Goal: Information Seeking & Learning: Learn about a topic

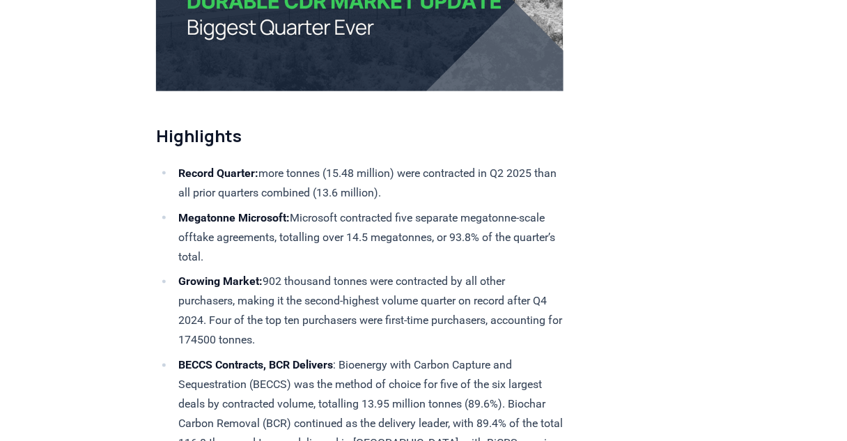
scroll to position [446, 0]
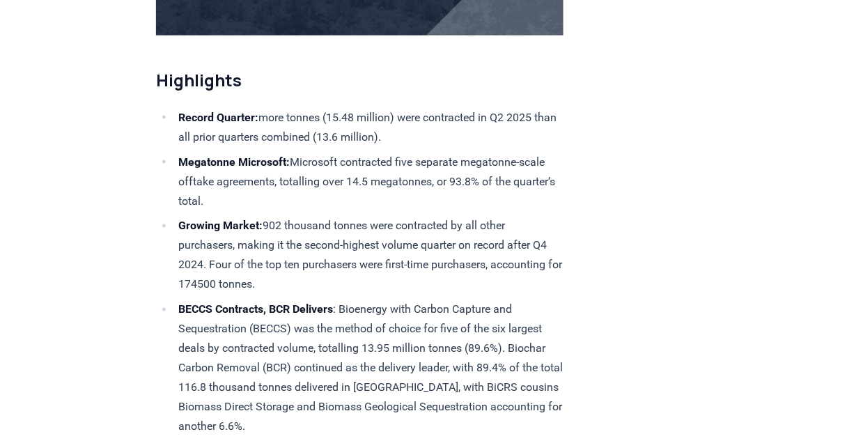
drag, startPoint x: 164, startPoint y: 161, endPoint x: 428, endPoint y: 196, distance: 266.3
click at [428, 196] on li "Megatonne Microsoft: Microsoft contracted five separate megatonne-scale offtake…" at bounding box center [368, 182] width 389 height 59
drag, startPoint x: 431, startPoint y: 199, endPoint x: 41, endPoint y: 153, distance: 392.8
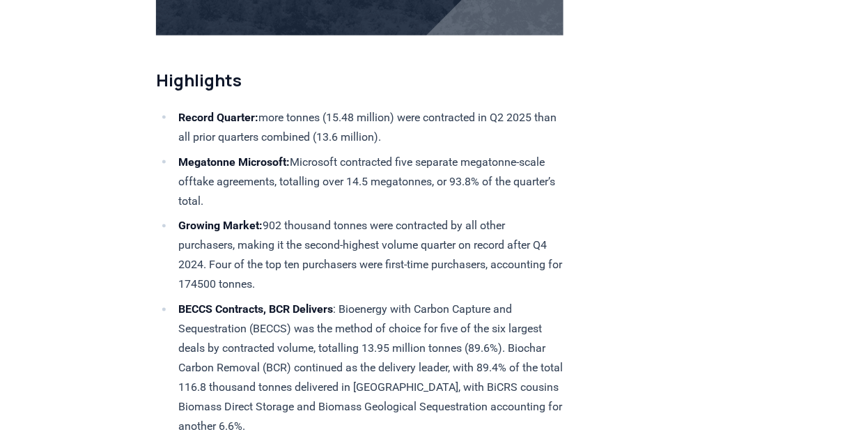
drag, startPoint x: 63, startPoint y: 157, endPoint x: 330, endPoint y: 198, distance: 270.0
click at [331, 198] on li "Megatonne Microsoft: Microsoft contracted five separate megatonne-scale offtake…" at bounding box center [368, 182] width 389 height 59
drag, startPoint x: 134, startPoint y: 167, endPoint x: 61, endPoint y: 160, distance: 74.2
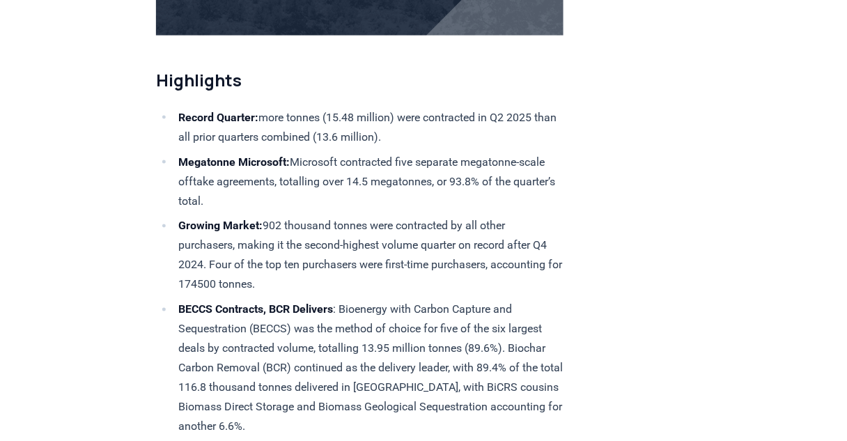
drag, startPoint x: 172, startPoint y: 171, endPoint x: 281, endPoint y: 187, distance: 110.6
click at [281, 187] on li "Megatonne Microsoft: Microsoft contracted five separate megatonne-scale offtake…" at bounding box center [368, 182] width 389 height 59
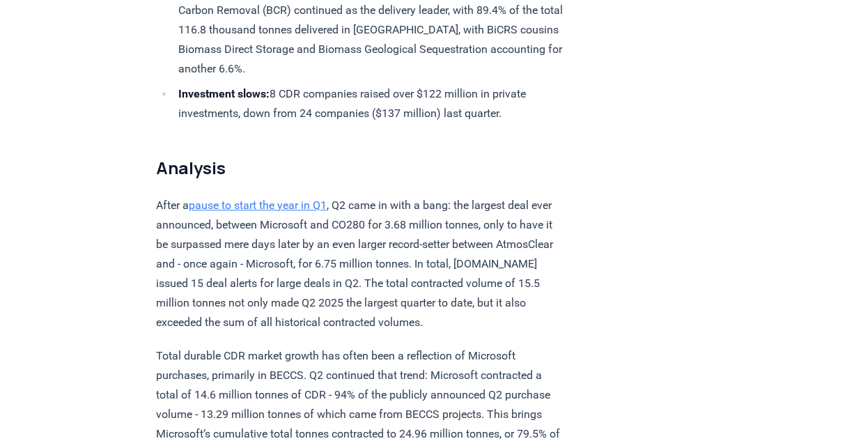
scroll to position [860, 0]
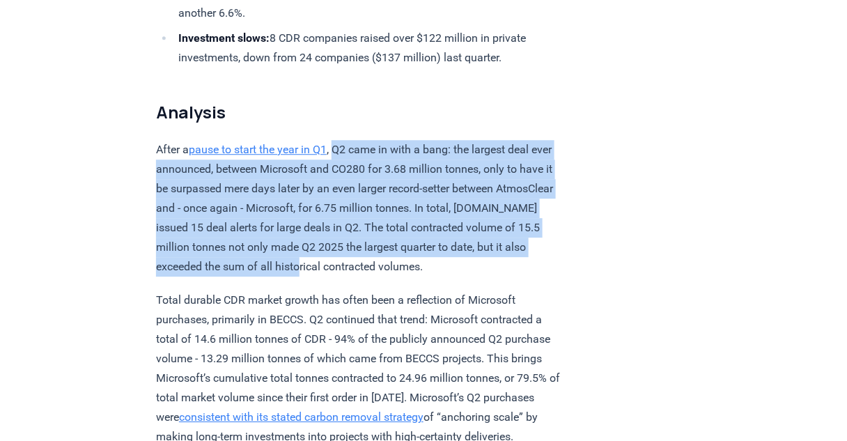
drag, startPoint x: 346, startPoint y: 140, endPoint x: 352, endPoint y: 258, distance: 118.6
click at [352, 258] on p "After a pause to start the year in Q1 , Q2 came in with a bang: the largest dea…" at bounding box center [360, 208] width 408 height 137
drag, startPoint x: 362, startPoint y: 262, endPoint x: 346, endPoint y: 134, distance: 128.6
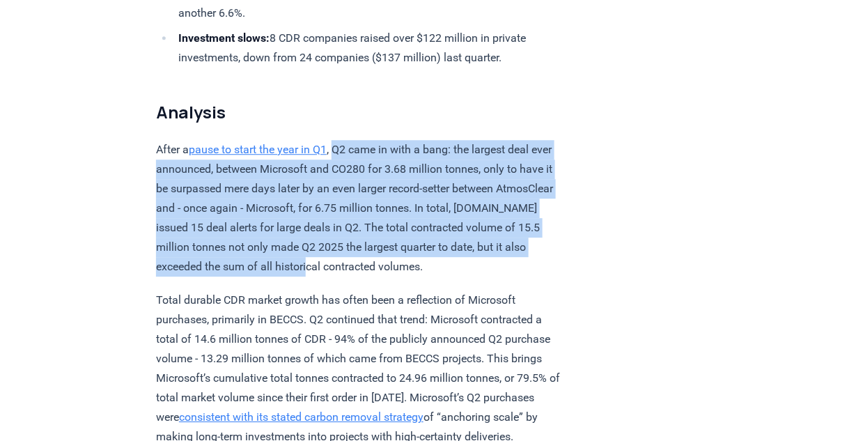
click at [355, 146] on p "After a pause to start the year in Q1 , Q2 came in with a bang: the largest dea…" at bounding box center [360, 208] width 408 height 137
drag, startPoint x: 354, startPoint y: 136, endPoint x: 368, endPoint y: 259, distance: 124.1
click at [368, 259] on p "After a pause to start the year in Q1 , Q2 came in with a bang: the largest dea…" at bounding box center [360, 208] width 408 height 137
drag, startPoint x: 370, startPoint y: 264, endPoint x: 348, endPoint y: 134, distance: 131.4
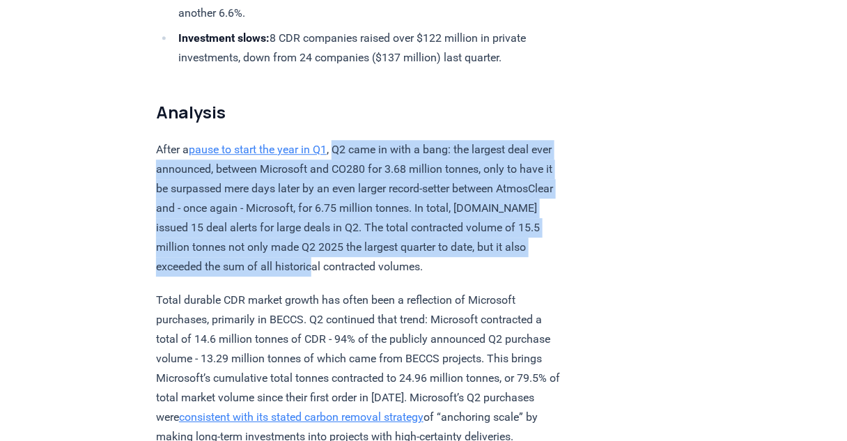
drag, startPoint x: 363, startPoint y: 141, endPoint x: 372, endPoint y: 264, distance: 122.9
click at [372, 264] on p "After a pause to start the year in Q1 , Q2 came in with a bang: the largest dea…" at bounding box center [360, 208] width 408 height 137
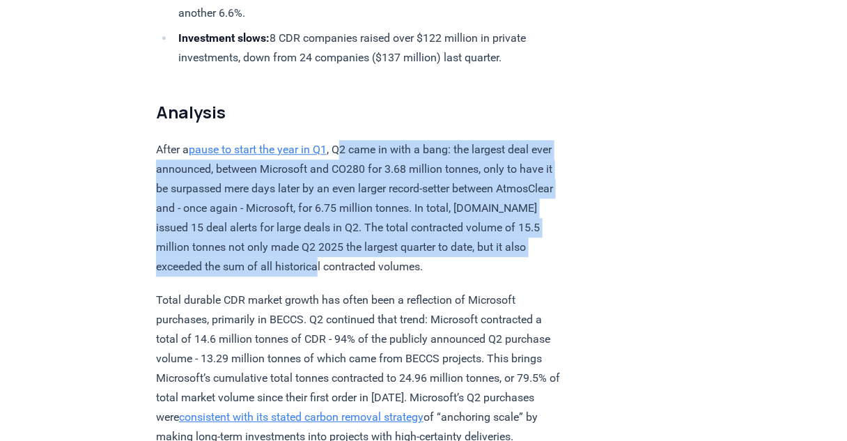
drag, startPoint x: 373, startPoint y: 265, endPoint x: 356, endPoint y: 138, distance: 127.9
click at [356, 140] on p "After a pause to start the year in Q1 , Q2 came in with a bang: the largest dea…" at bounding box center [360, 208] width 408 height 137
drag, startPoint x: 354, startPoint y: 150, endPoint x: 358, endPoint y: 253, distance: 103.2
click at [358, 253] on p "After a pause to start the year in Q1 , Q2 came in with a bang: the largest dea…" at bounding box center [360, 208] width 408 height 137
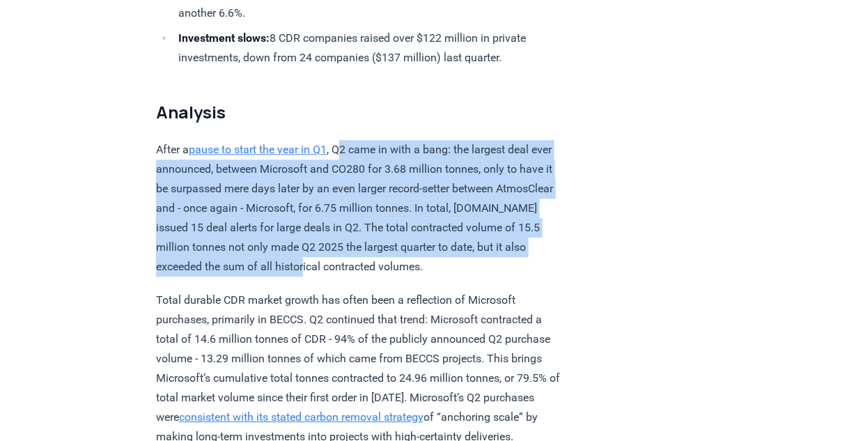
click at [358, 253] on p "After a pause to start the year in Q1 , Q2 came in with a bang: the largest dea…" at bounding box center [360, 208] width 408 height 137
drag, startPoint x: 362, startPoint y: 258, endPoint x: 358, endPoint y: 144, distance: 115.0
click at [358, 144] on p "After a pause to start the year in Q1 , Q2 came in with a bang: the largest dea…" at bounding box center [360, 208] width 408 height 137
click at [359, 143] on p "After a pause to start the year in Q1 , Q2 came in with a bang: the largest dea…" at bounding box center [360, 208] width 408 height 137
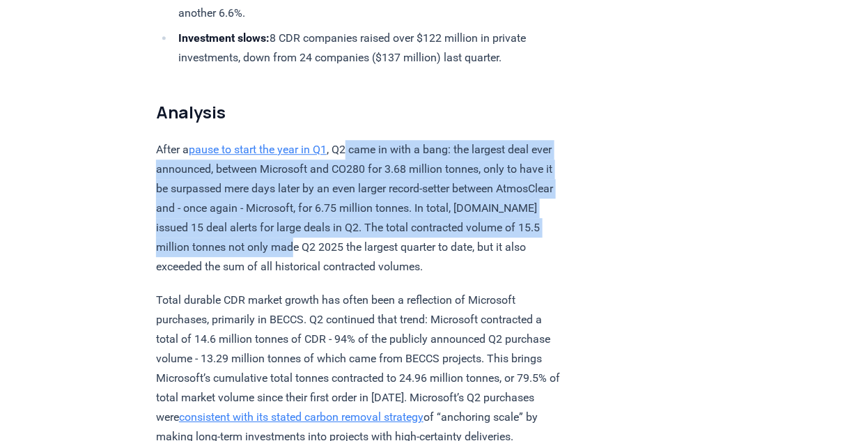
drag, startPoint x: 357, startPoint y: 168, endPoint x: 368, endPoint y: 254, distance: 86.4
click at [368, 254] on p "After a pause to start the year in Q1 , Q2 came in with a bang: the largest dea…" at bounding box center [360, 208] width 408 height 137
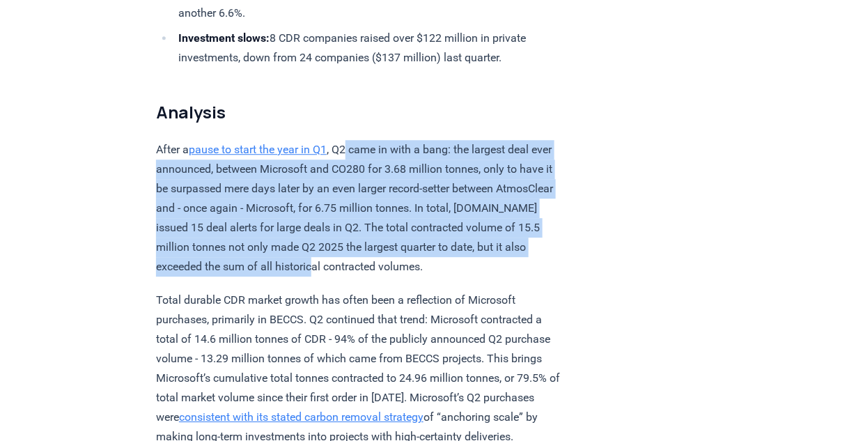
click at [368, 254] on p "After a pause to start the year in Q1 , Q2 came in with a bang: the largest dea…" at bounding box center [360, 208] width 408 height 137
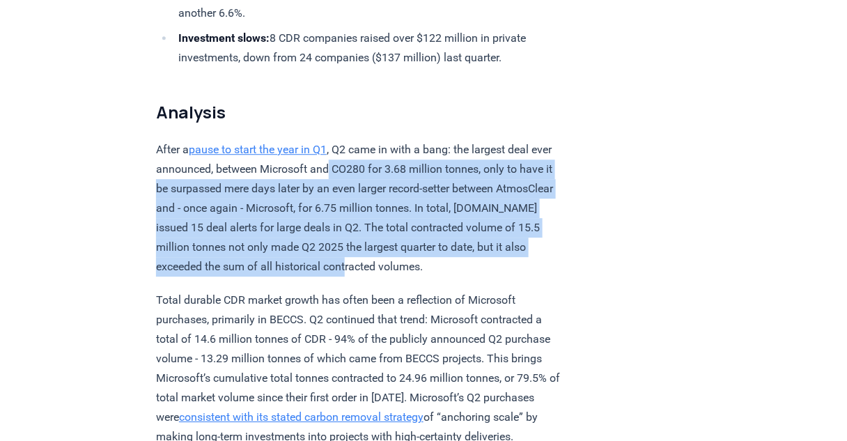
drag, startPoint x: 368, startPoint y: 254, endPoint x: 357, endPoint y: 157, distance: 96.8
click at [357, 160] on p "After a pause to start the year in Q1 , Q2 came in with a bang: the largest dea…" at bounding box center [360, 208] width 408 height 137
click at [357, 156] on p "After a pause to start the year in Q1 , Q2 came in with a bang: the largest dea…" at bounding box center [360, 208] width 408 height 137
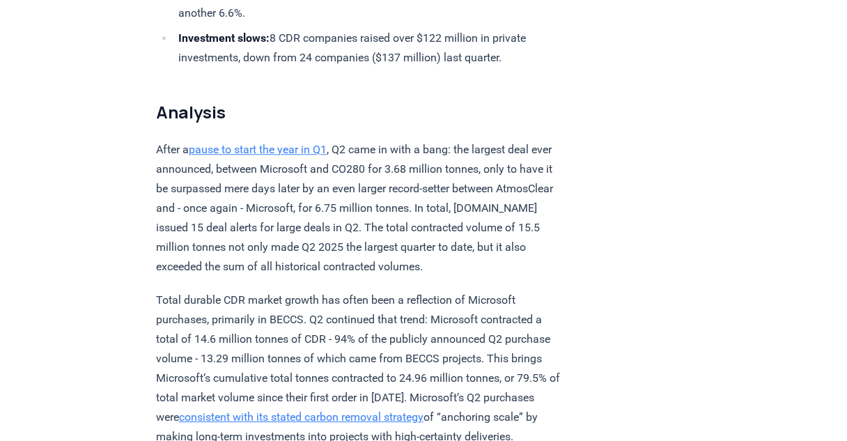
scroll to position [915, 0]
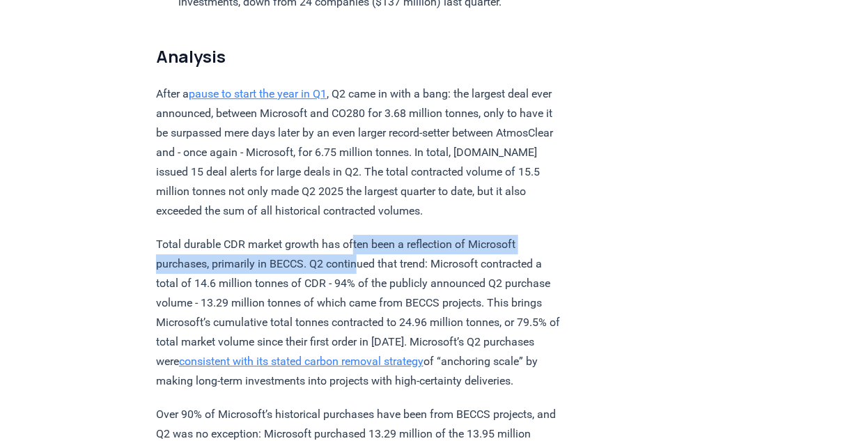
drag, startPoint x: 358, startPoint y: 242, endPoint x: 359, endPoint y: 259, distance: 17.5
click at [359, 259] on p "Total durable CDR market growth has often been a reflection of Microsoft purcha…" at bounding box center [360, 313] width 408 height 156
drag, startPoint x: 359, startPoint y: 259, endPoint x: 357, endPoint y: 270, distance: 11.3
click at [359, 260] on p "Total durable CDR market growth has often been a reflection of Microsoft purcha…" at bounding box center [360, 313] width 408 height 156
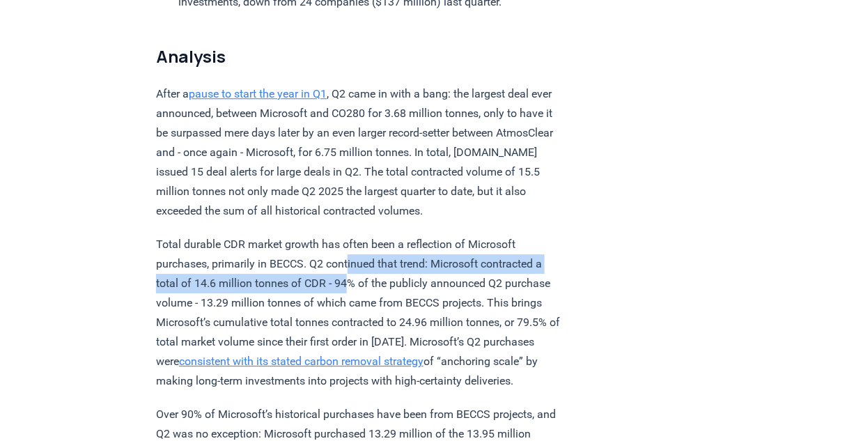
drag, startPoint x: 357, startPoint y: 270, endPoint x: 348, endPoint y: 238, distance: 33.5
click at [348, 240] on p "Total durable CDR market growth has often been a reflection of Microsoft purcha…" at bounding box center [360, 313] width 408 height 156
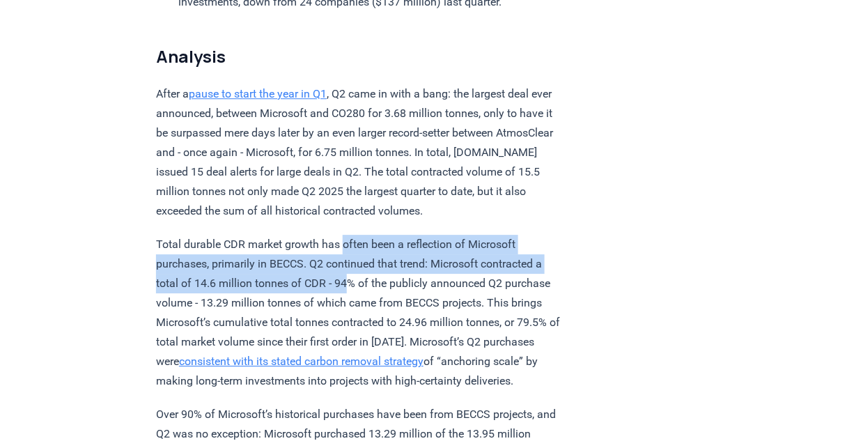
click at [348, 238] on p "Total durable CDR market growth has often been a reflection of Microsoft purcha…" at bounding box center [360, 313] width 408 height 156
drag, startPoint x: 348, startPoint y: 238, endPoint x: 350, endPoint y: 283, distance: 44.6
click at [350, 283] on p "Total durable CDR market growth has often been a reflection of Microsoft purcha…" at bounding box center [360, 313] width 408 height 156
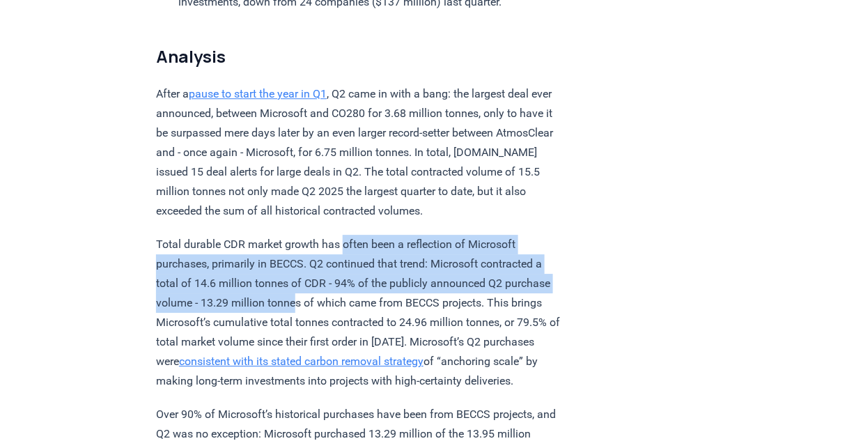
drag, startPoint x: 351, startPoint y: 295, endPoint x: 348, endPoint y: 236, distance: 59.3
click at [348, 238] on p "Total durable CDR market growth has often been a reflection of Microsoft purcha…" at bounding box center [360, 313] width 408 height 156
click at [348, 235] on p "Total durable CDR market growth has often been a reflection of Microsoft purcha…" at bounding box center [360, 313] width 408 height 156
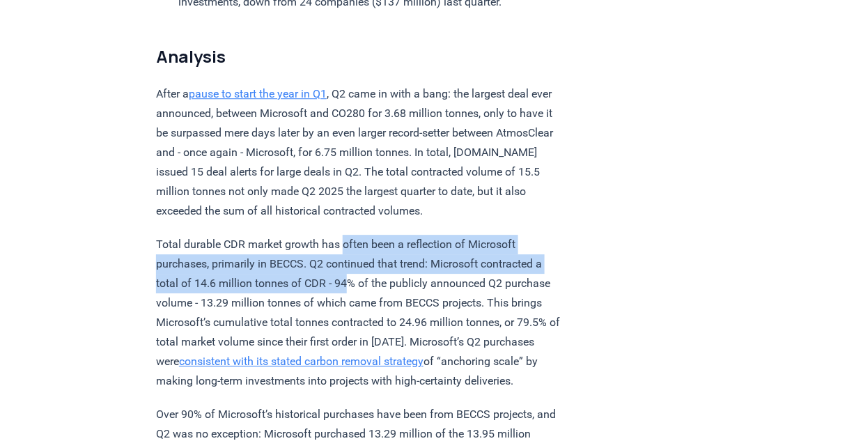
drag, startPoint x: 348, startPoint y: 235, endPoint x: 344, endPoint y: 295, distance: 60.1
click at [344, 295] on p "Total durable CDR market growth has often been a reflection of Microsoft purcha…" at bounding box center [360, 313] width 408 height 156
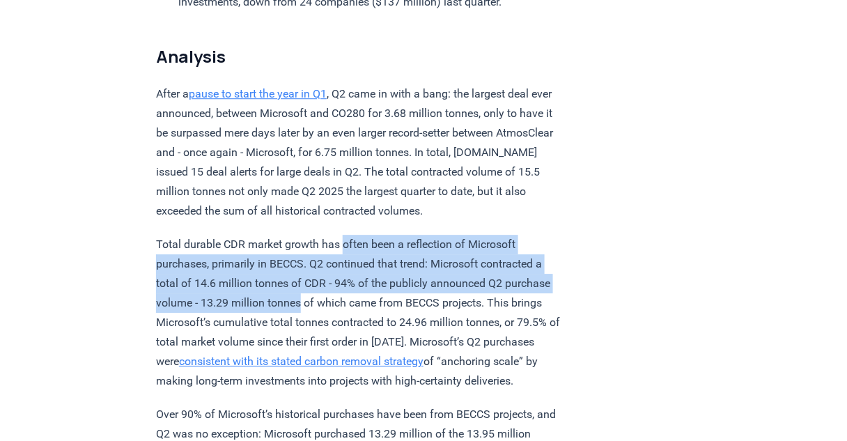
drag, startPoint x: 344, startPoint y: 295, endPoint x: 346, endPoint y: 304, distance: 8.6
click at [344, 295] on p "Total durable CDR market growth has often been a reflection of Microsoft purcha…" at bounding box center [360, 313] width 408 height 156
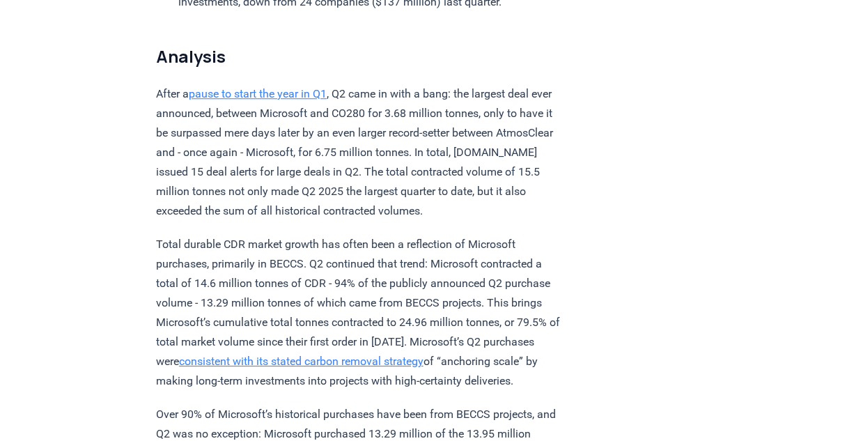
click at [341, 240] on p "Total durable CDR market growth has often been a reflection of Microsoft purcha…" at bounding box center [360, 313] width 408 height 156
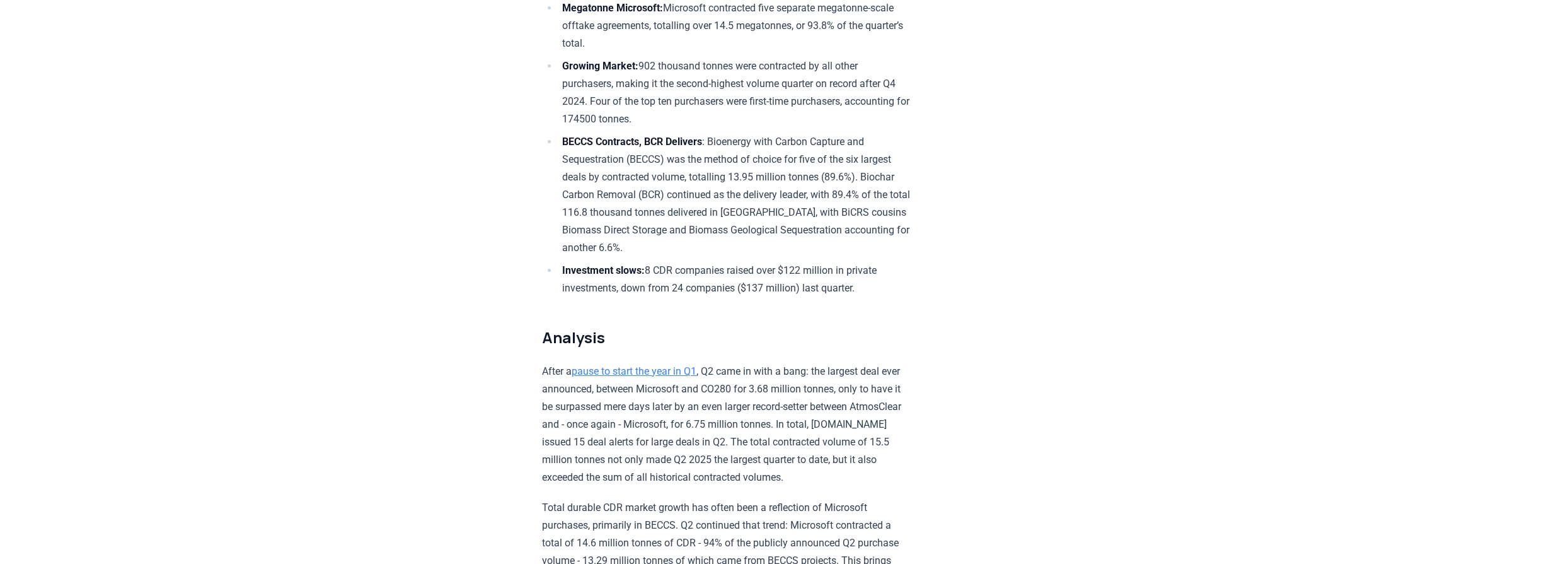
scroll to position [600, 0]
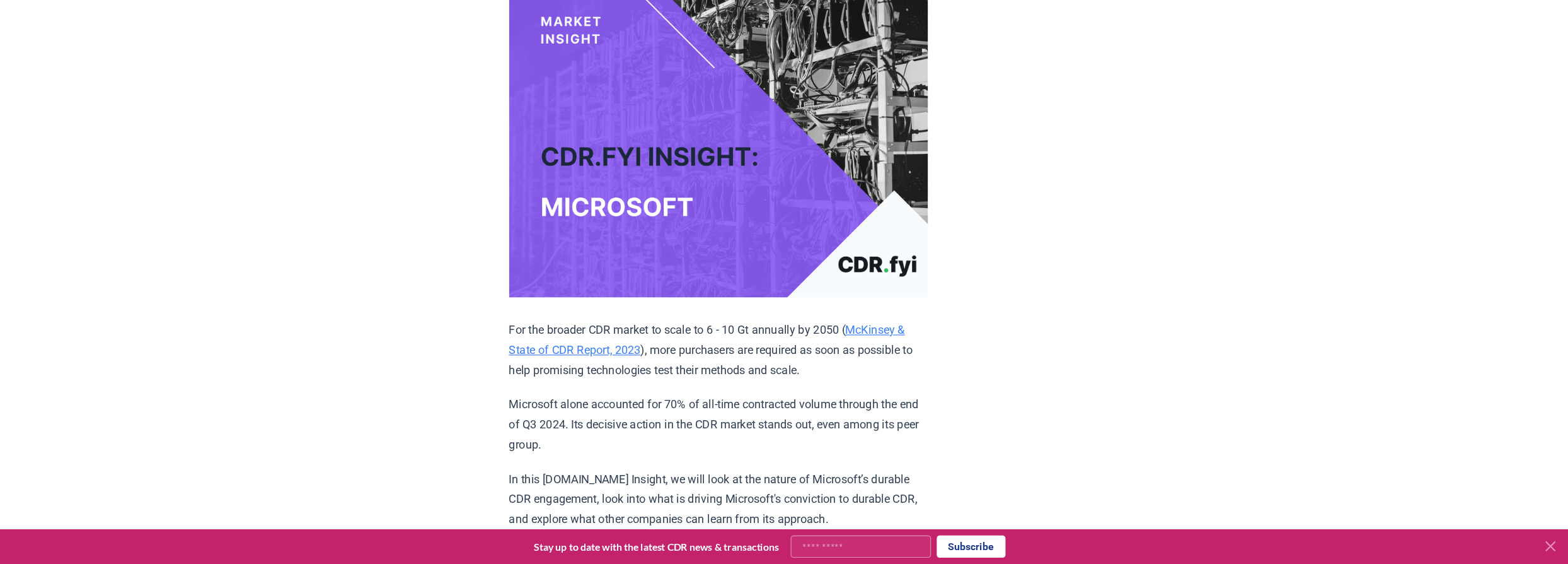
scroll to position [202, 0]
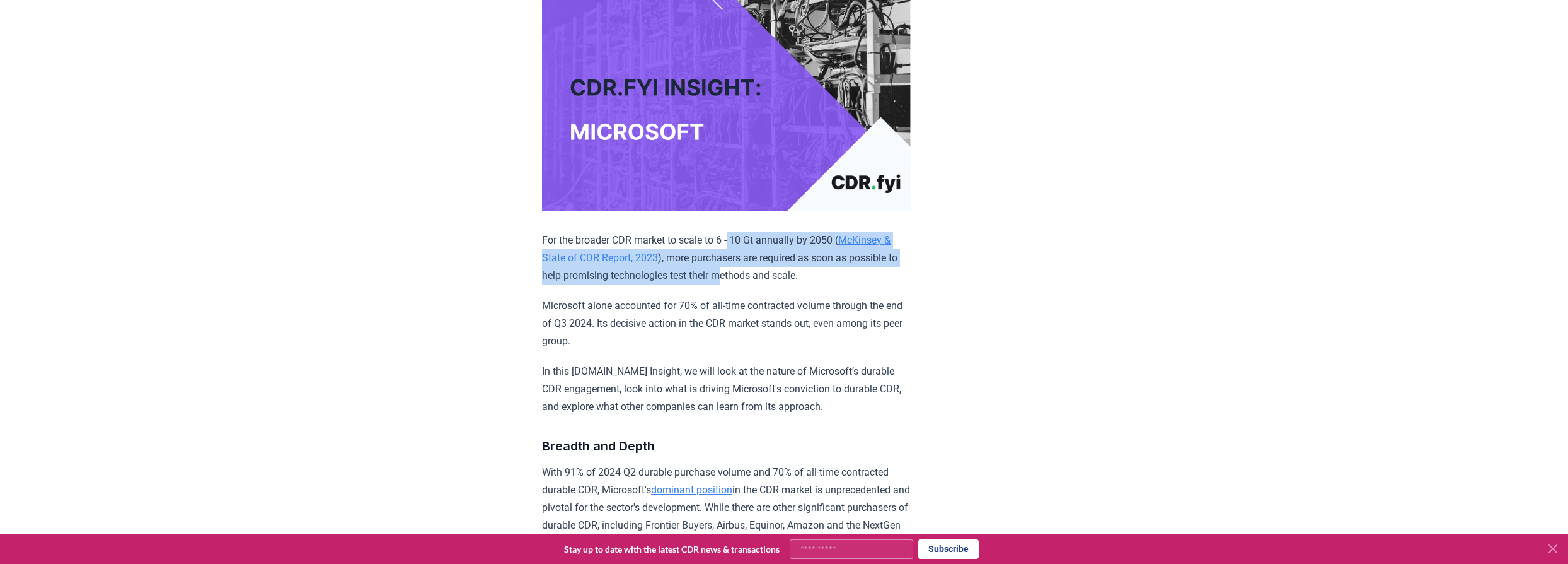
drag, startPoint x: 737, startPoint y: 238, endPoint x: 740, endPoint y: 278, distance: 40.1
click at [740, 278] on p "For the broader CDR market to scale to 6 - 10 Gt annually by 2050 ( McKinsey & …" at bounding box center [727, 258] width 369 height 53
drag, startPoint x: 736, startPoint y: 269, endPoint x: 724, endPoint y: 234, distance: 37.0
click at [724, 234] on p "For the broader CDR market to scale to 6 - 10 Gt annually by 2050 ( McKinsey & …" at bounding box center [727, 258] width 369 height 53
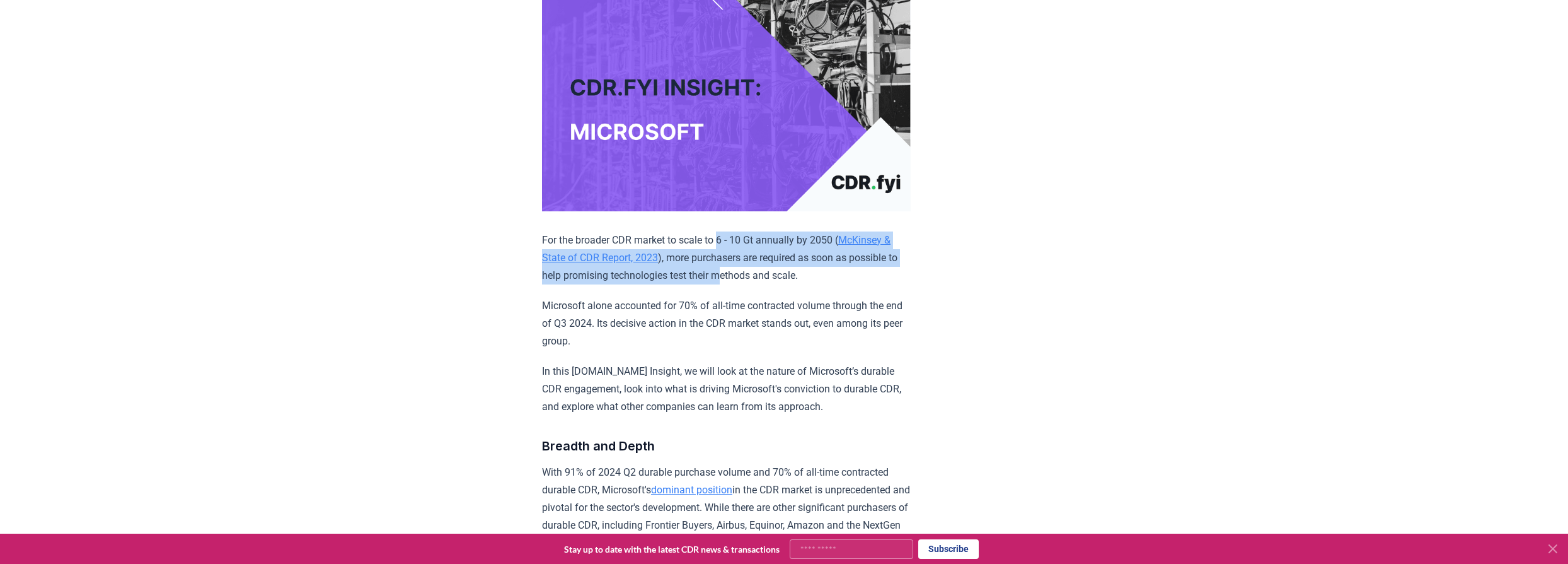
click at [724, 234] on p "For the broader CDR market to scale to 6 - 10 Gt annually by 2050 ( McKinsey & …" at bounding box center [727, 258] width 369 height 53
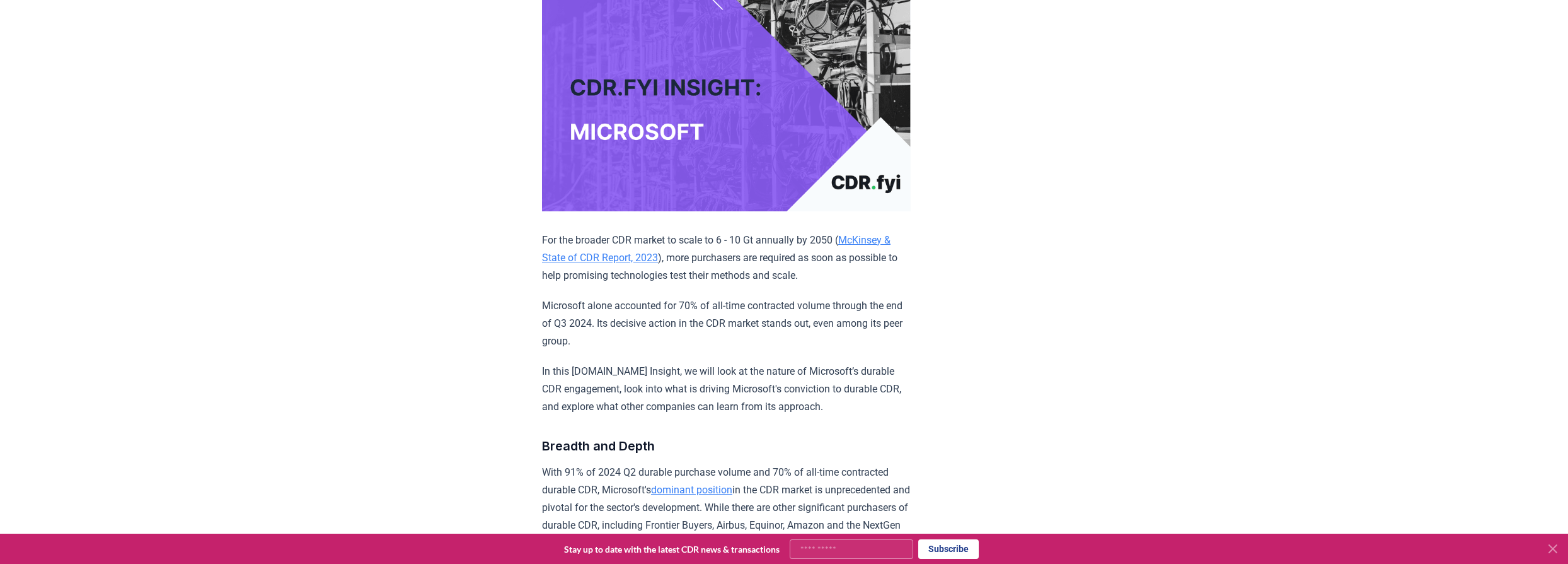
click at [765, 238] on link "McKinsey & State of CDR Report, 2023" at bounding box center [716, 248] width 348 height 30
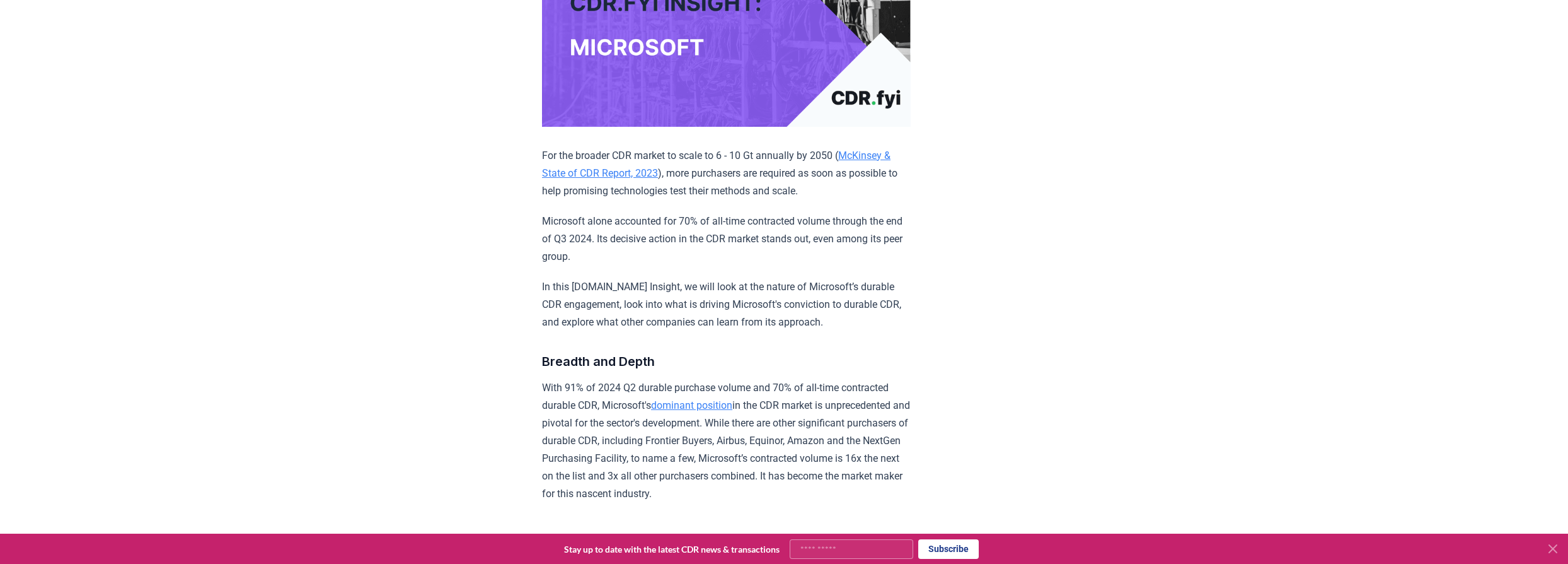
scroll to position [344, 0]
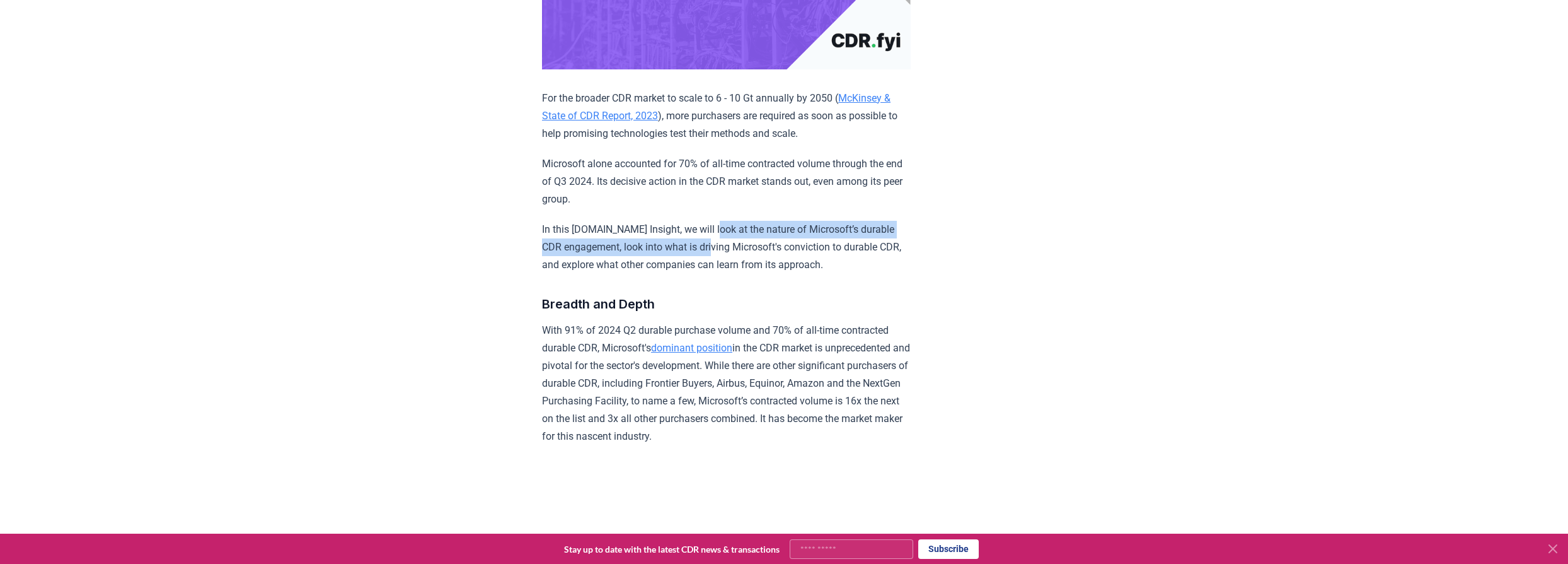
drag, startPoint x: 708, startPoint y: 209, endPoint x: 723, endPoint y: 252, distance: 45.5
click at [723, 252] on p "In this [DOMAIN_NAME] Insight, we will look at the nature of Microsoft’s durabl…" at bounding box center [727, 247] width 369 height 53
drag, startPoint x: 719, startPoint y: 267, endPoint x: 716, endPoint y: 220, distance: 47.1
click at [716, 221] on p "In this [DOMAIN_NAME] Insight, we will look at the nature of Microsoft’s durabl…" at bounding box center [727, 247] width 369 height 53
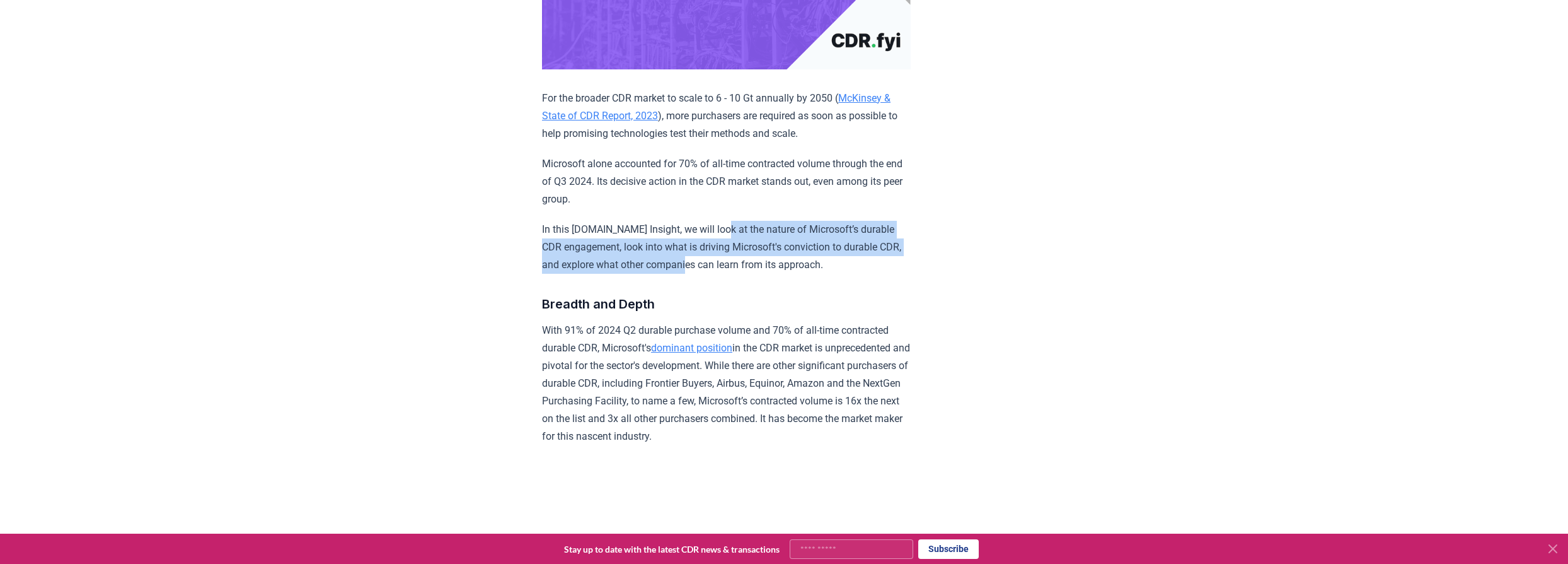
click at [716, 221] on p "In this [DOMAIN_NAME] Insight, we will look at the nature of Microsoft’s durabl…" at bounding box center [727, 247] width 369 height 53
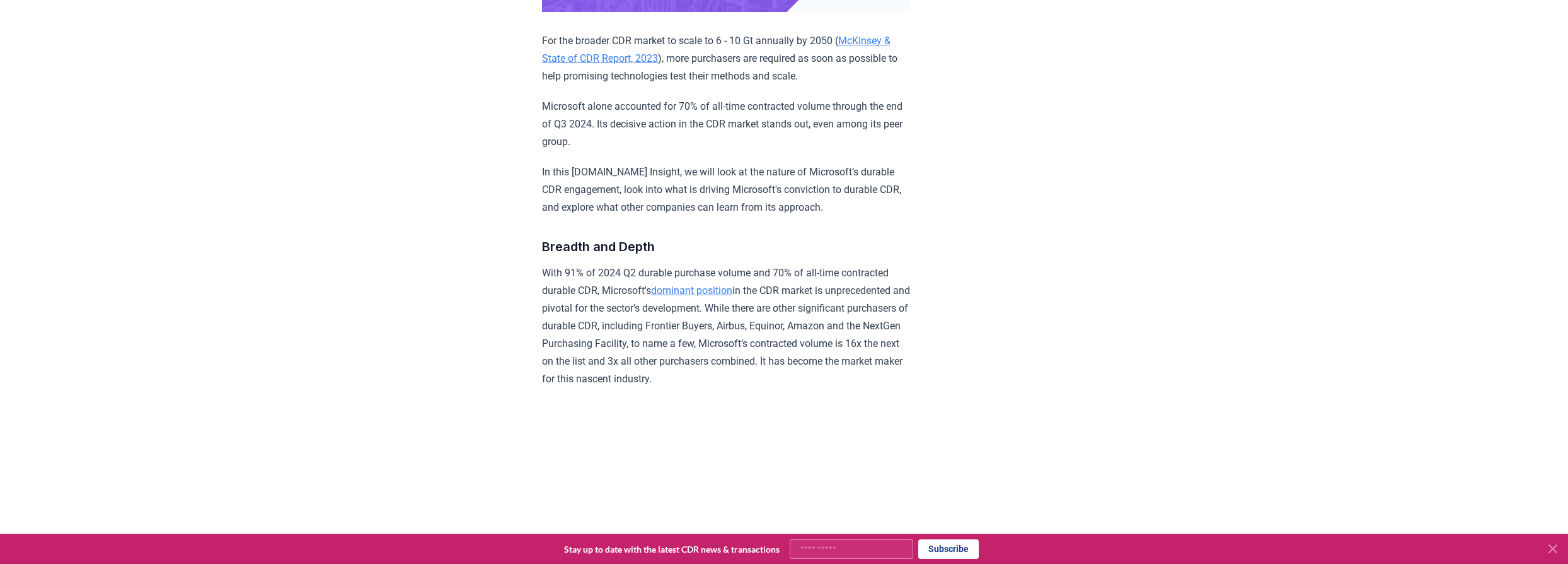
scroll to position [458, 0]
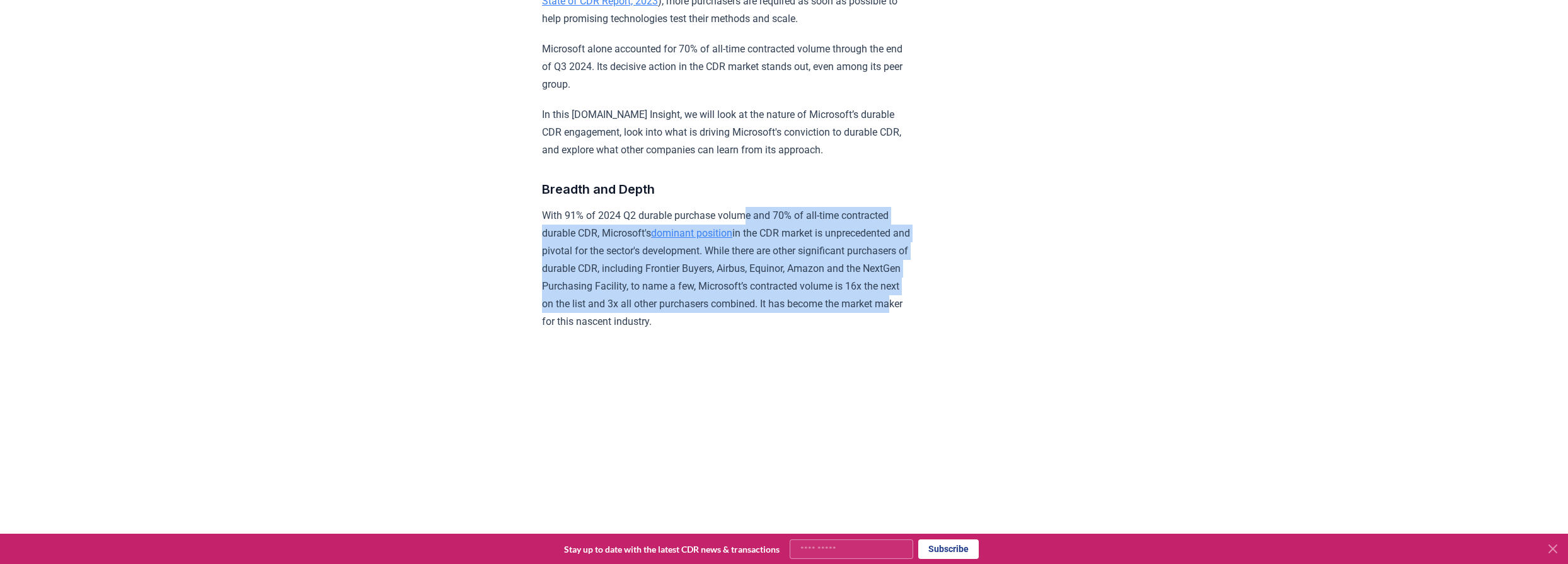
drag, startPoint x: 749, startPoint y: 209, endPoint x: 772, endPoint y: 325, distance: 118.3
click at [772, 325] on p "With 91% of 2024 Q2 durable purchase volume and 70% of all-time contracted dura…" at bounding box center [727, 269] width 369 height 124
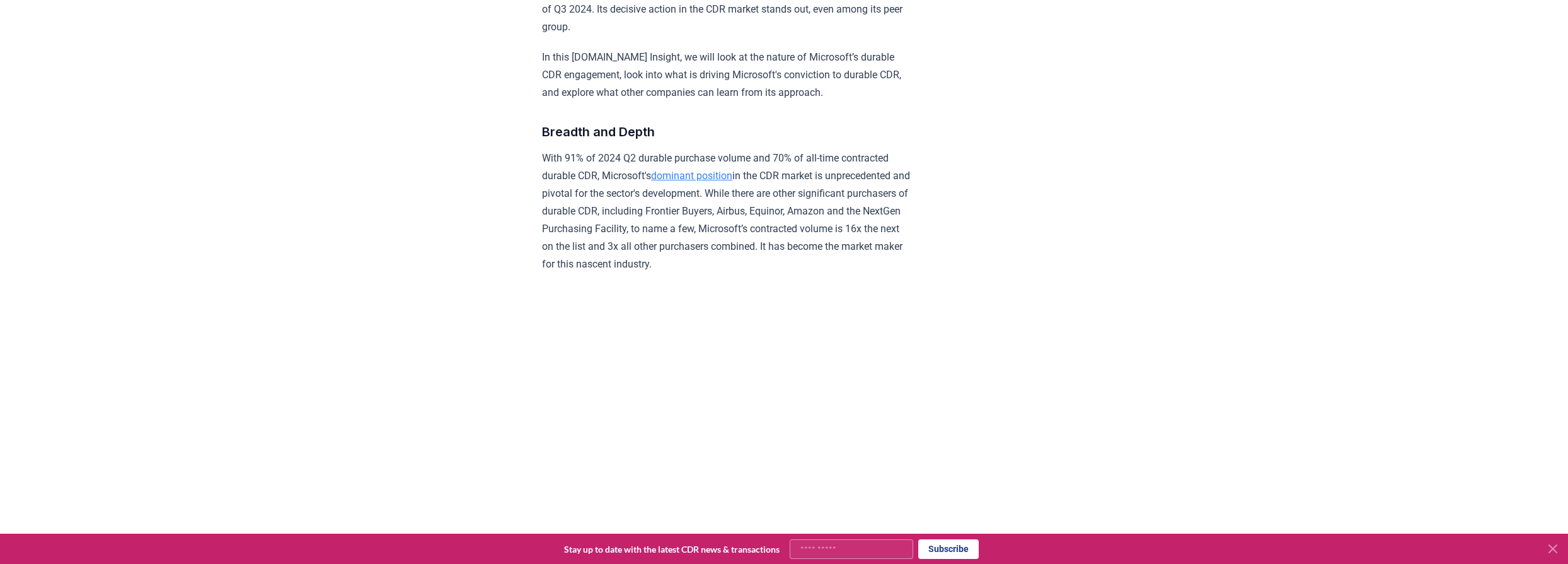
scroll to position [631, 0]
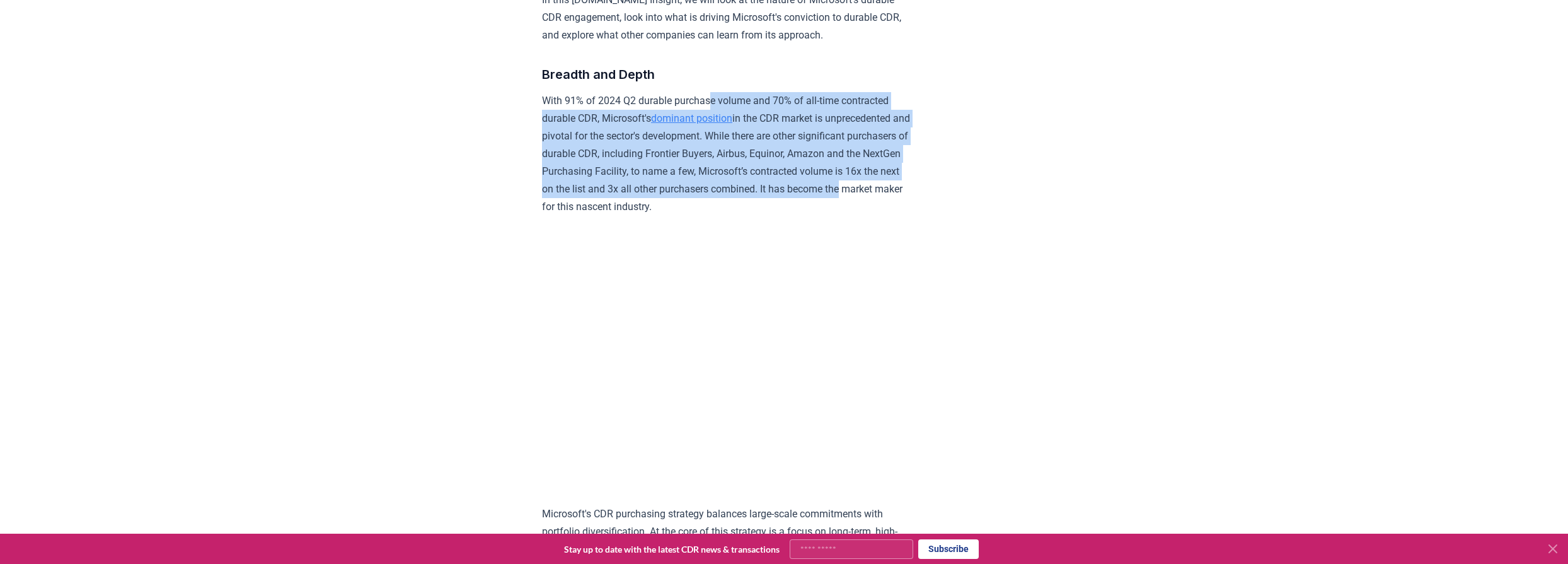
drag, startPoint x: 717, startPoint y: 91, endPoint x: 721, endPoint y: 211, distance: 120.1
click at [721, 211] on p "With 91% of 2024 Q2 durable purchase volume and 70% of all-time contracted dura…" at bounding box center [727, 154] width 369 height 124
drag, startPoint x: 714, startPoint y: 206, endPoint x: 714, endPoint y: 93, distance: 113.0
click at [714, 93] on p "With 91% of 2024 Q2 durable purchase volume and 70% of all-time contracted dura…" at bounding box center [727, 154] width 369 height 124
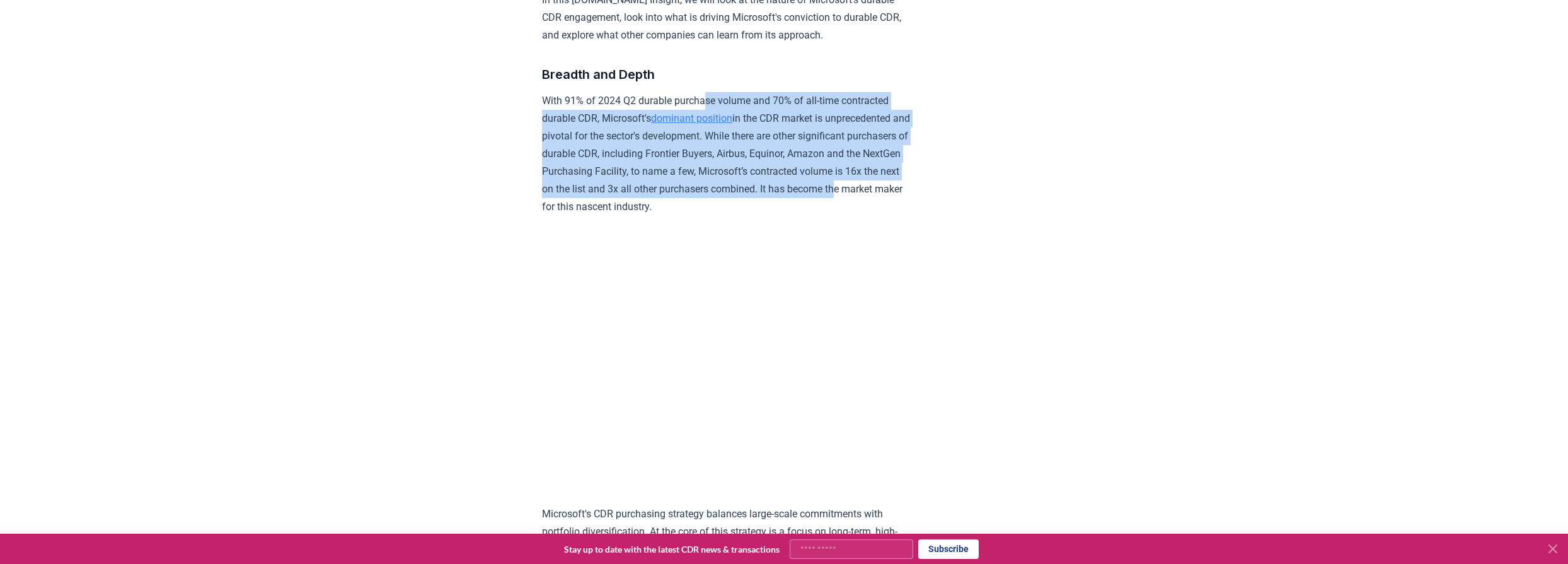
click at [714, 93] on p "With 91% of 2024 Q2 durable purchase volume and 70% of all-time contracted dura…" at bounding box center [727, 154] width 369 height 124
drag, startPoint x: 699, startPoint y: 93, endPoint x: 700, endPoint y: 203, distance: 110.0
click at [700, 203] on p "With 91% of 2024 Q2 durable purchase volume and 70% of all-time contracted dura…" at bounding box center [727, 154] width 369 height 124
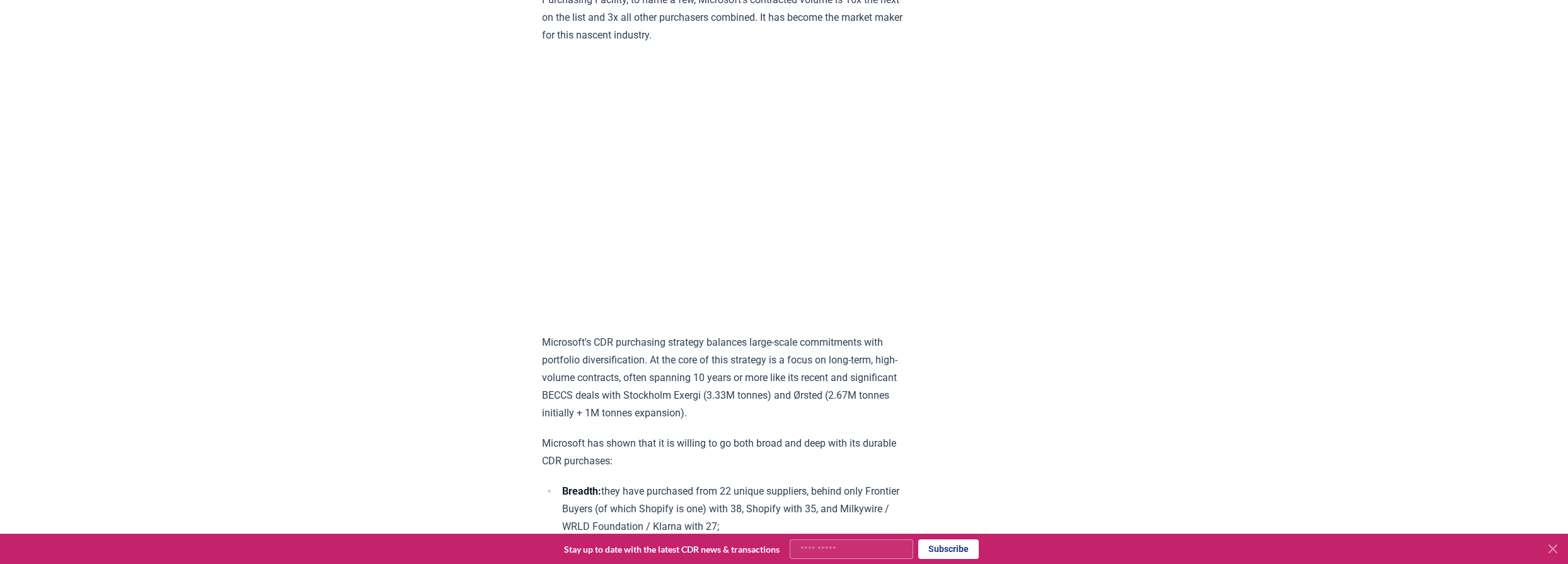
scroll to position [860, 0]
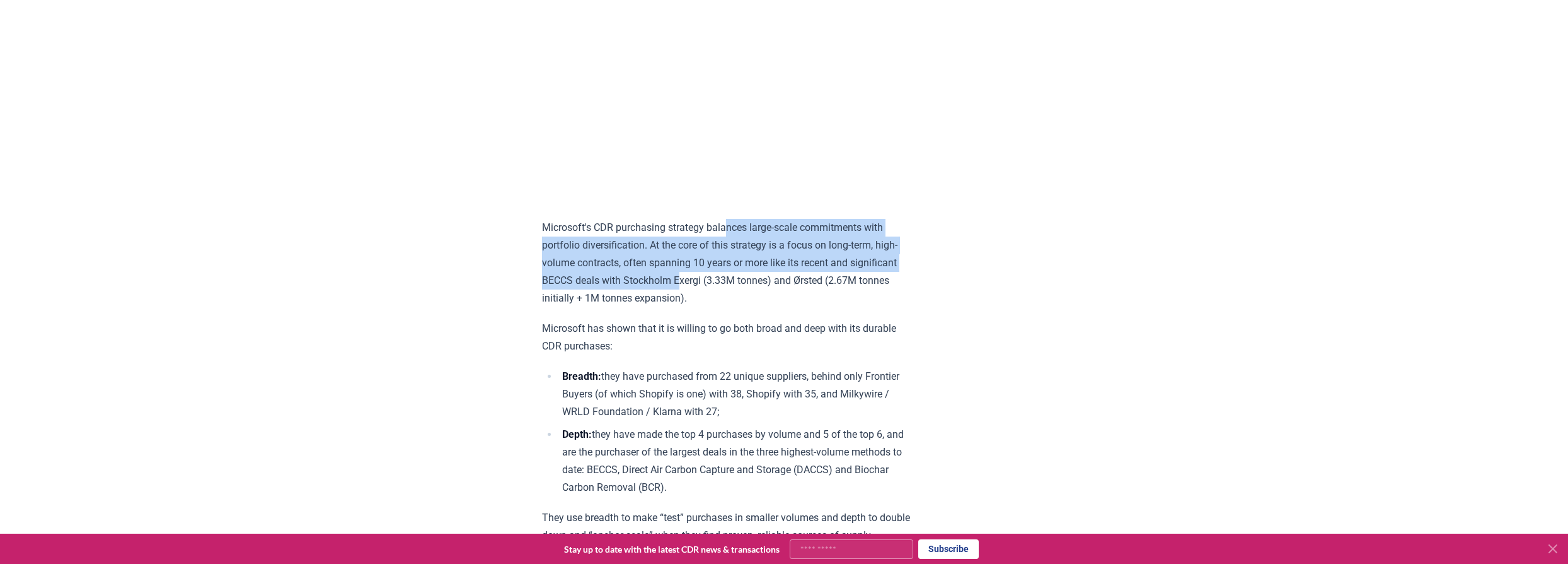
drag, startPoint x: 728, startPoint y: 243, endPoint x: 729, endPoint y: 302, distance: 59.0
click at [729, 302] on p "Microsoft's CDR purchasing strategy balances large-scale commitments with portf…" at bounding box center [727, 263] width 369 height 89
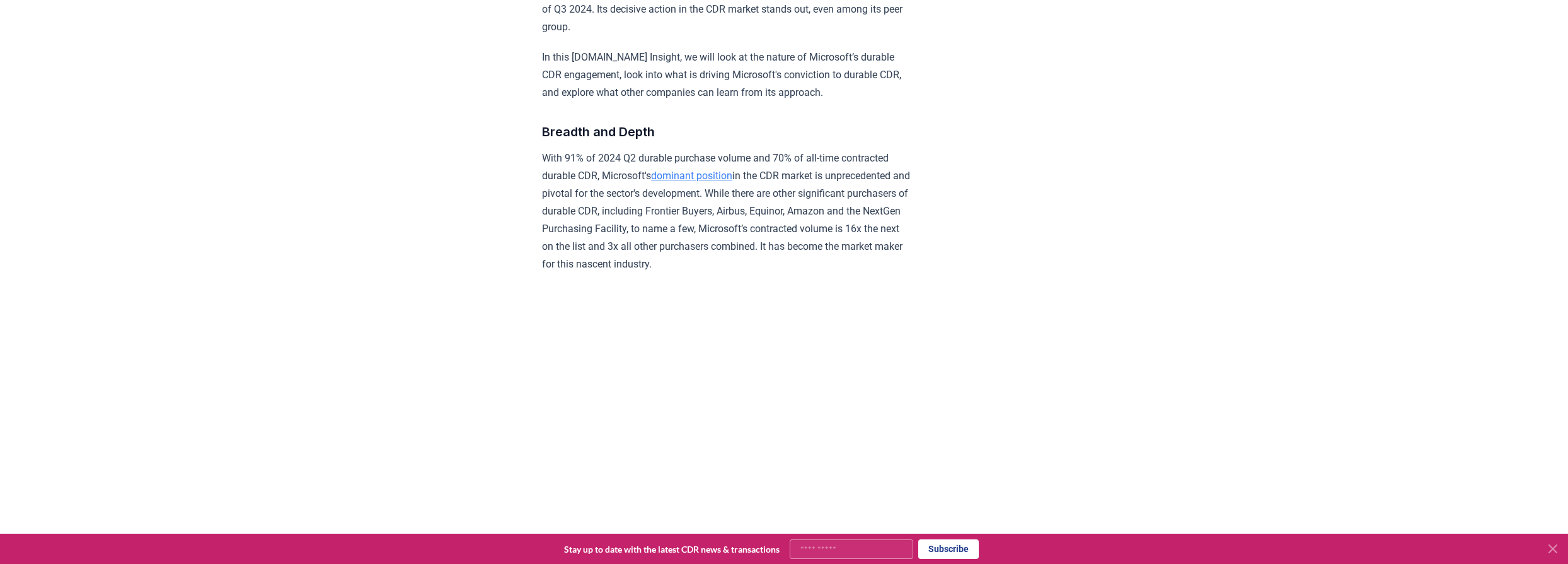
scroll to position [401, 0]
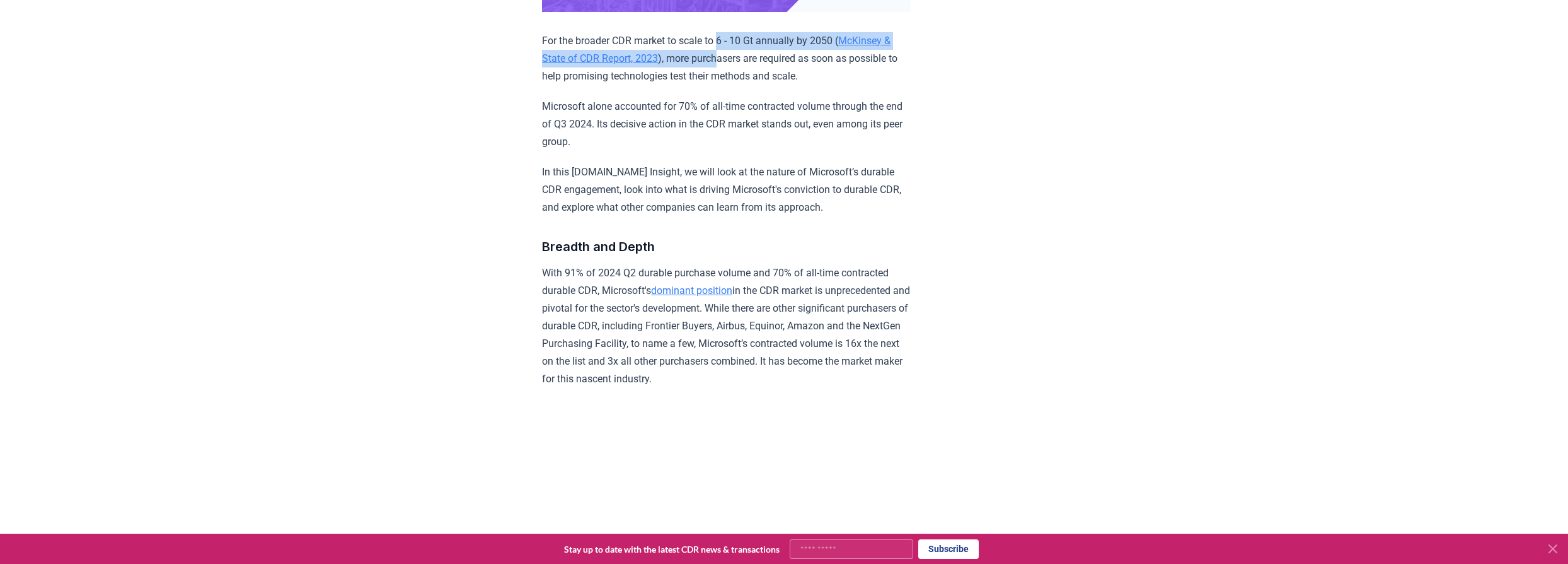
drag, startPoint x: 723, startPoint y: 28, endPoint x: 724, endPoint y: 63, distance: 35.0
click at [724, 63] on p "For the broader CDR market to scale to 6 - 10 Gt annually by 2050 ( McKinsey & …" at bounding box center [727, 59] width 369 height 53
drag, startPoint x: 727, startPoint y: 67, endPoint x: 724, endPoint y: 43, distance: 24.2
click at [724, 43] on p "For the broader CDR market to scale to 6 - 10 Gt annually by 2050 ( McKinsey & …" at bounding box center [727, 59] width 369 height 53
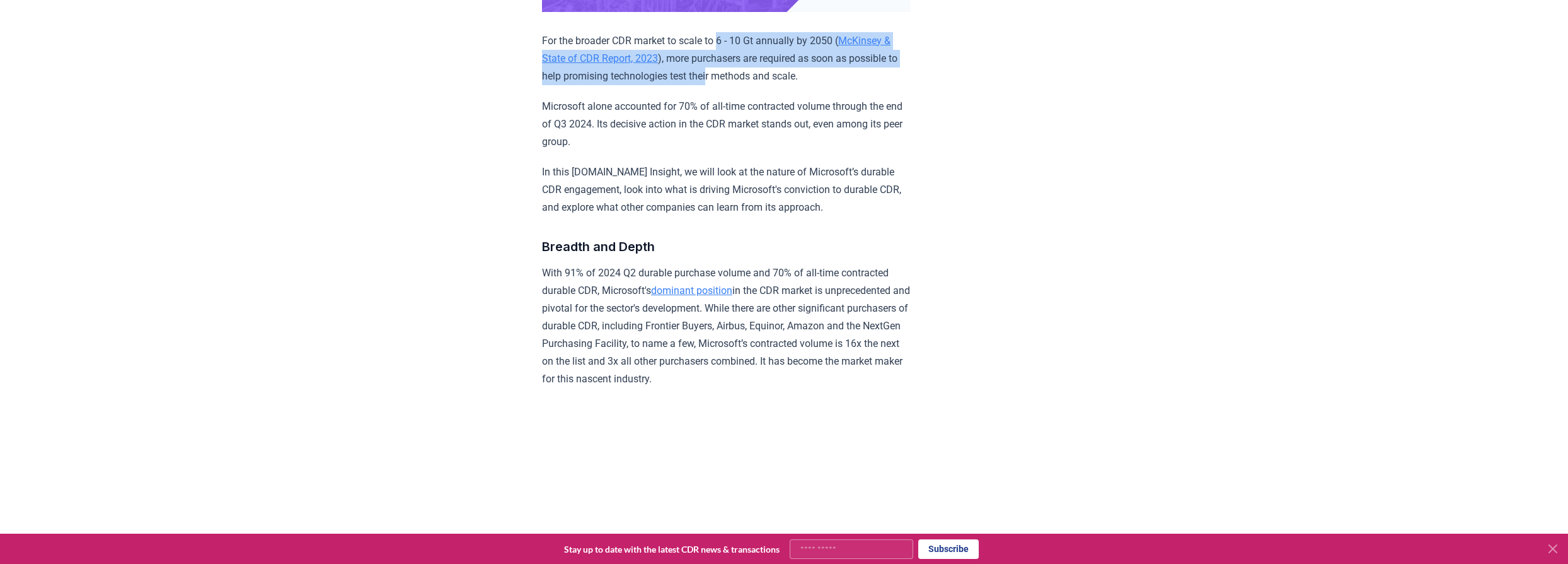
click at [724, 43] on p "For the broader CDR market to scale to 6 - 10 Gt annually by 2050 ( McKinsey & …" at bounding box center [727, 59] width 369 height 53
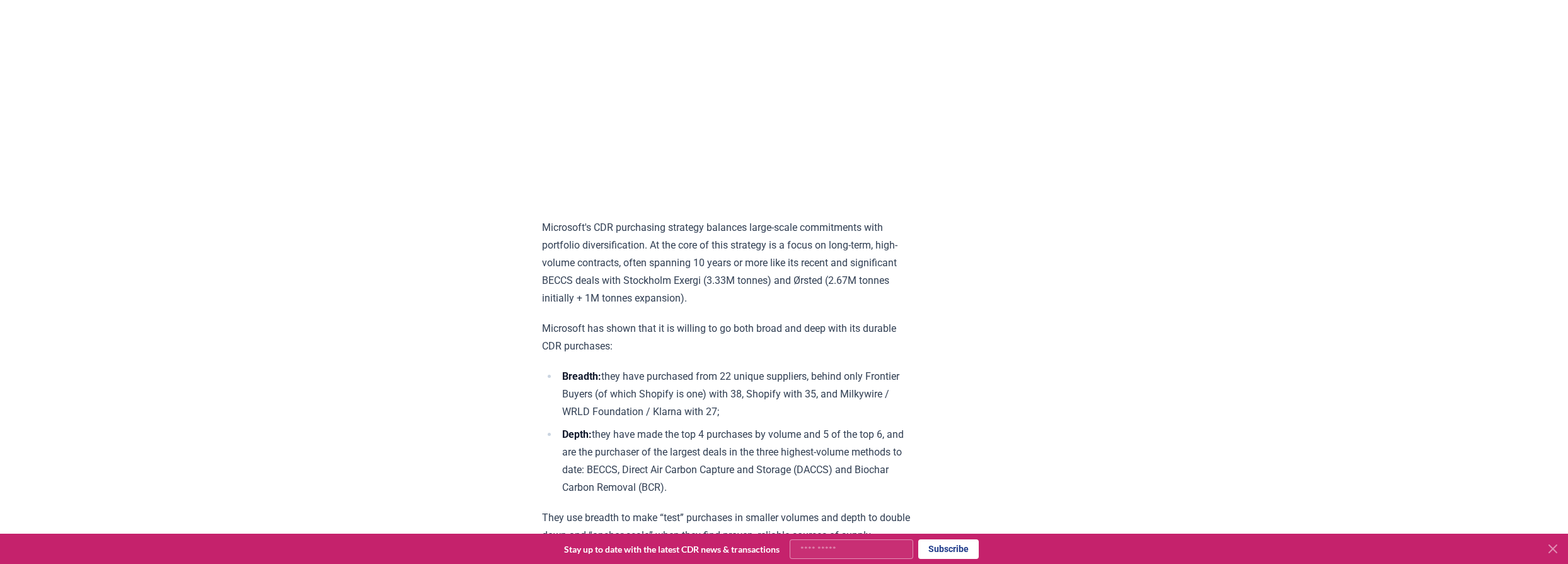
scroll to position [917, 0]
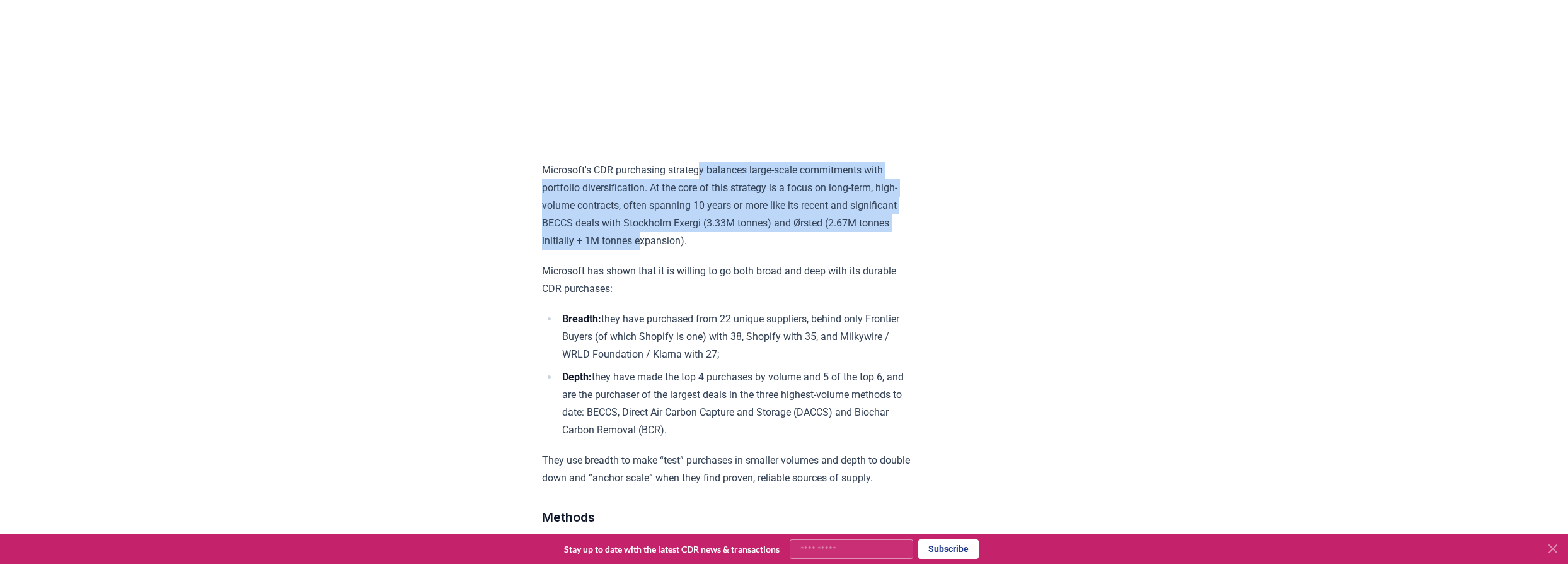
drag, startPoint x: 701, startPoint y: 181, endPoint x: 715, endPoint y: 251, distance: 71.4
click at [715, 250] on p "Microsoft's CDR purchasing strategy balances large-scale commitments with portf…" at bounding box center [727, 206] width 369 height 89
drag, startPoint x: 722, startPoint y: 259, endPoint x: 700, endPoint y: 178, distance: 83.9
click at [700, 178] on p "Microsoft's CDR purchasing strategy balances large-scale commitments with portf…" at bounding box center [727, 206] width 369 height 89
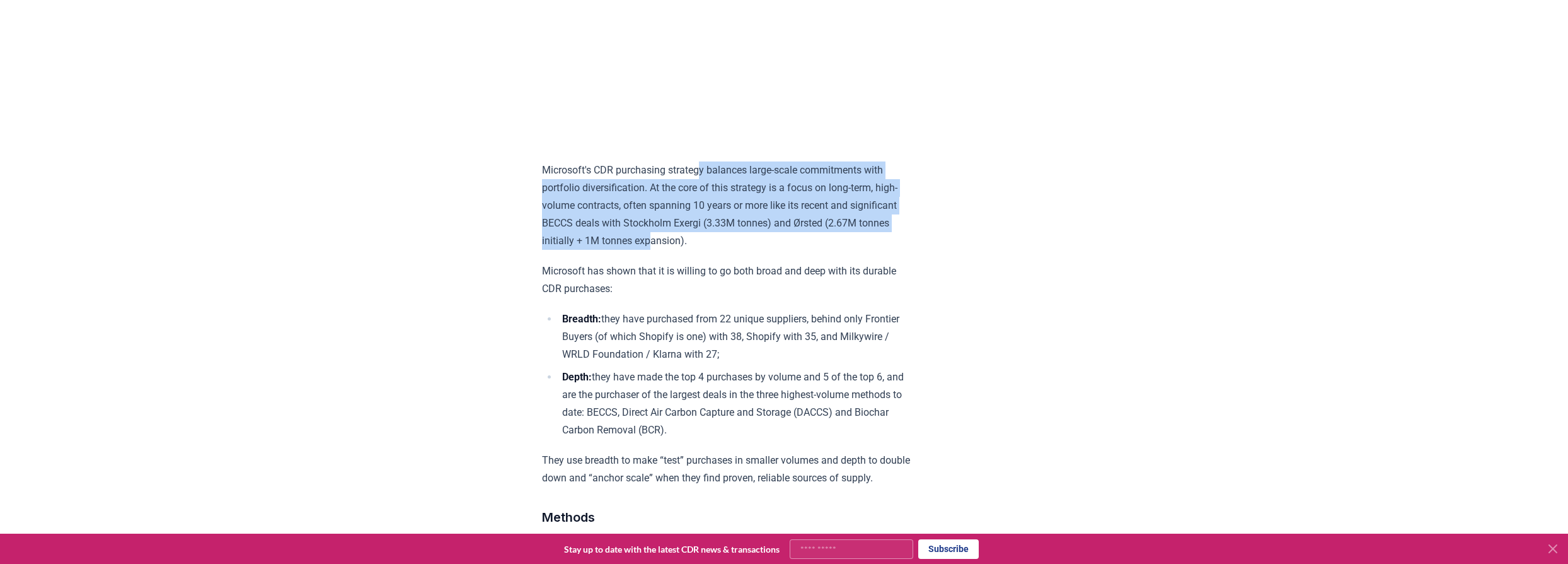
click at [700, 179] on p "Microsoft's CDR purchasing strategy balances large-scale commitments with portf…" at bounding box center [727, 206] width 369 height 89
click at [708, 182] on p "Microsoft's CDR purchasing strategy balances large-scale commitments with portf…" at bounding box center [727, 206] width 369 height 89
drag, startPoint x: 695, startPoint y: 174, endPoint x: 708, endPoint y: 255, distance: 82.0
click at [708, 250] on p "Microsoft's CDR purchasing strategy balances large-scale commitments with portf…" at bounding box center [727, 206] width 369 height 89
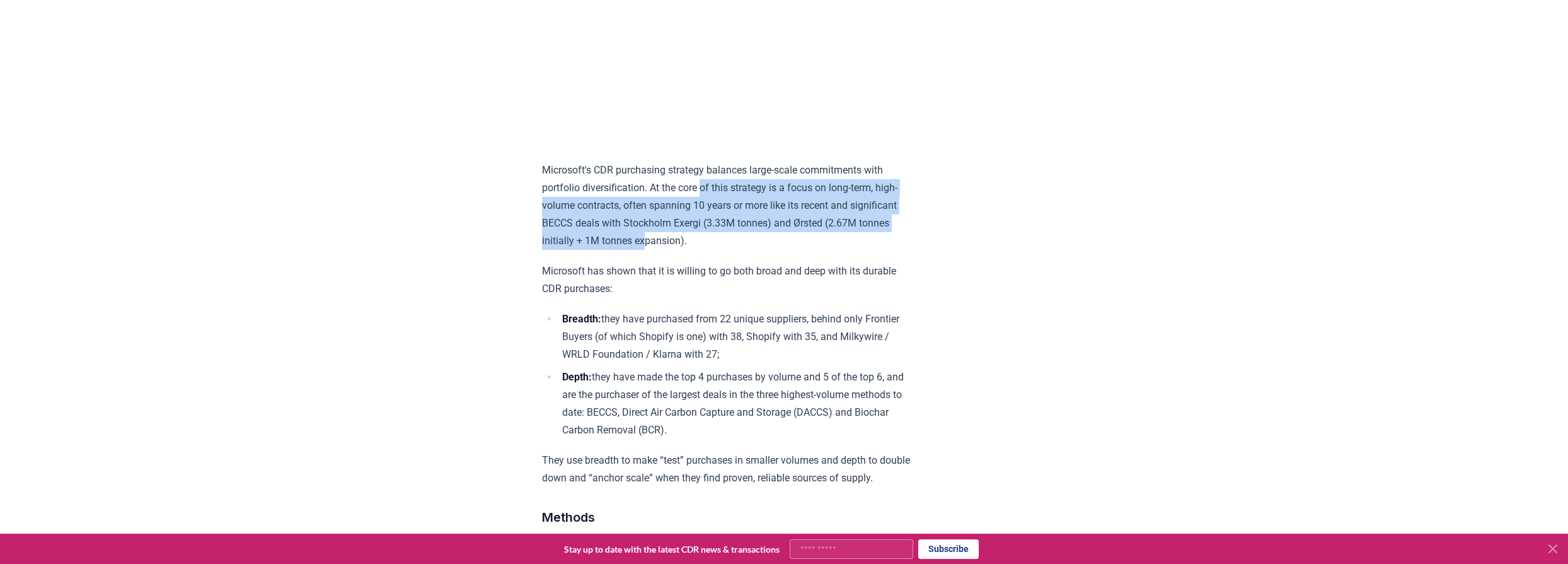
drag, startPoint x: 716, startPoint y: 252, endPoint x: 698, endPoint y: 183, distance: 71.3
click at [699, 186] on p "Microsoft's CDR purchasing strategy balances large-scale commitments with portf…" at bounding box center [727, 206] width 369 height 89
click at [698, 181] on p "Microsoft's CDR purchasing strategy balances large-scale commitments with portf…" at bounding box center [727, 206] width 369 height 89
drag, startPoint x: 705, startPoint y: 199, endPoint x: 711, endPoint y: 248, distance: 49.4
click at [711, 248] on p "Microsoft's CDR purchasing strategy balances large-scale commitments with portf…" at bounding box center [727, 206] width 369 height 89
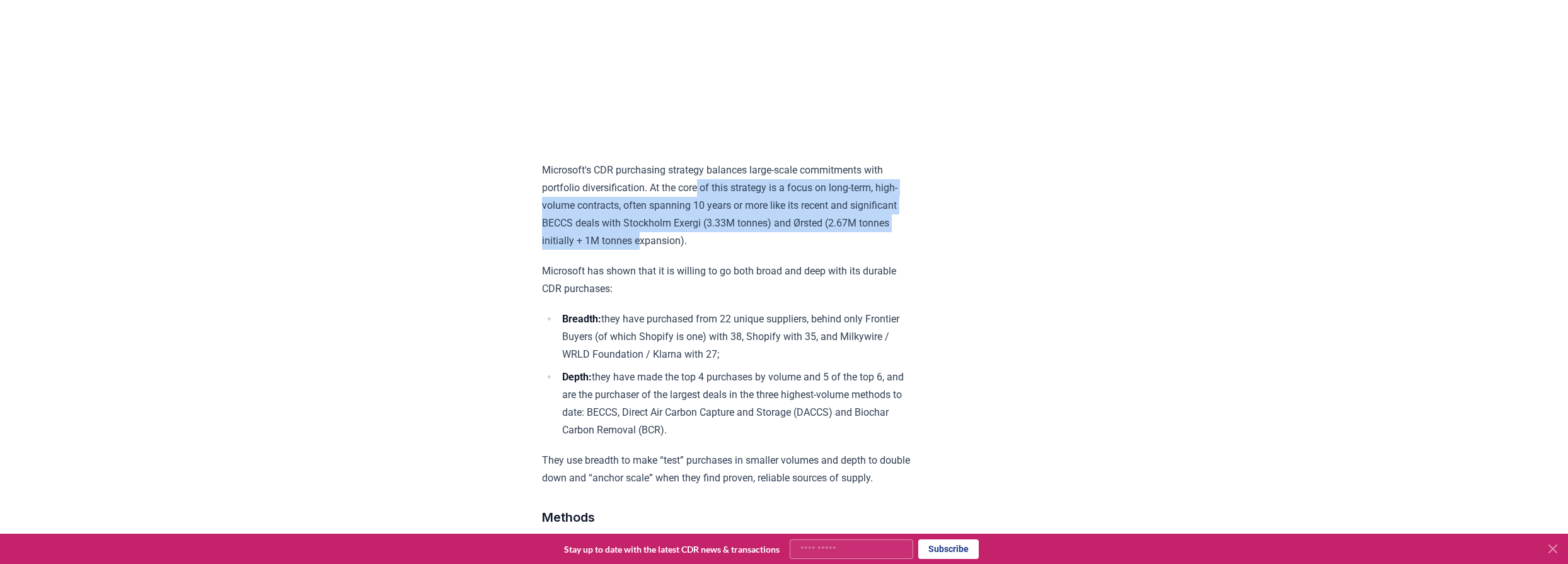
click at [711, 248] on p "Microsoft's CDR purchasing strategy balances large-scale commitments with portf…" at bounding box center [727, 206] width 369 height 89
drag, startPoint x: 716, startPoint y: 254, endPoint x: 698, endPoint y: 186, distance: 70.3
click at [698, 186] on p "Microsoft's CDR purchasing strategy balances large-scale commitments with portf…" at bounding box center [727, 206] width 369 height 89
click at [698, 184] on p "Microsoft's CDR purchasing strategy balances large-scale commitments with portf…" at bounding box center [727, 206] width 369 height 89
drag, startPoint x: 699, startPoint y: 180, endPoint x: 712, endPoint y: 255, distance: 76.1
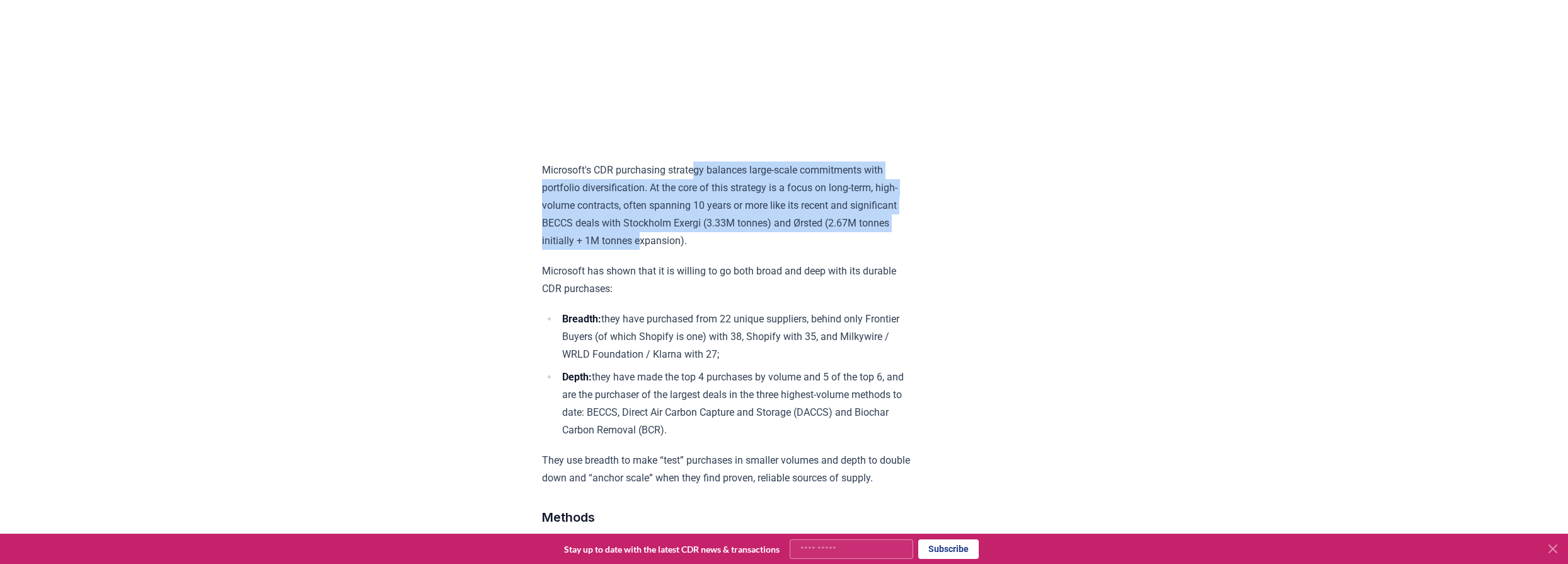
click at [712, 250] on p "Microsoft's CDR purchasing strategy balances large-scale commitments with portf…" at bounding box center [727, 206] width 369 height 89
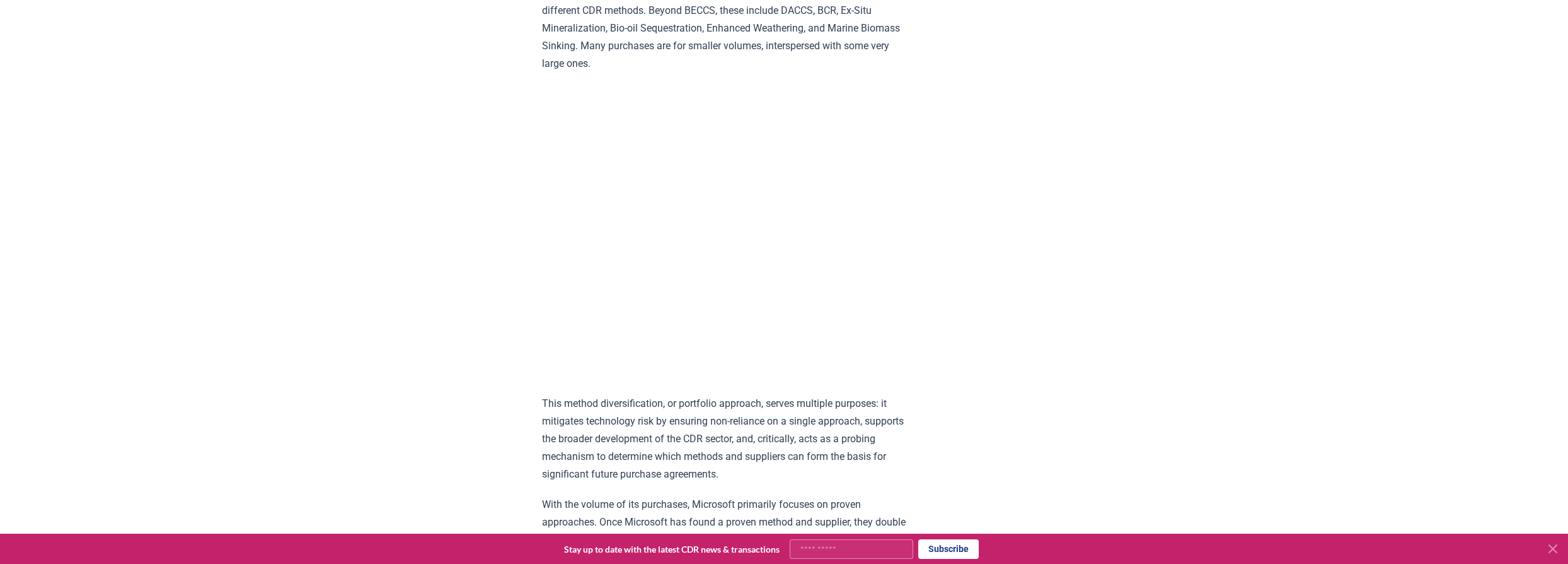
scroll to position [1490, 0]
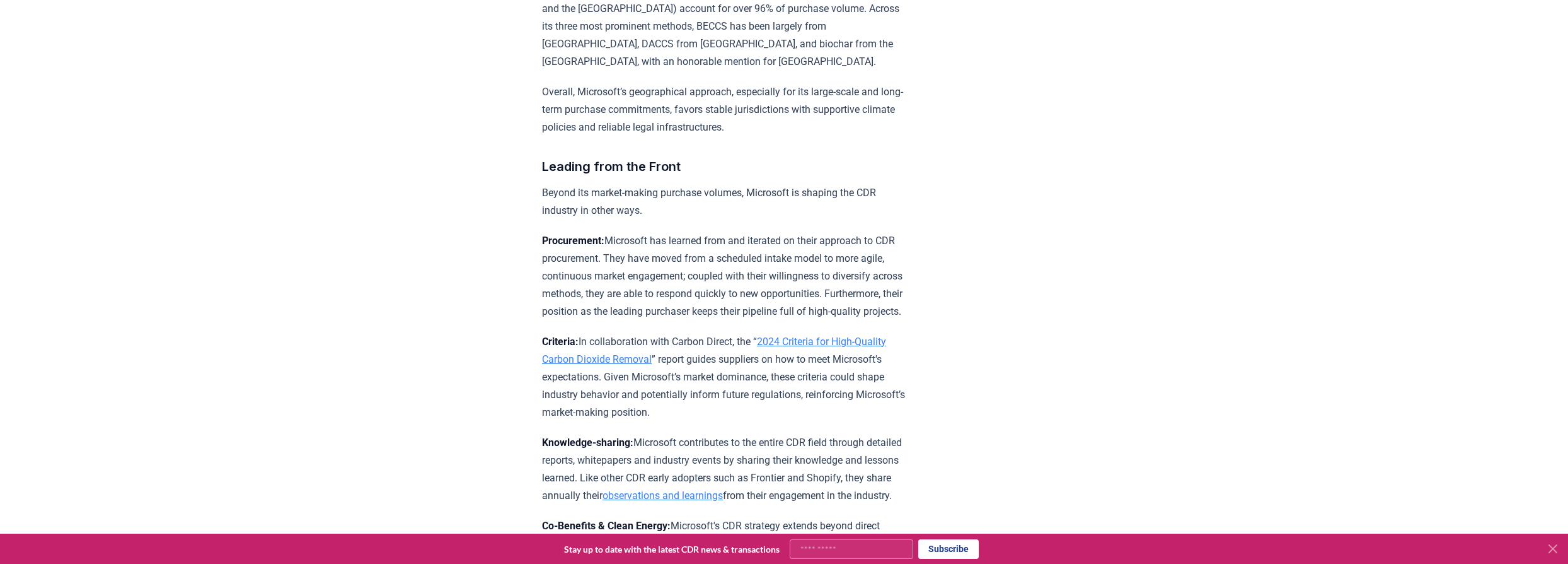
scroll to position [2523, 0]
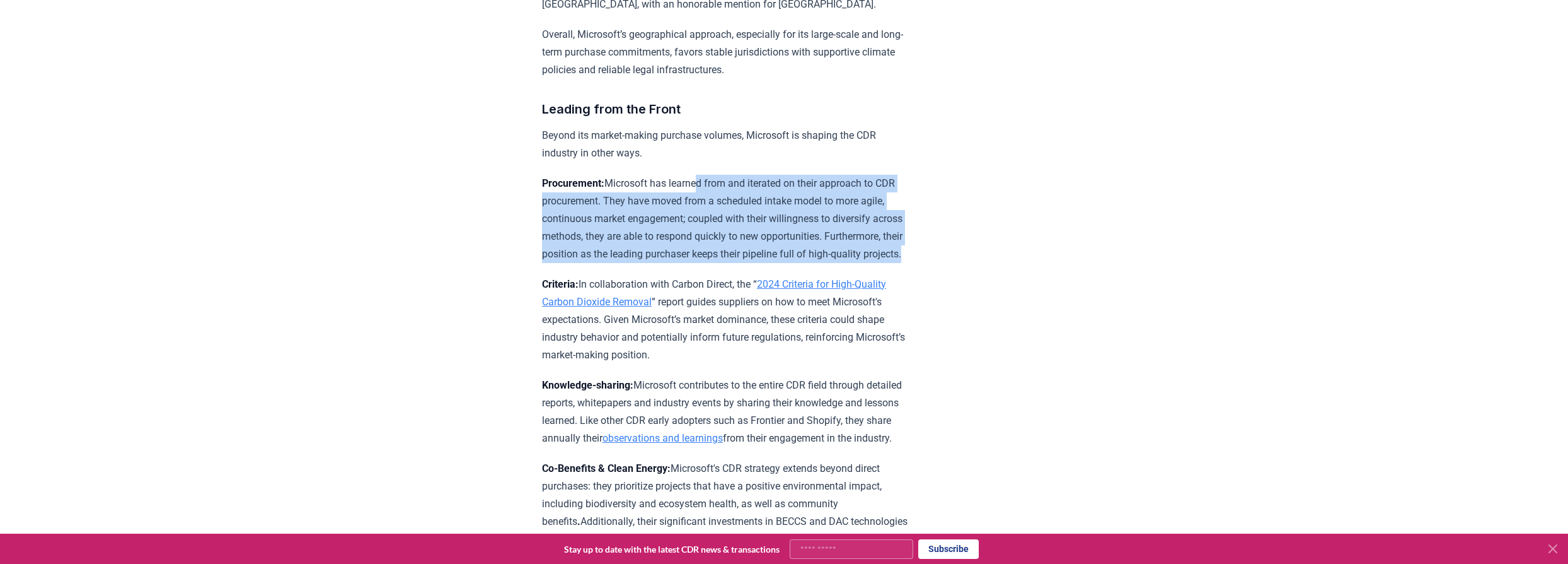
drag, startPoint x: 706, startPoint y: 210, endPoint x: 709, endPoint y: 300, distance: 90.0
click at [709, 263] on p "Procurement: Microsoft has learned from and iterated on their approach to CDR p…" at bounding box center [727, 219] width 369 height 89
drag, startPoint x: 711, startPoint y: 246, endPoint x: 703, endPoint y: 211, distance: 35.9
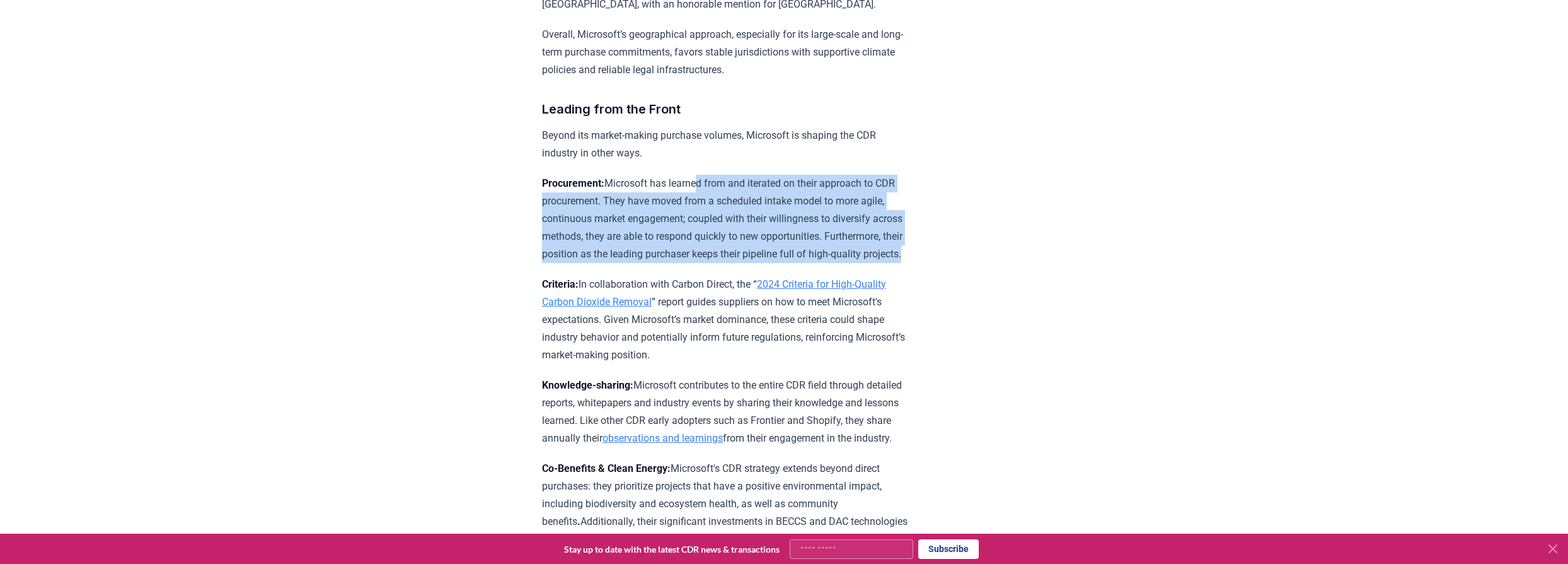
click at [702, 210] on p "Procurement: Microsoft has learned from and iterated on their approach to CDR p…" at bounding box center [727, 219] width 369 height 89
drag, startPoint x: 702, startPoint y: 210, endPoint x: 698, endPoint y: 301, distance: 91.1
click at [698, 263] on p "Procurement: Microsoft has learned from and iterated on their approach to CDR p…" at bounding box center [727, 219] width 369 height 89
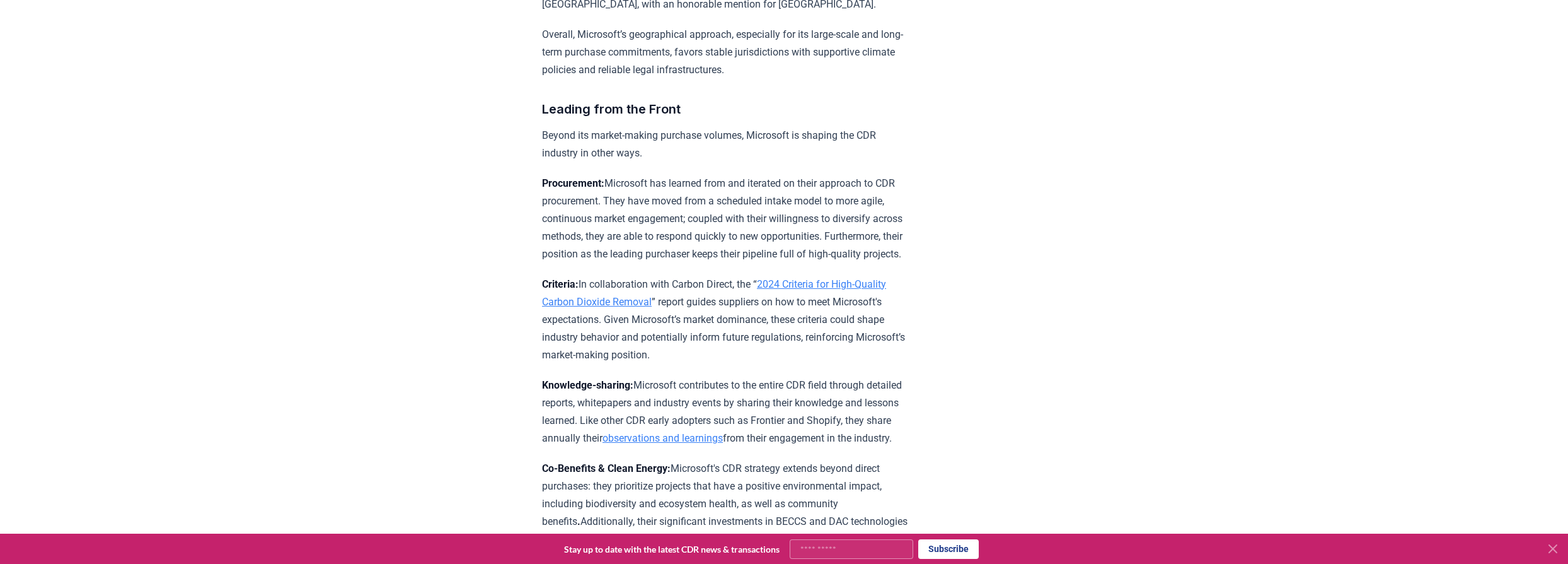
scroll to position [2637, 0]
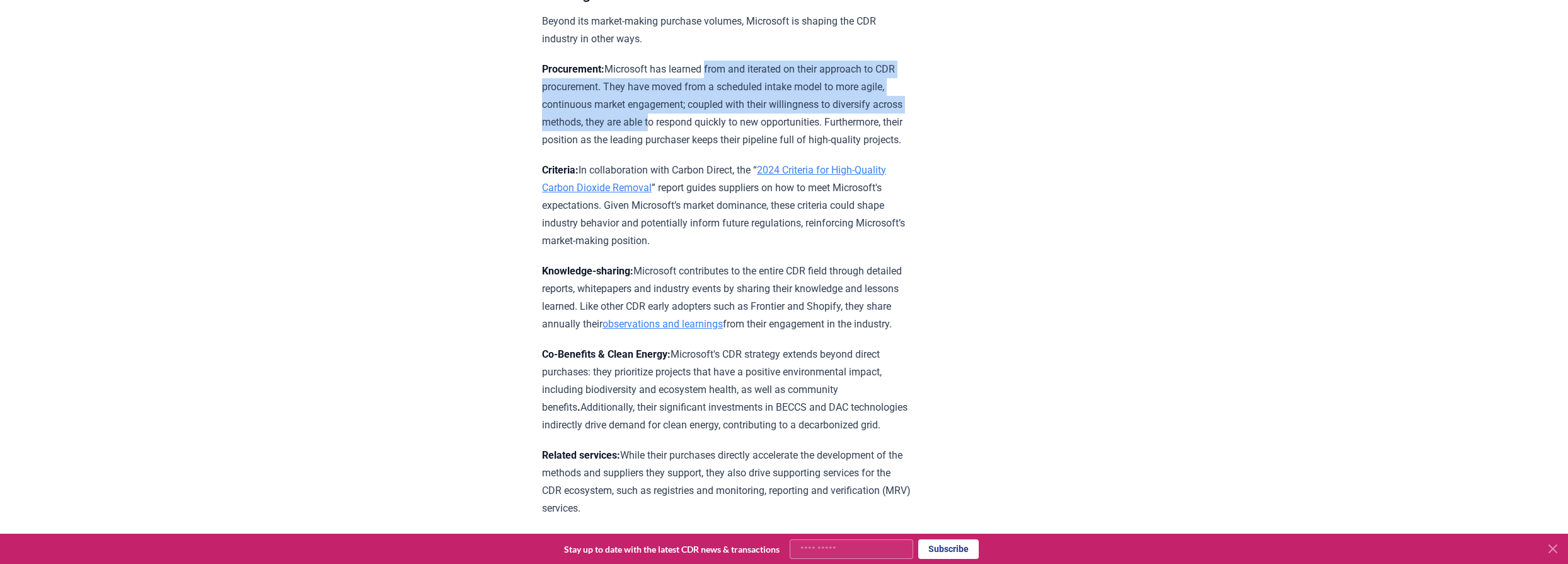
drag, startPoint x: 718, startPoint y: 103, endPoint x: 727, endPoint y: 147, distance: 44.9
click at [727, 147] on div "For the broader CDR market to scale to 6 - 10 Gt annually by 2050 ( McKinsey & …" at bounding box center [727, 466] width 369 height 5934
click at [727, 147] on p "Procurement: Microsoft has learned from and iterated on their approach to CDR p…" at bounding box center [727, 105] width 369 height 89
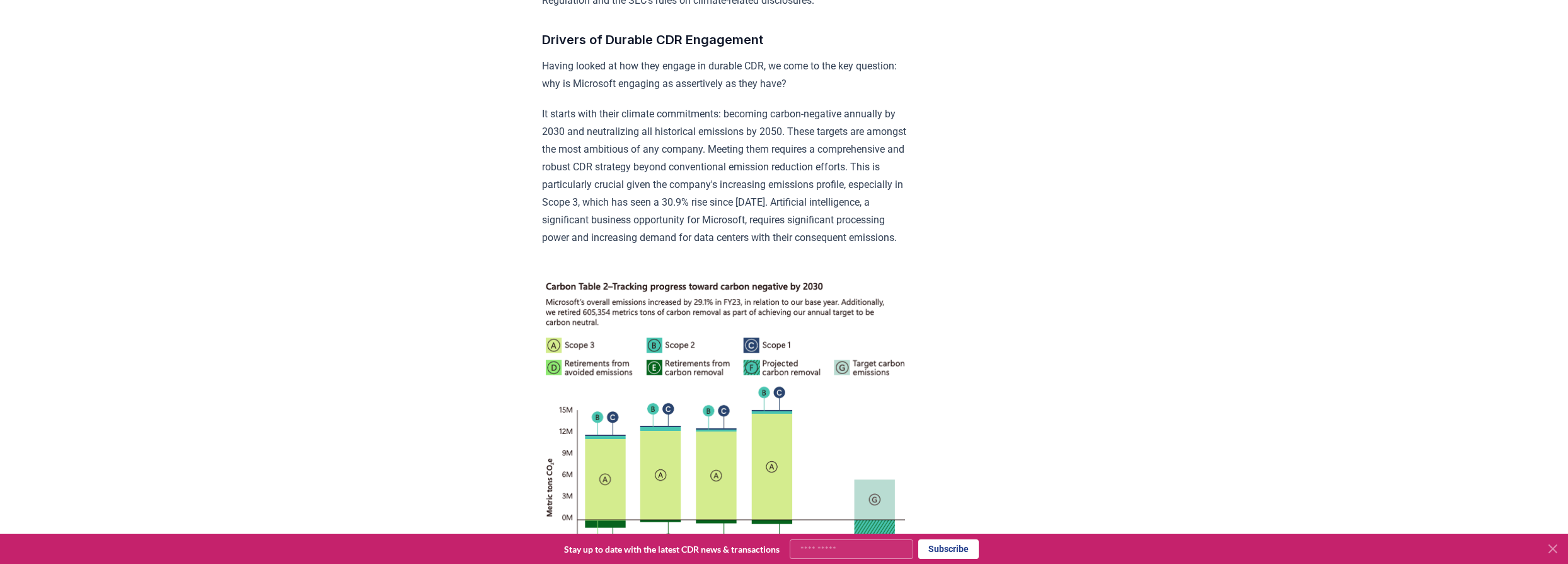
scroll to position [3267, 0]
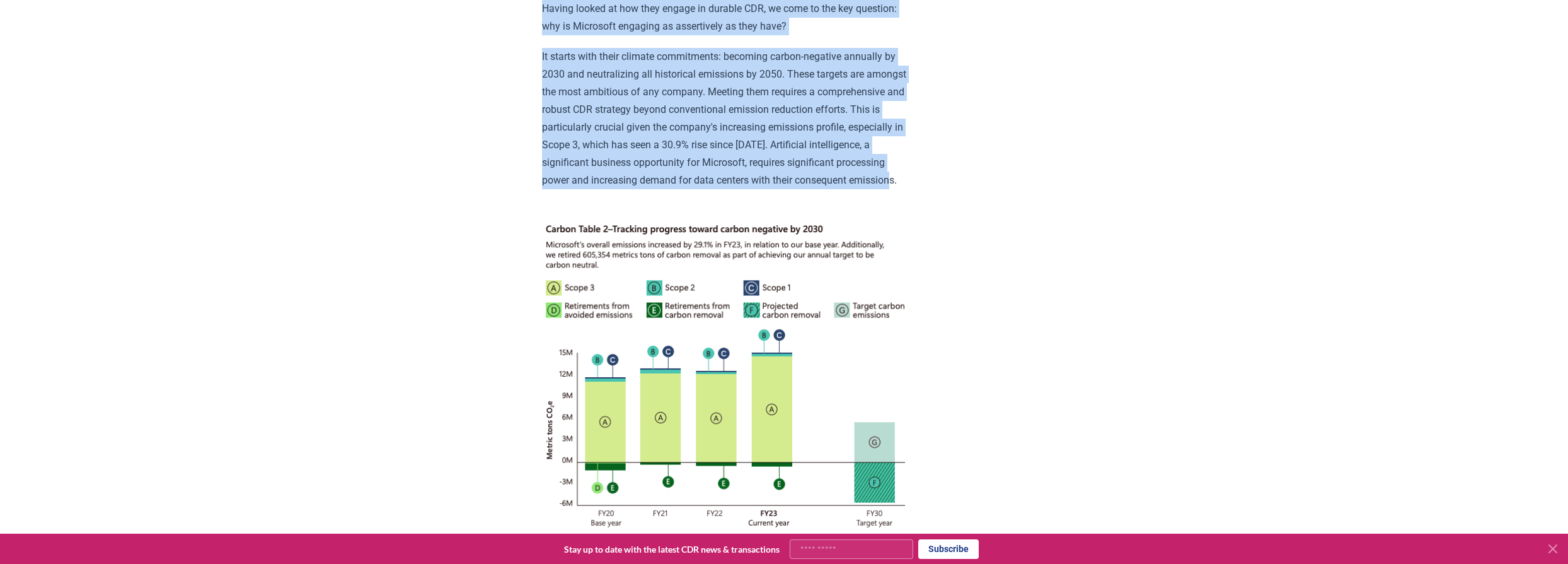
drag, startPoint x: 707, startPoint y: 43, endPoint x: 704, endPoint y: 266, distance: 223.0
click at [704, 189] on p "It starts with their climate commitments: becoming carbon-negative annually by …" at bounding box center [727, 119] width 369 height 141
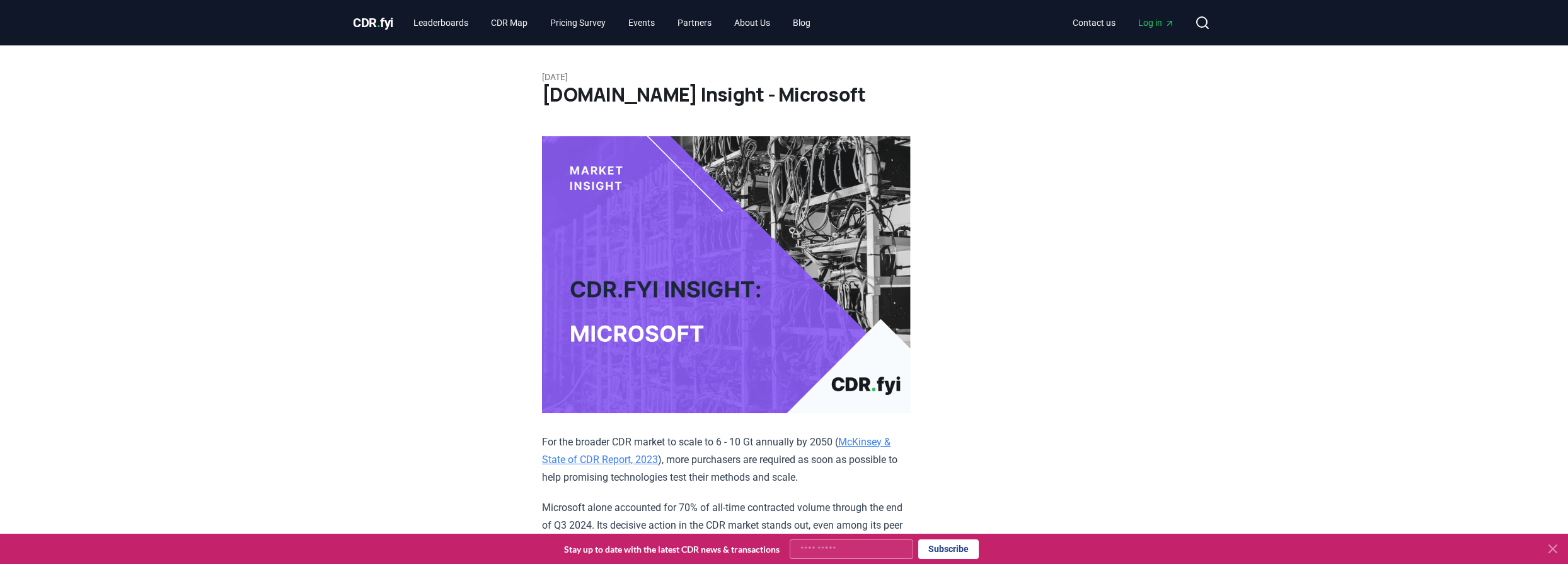
scroll to position [286, 0]
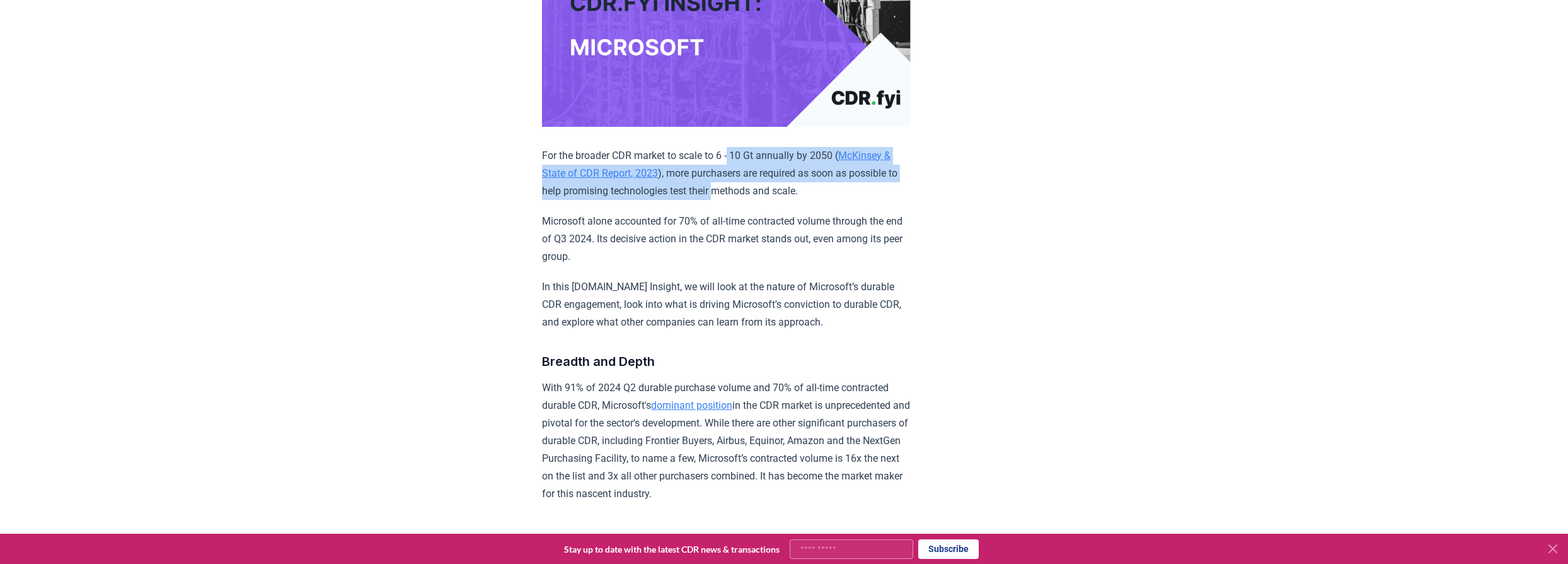
drag, startPoint x: 736, startPoint y: 145, endPoint x: 733, endPoint y: 196, distance: 51.1
click at [733, 196] on p "For the broader CDR market to scale to 6 - 10 Gt annually by 2050 ( McKinsey & …" at bounding box center [727, 173] width 369 height 53
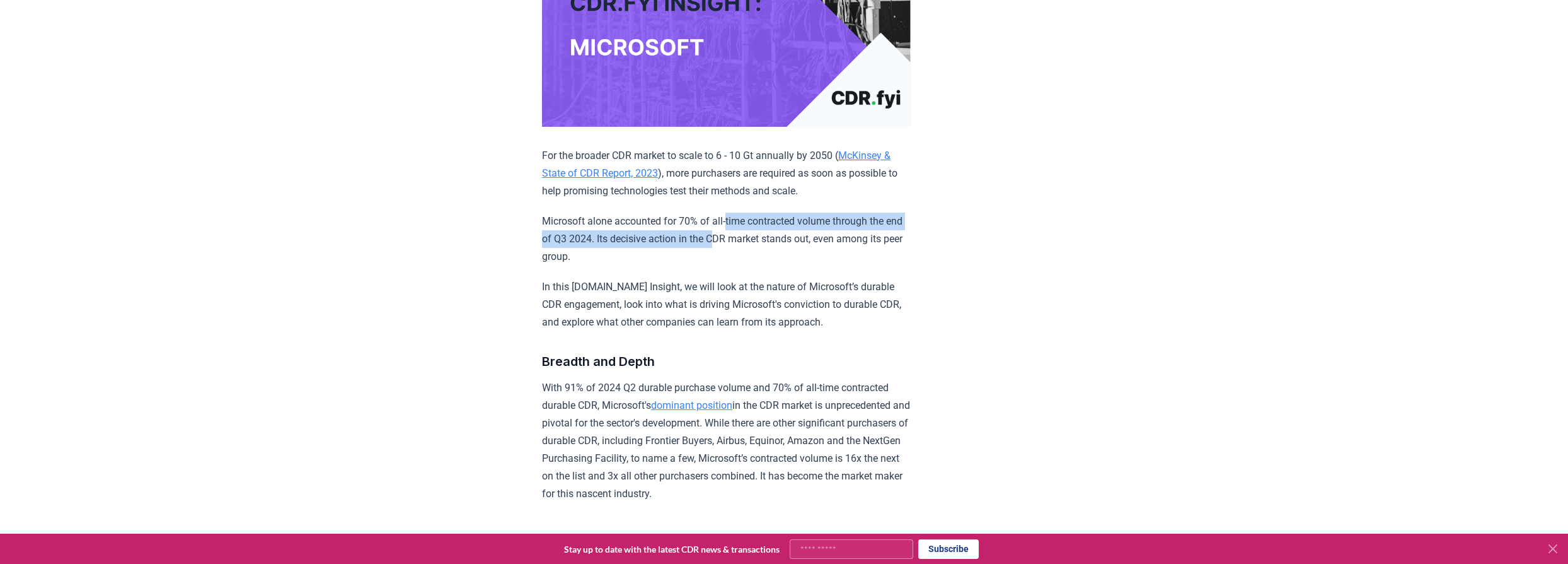
drag, startPoint x: 732, startPoint y: 211, endPoint x: 737, endPoint y: 243, distance: 32.4
click at [737, 243] on p "Microsoft alone accounted for 70% of all-time contracted volume through the end…" at bounding box center [727, 239] width 369 height 53
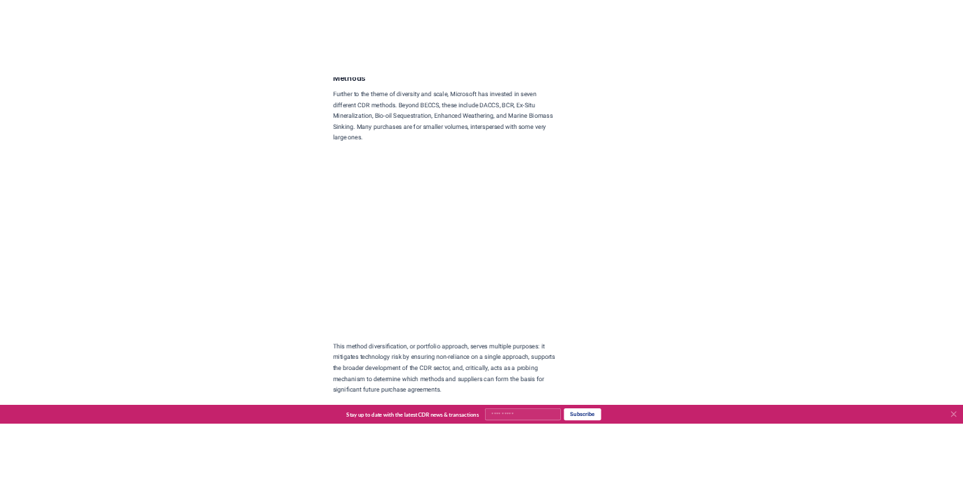
scroll to position [1646, 0]
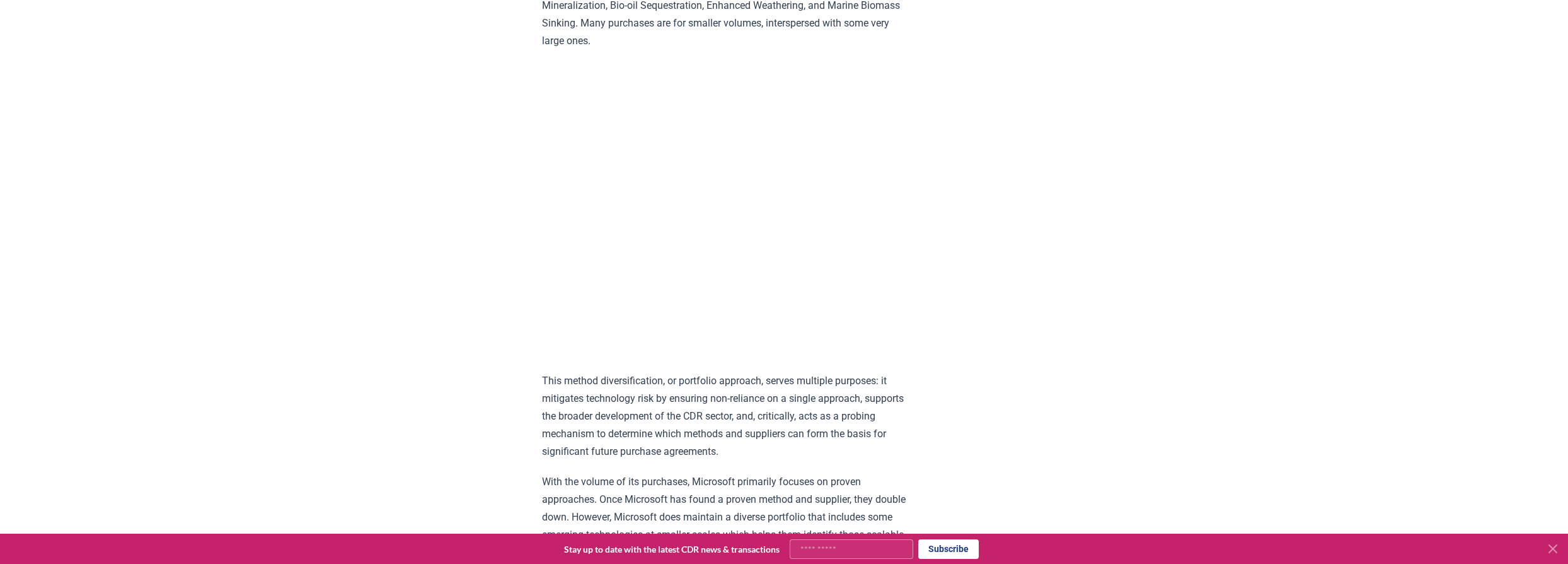
click at [741, 434] on p "This method diversification, or portfolio approach, serves multiple purposes: i…" at bounding box center [727, 416] width 369 height 89
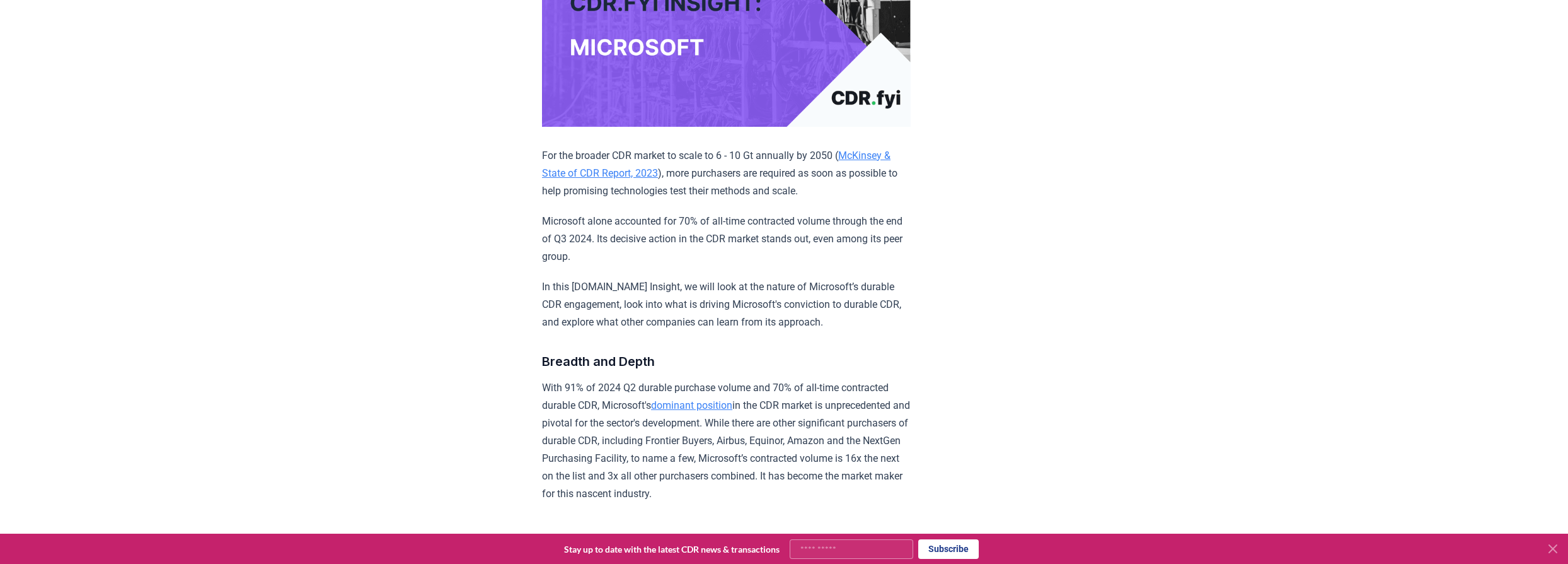
scroll to position [401, 0]
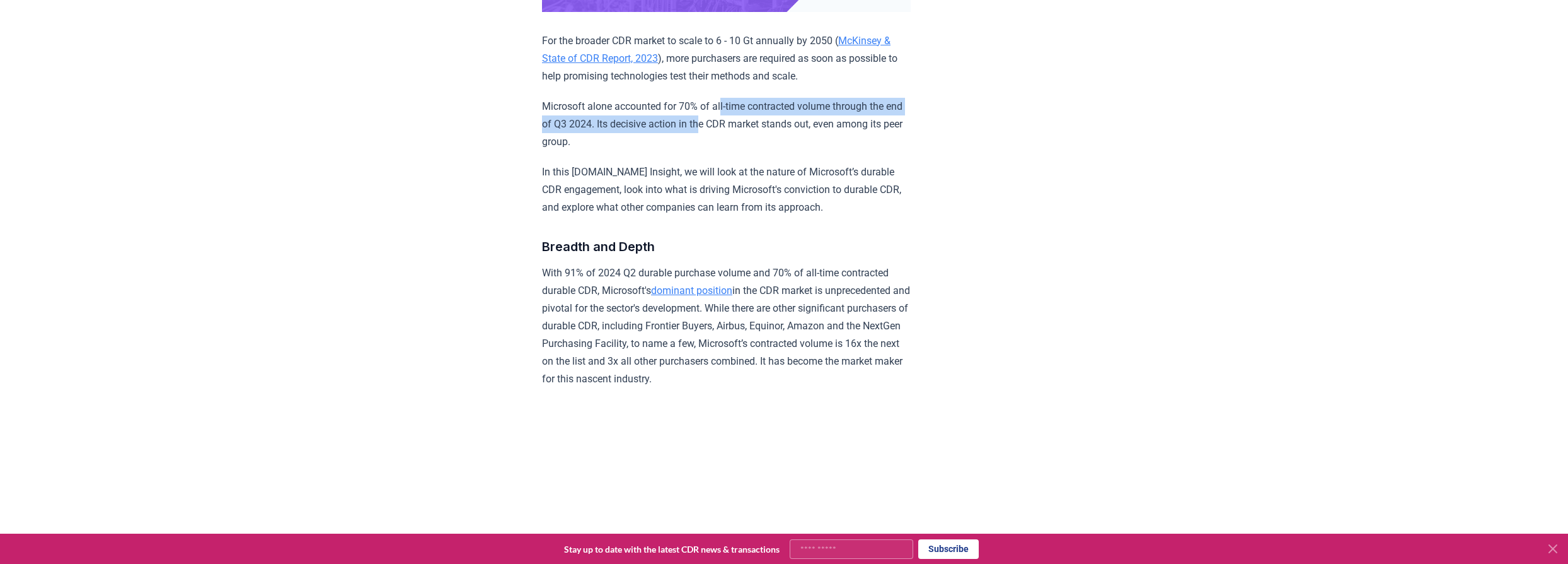
drag, startPoint x: 727, startPoint y: 100, endPoint x: 721, endPoint y: 127, distance: 27.7
click at [721, 127] on p "Microsoft alone accounted for 70% of all-time contracted volume through the end…" at bounding box center [727, 124] width 369 height 53
drag, startPoint x: 716, startPoint y: 121, endPoint x: 714, endPoint y: 97, distance: 24.1
click at [715, 103] on p "Microsoft alone accounted for 70% of all-time contracted volume through the end…" at bounding box center [727, 124] width 369 height 53
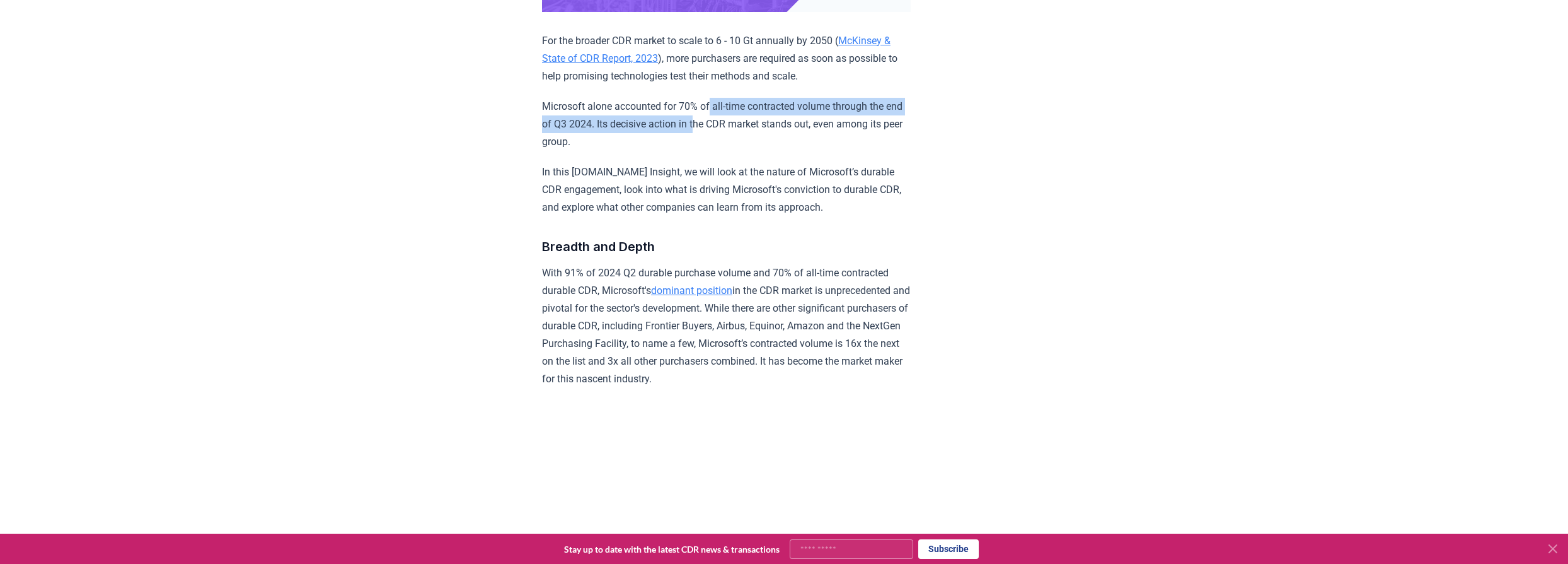
click at [714, 98] on p "Microsoft alone accounted for 70% of all-time contracted volume through the end…" at bounding box center [727, 124] width 369 height 53
drag, startPoint x: 711, startPoint y: 107, endPoint x: 703, endPoint y: 141, distance: 34.9
click at [703, 141] on p "Microsoft alone accounted for 70% of all-time contracted volume through the end…" at bounding box center [727, 124] width 369 height 53
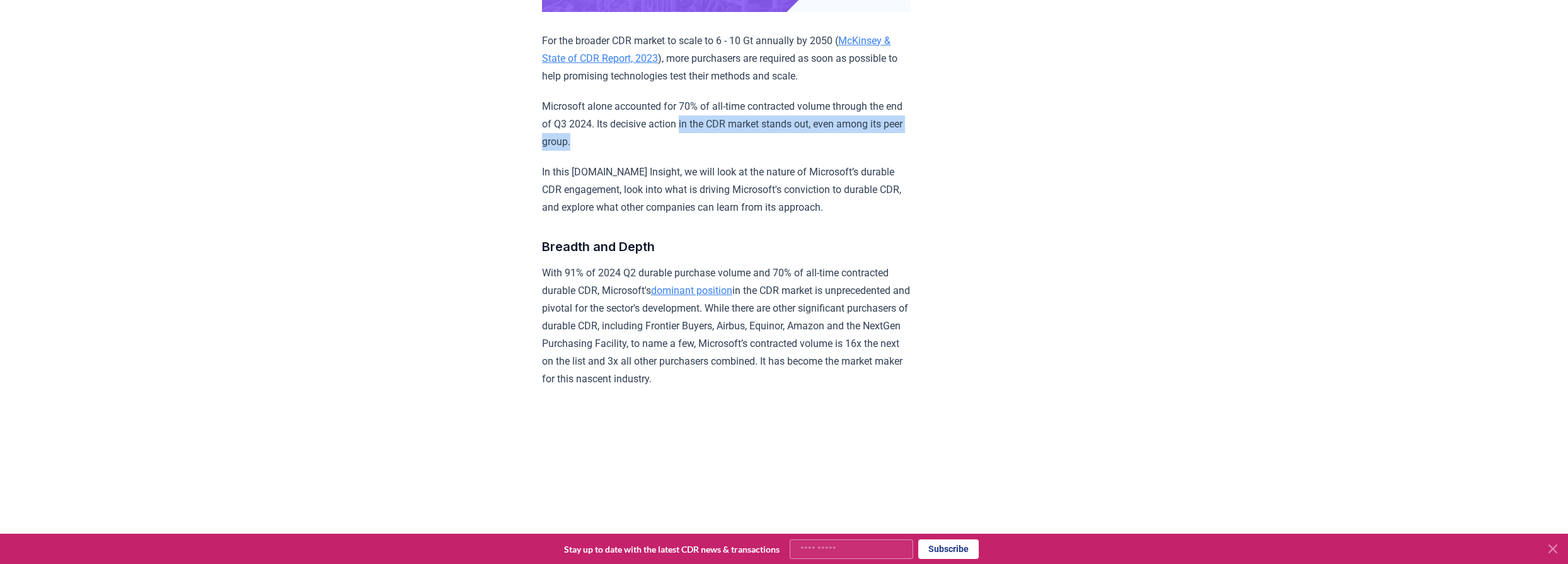
drag, startPoint x: 701, startPoint y: 135, endPoint x: 702, endPoint y: 111, distance: 24.0
click at [702, 112] on p "Microsoft alone accounted for 70% of all-time contracted volume through the end…" at bounding box center [727, 124] width 369 height 53
click at [703, 111] on p "Microsoft alone accounted for 70% of all-time contracted volume through the end…" at bounding box center [727, 124] width 369 height 53
drag, startPoint x: 702, startPoint y: 110, endPoint x: 695, endPoint y: 134, distance: 25.0
click at [695, 134] on p "Microsoft alone accounted for 70% of all-time contracted volume through the end…" at bounding box center [727, 124] width 369 height 53
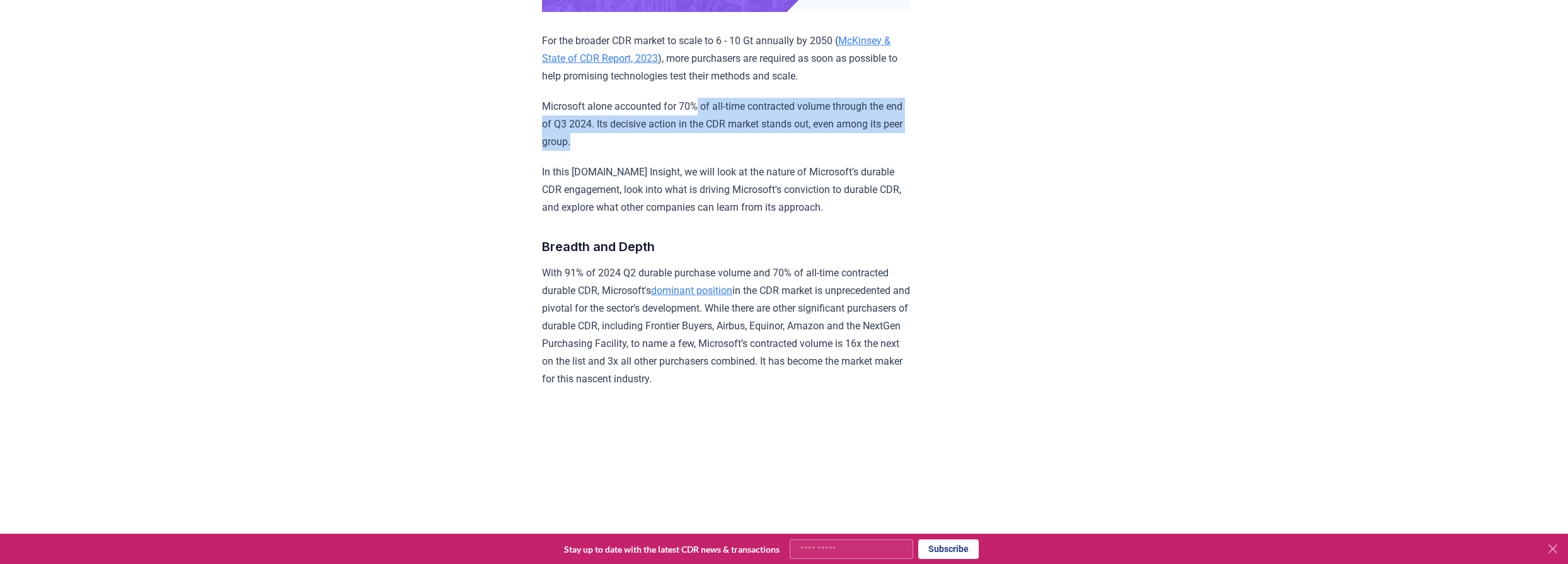
click at [695, 134] on p "Microsoft alone accounted for 70% of all-time contracted volume through the end…" at bounding box center [727, 124] width 369 height 53
drag, startPoint x: 695, startPoint y: 134, endPoint x: 695, endPoint y: 113, distance: 21.0
click at [695, 113] on p "Microsoft alone accounted for 70% of all-time contracted volume through the end…" at bounding box center [727, 124] width 369 height 53
drag, startPoint x: 695, startPoint y: 110, endPoint x: 694, endPoint y: 132, distance: 22.0
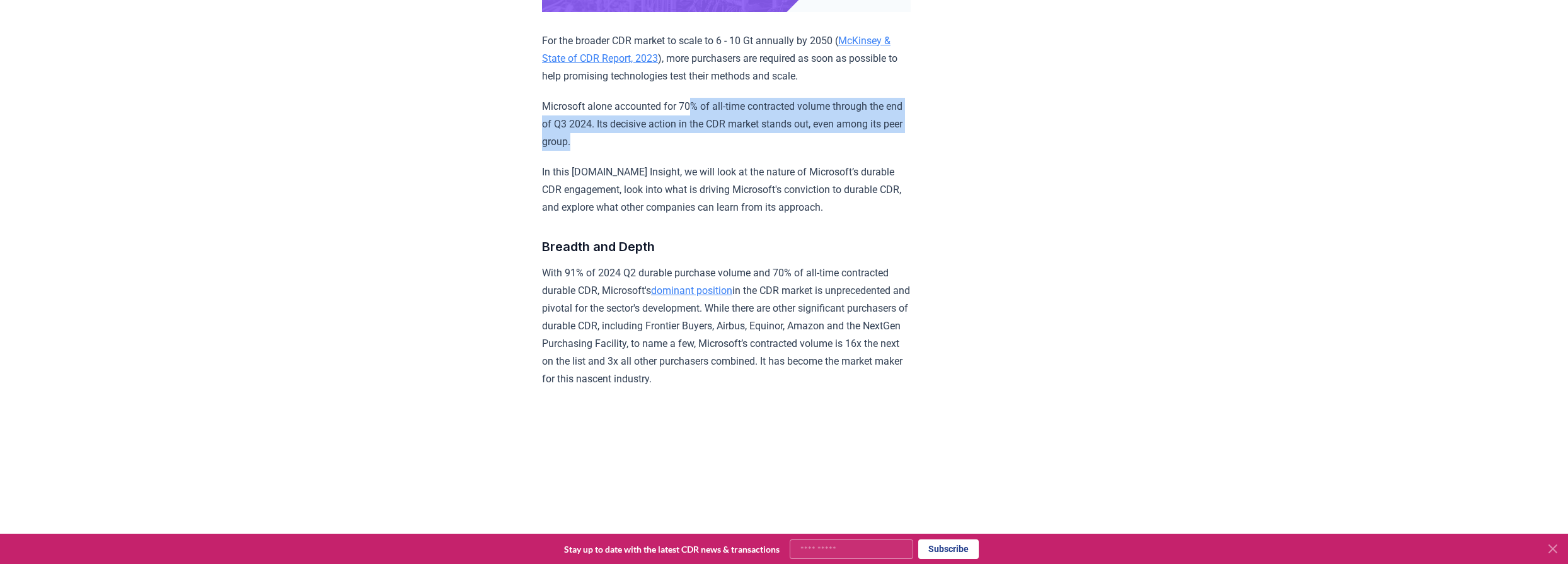
click at [694, 132] on p "Microsoft alone accounted for 70% of all-time contracted volume through the end…" at bounding box center [727, 124] width 369 height 53
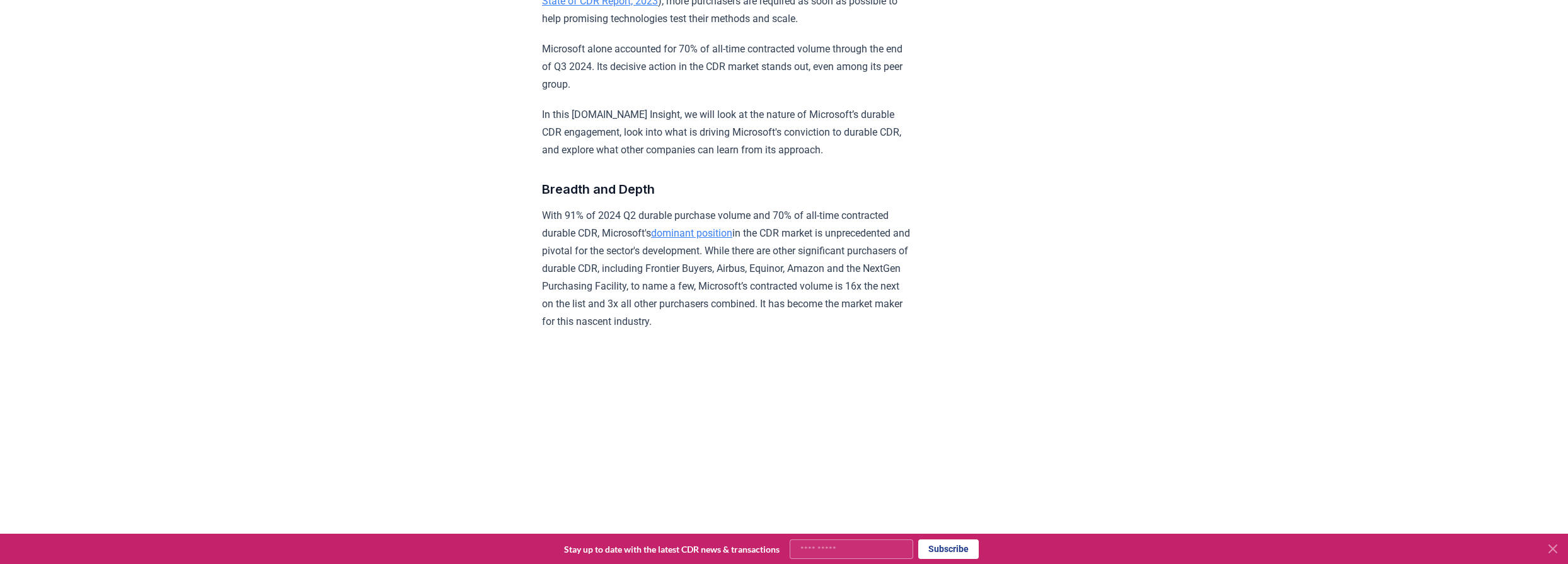
scroll to position [516, 0]
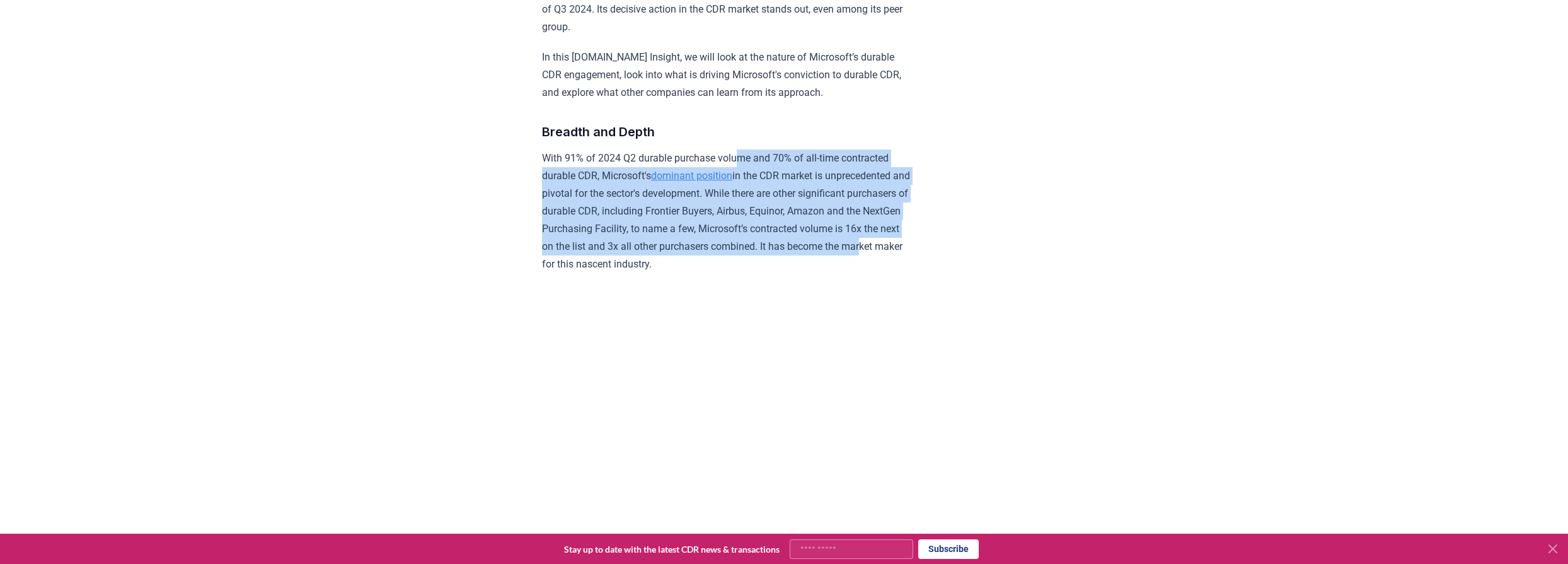
drag, startPoint x: 746, startPoint y: 150, endPoint x: 743, endPoint y: 269, distance: 119.0
click at [743, 269] on p "With 91% of 2024 Q2 durable purchase volume and 70% of all-time contracted dura…" at bounding box center [727, 211] width 369 height 124
drag, startPoint x: 736, startPoint y: 265, endPoint x: 734, endPoint y: 157, distance: 108.0
click at [734, 157] on p "With 91% of 2024 Q2 durable purchase volume and 70% of all-time contracted dura…" at bounding box center [727, 211] width 369 height 124
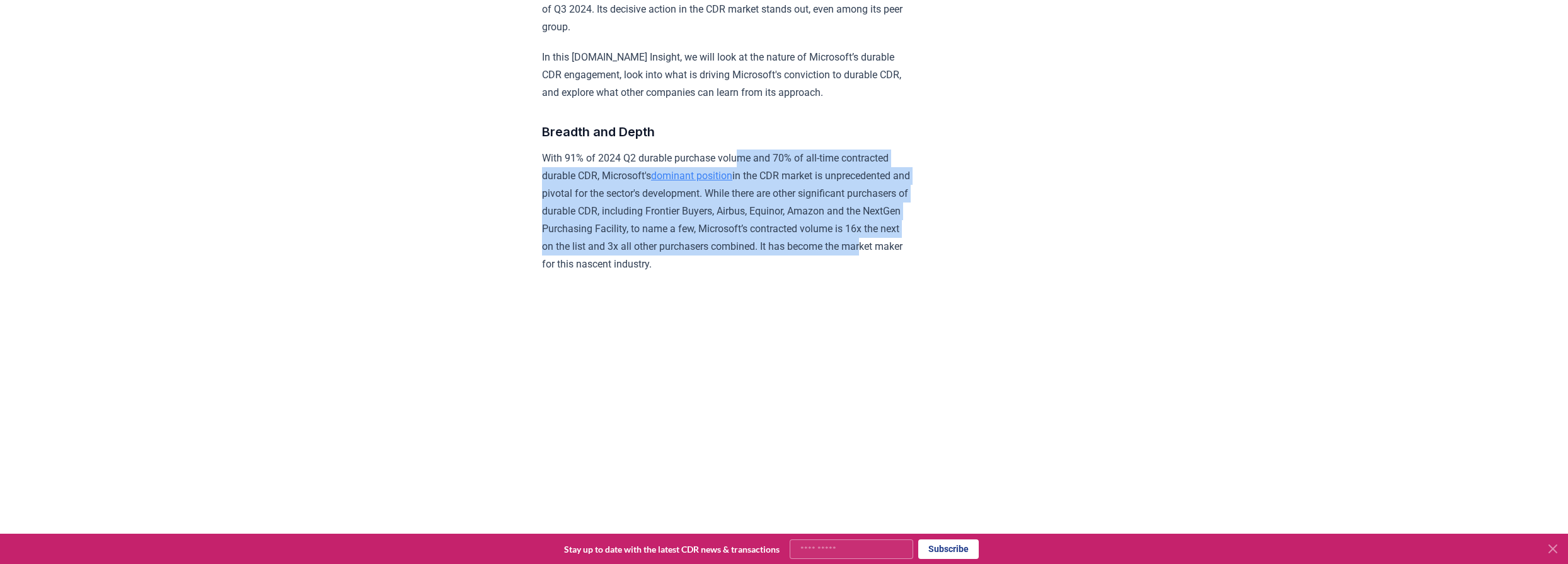
click at [764, 163] on p "With 91% of 2024 Q2 durable purchase volume and 70% of all-time contracted dura…" at bounding box center [727, 211] width 369 height 124
click at [774, 157] on p "With 91% of 2024 Q2 durable purchase volume and 70% of all-time contracted dura…" at bounding box center [727, 211] width 369 height 124
drag, startPoint x: 788, startPoint y: 153, endPoint x: 784, endPoint y: 240, distance: 87.1
click at [784, 240] on p "With 91% of 2024 Q2 durable purchase volume and 70% of all-time contracted dura…" at bounding box center [727, 211] width 369 height 124
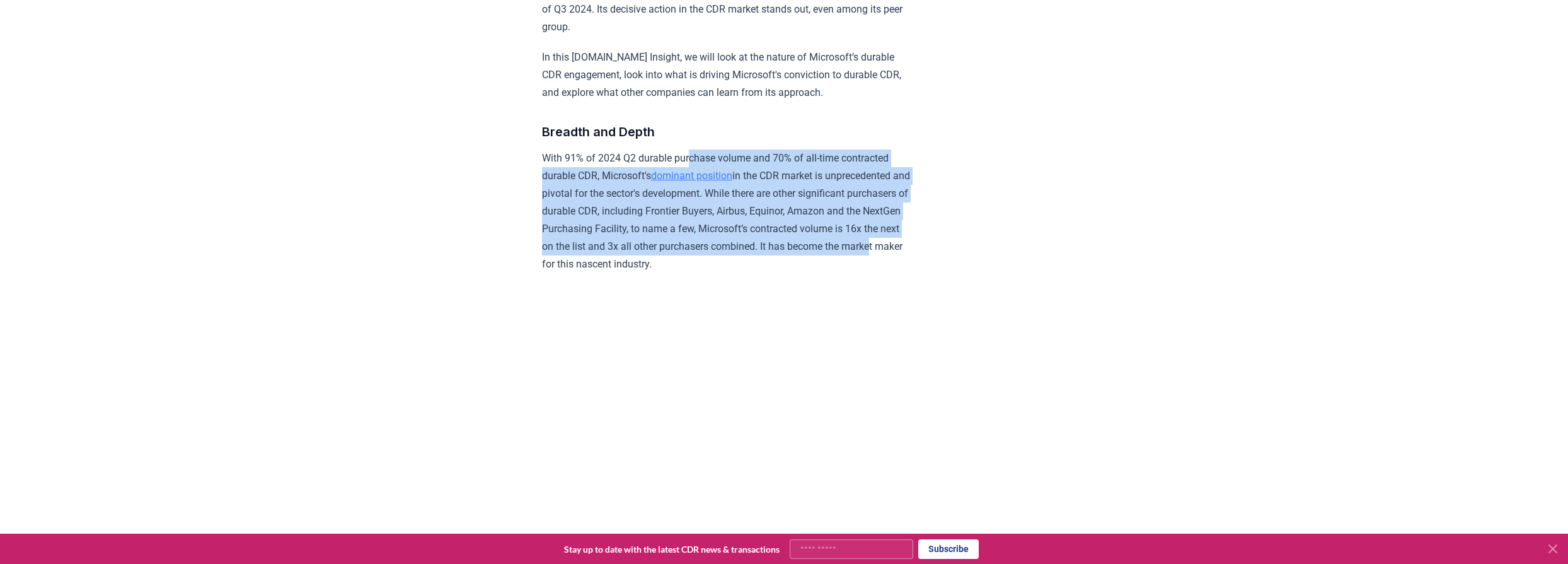
drag, startPoint x: 753, startPoint y: 263, endPoint x: 696, endPoint y: 148, distance: 128.4
click at [696, 149] on p "With 91% of 2024 Q2 durable purchase volume and 70% of all-time contracted dura…" at bounding box center [727, 211] width 369 height 124
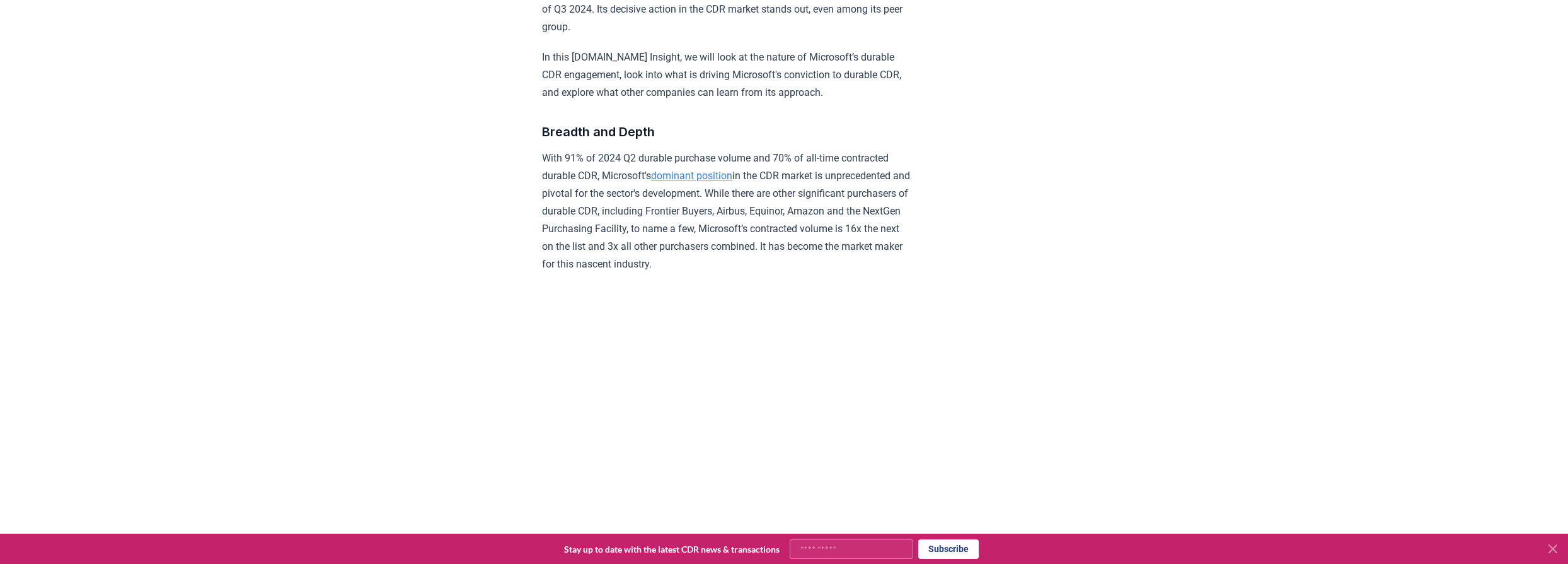
click at [628, 160] on p "With 91% of 2024 Q2 durable purchase volume and 70% of all-time contracted dura…" at bounding box center [727, 211] width 369 height 124
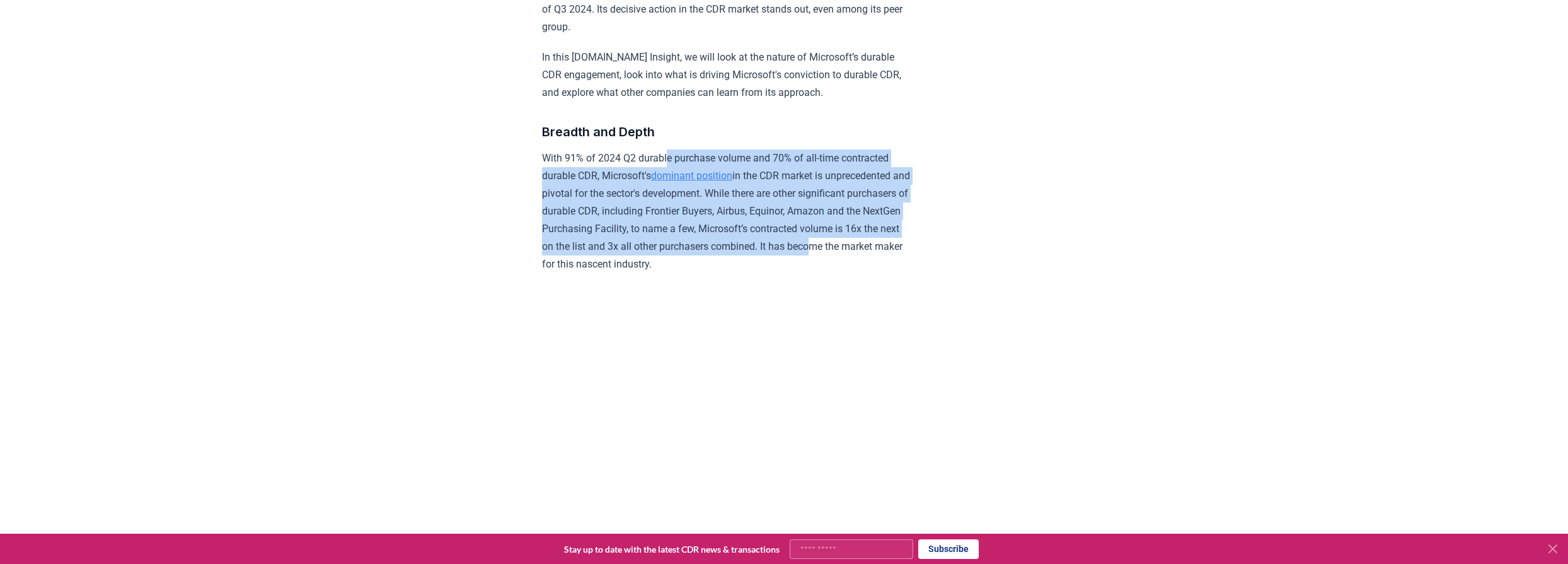
drag, startPoint x: 678, startPoint y: 174, endPoint x: 691, endPoint y: 265, distance: 91.9
click at [691, 265] on p "With 91% of 2024 Q2 durable purchase volume and 70% of all-time contracted dura…" at bounding box center [727, 211] width 369 height 124
click at [692, 265] on p "With 91% of 2024 Q2 durable purchase volume and 70% of all-time contracted dura…" at bounding box center [727, 211] width 369 height 124
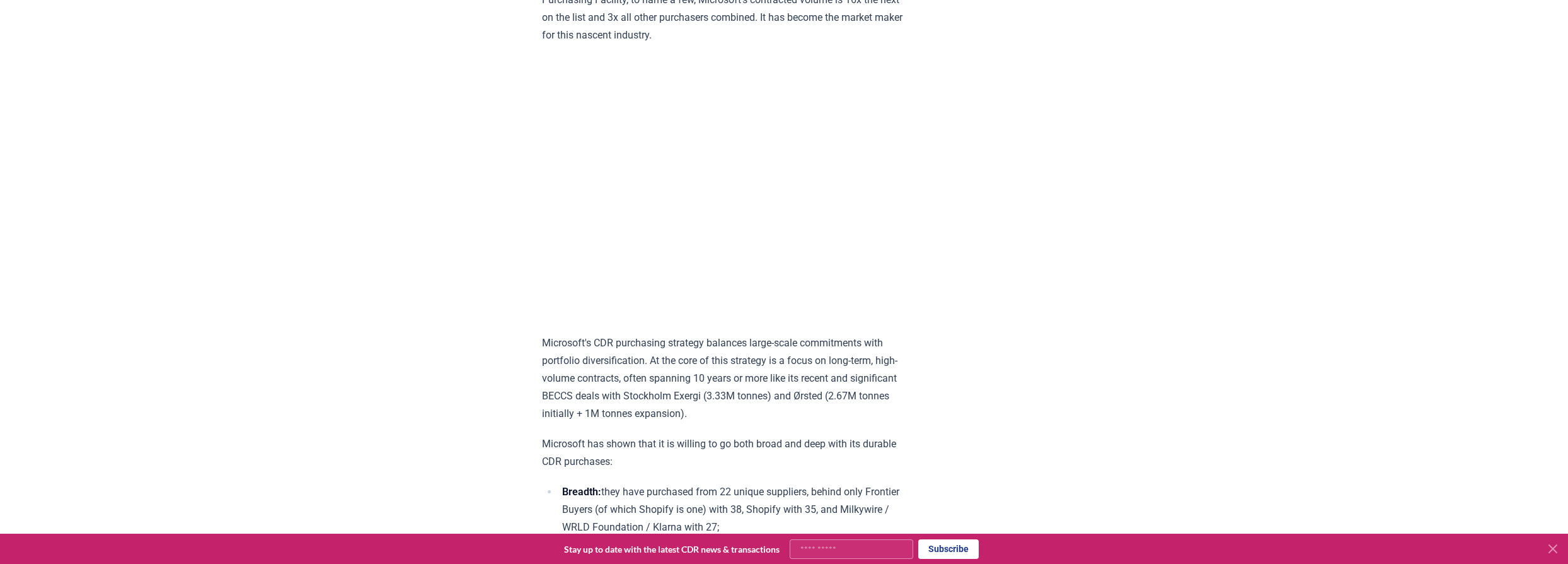
scroll to position [802, 0]
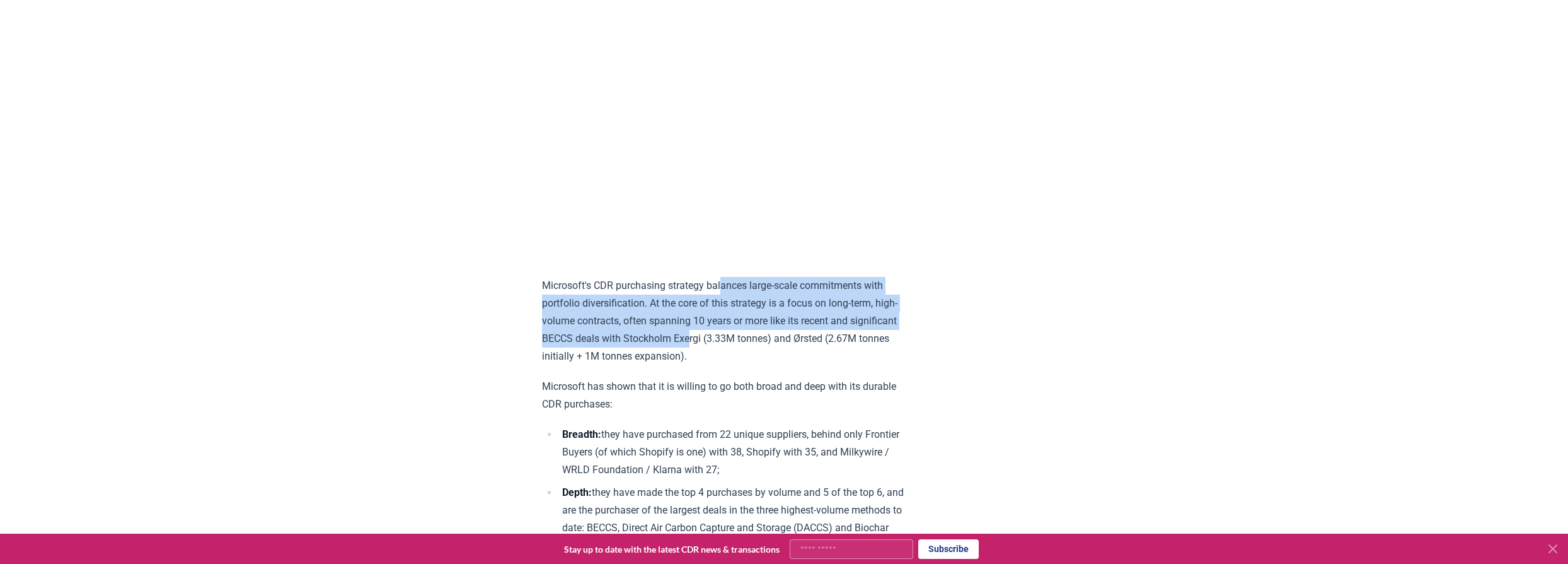
drag, startPoint x: 726, startPoint y: 301, endPoint x: 739, endPoint y: 349, distance: 49.7
click at [739, 349] on p "Microsoft's CDR purchasing strategy balances large-scale commitments with portf…" at bounding box center [727, 321] width 369 height 89
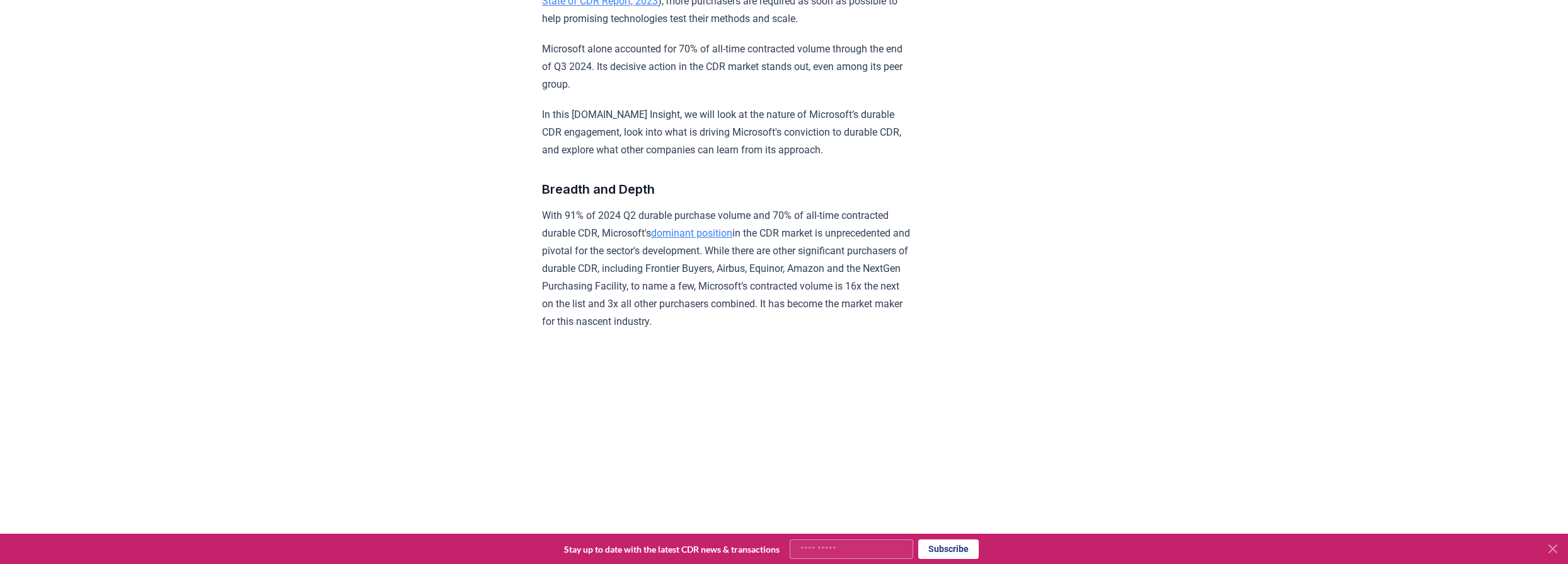
scroll to position [631, 0]
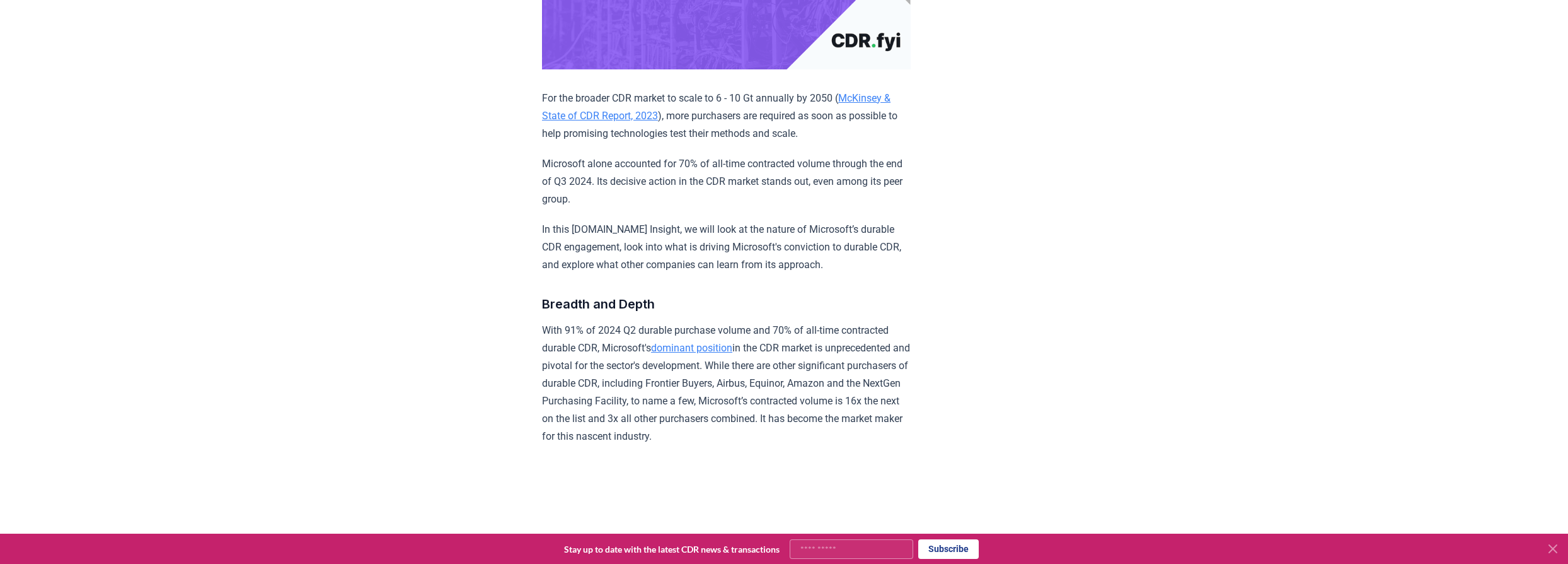
scroll to position [401, 0]
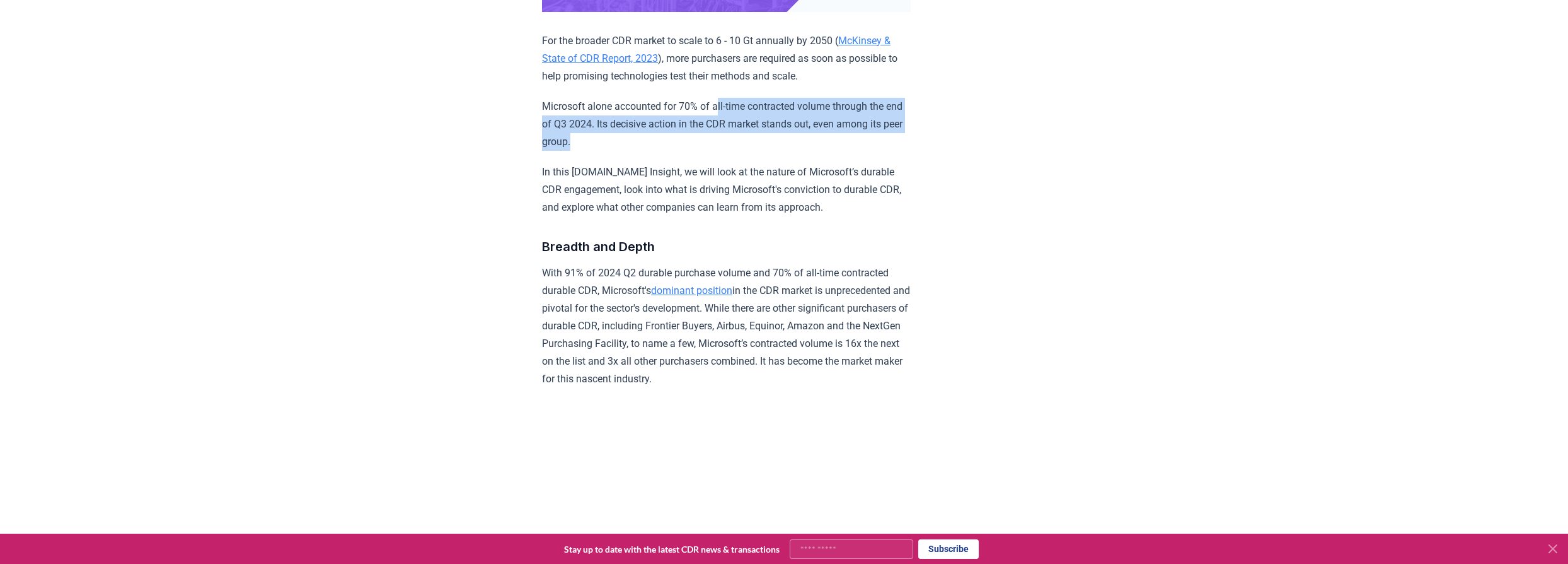
drag, startPoint x: 723, startPoint y: 100, endPoint x: 722, endPoint y: 130, distance: 30.0
click at [722, 130] on p "Microsoft alone accounted for 70% of all-time contracted volume through the end…" at bounding box center [727, 124] width 369 height 53
drag, startPoint x: 718, startPoint y: 122, endPoint x: 710, endPoint y: 91, distance: 32.0
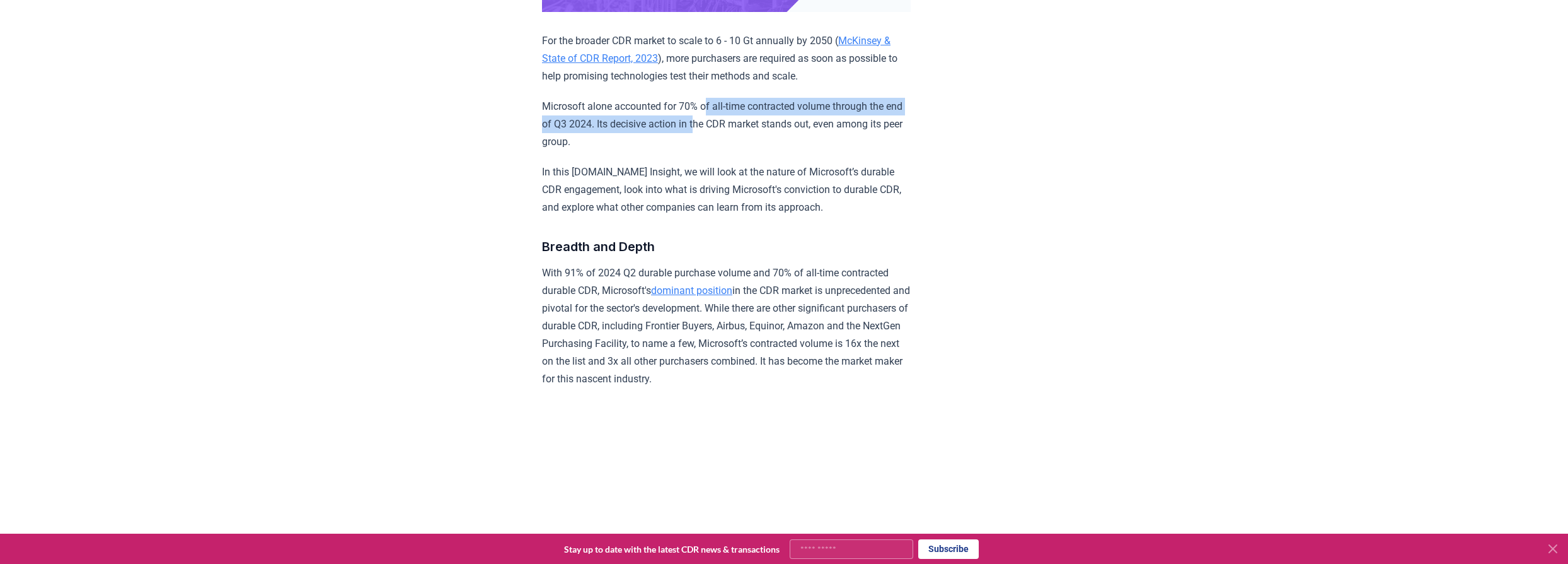
drag, startPoint x: 710, startPoint y: 91, endPoint x: 711, endPoint y: 117, distance: 26.0
click at [711, 117] on p "Microsoft alone accounted for 70% of all-time contracted volume through the end…" at bounding box center [727, 124] width 369 height 53
drag, startPoint x: 724, startPoint y: 97, endPoint x: 727, endPoint y: 127, distance: 30.1
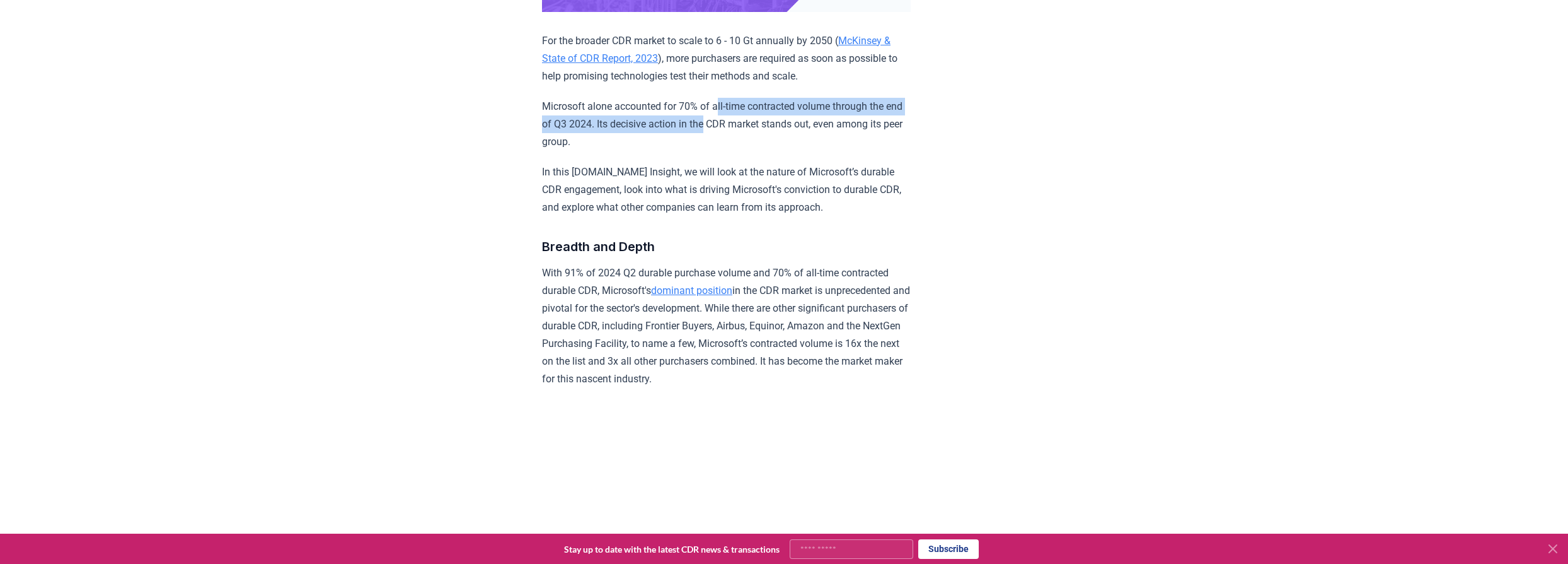
click at [727, 127] on p "Microsoft alone accounted for 70% of all-time contracted volume through the end…" at bounding box center [727, 124] width 369 height 53
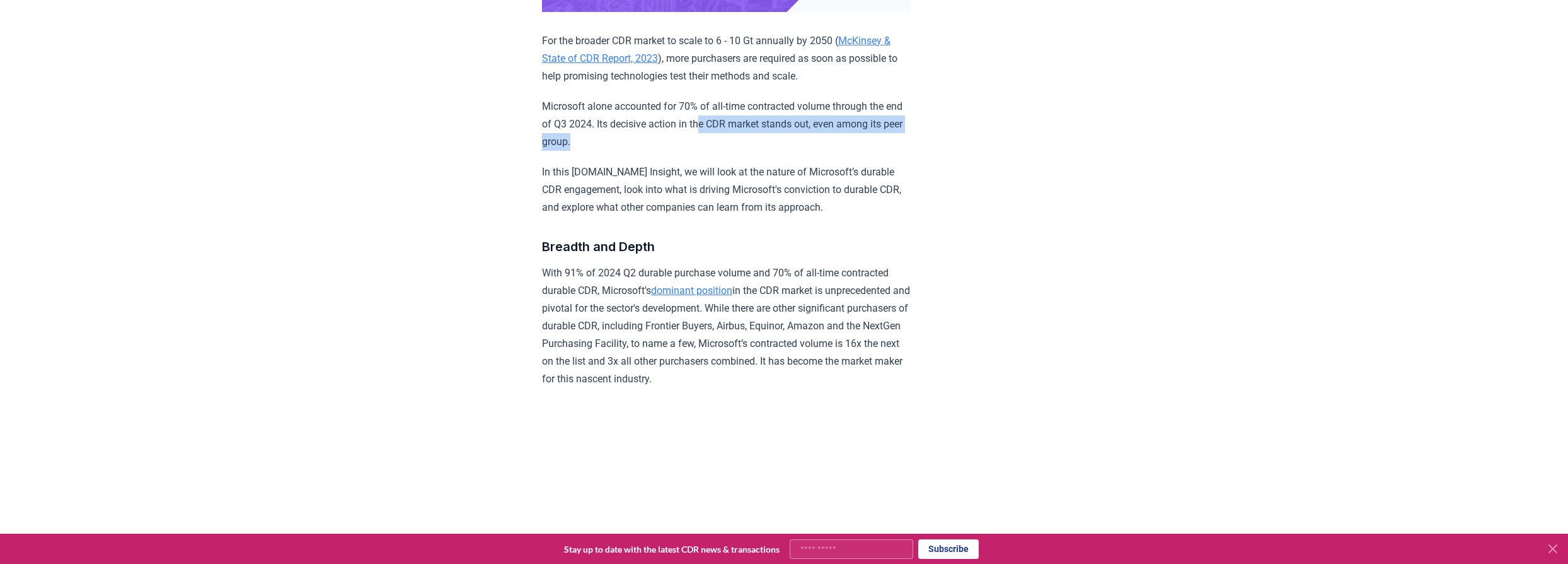
drag, startPoint x: 727, startPoint y: 130, endPoint x: 724, endPoint y: 112, distance: 18.2
click at [724, 112] on p "Microsoft alone accounted for 70% of all-time contracted volume through the end…" at bounding box center [727, 124] width 369 height 53
click at [724, 111] on p "Microsoft alone accounted for 70% of all-time contracted volume through the end…" at bounding box center [727, 124] width 369 height 53
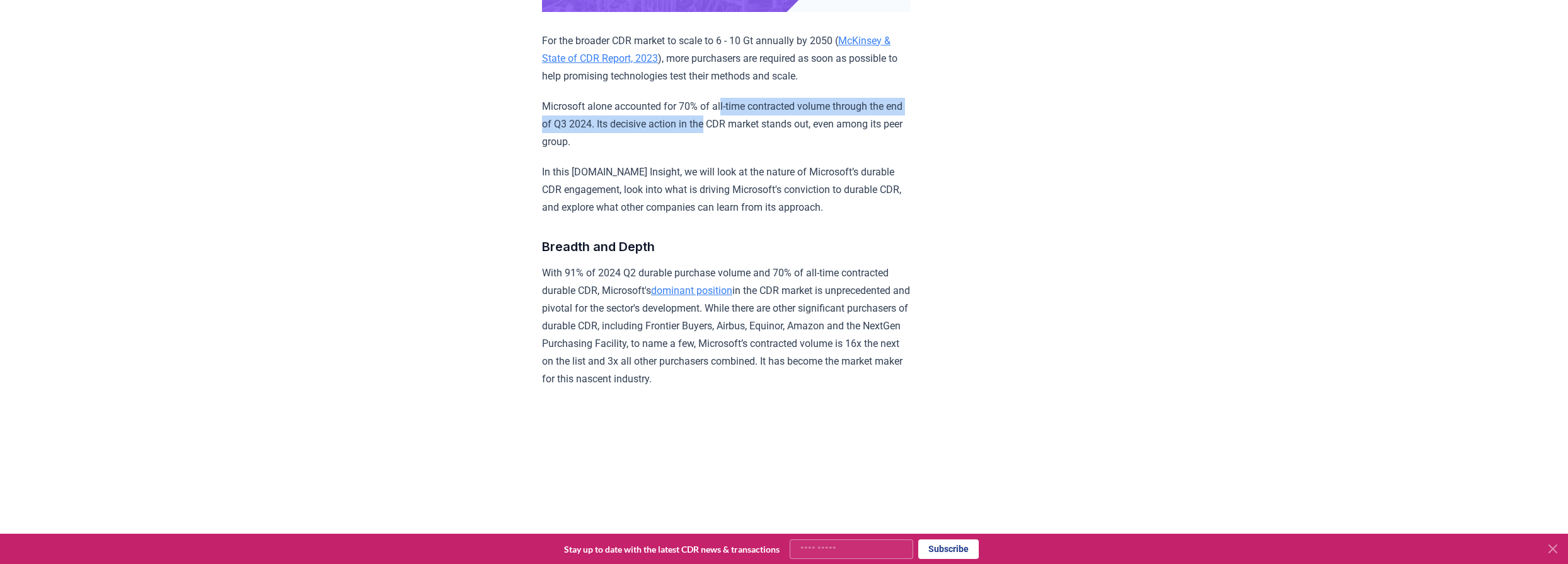
drag, startPoint x: 727, startPoint y: 99, endPoint x: 728, endPoint y: 118, distance: 19.0
click at [728, 118] on p "Microsoft alone accounted for 70% of all-time contracted volume through the end…" at bounding box center [727, 124] width 369 height 53
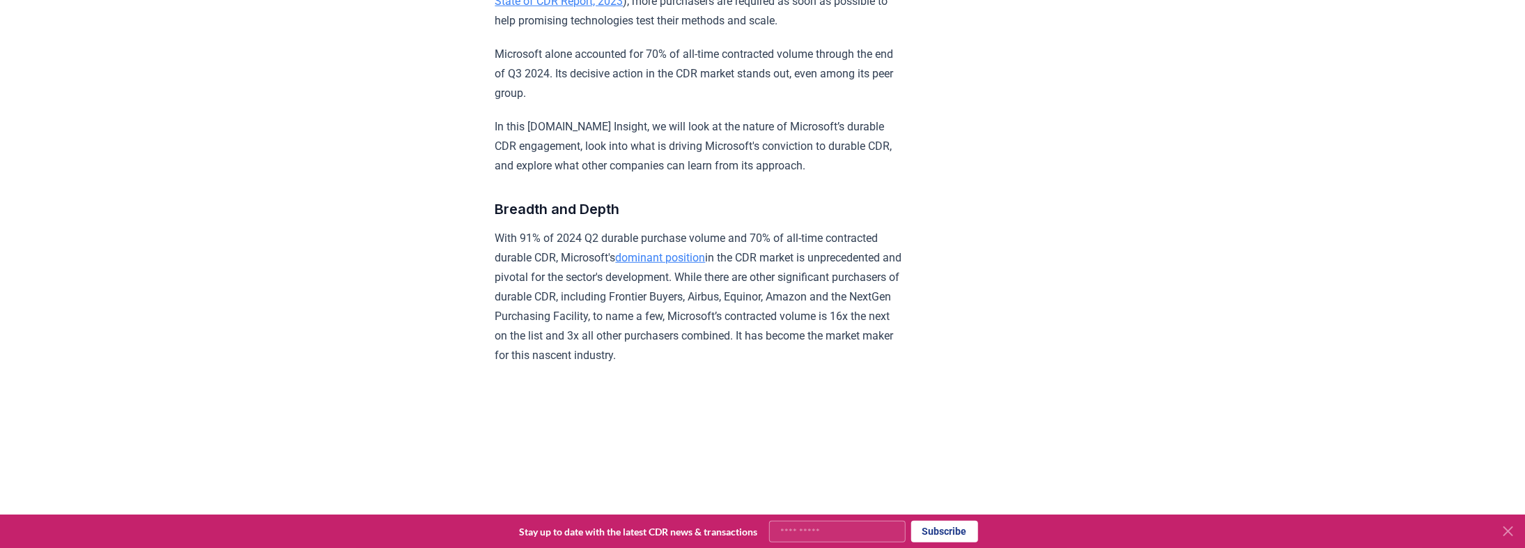
scroll to position [562, 0]
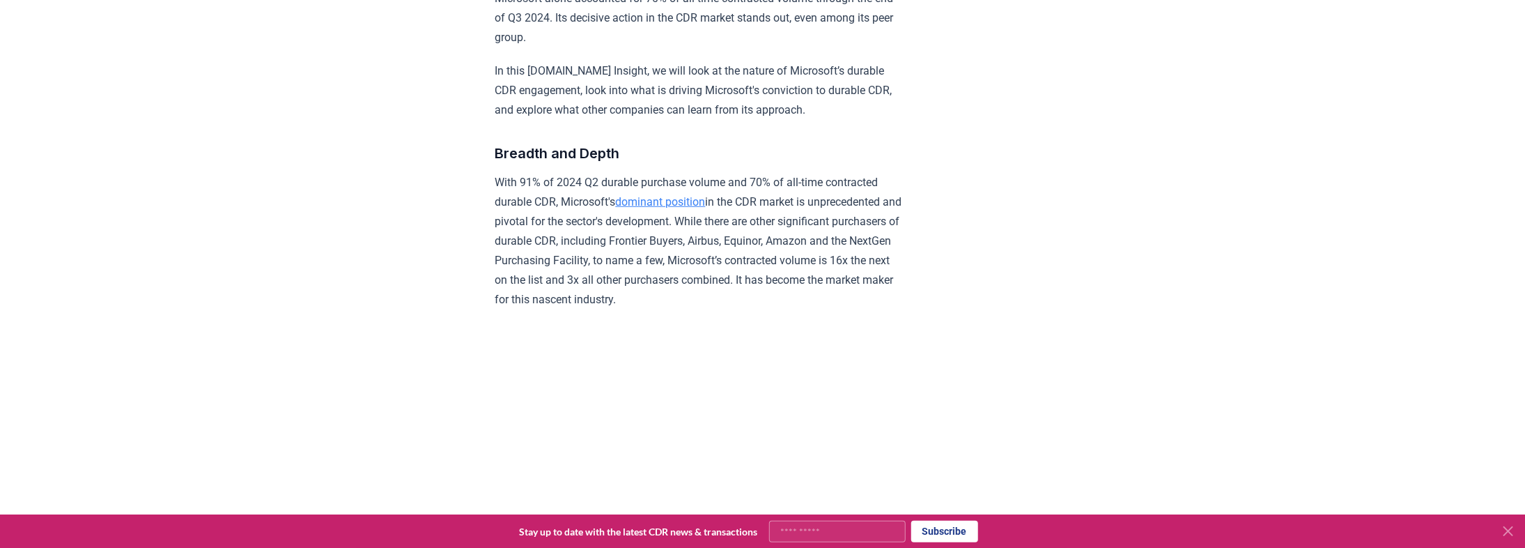
drag, startPoint x: 493, startPoint y: 183, endPoint x: 573, endPoint y: 318, distance: 156.8
click at [573, 309] on p "With 91% of 2024 Q2 durable purchase volume and 70% of all-time contracted dura…" at bounding box center [699, 241] width 408 height 137
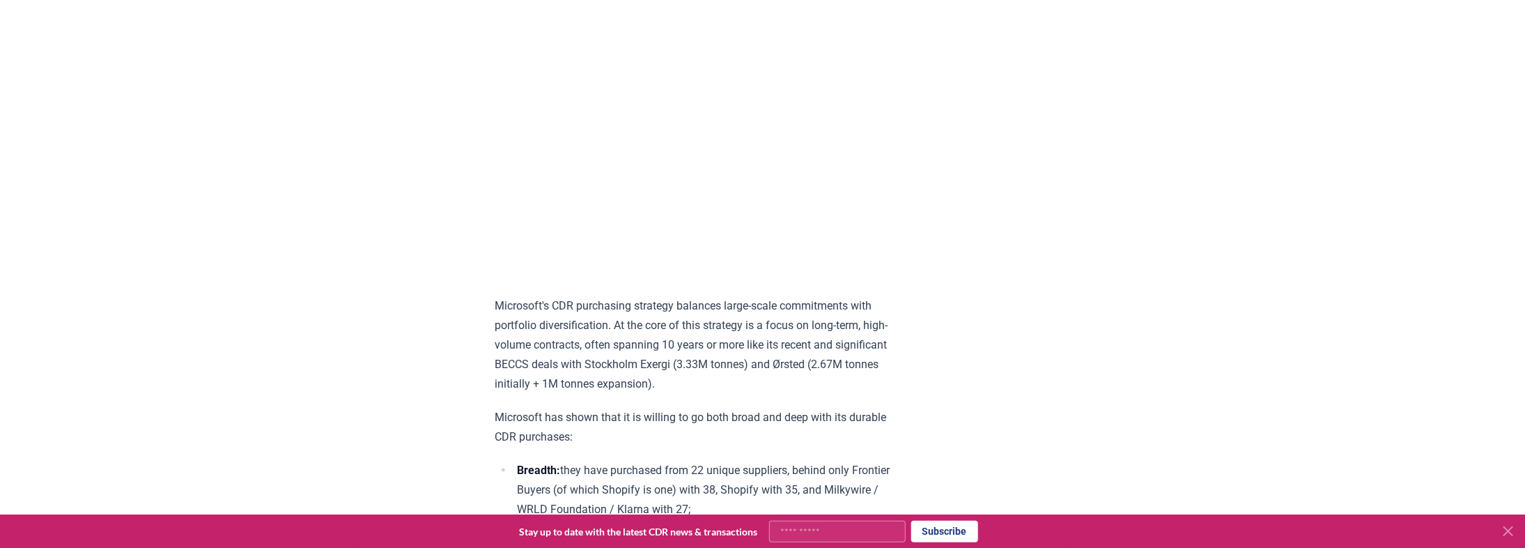
scroll to position [1008, 0]
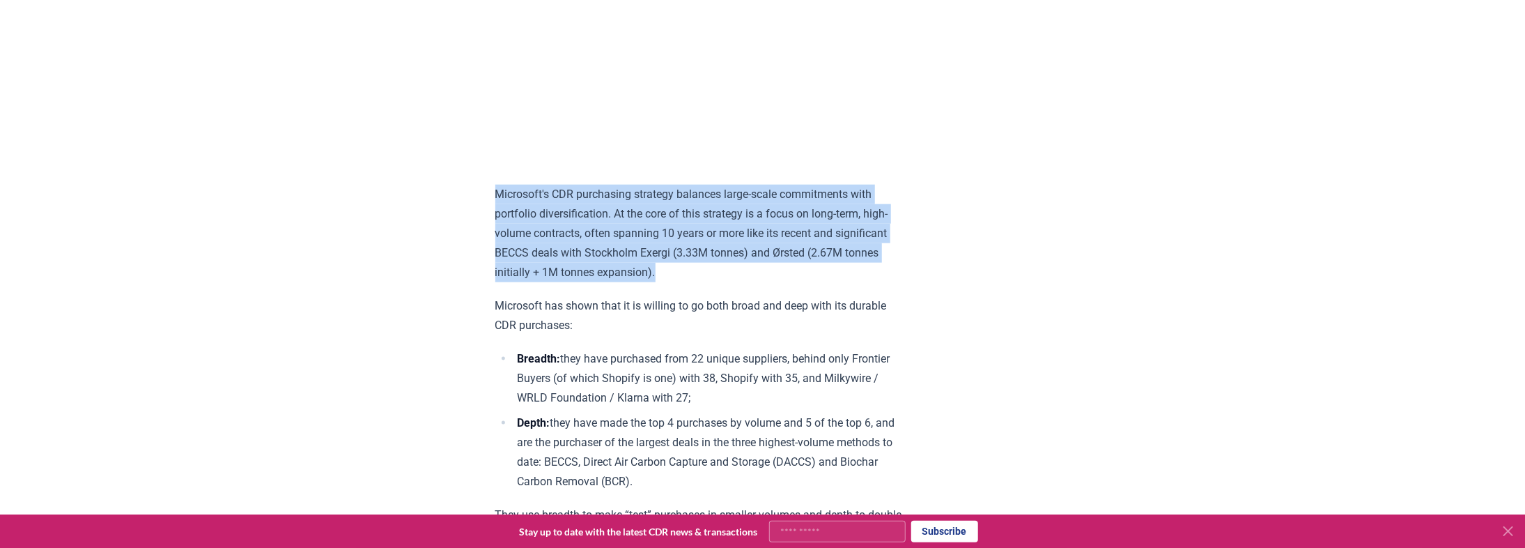
drag, startPoint x: 465, startPoint y: 201, endPoint x: 884, endPoint y: 281, distance: 426.3
click at [884, 281] on p "Microsoft's CDR purchasing strategy balances large-scale commitments with portf…" at bounding box center [699, 234] width 408 height 98
drag, startPoint x: 941, startPoint y: 292, endPoint x: 388, endPoint y: 212, distance: 558.1
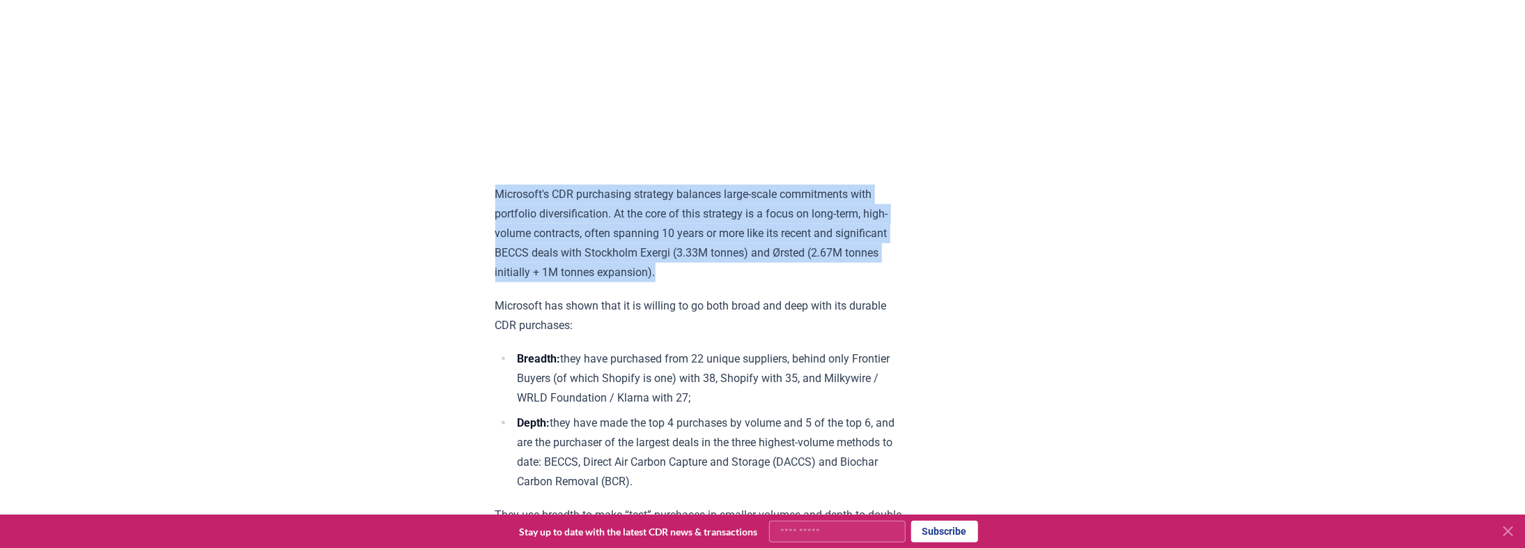
drag, startPoint x: 364, startPoint y: 210, endPoint x: 806, endPoint y: 298, distance: 451.1
drag, startPoint x: 780, startPoint y: 296, endPoint x: 230, endPoint y: 223, distance: 554.5
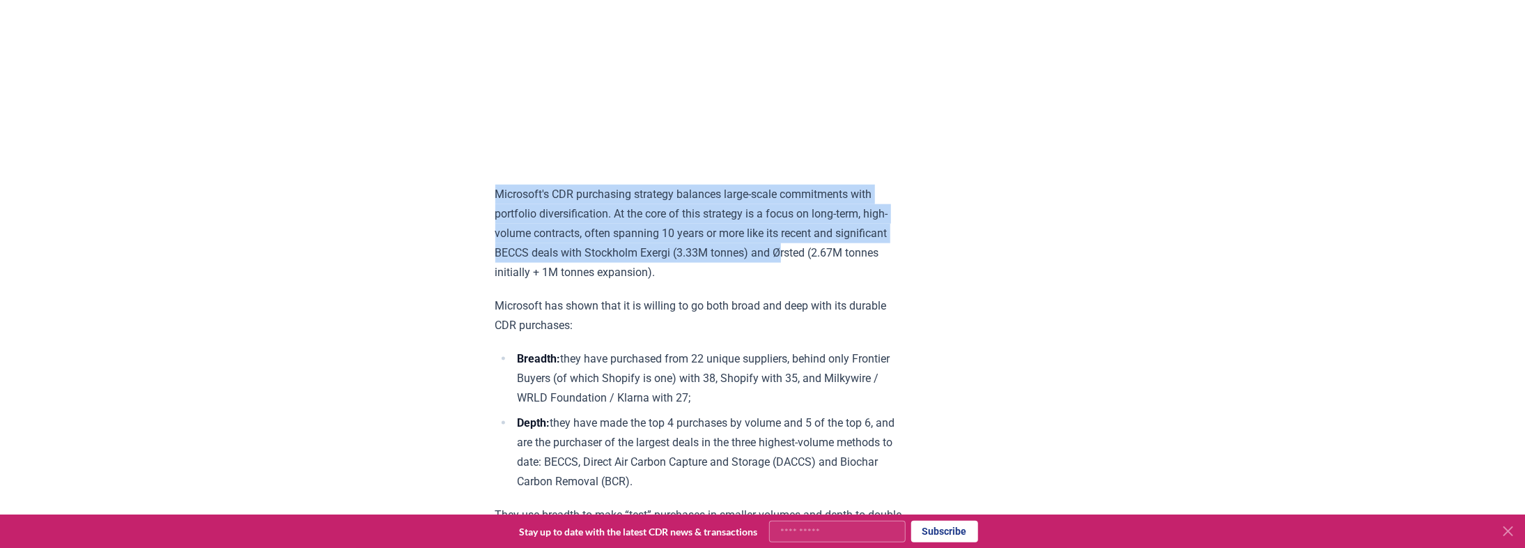
drag, startPoint x: 256, startPoint y: 205, endPoint x: 837, endPoint y: 261, distance: 583.8
click at [837, 261] on p "Microsoft's CDR purchasing strategy balances large-scale commitments with portf…" at bounding box center [699, 234] width 408 height 98
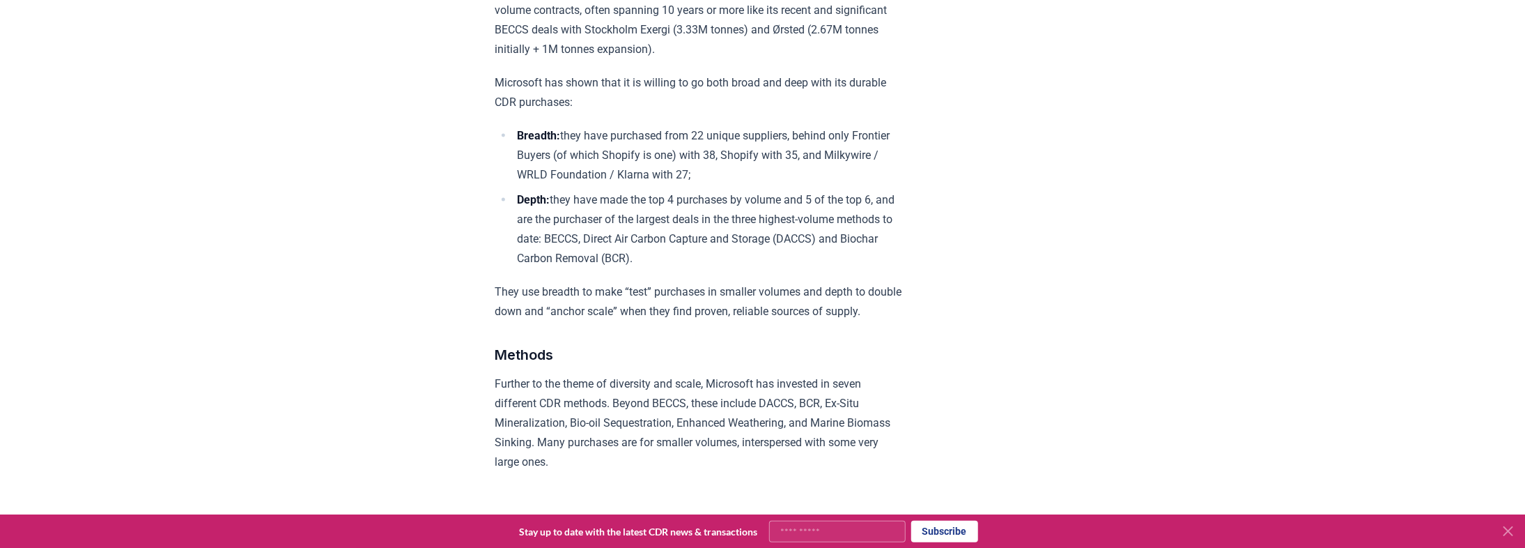
scroll to position [1287, 0]
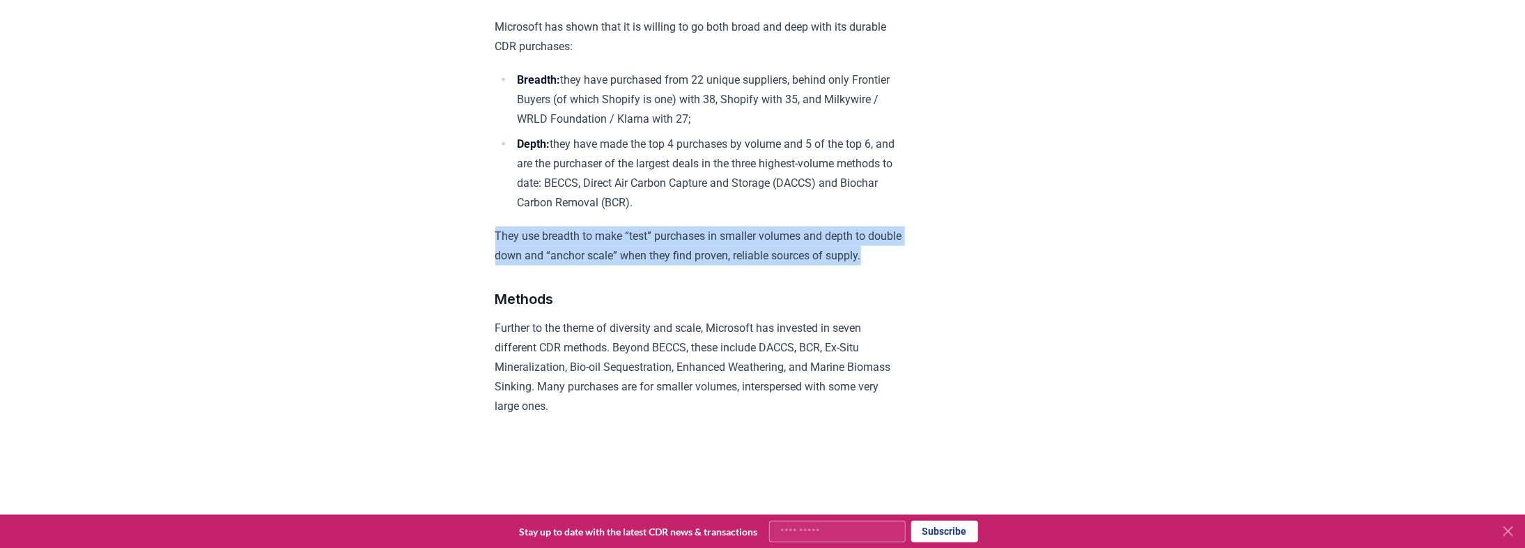
drag, startPoint x: 497, startPoint y: 258, endPoint x: 605, endPoint y: 294, distance: 113.9
click at [605, 265] on p "They use breadth to make “test” purchases in smaller volumes and depth to doubl…" at bounding box center [699, 245] width 408 height 39
drag, startPoint x: 536, startPoint y: 276, endPoint x: 426, endPoint y: 249, distance: 112.5
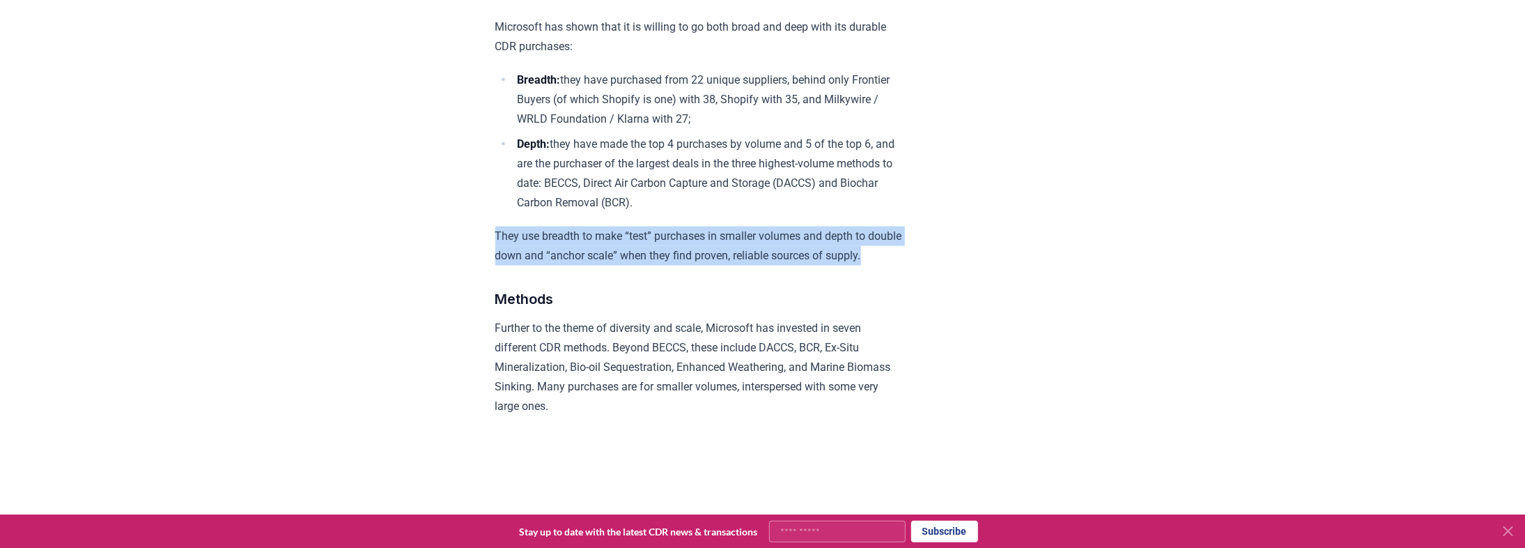
drag, startPoint x: 426, startPoint y: 249, endPoint x: 645, endPoint y: 298, distance: 224.1
click at [645, 265] on p "They use breadth to make “test” purchases in smaller volumes and depth to doubl…" at bounding box center [699, 245] width 408 height 39
drag, startPoint x: 594, startPoint y: 287, endPoint x: 457, endPoint y: 258, distance: 140.2
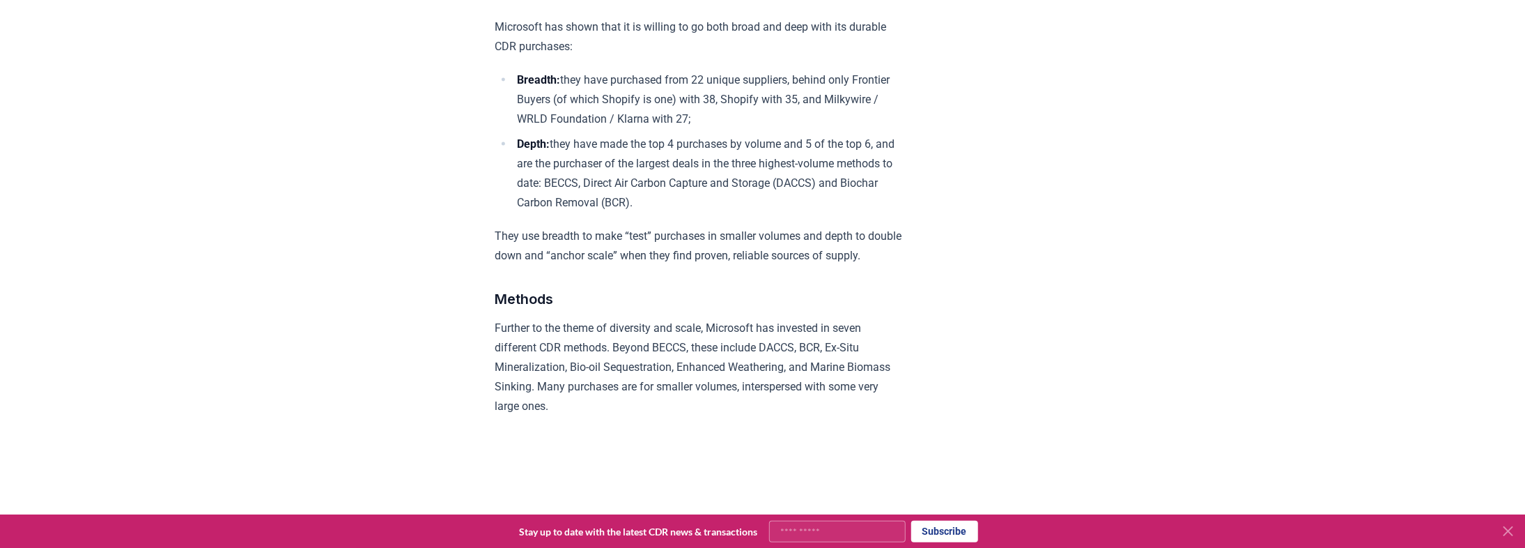
scroll to position [1231, 0]
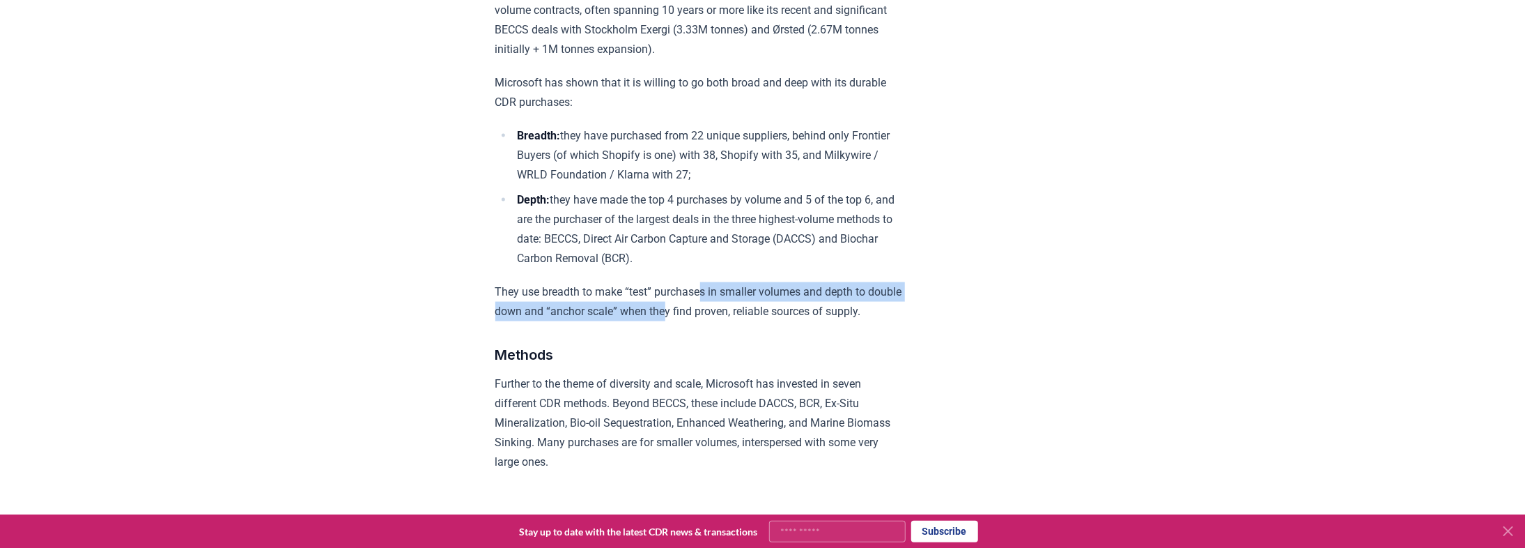
drag, startPoint x: 704, startPoint y: 301, endPoint x: 711, endPoint y: 330, distance: 29.9
click at [711, 321] on p "They use breadth to make “test” purchases in smaller volumes and depth to doubl…" at bounding box center [699, 301] width 408 height 39
drag, startPoint x: 690, startPoint y: 324, endPoint x: 686, endPoint y: 316, distance: 9.1
click at [686, 316] on p "They use breadth to make “test” purchases in smaller volumes and depth to doubl…" at bounding box center [699, 301] width 408 height 39
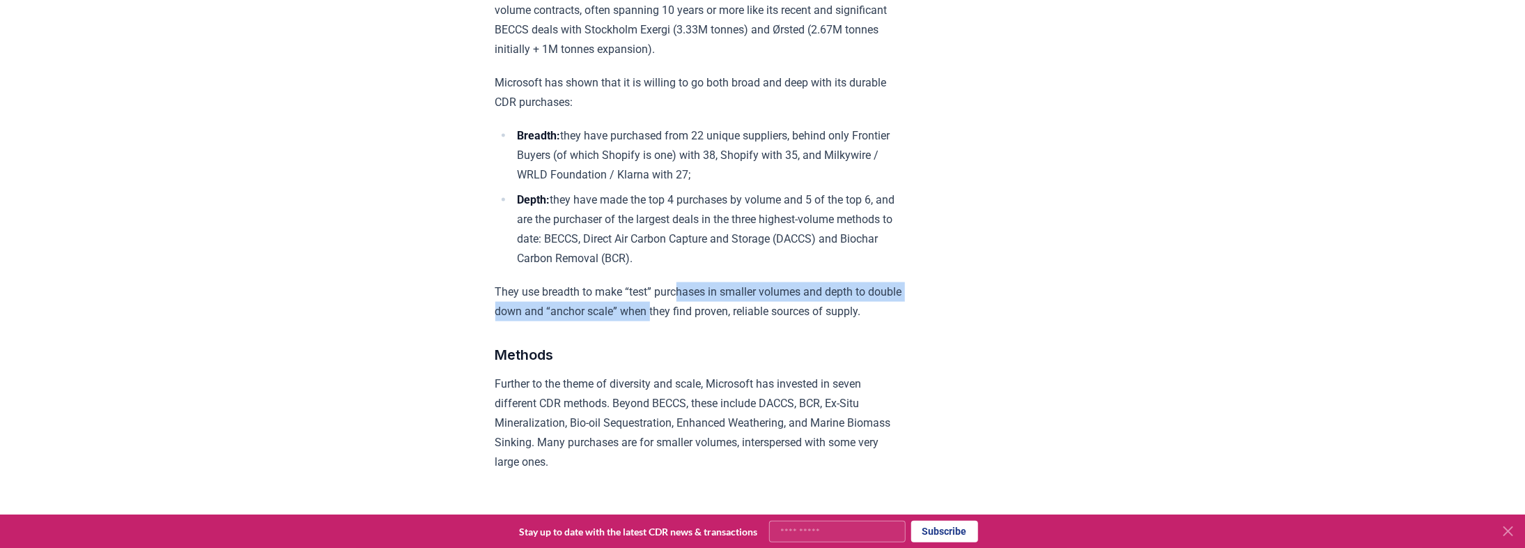
click at [692, 321] on p "They use breadth to make “test” purchases in smaller volumes and depth to doubl…" at bounding box center [699, 301] width 408 height 39
drag, startPoint x: 692, startPoint y: 331, endPoint x: 684, endPoint y: 298, distance: 33.6
click at [684, 298] on p "They use breadth to make “test” purchases in smaller volumes and depth to doubl…" at bounding box center [699, 301] width 408 height 39
drag, startPoint x: 687, startPoint y: 310, endPoint x: 687, endPoint y: 327, distance: 16.7
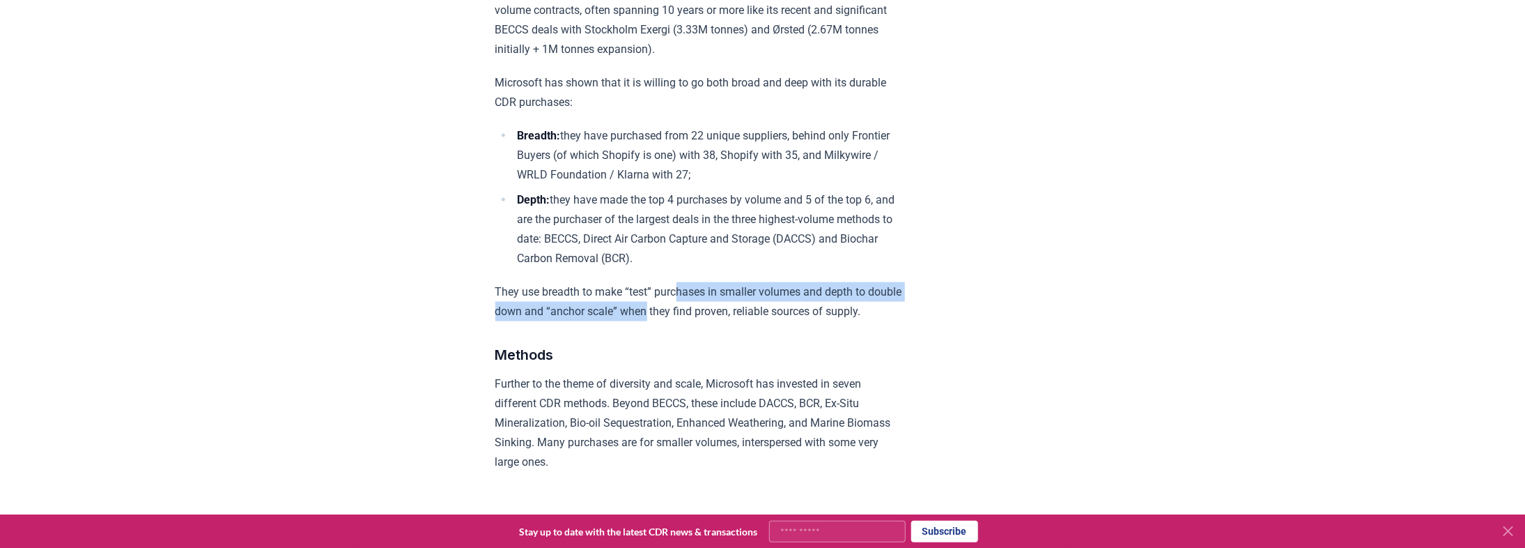
click at [687, 321] on p "They use breadth to make “test” purchases in smaller volumes and depth to doubl…" at bounding box center [699, 301] width 408 height 39
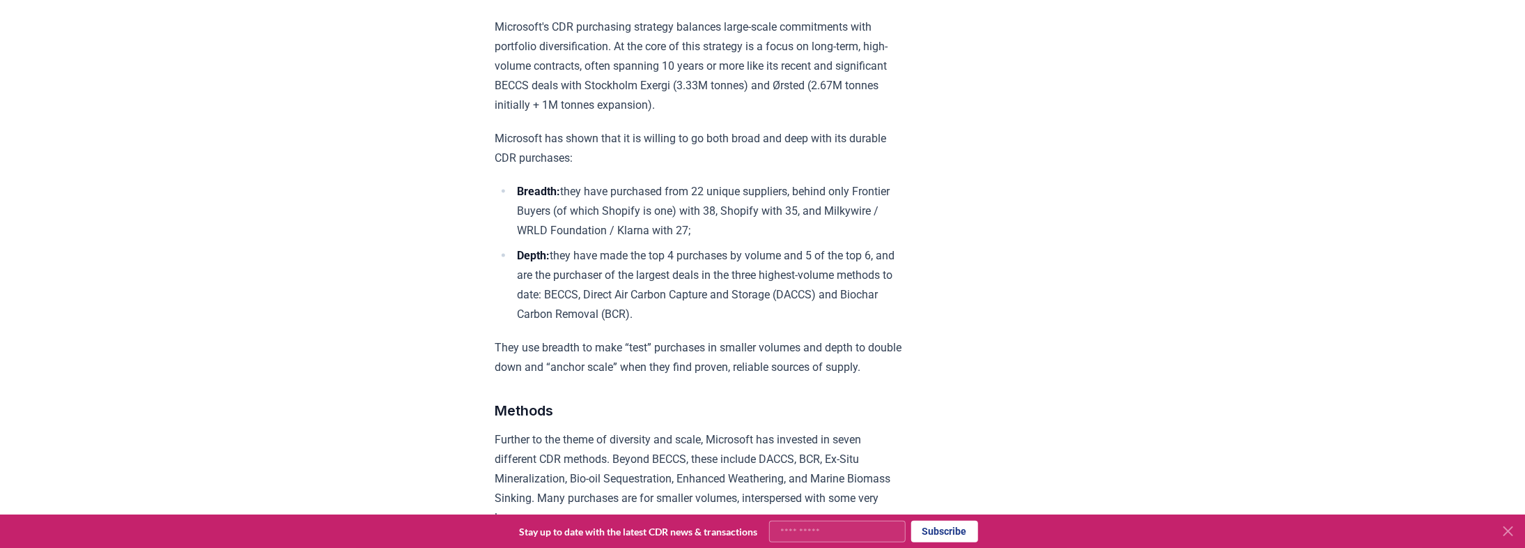
scroll to position [1120, 0]
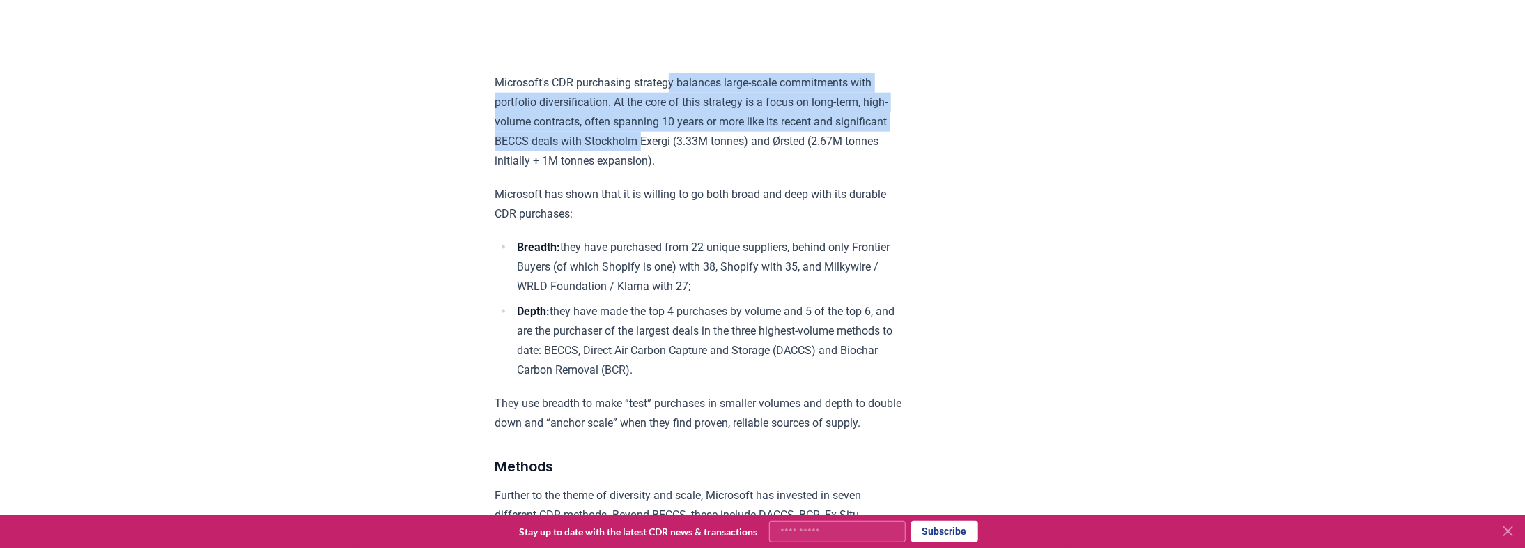
drag, startPoint x: 674, startPoint y: 103, endPoint x: 706, endPoint y: 177, distance: 80.2
click at [706, 171] on p "Microsoft's CDR purchasing strategy balances large-scale commitments with portf…" at bounding box center [699, 122] width 408 height 98
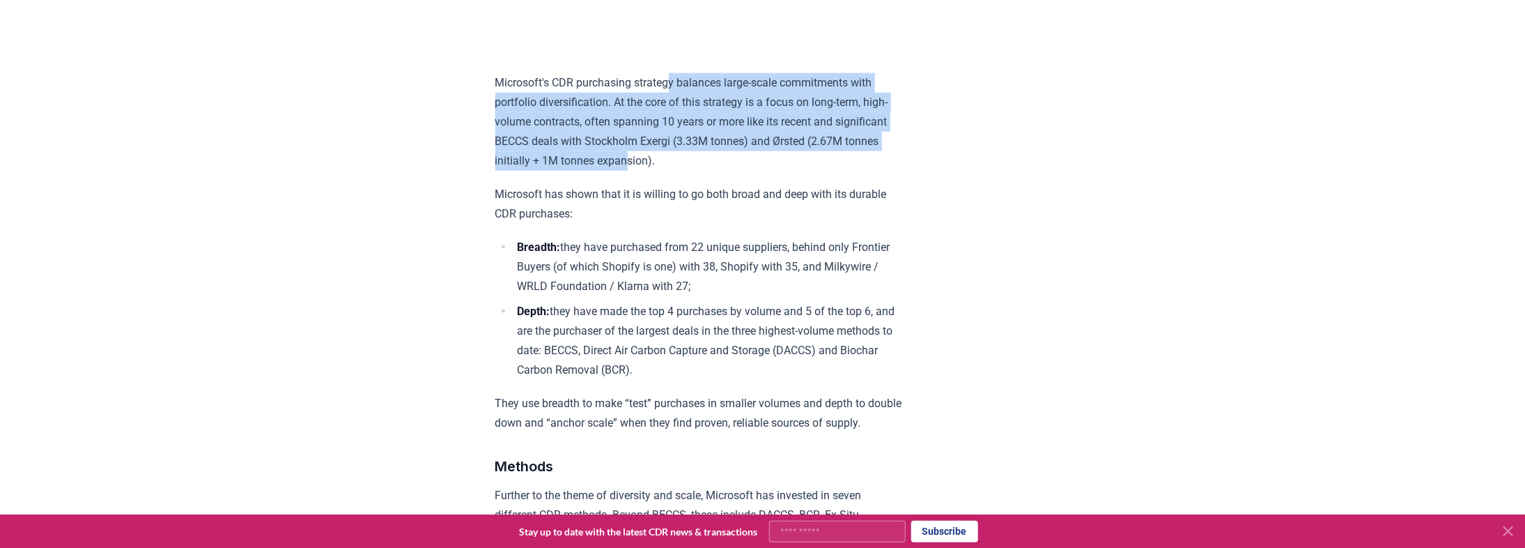
click at [706, 171] on p "Microsoft's CDR purchasing strategy balances large-scale commitments with portf…" at bounding box center [699, 122] width 408 height 98
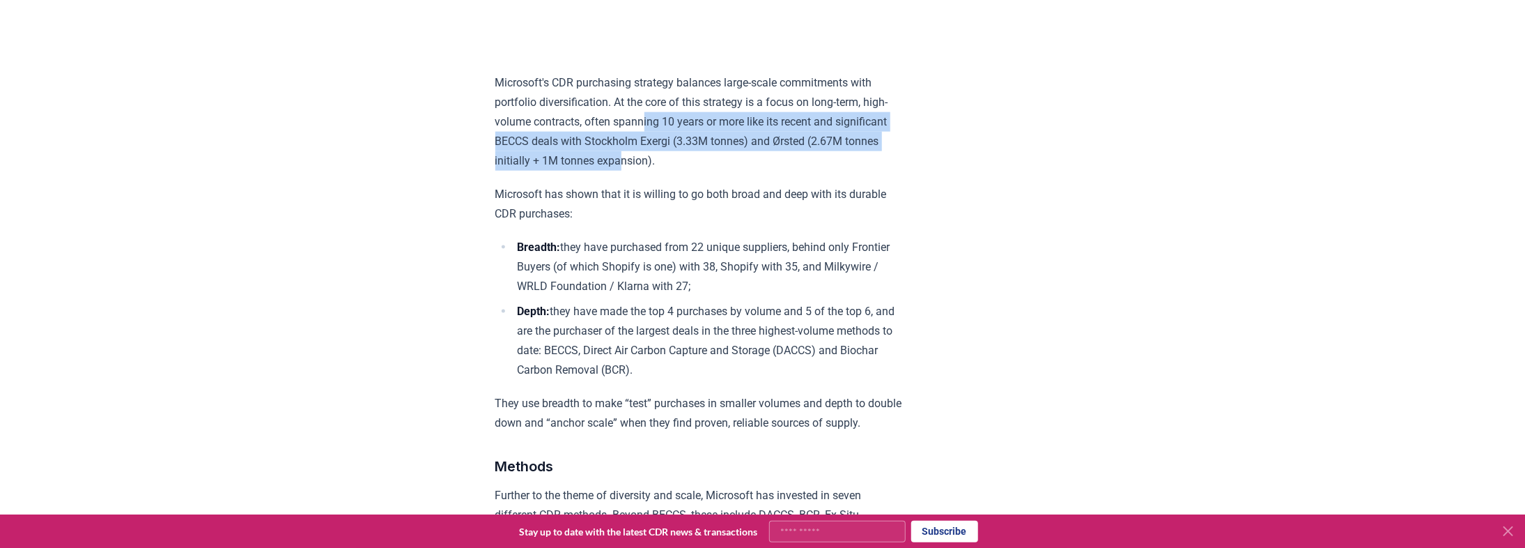
drag, startPoint x: 695, startPoint y: 169, endPoint x: 663, endPoint y: 118, distance: 60.7
click at [663, 120] on p "Microsoft's CDR purchasing strategy balances large-scale commitments with portf…" at bounding box center [699, 122] width 408 height 98
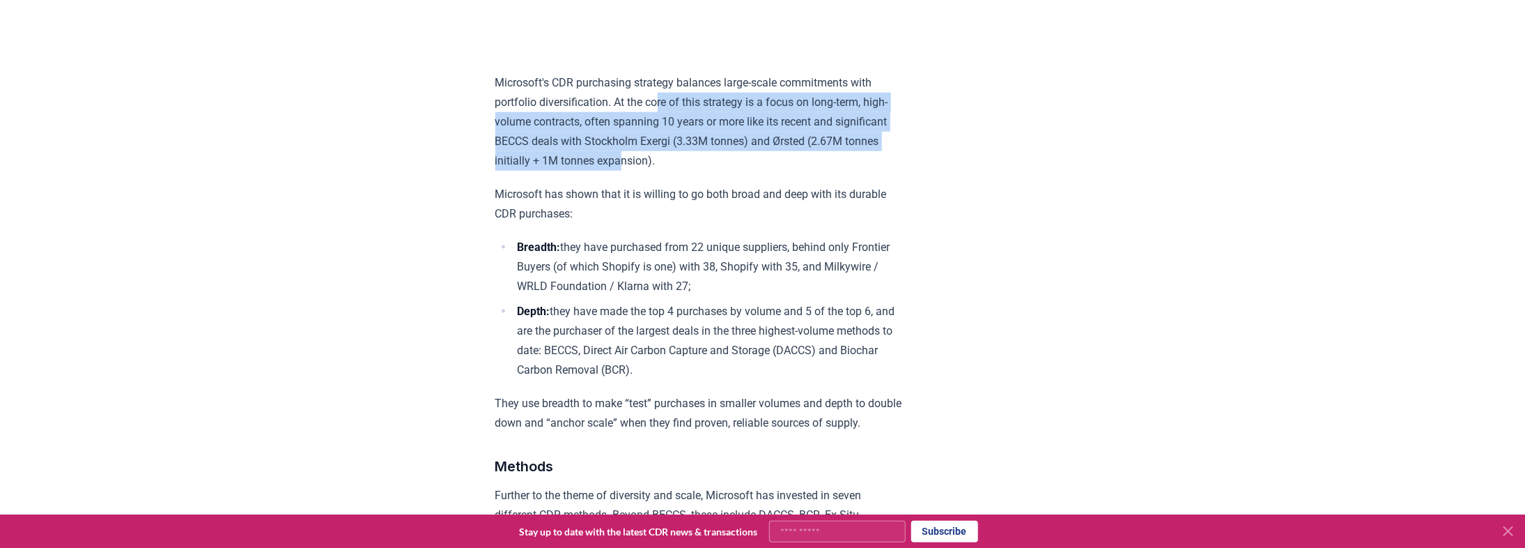
click at [662, 116] on p "Microsoft's CDR purchasing strategy balances large-scale commitments with portf…" at bounding box center [699, 122] width 408 height 98
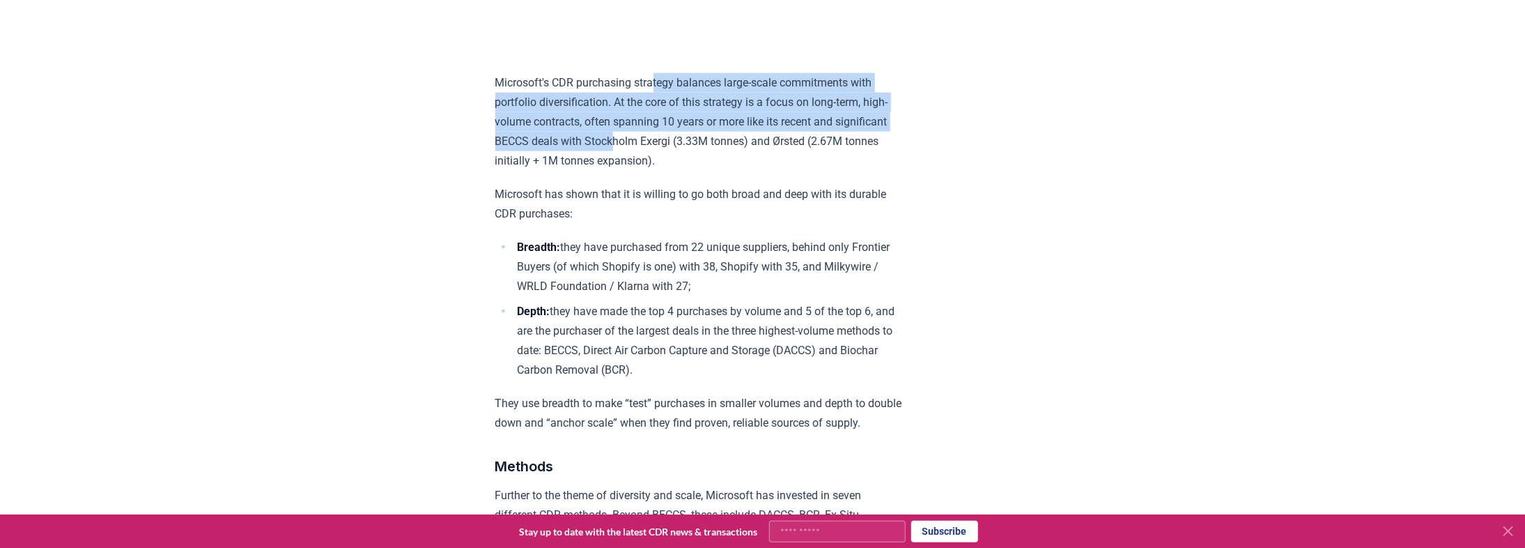
drag, startPoint x: 656, startPoint y: 98, endPoint x: 667, endPoint y: 159, distance: 62.4
click at [667, 159] on p "Microsoft's CDR purchasing strategy balances large-scale commitments with portf…" at bounding box center [699, 122] width 408 height 98
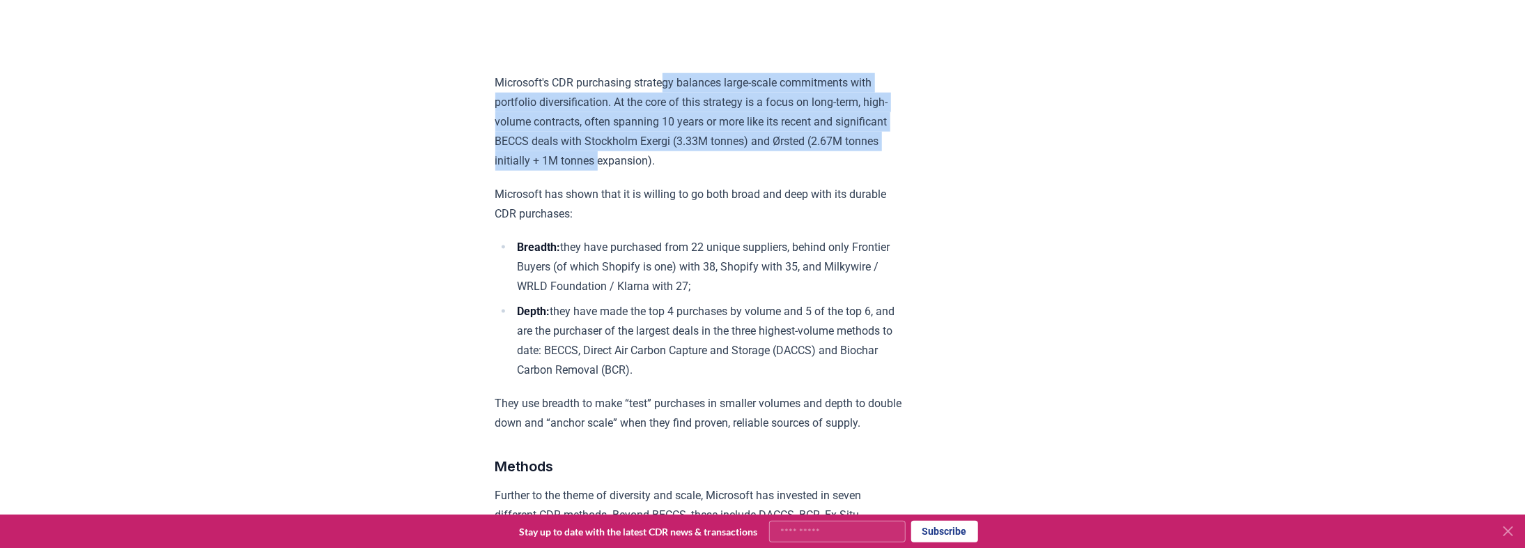
drag, startPoint x: 681, startPoint y: 176, endPoint x: 669, endPoint y: 92, distance: 85.1
click at [669, 92] on p "Microsoft's CDR purchasing strategy balances large-scale commitments with portf…" at bounding box center [699, 122] width 408 height 98
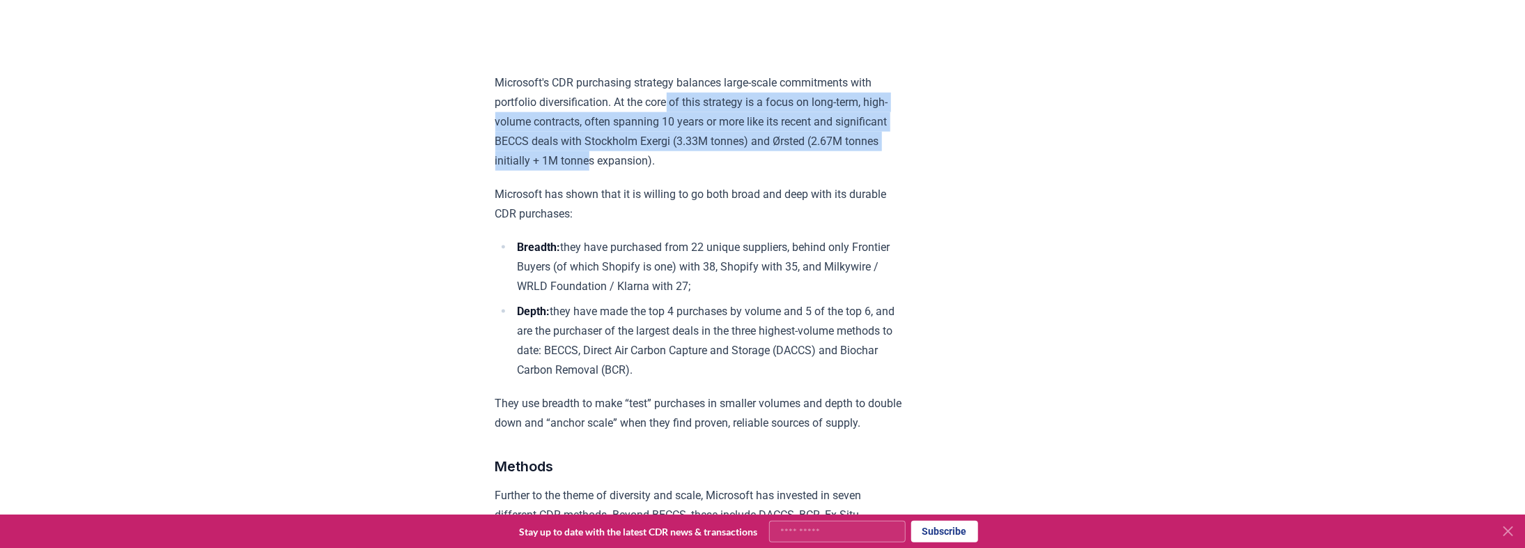
drag, startPoint x: 672, startPoint y: 109, endPoint x: 671, endPoint y: 173, distance: 64.1
click at [671, 171] on p "Microsoft's CDR purchasing strategy balances large-scale commitments with portf…" at bounding box center [699, 122] width 408 height 98
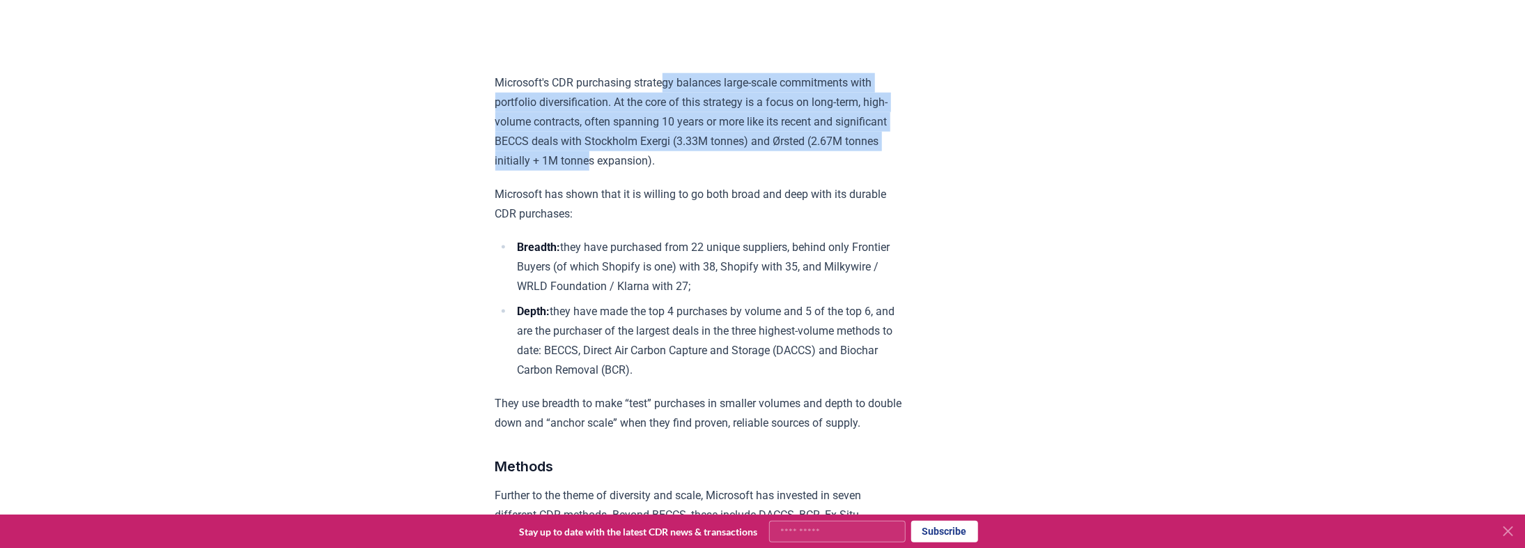
drag, startPoint x: 669, startPoint y: 153, endPoint x: 667, endPoint y: 92, distance: 61.3
click at [667, 92] on p "Microsoft's CDR purchasing strategy balances large-scale commitments with portf…" at bounding box center [699, 122] width 408 height 98
drag, startPoint x: 667, startPoint y: 112, endPoint x: 664, endPoint y: 174, distance: 62.1
click at [664, 171] on p "Microsoft's CDR purchasing strategy balances large-scale commitments with portf…" at bounding box center [699, 122] width 408 height 98
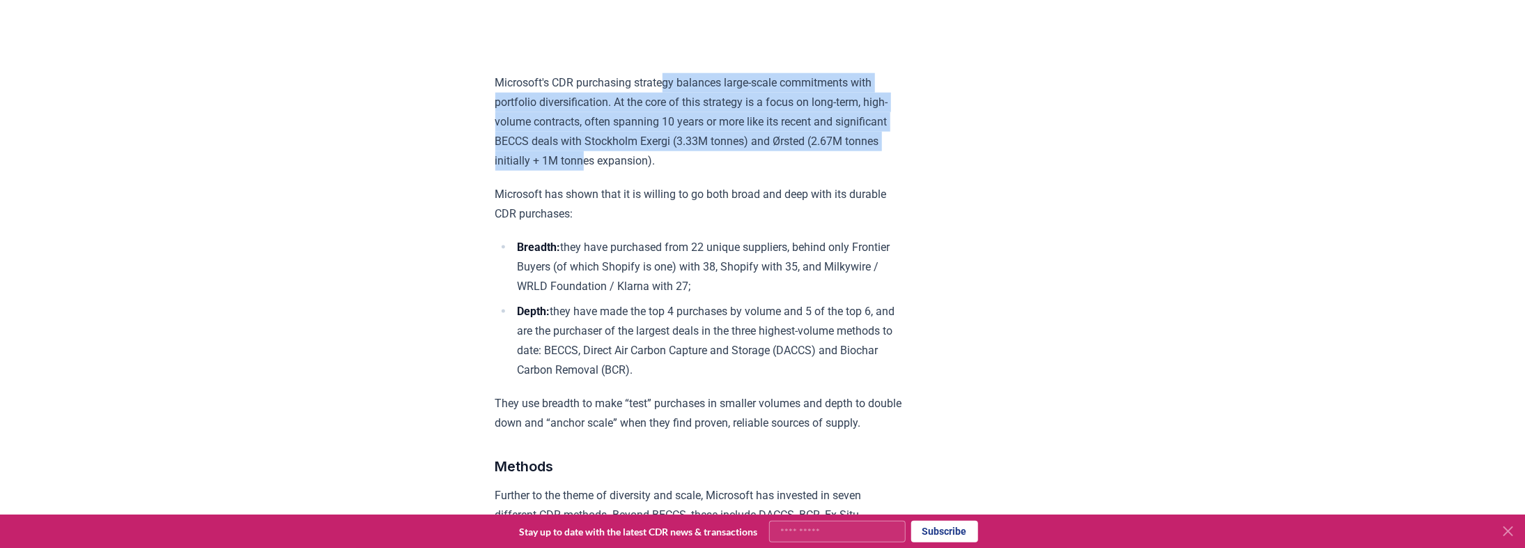
click at [664, 171] on p "Microsoft's CDR purchasing strategy balances large-scale commitments with portf…" at bounding box center [699, 122] width 408 height 98
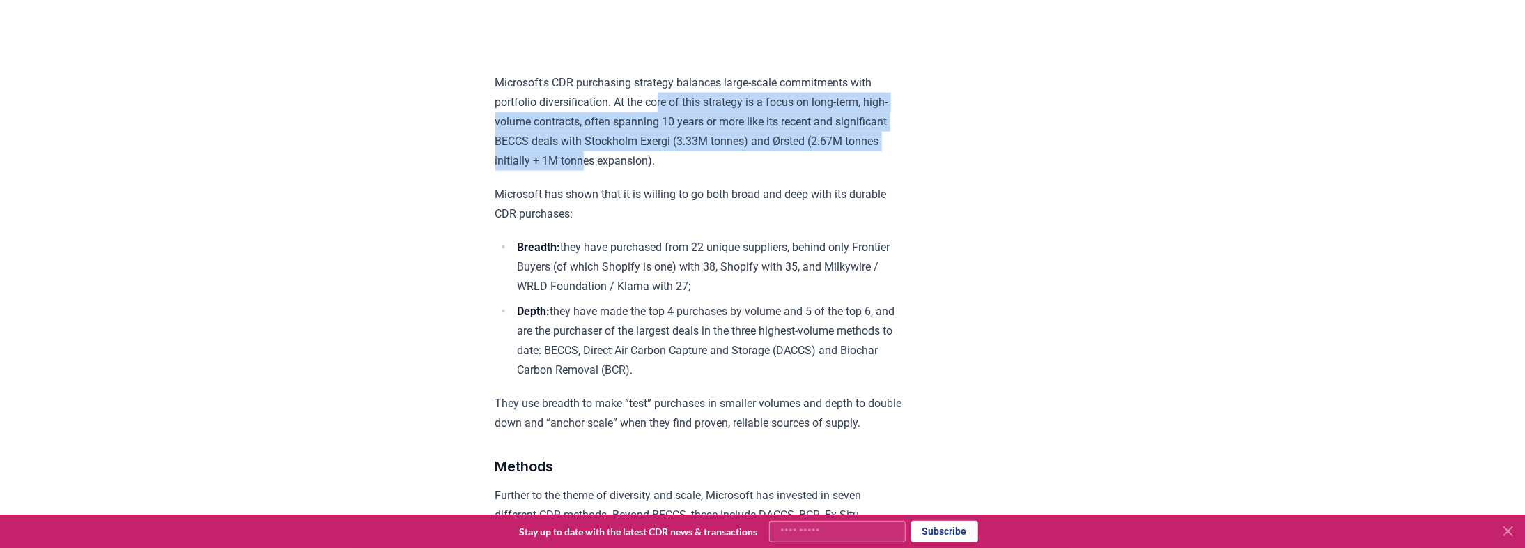
drag, startPoint x: 665, startPoint y: 177, endPoint x: 658, endPoint y: 102, distance: 74.8
click at [658, 102] on p "Microsoft's CDR purchasing strategy balances large-scale commitments with portf…" at bounding box center [699, 122] width 408 height 98
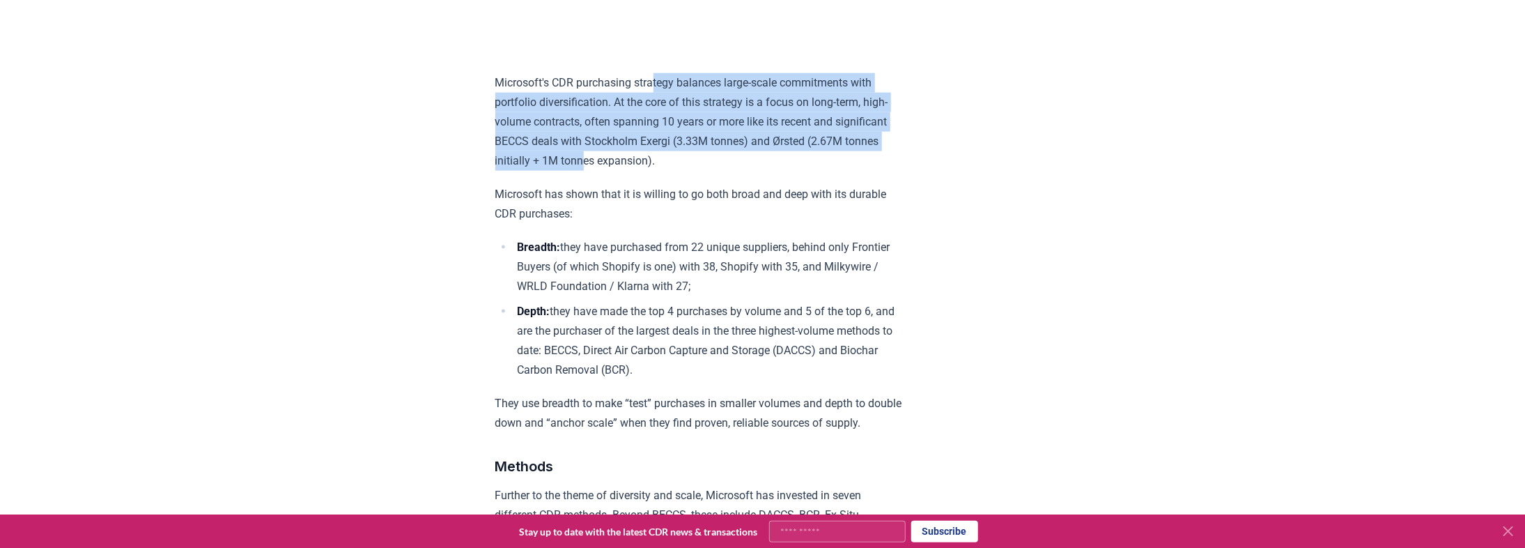
click at [658, 102] on p "Microsoft's CDR purchasing strategy balances large-scale commitments with portf…" at bounding box center [699, 122] width 408 height 98
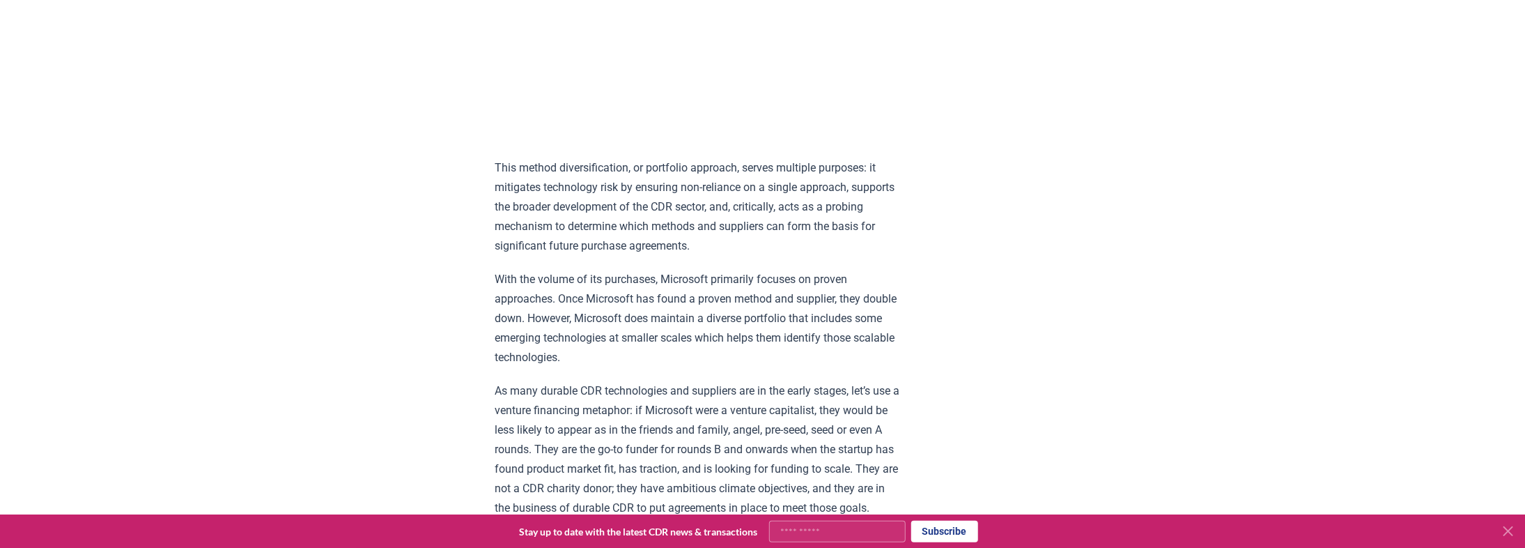
scroll to position [1956, 0]
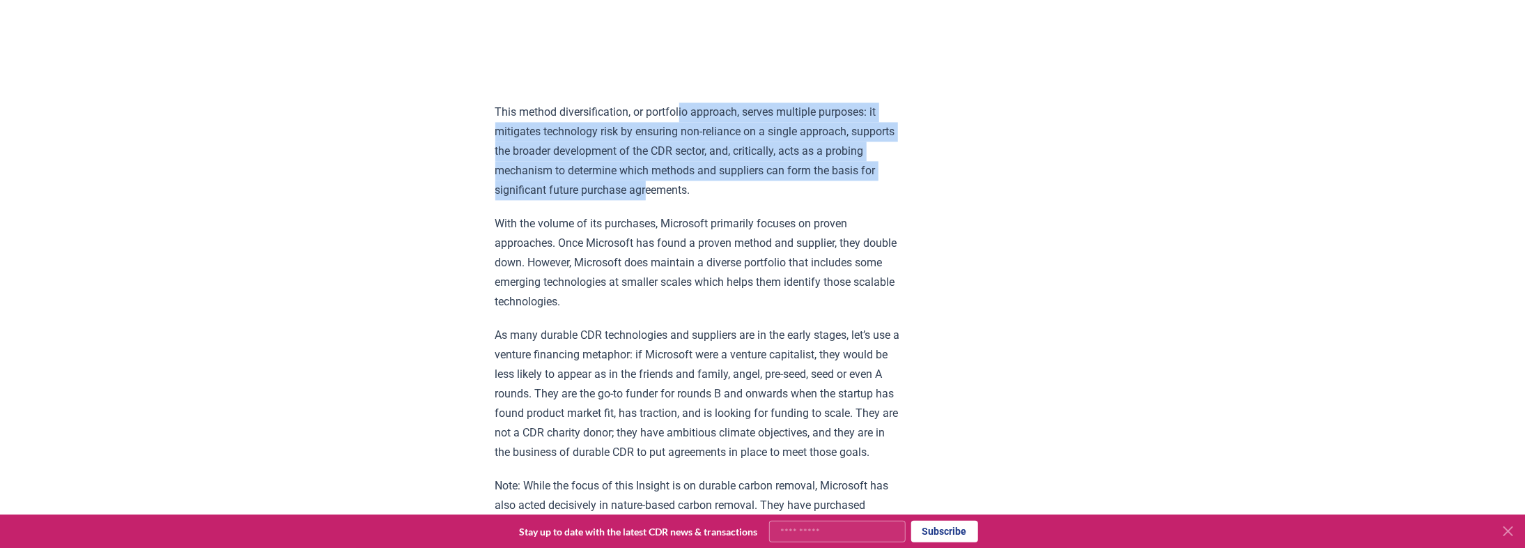
drag, startPoint x: 687, startPoint y: 166, endPoint x: 696, endPoint y: 230, distance: 64.7
click at [696, 200] on p "This method diversification, or portfolio approach, serves multiple purposes: i…" at bounding box center [699, 151] width 408 height 98
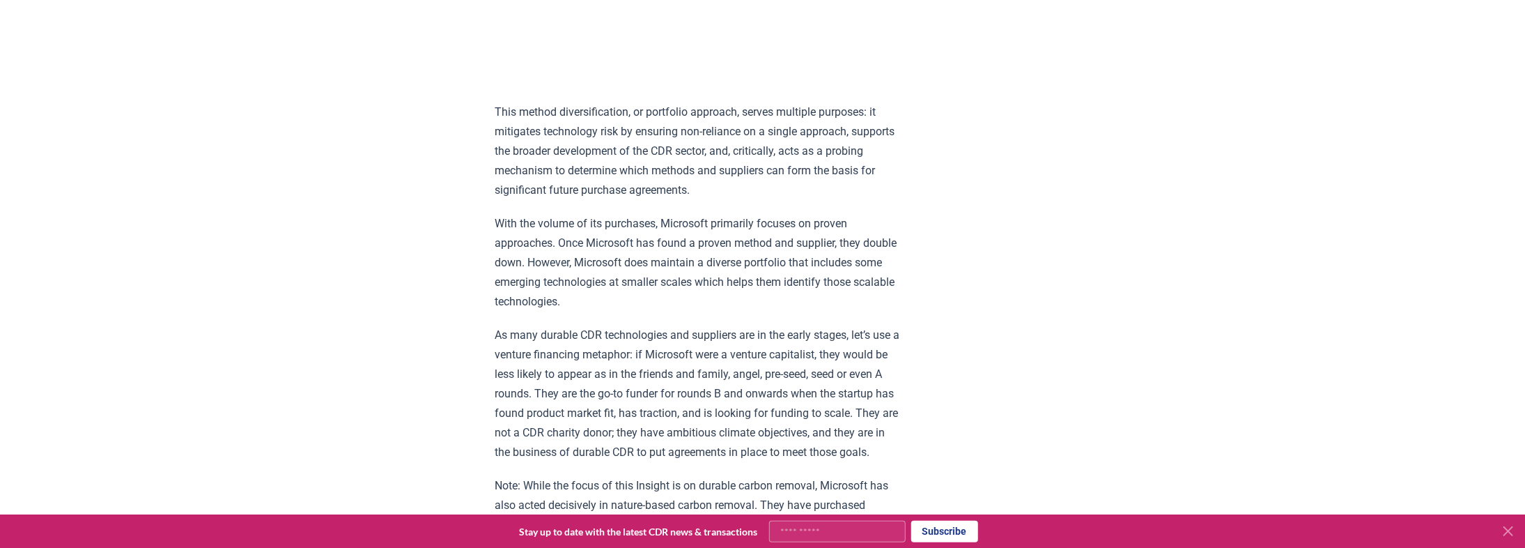
scroll to position [2067, 0]
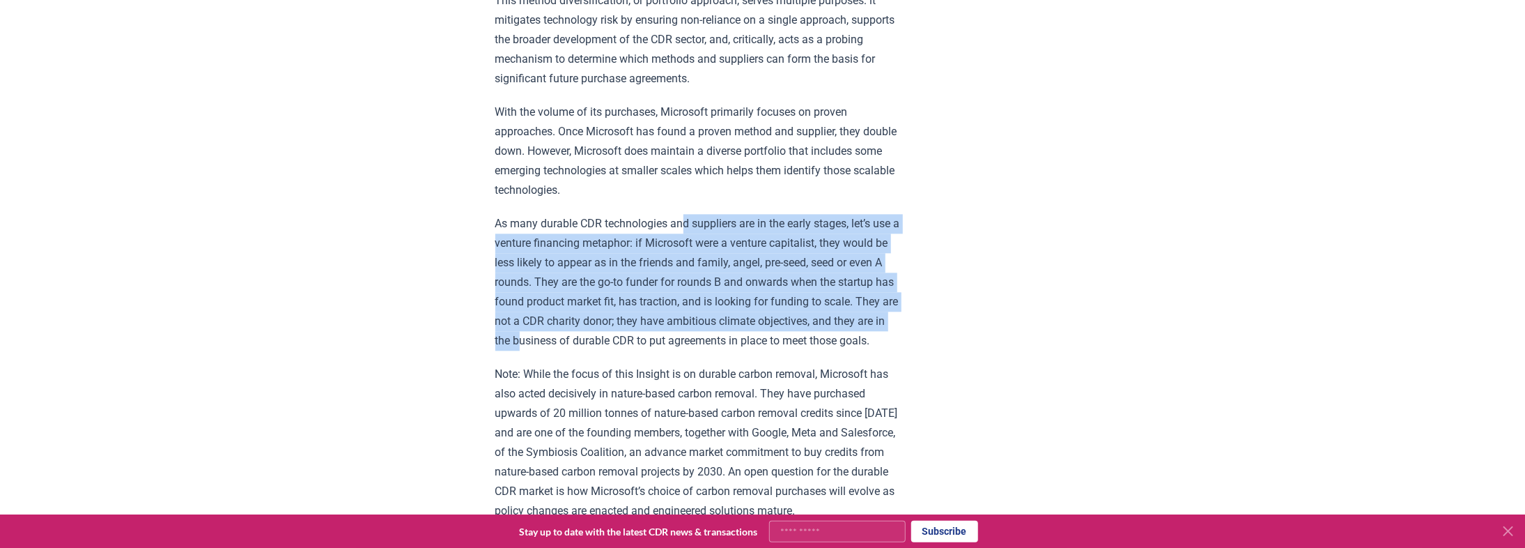
drag, startPoint x: 685, startPoint y: 277, endPoint x: 692, endPoint y: 380, distance: 104.1
click at [692, 350] on p "As many durable CDR technologies and suppliers are in the early stages, let’s u…" at bounding box center [699, 282] width 408 height 137
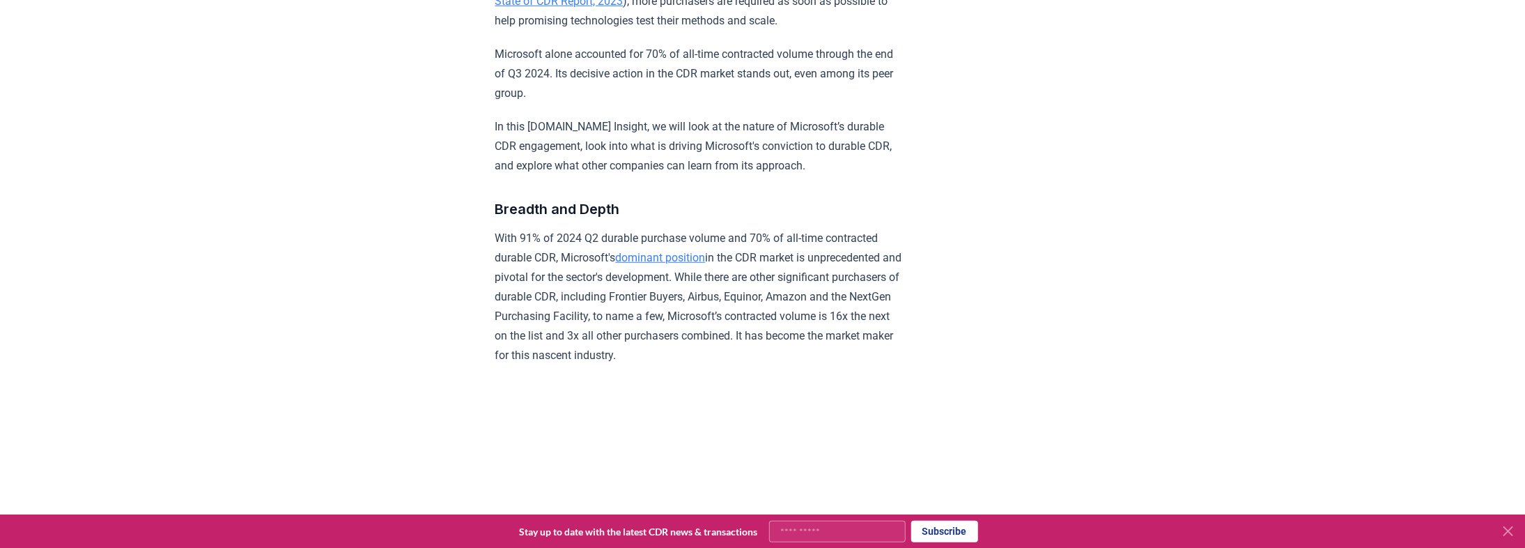
scroll to position [562, 0]
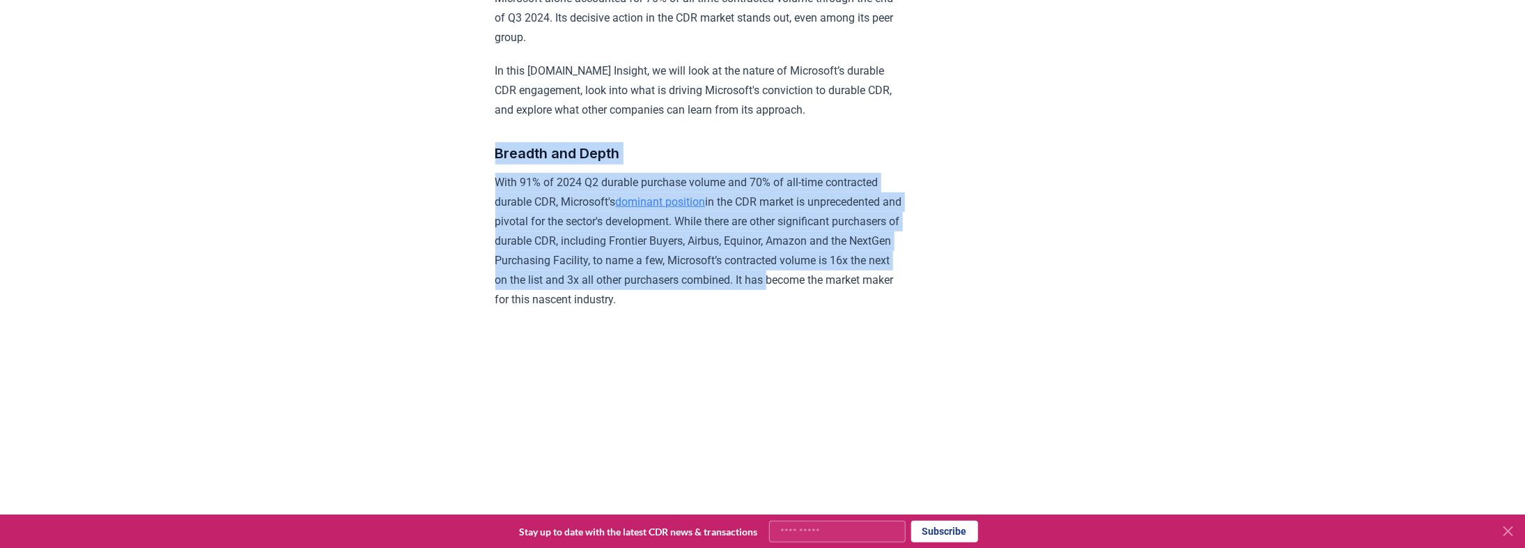
drag, startPoint x: 485, startPoint y: 146, endPoint x: 635, endPoint y: 302, distance: 216.8
click at [636, 302] on p "With 91% of 2024 Q2 durable purchase volume and 70% of all-time contracted dura…" at bounding box center [699, 241] width 408 height 137
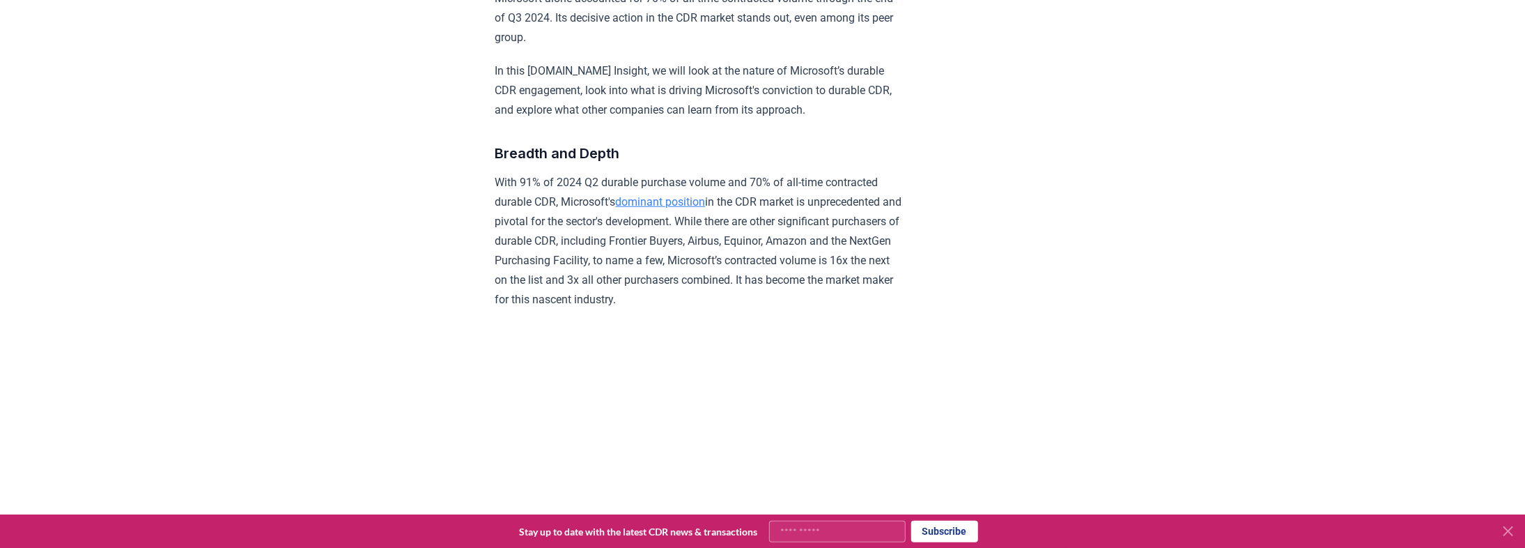
drag, startPoint x: 653, startPoint y: 311, endPoint x: 412, endPoint y: 137, distance: 297.8
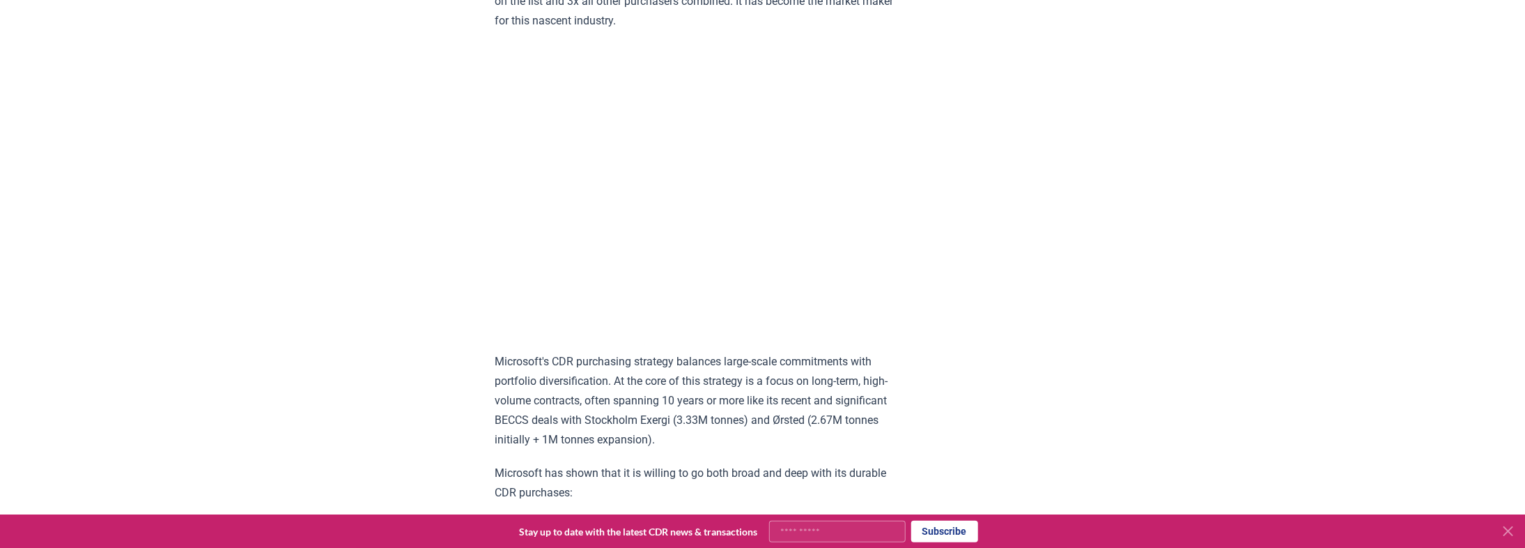
scroll to position [897, 0]
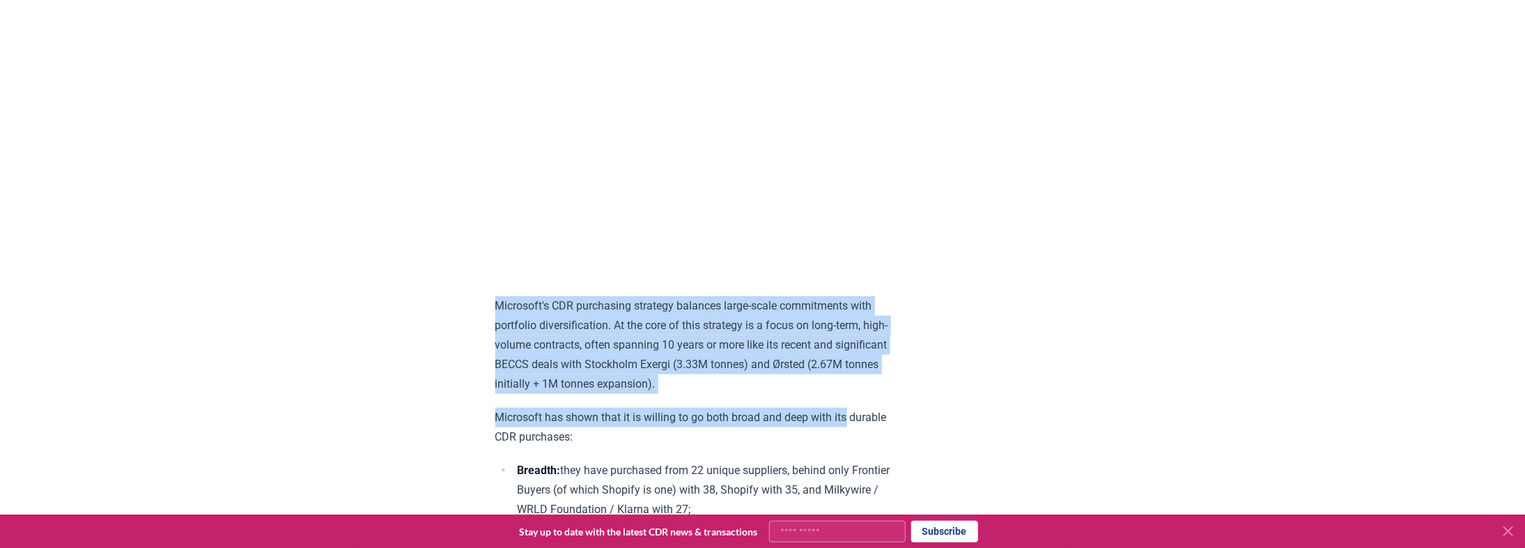
drag, startPoint x: 543, startPoint y: 326, endPoint x: 878, endPoint y: 428, distance: 349.5
click at [819, 380] on p "Microsoft's CDR purchasing strategy balances large-scale commitments with portf…" at bounding box center [699, 345] width 408 height 98
drag, startPoint x: 868, startPoint y: 400, endPoint x: 418, endPoint y: 323, distance: 456.5
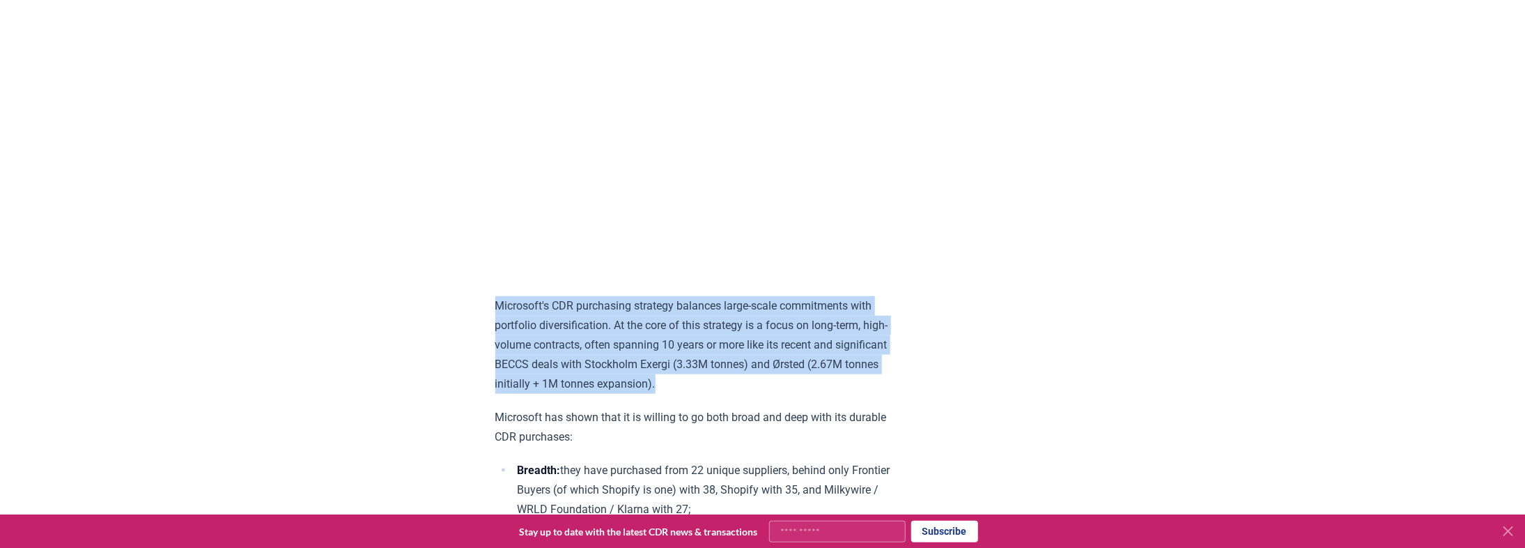
drag, startPoint x: 383, startPoint y: 320, endPoint x: 852, endPoint y: 391, distance: 474.1
click at [852, 391] on p "Microsoft's CDR purchasing strategy balances large-scale commitments with portf…" at bounding box center [699, 345] width 408 height 98
drag, startPoint x: 907, startPoint y: 398, endPoint x: 450, endPoint y: 336, distance: 461.3
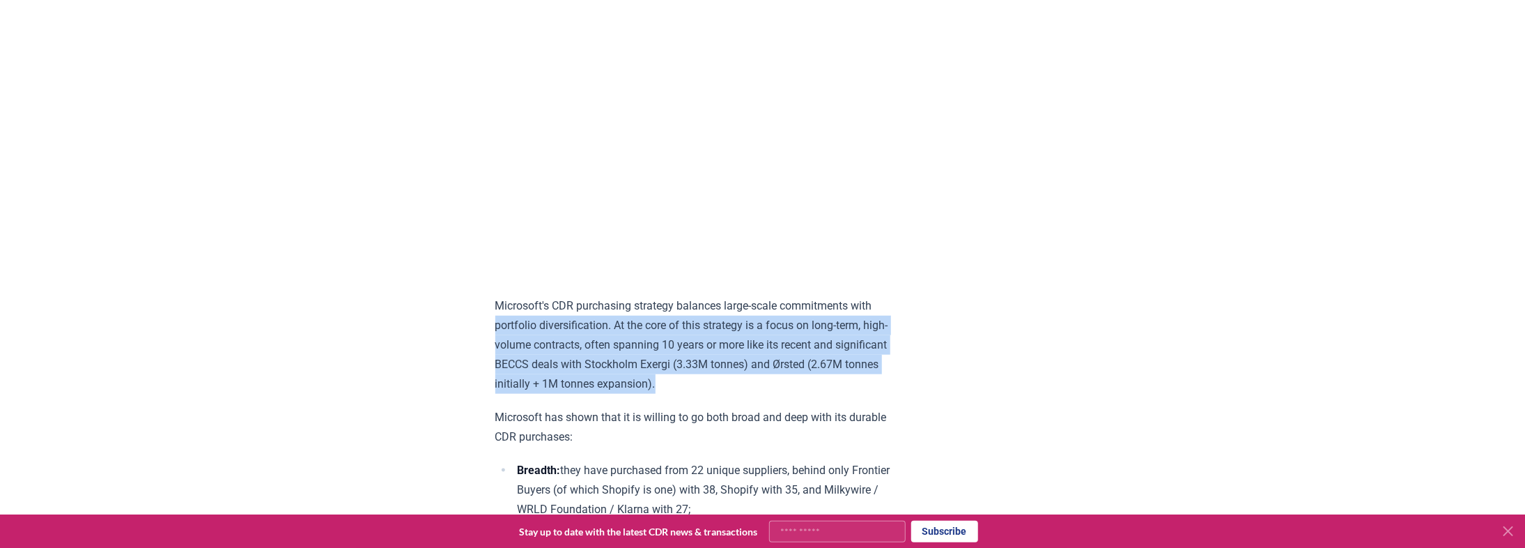
drag, startPoint x: 466, startPoint y: 345, endPoint x: 787, endPoint y: 404, distance: 326.6
click at [787, 394] on p "Microsoft's CDR purchasing strategy balances large-scale commitments with portf…" at bounding box center [699, 345] width 408 height 98
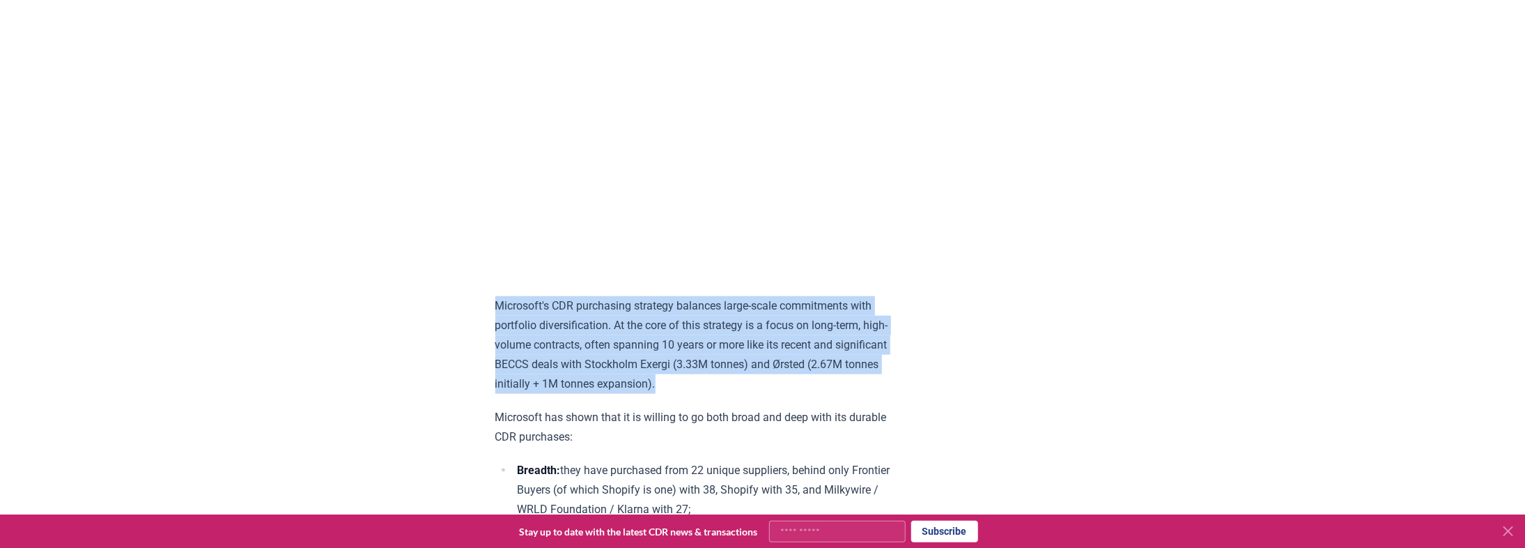
drag, startPoint x: 843, startPoint y: 400, endPoint x: 428, endPoint y: 322, distance: 421.8
drag, startPoint x: 389, startPoint y: 325, endPoint x: 777, endPoint y: 390, distance: 394.1
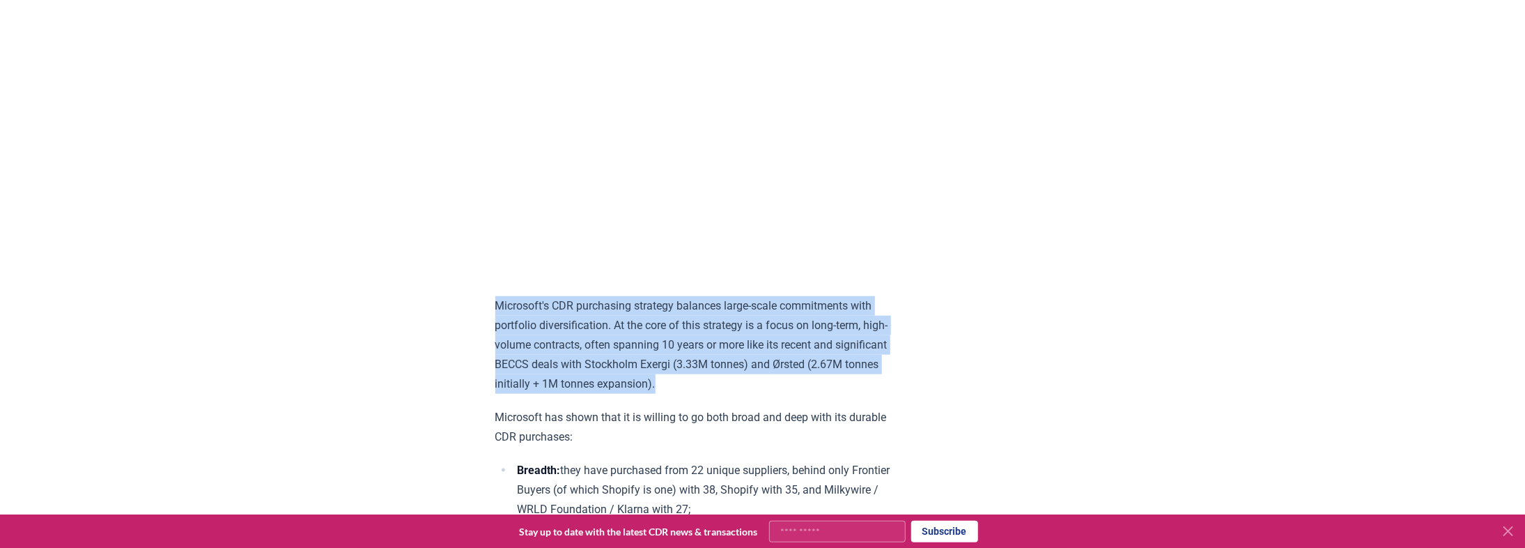
click at [777, 390] on p "Microsoft's CDR purchasing strategy balances large-scale commitments with portf…" at bounding box center [699, 345] width 408 height 98
drag, startPoint x: 757, startPoint y: 387, endPoint x: 436, endPoint y: 318, distance: 327.8
drag, startPoint x: 436, startPoint y: 318, endPoint x: 823, endPoint y: 387, distance: 392.8
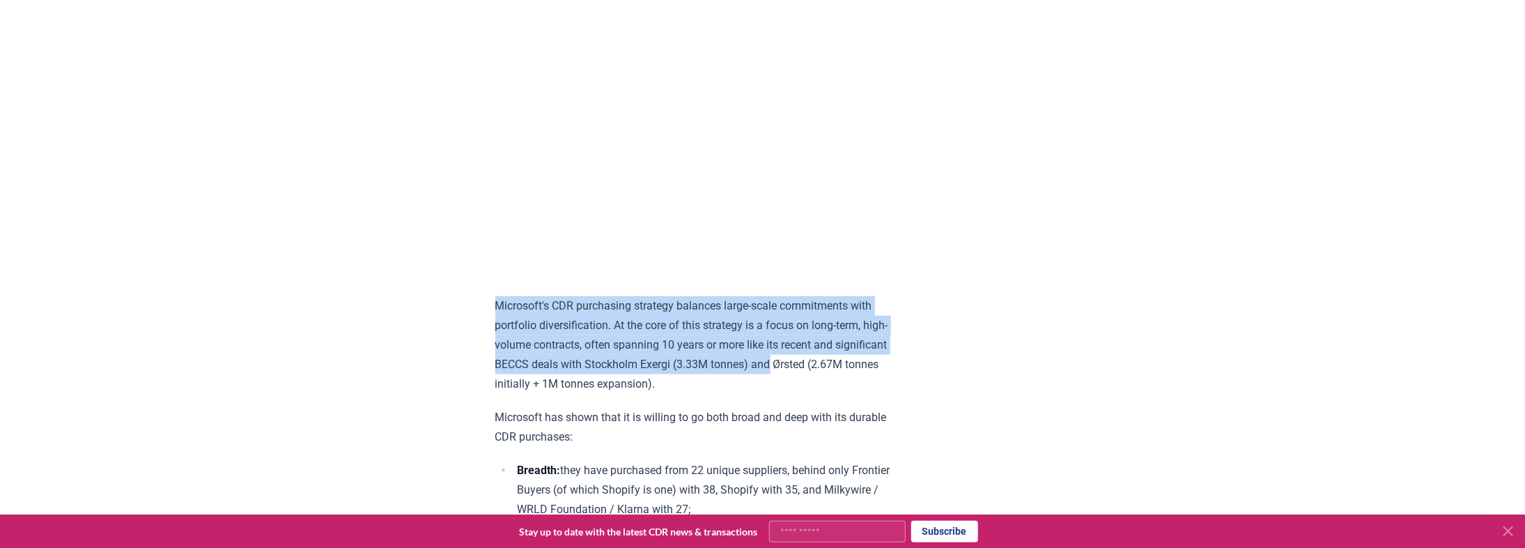
click at [823, 387] on p "Microsoft's CDR purchasing strategy balances large-scale commitments with portf…" at bounding box center [699, 345] width 408 height 98
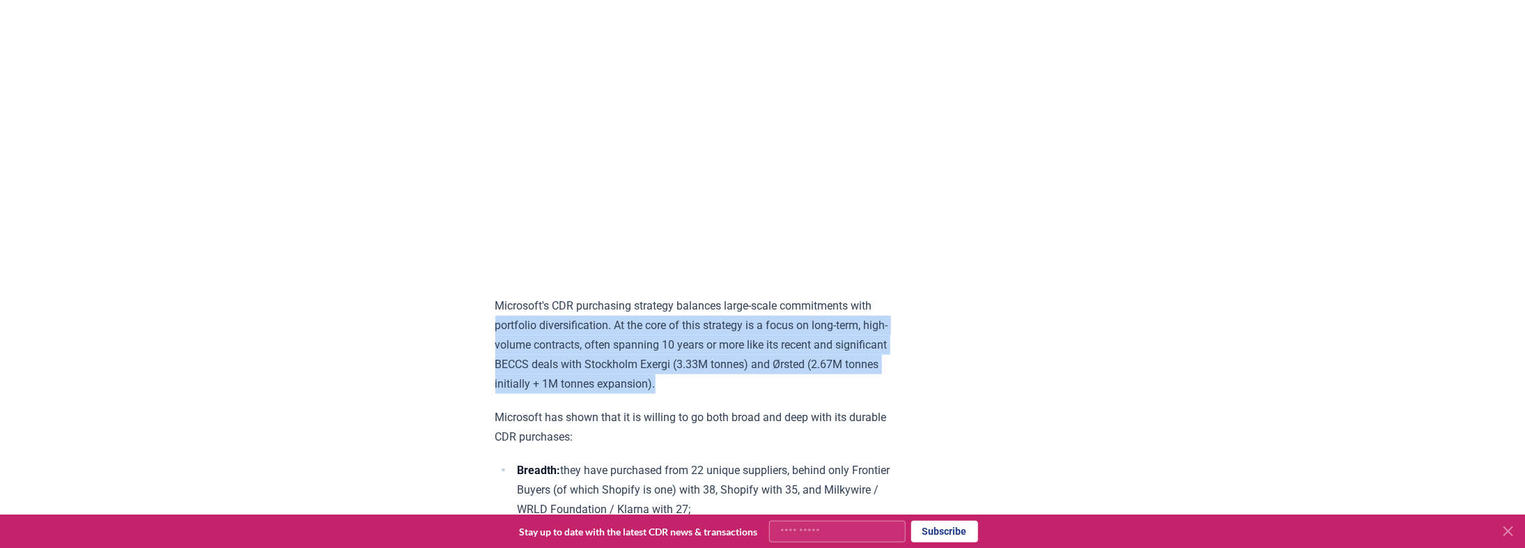
drag, startPoint x: 603, startPoint y: 364, endPoint x: 449, endPoint y: 336, distance: 156.5
drag, startPoint x: 422, startPoint y: 310, endPoint x: 817, endPoint y: 401, distance: 405.4
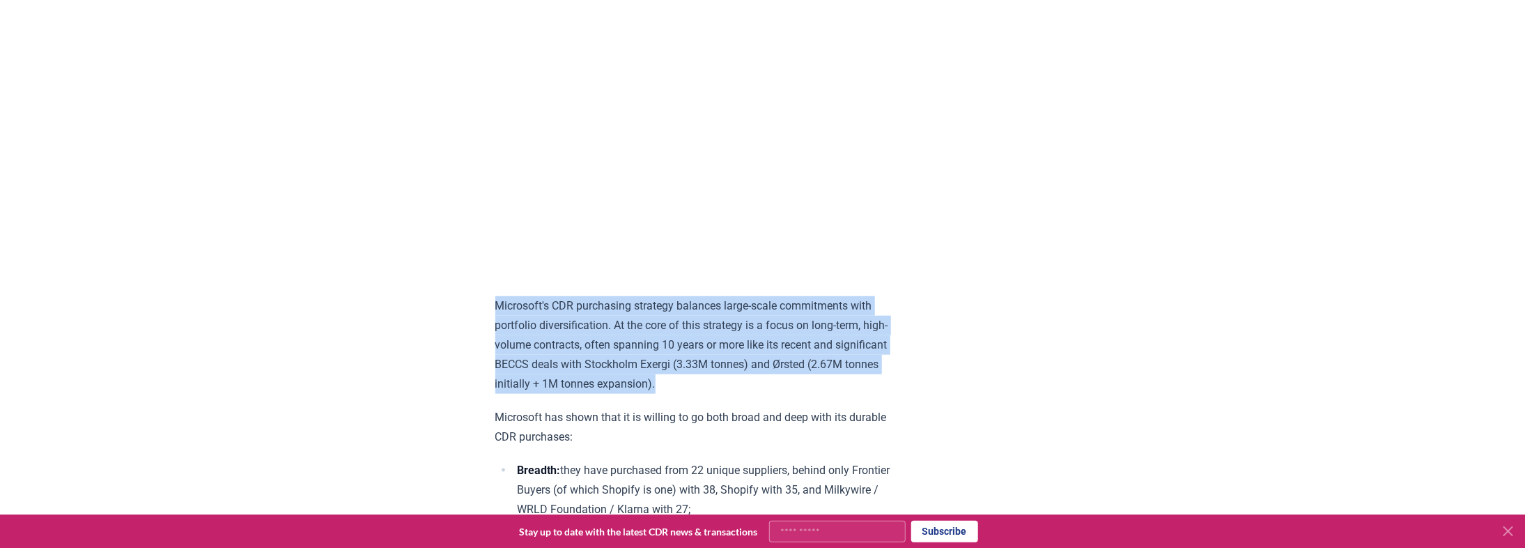
click at [817, 394] on p "Microsoft's CDR purchasing strategy balances large-scale commitments with portf…" at bounding box center [699, 345] width 408 height 98
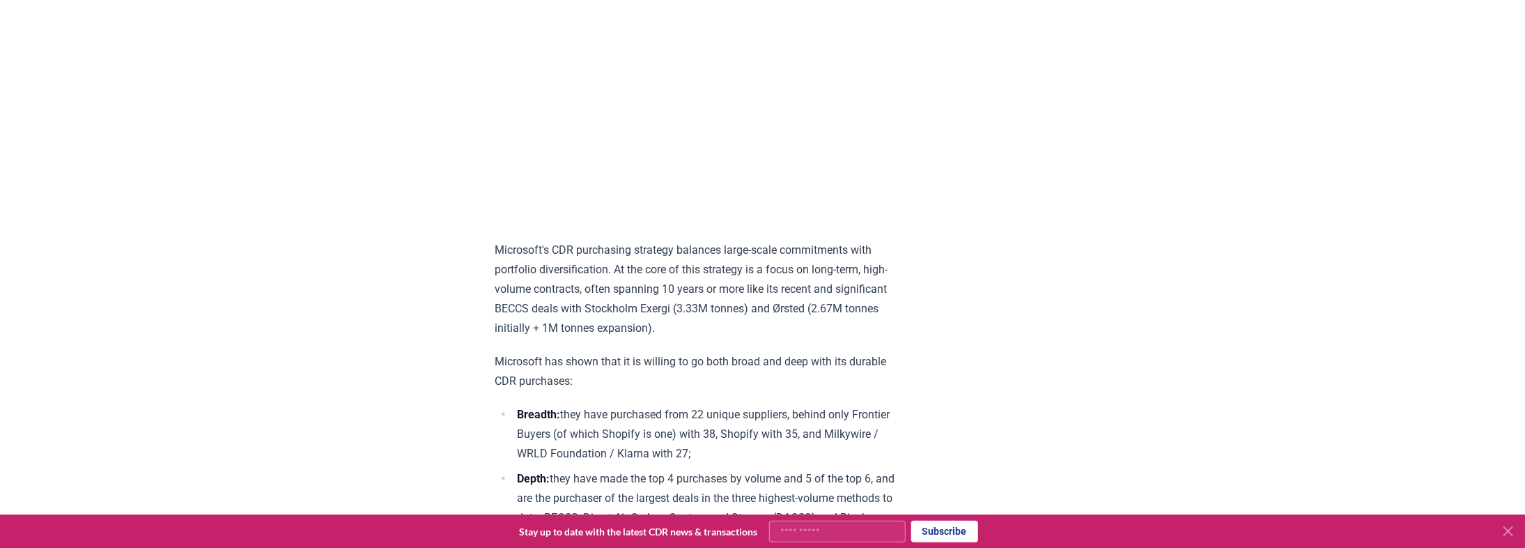
scroll to position [1064, 0]
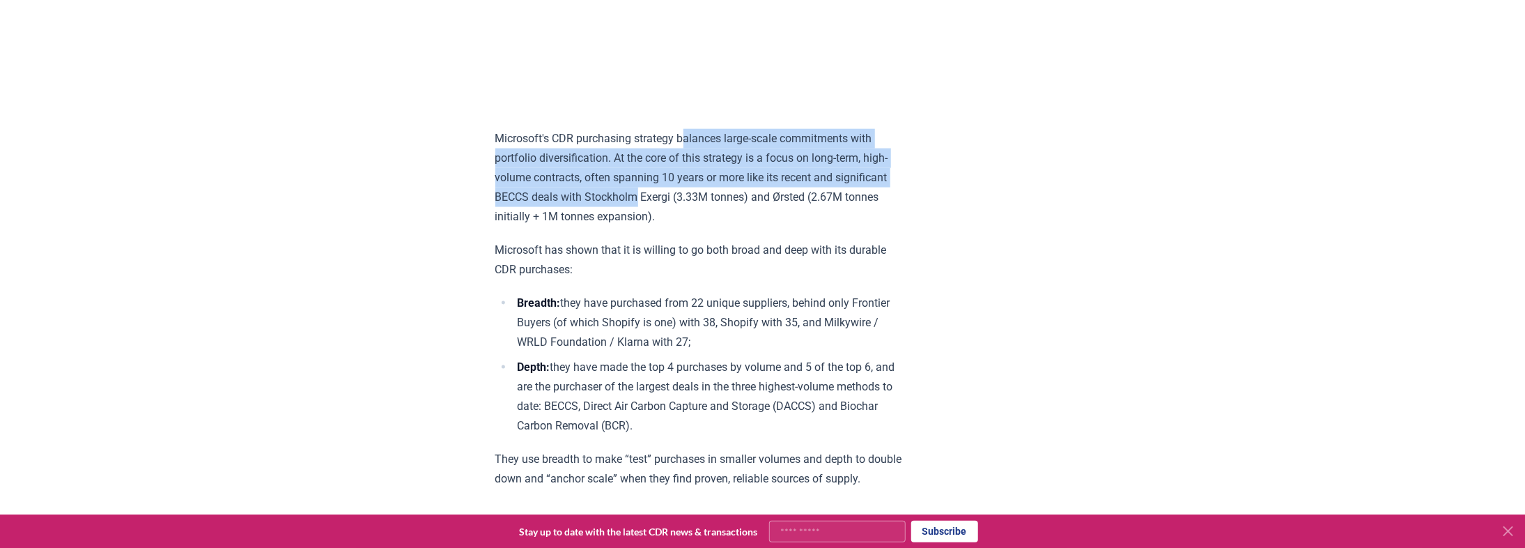
drag, startPoint x: 687, startPoint y: 150, endPoint x: 693, endPoint y: 218, distance: 67.9
click at [693, 218] on p "Microsoft's CDR purchasing strategy balances large-scale commitments with portf…" at bounding box center [699, 178] width 408 height 98
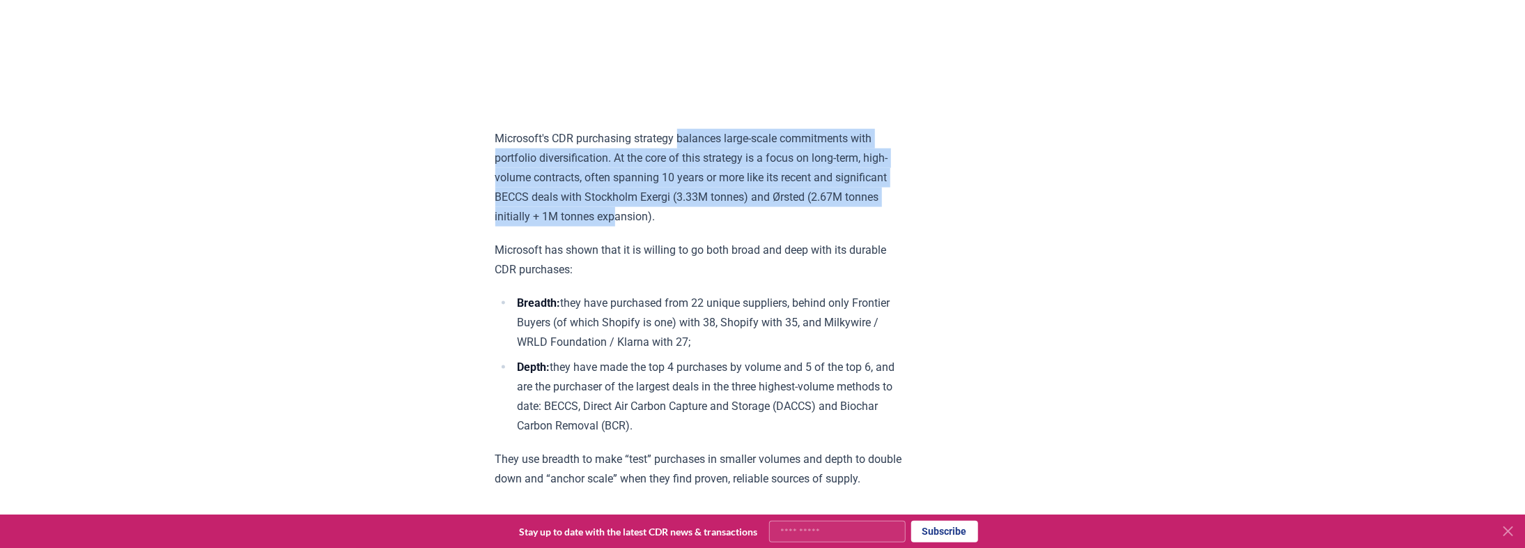
drag, startPoint x: 693, startPoint y: 226, endPoint x: 681, endPoint y: 153, distance: 74.1
click at [681, 153] on p "Microsoft's CDR purchasing strategy balances large-scale commitments with portf…" at bounding box center [699, 178] width 408 height 98
click at [682, 153] on p "Microsoft's CDR purchasing strategy balances large-scale commitments with portf…" at bounding box center [699, 178] width 408 height 98
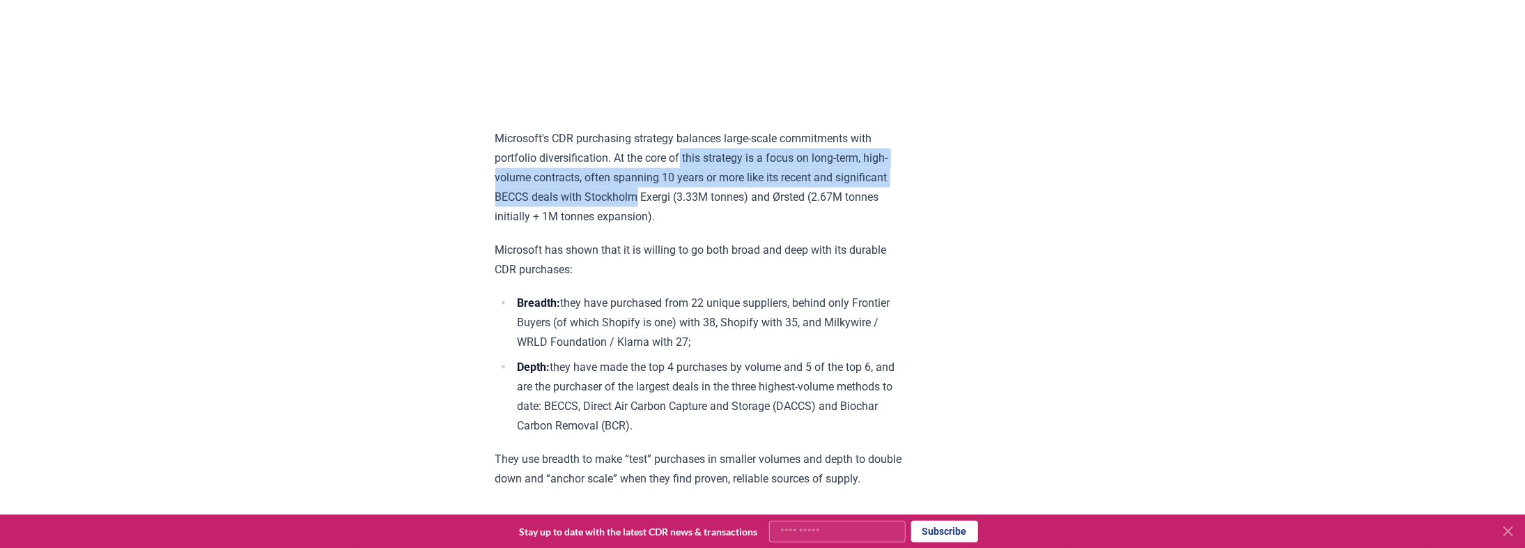
drag, startPoint x: 688, startPoint y: 177, endPoint x: 690, endPoint y: 220, distance: 43.2
click at [690, 220] on p "Microsoft's CDR purchasing strategy balances large-scale commitments with portf…" at bounding box center [699, 178] width 408 height 98
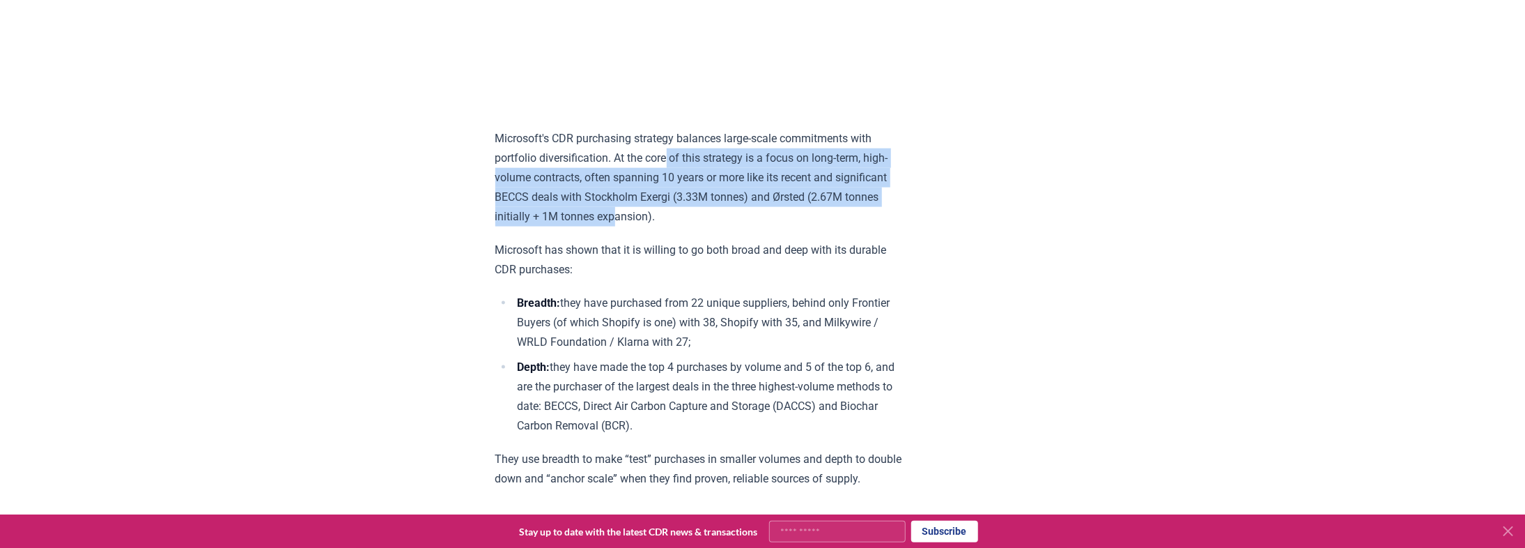
drag, startPoint x: 692, startPoint y: 229, endPoint x: 670, endPoint y: 165, distance: 67.2
click at [670, 166] on p "Microsoft's CDR purchasing strategy balances large-scale commitments with portf…" at bounding box center [699, 178] width 408 height 98
click at [670, 165] on p "Microsoft's CDR purchasing strategy balances large-scale commitments with portf…" at bounding box center [699, 178] width 408 height 98
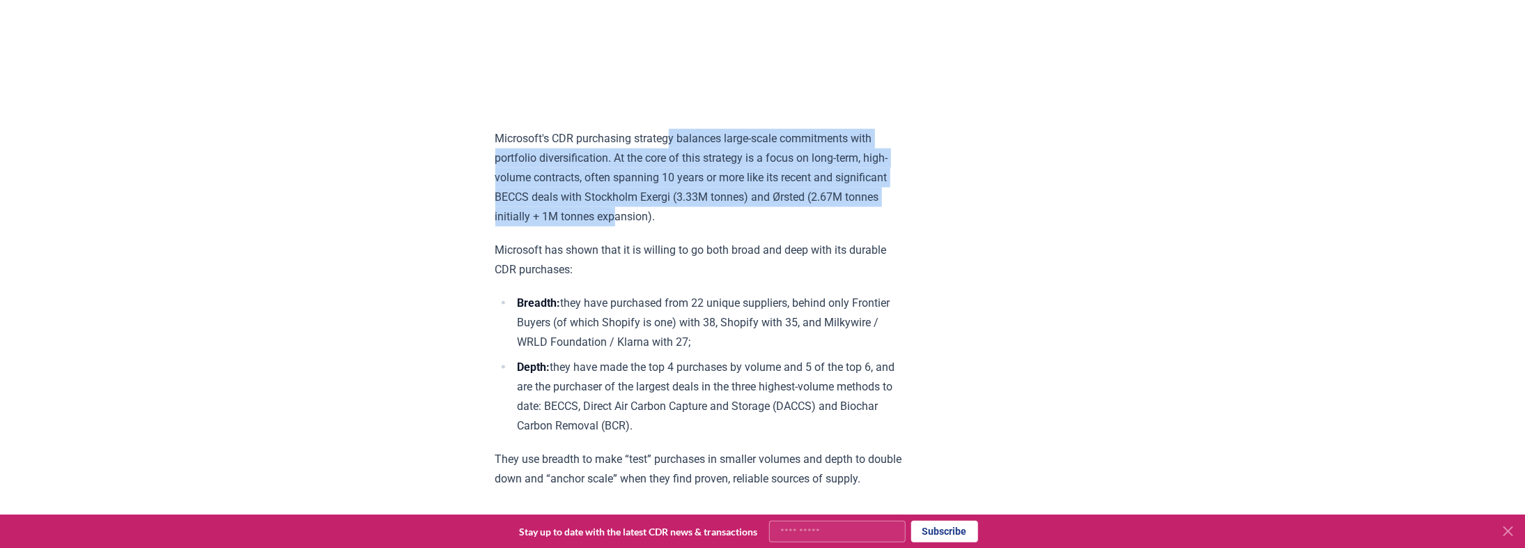
drag, startPoint x: 674, startPoint y: 151, endPoint x: 695, endPoint y: 226, distance: 77.4
click at [695, 226] on p "Microsoft's CDR purchasing strategy balances large-scale commitments with portf…" at bounding box center [699, 178] width 408 height 98
drag, startPoint x: 695, startPoint y: 224, endPoint x: 688, endPoint y: 162, distance: 62.4
click at [688, 162] on p "Microsoft's CDR purchasing strategy balances large-scale commitments with portf…" at bounding box center [699, 178] width 408 height 98
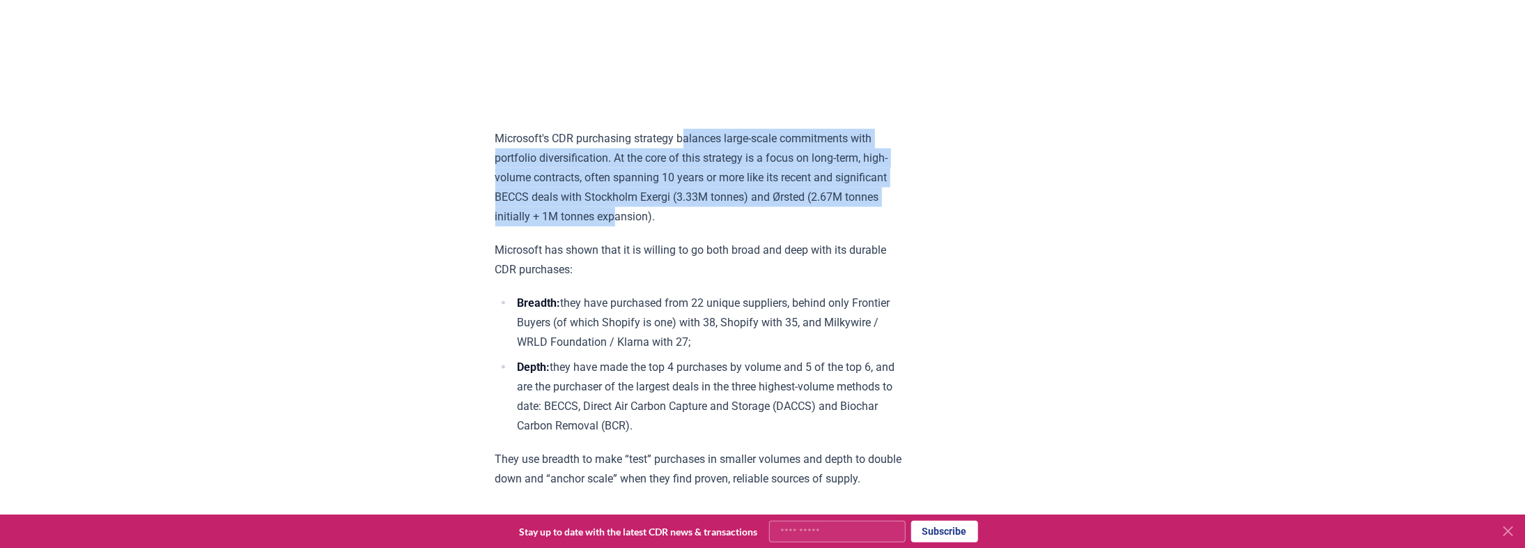
click at [688, 162] on p "Microsoft's CDR purchasing strategy balances large-scale commitments with portf…" at bounding box center [699, 178] width 408 height 98
drag, startPoint x: 691, startPoint y: 153, endPoint x: 703, endPoint y: 225, distance: 72.7
click at [703, 225] on p "Microsoft's CDR purchasing strategy balances large-scale commitments with portf…" at bounding box center [699, 178] width 408 height 98
drag, startPoint x: 704, startPoint y: 232, endPoint x: 704, endPoint y: 146, distance: 86.4
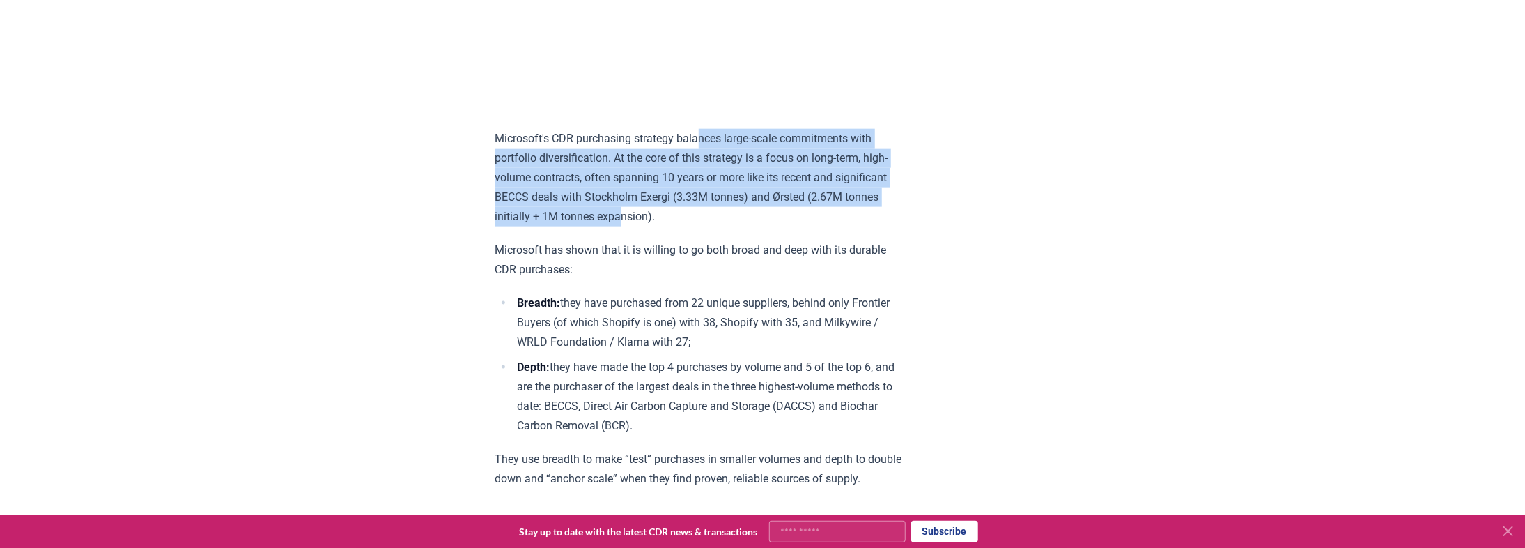
click at [704, 146] on p "Microsoft's CDR purchasing strategy balances large-scale commitments with portf…" at bounding box center [699, 178] width 408 height 98
click at [704, 147] on p "Microsoft's CDR purchasing strategy balances large-scale commitments with portf…" at bounding box center [699, 178] width 408 height 98
click at [697, 222] on p "Microsoft's CDR purchasing strategy balances large-scale commitments with portf…" at bounding box center [699, 178] width 408 height 98
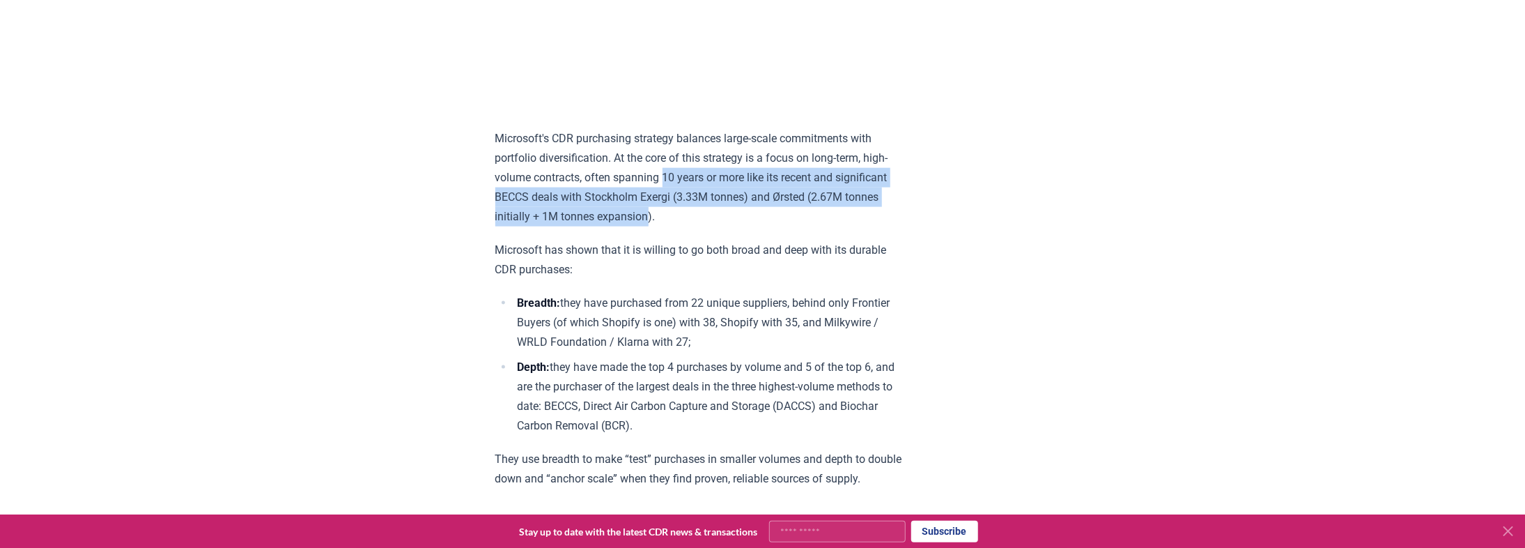
drag, startPoint x: 697, startPoint y: 222, endPoint x: 683, endPoint y: 153, distance: 71.2
click at [683, 155] on p "Microsoft's CDR purchasing strategy balances large-scale commitments with portf…" at bounding box center [699, 178] width 408 height 98
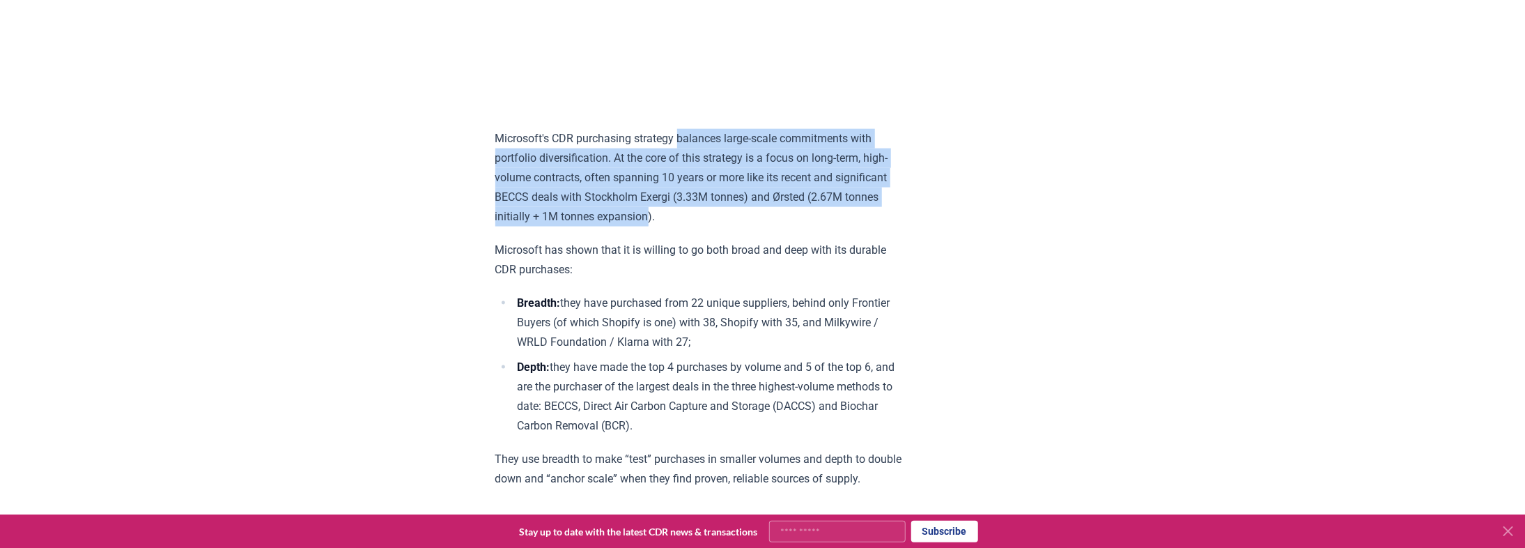
click at [683, 153] on p "Microsoft's CDR purchasing strategy balances large-scale commitments with portf…" at bounding box center [699, 178] width 408 height 98
drag, startPoint x: 682, startPoint y: 147, endPoint x: 695, endPoint y: 237, distance: 90.7
click at [695, 226] on p "Microsoft's CDR purchasing strategy balances large-scale commitments with portf…" at bounding box center [699, 178] width 408 height 98
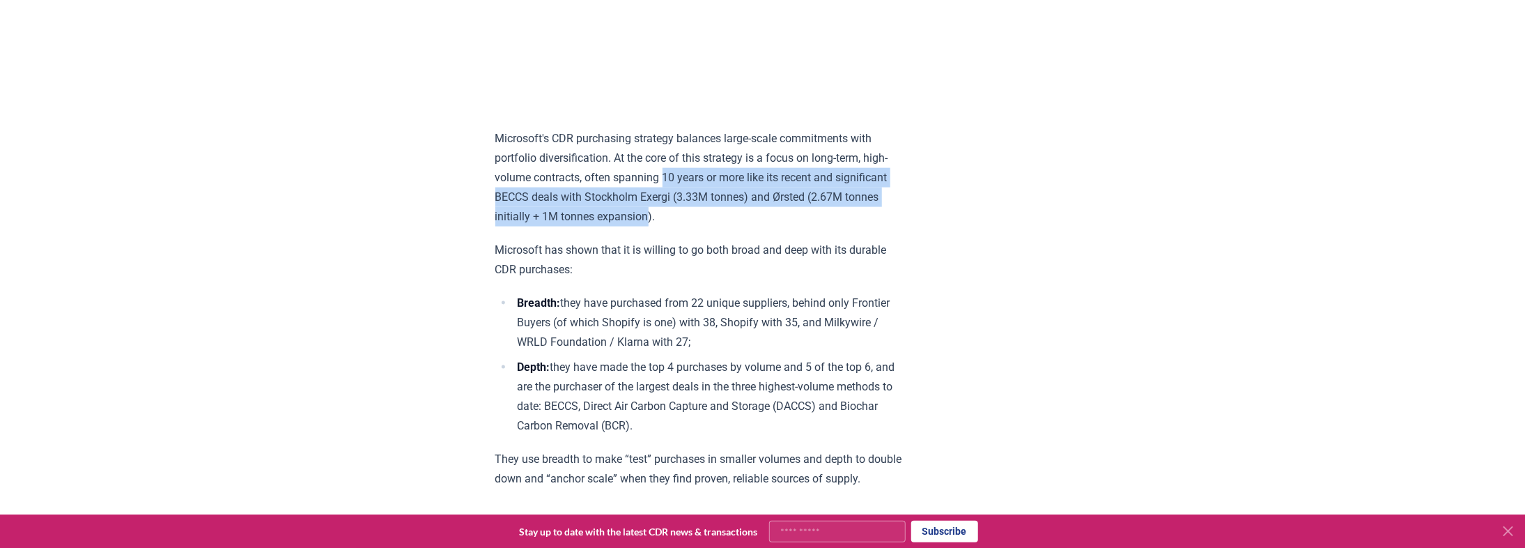
drag, startPoint x: 695, startPoint y: 237, endPoint x: 696, endPoint y: 161, distance: 75.9
click at [697, 164] on p "Microsoft's CDR purchasing strategy balances large-scale commitments with portf…" at bounding box center [699, 178] width 408 height 98
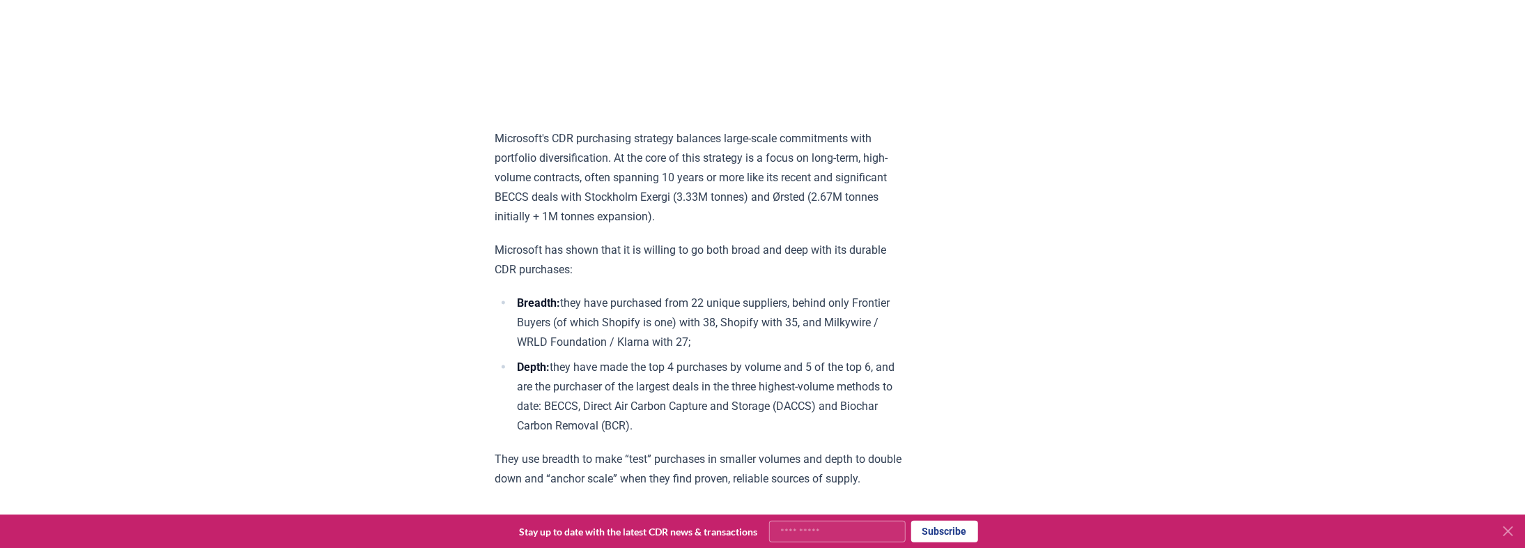
click at [696, 161] on p "Microsoft's CDR purchasing strategy balances large-scale commitments with portf…" at bounding box center [699, 178] width 408 height 98
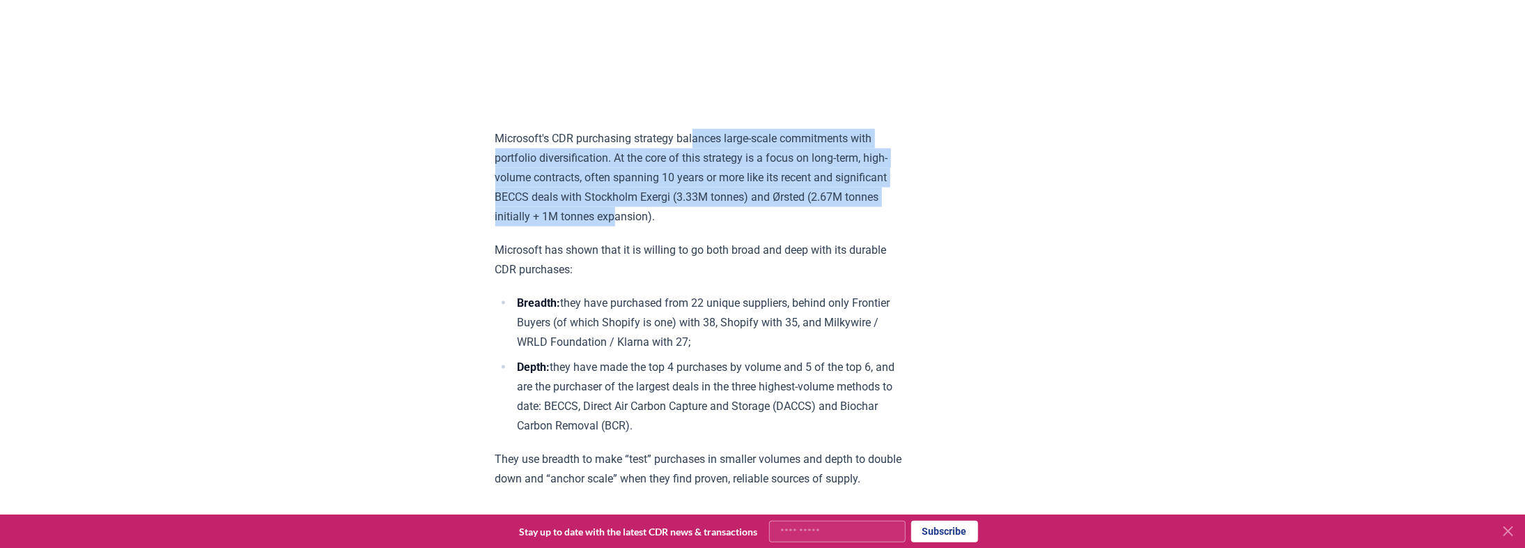
drag, startPoint x: 698, startPoint y: 147, endPoint x: 694, endPoint y: 230, distance: 83.0
click at [694, 226] on p "Microsoft's CDR purchasing strategy balances large-scale commitments with portf…" at bounding box center [699, 178] width 408 height 98
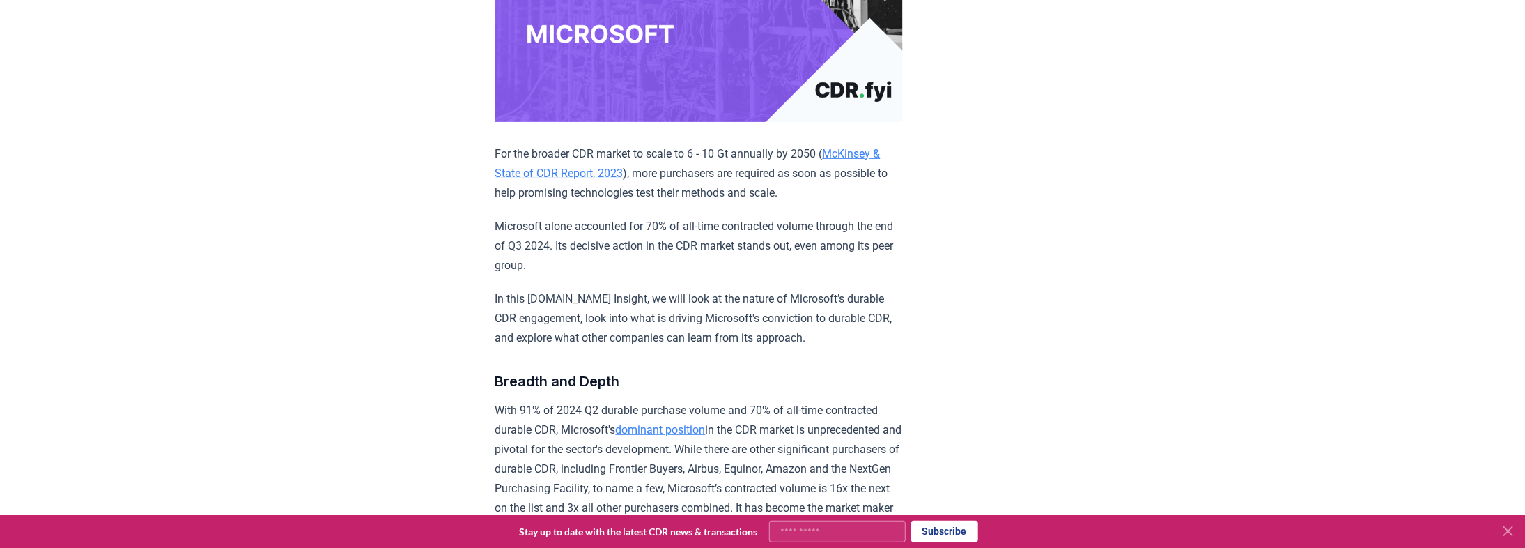
scroll to position [390, 0]
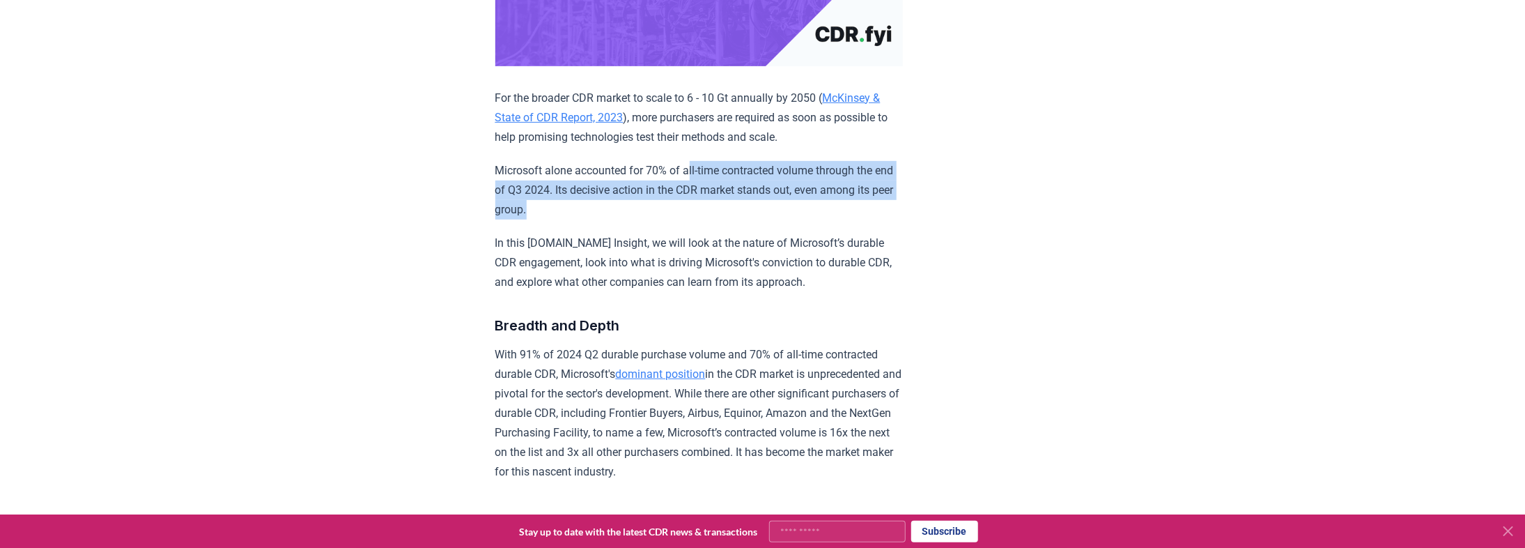
drag, startPoint x: 693, startPoint y: 151, endPoint x: 686, endPoint y: 203, distance: 52.1
click at [686, 203] on p "Microsoft alone accounted for 70% of all-time contracted volume through the end…" at bounding box center [699, 190] width 408 height 59
drag, startPoint x: 673, startPoint y: 201, endPoint x: 666, endPoint y: 169, distance: 32.1
click at [666, 171] on p "Microsoft alone accounted for 70% of all-time contracted volume through the end…" at bounding box center [699, 190] width 408 height 59
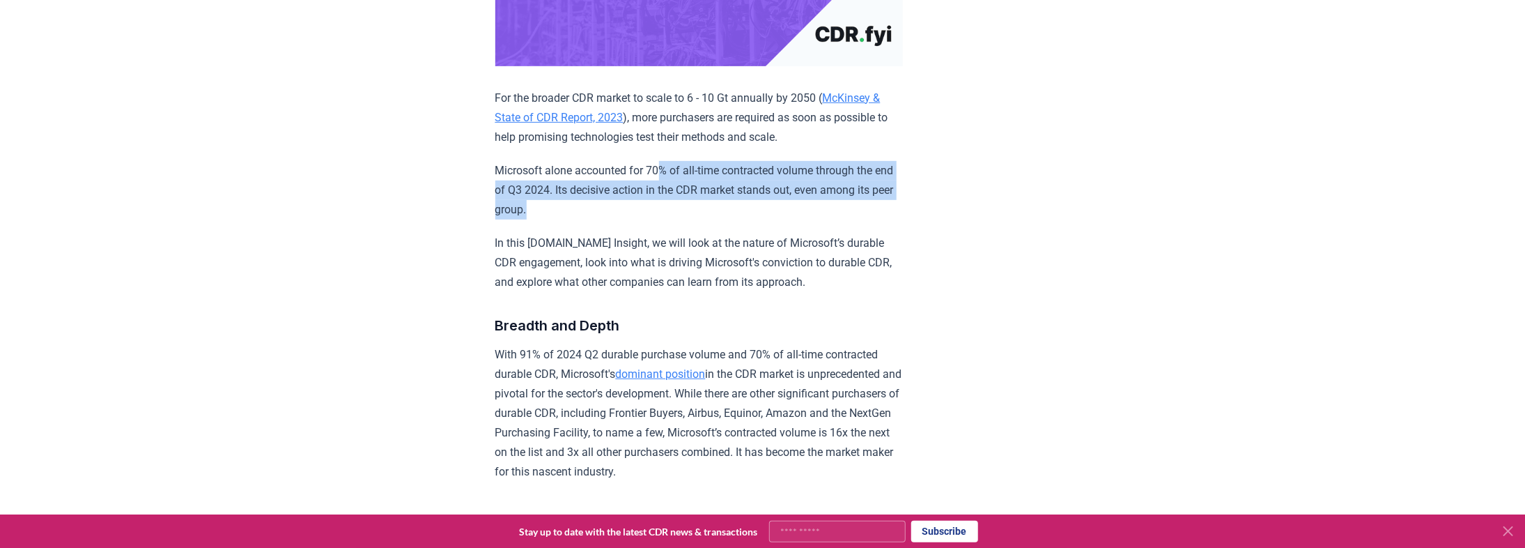
click at [666, 169] on p "Microsoft alone accounted for 70% of all-time contracted volume through the end…" at bounding box center [699, 190] width 408 height 59
drag, startPoint x: 672, startPoint y: 163, endPoint x: 676, endPoint y: 186, distance: 23.3
click at [676, 186] on p "Microsoft alone accounted for 70% of all-time contracted volume through the end…" at bounding box center [699, 190] width 408 height 59
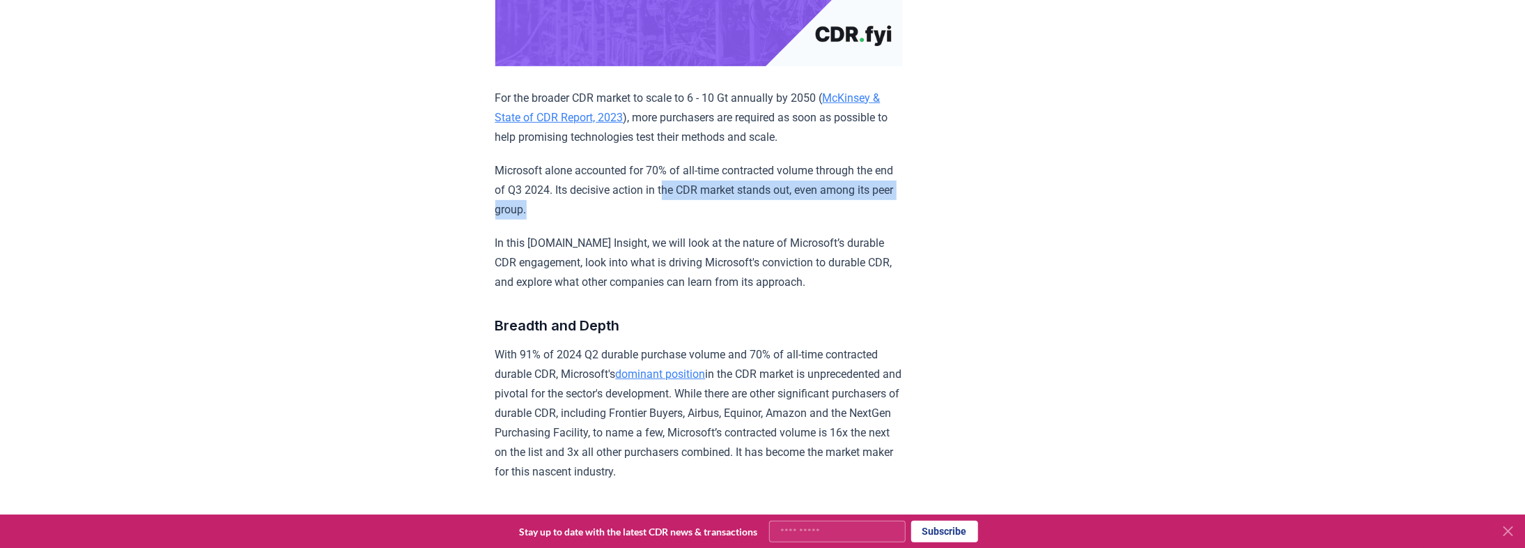
drag, startPoint x: 688, startPoint y: 199, endPoint x: 687, endPoint y: 174, distance: 24.4
click at [687, 176] on p "Microsoft alone accounted for 70% of all-time contracted volume through the end…" at bounding box center [699, 190] width 408 height 59
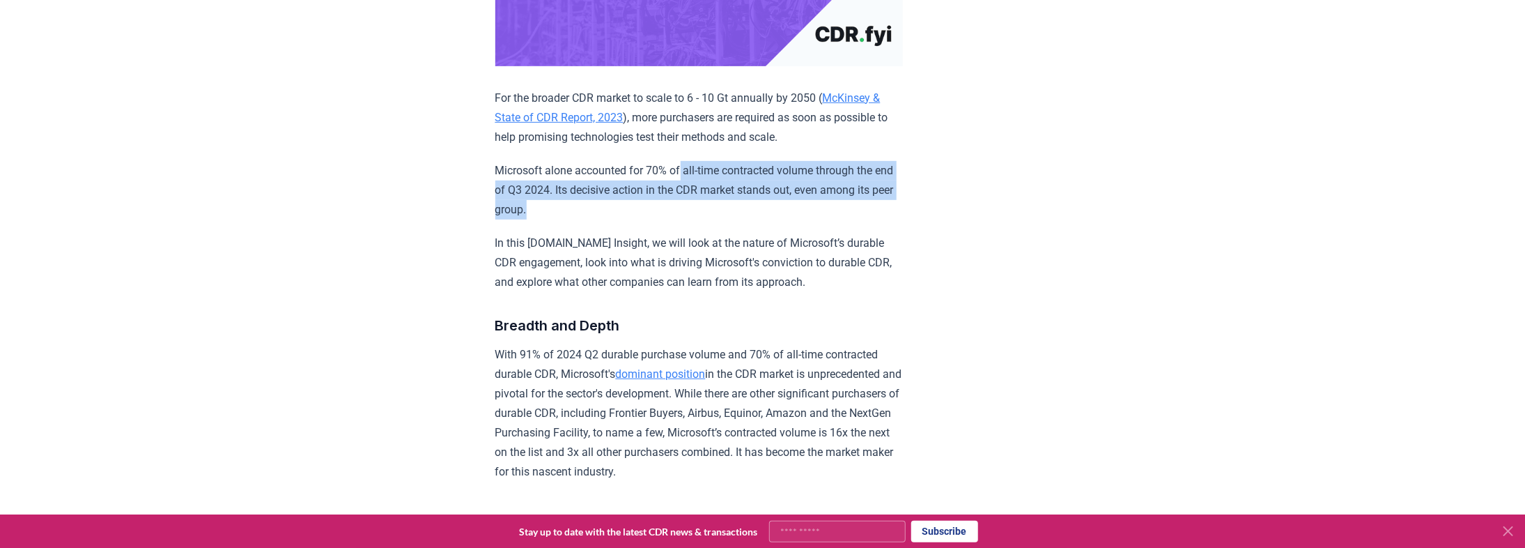
click at [687, 174] on p "Microsoft alone accounted for 70% of all-time contracted volume through the end…" at bounding box center [699, 190] width 408 height 59
drag, startPoint x: 693, startPoint y: 164, endPoint x: 697, endPoint y: 203, distance: 38.5
click at [697, 203] on p "Microsoft alone accounted for 70% of all-time contracted volume through the end…" at bounding box center [699, 190] width 408 height 59
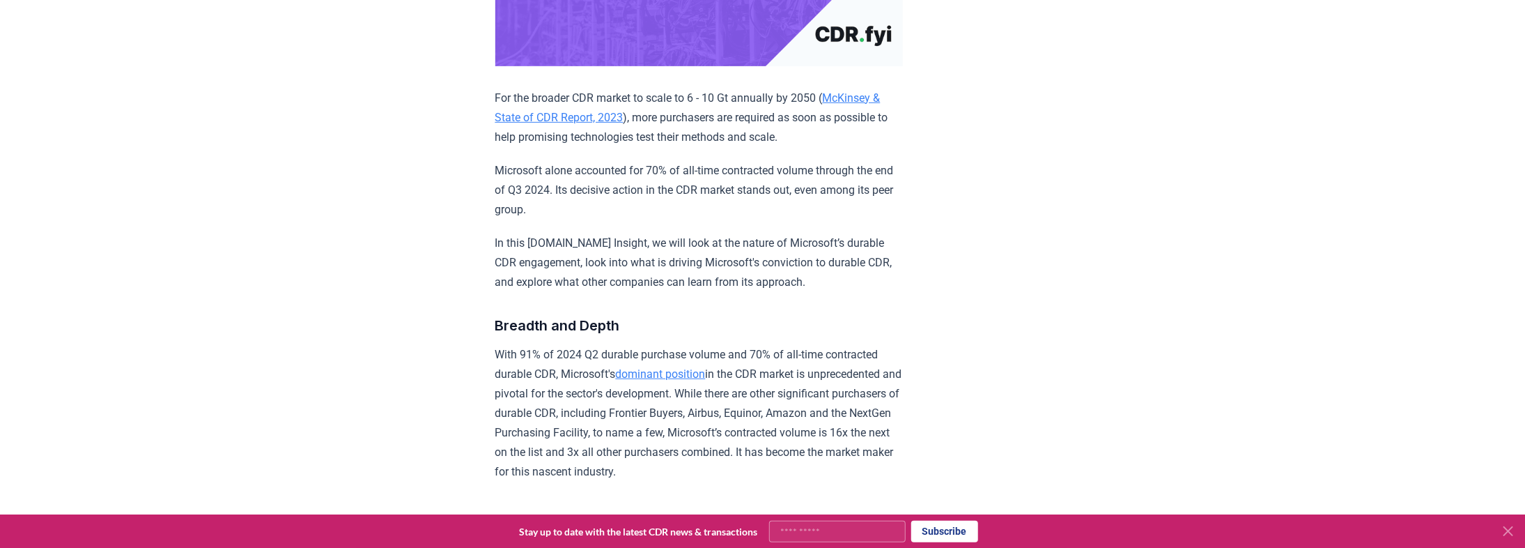
click at [701, 237] on p "In this [DOMAIN_NAME] Insight, we will look at the nature of Microsoft’s durabl…" at bounding box center [699, 262] width 408 height 59
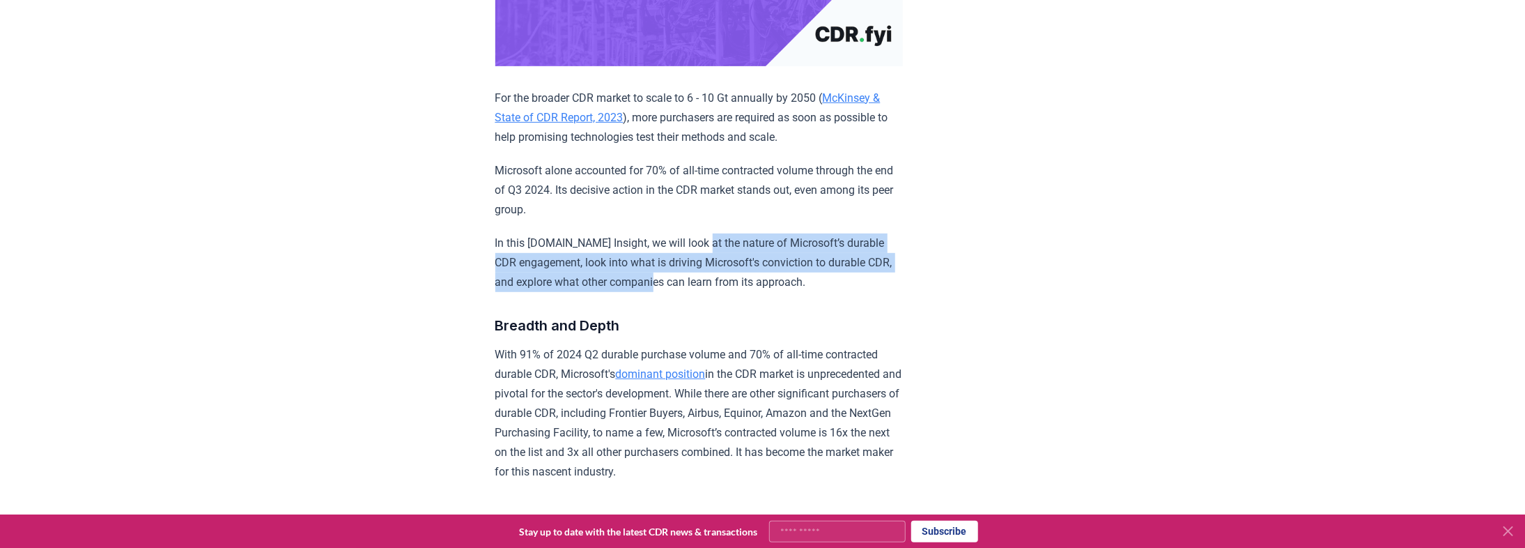
drag, startPoint x: 701, startPoint y: 240, endPoint x: 689, endPoint y: 279, distance: 40.8
click at [689, 279] on p "In this [DOMAIN_NAME] Insight, we will look at the nature of Microsoft’s durabl…" at bounding box center [699, 262] width 408 height 59
drag, startPoint x: 691, startPoint y: 272, endPoint x: 681, endPoint y: 241, distance: 32.8
click at [681, 241] on p "In this [DOMAIN_NAME] Insight, we will look at the nature of Microsoft’s durabl…" at bounding box center [699, 262] width 408 height 59
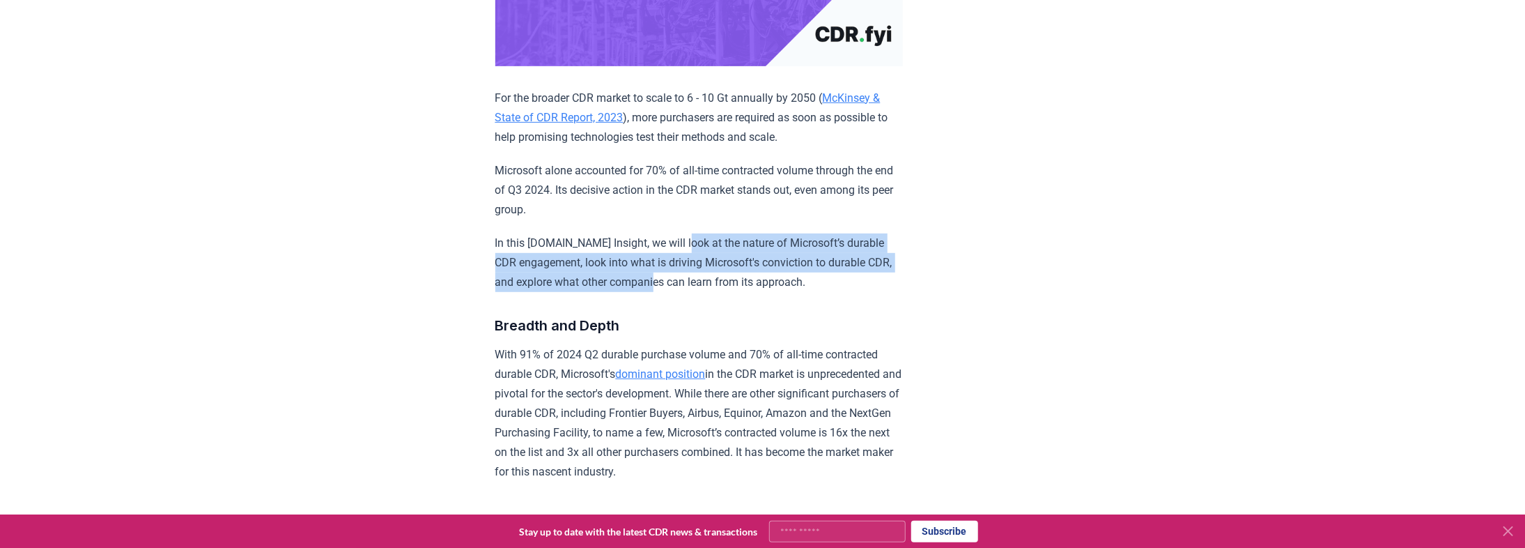
click at [681, 241] on p "In this [DOMAIN_NAME] Insight, we will look at the nature of Microsoft’s durabl…" at bounding box center [699, 262] width 408 height 59
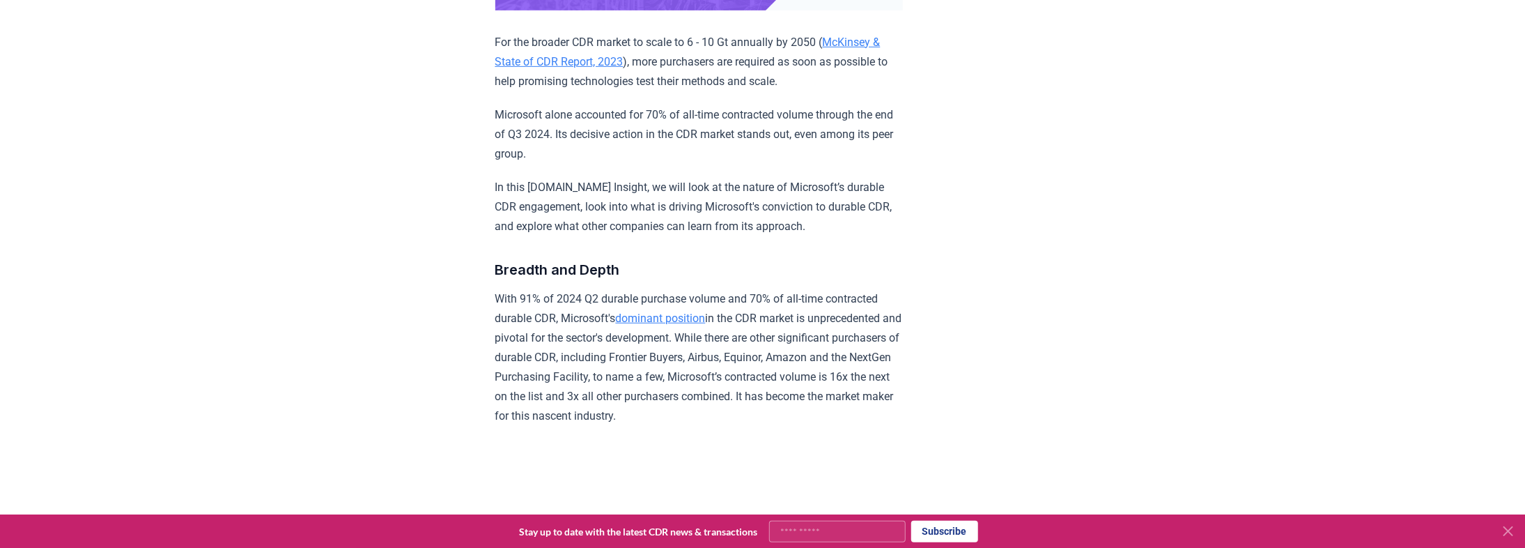
scroll to position [502, 0]
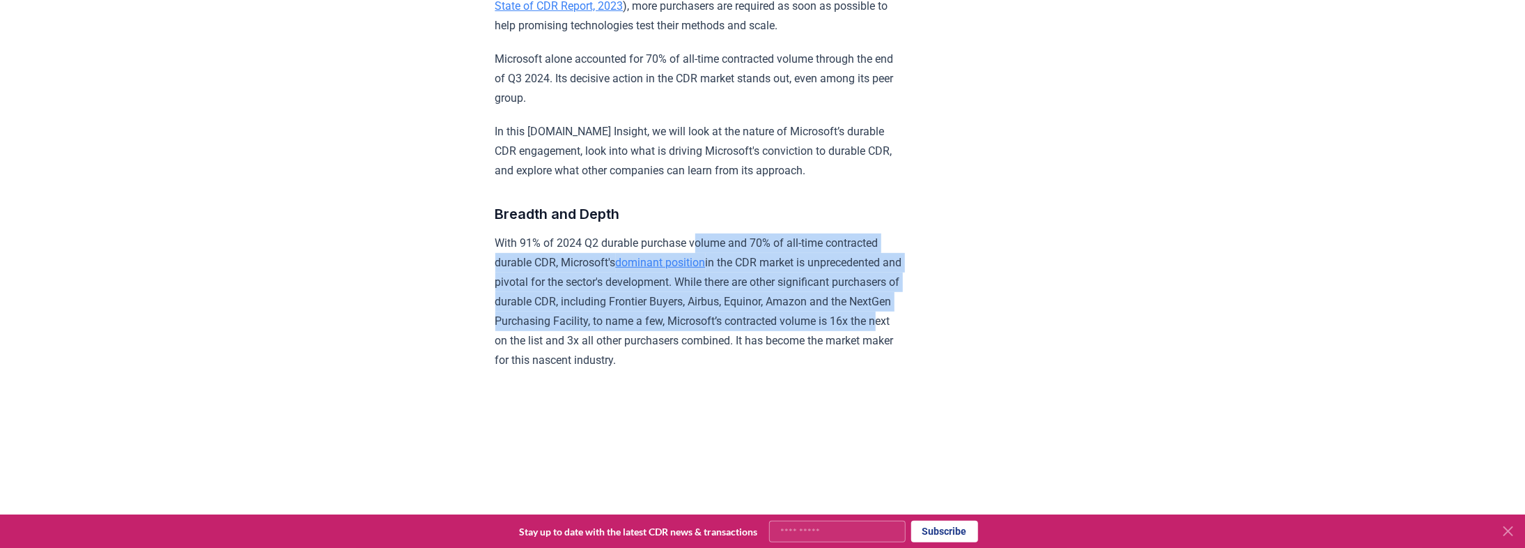
drag, startPoint x: 701, startPoint y: 232, endPoint x: 702, endPoint y: 345, distance: 112.9
click at [702, 345] on p "With 91% of 2024 Q2 durable purchase volume and 70% of all-time contracted dura…" at bounding box center [699, 301] width 408 height 137
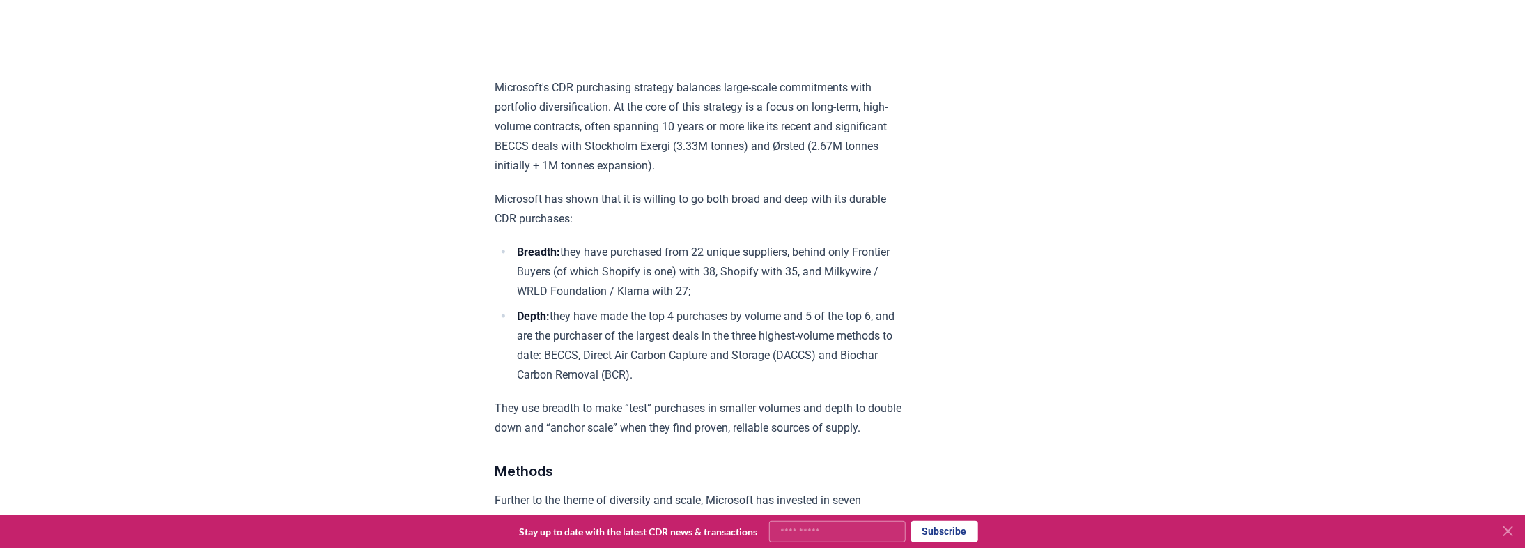
scroll to position [1170, 0]
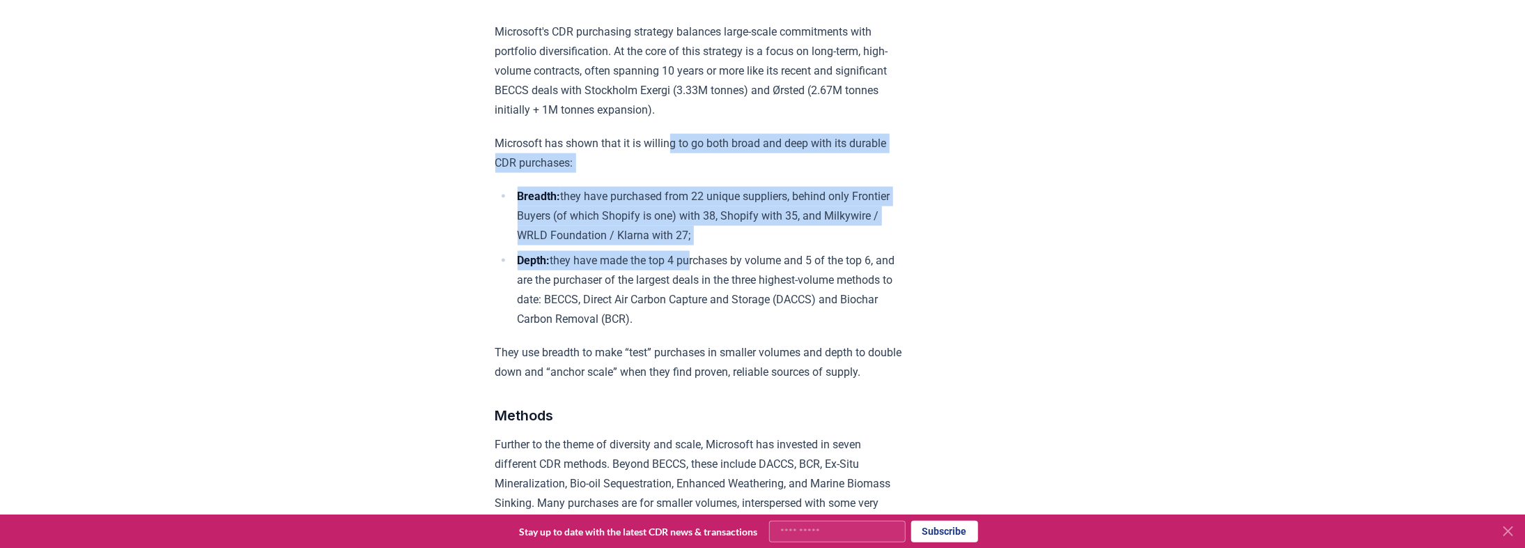
drag, startPoint x: 671, startPoint y: 146, endPoint x: 696, endPoint y: 281, distance: 136.8
click at [696, 281] on li "Depth: they have made the top 4 purchases by volume and 5 of the top 6, and are…" at bounding box center [707, 290] width 389 height 78
drag, startPoint x: 701, startPoint y: 318, endPoint x: 676, endPoint y: 203, distance: 118.2
click at [676, 203] on ul "Breadth: they have purchased from 22 unique suppliers, behind only Frontier Buy…" at bounding box center [699, 258] width 408 height 142
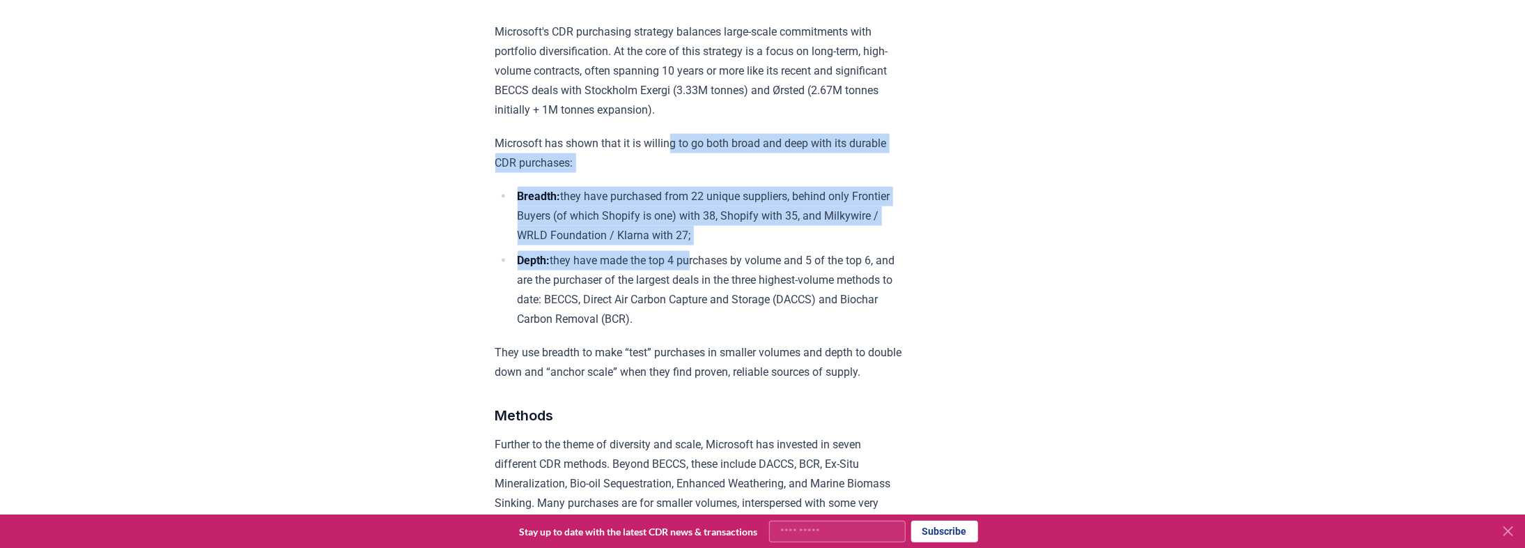
click at [676, 203] on li "Breadth: they have purchased from 22 unique suppliers, behind only Frontier Buy…" at bounding box center [707, 216] width 389 height 59
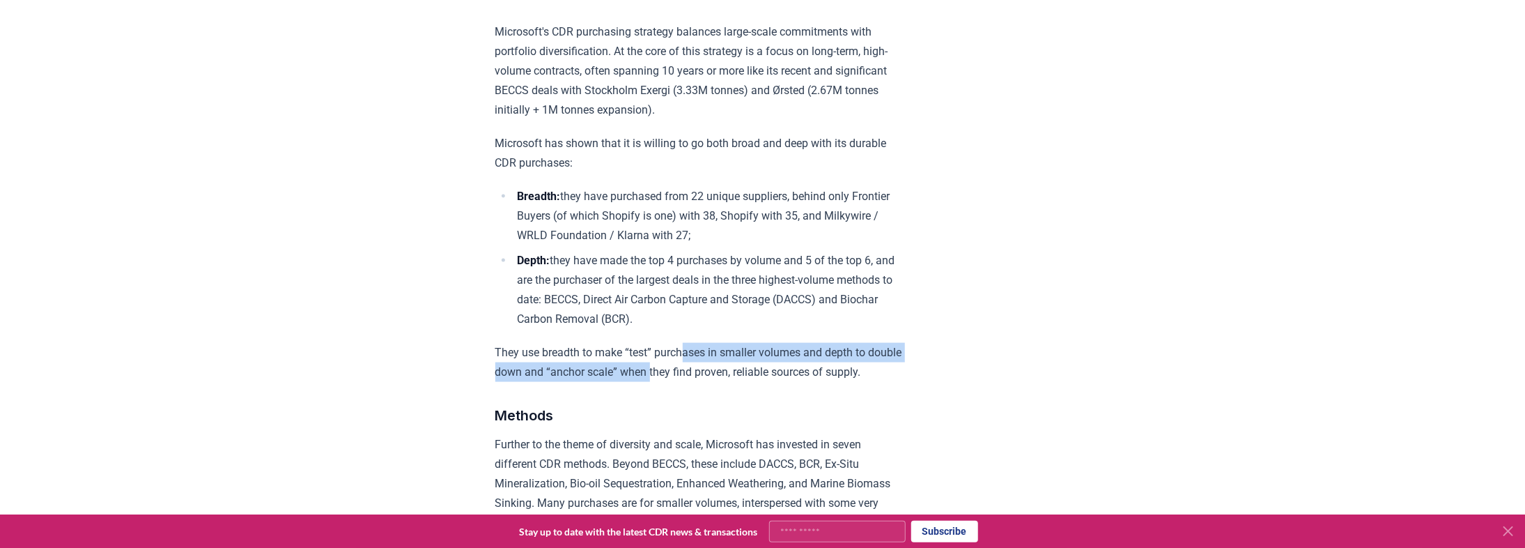
drag, startPoint x: 690, startPoint y: 354, endPoint x: 692, endPoint y: 383, distance: 29.3
click at [692, 382] on p "They use breadth to make “test” purchases in smaller volumes and depth to doubl…" at bounding box center [699, 362] width 408 height 39
drag, startPoint x: 698, startPoint y: 397, endPoint x: 690, endPoint y: 368, distance: 30.4
click at [690, 368] on p "They use breadth to make “test” purchases in smaller volumes and depth to doubl…" at bounding box center [699, 362] width 408 height 39
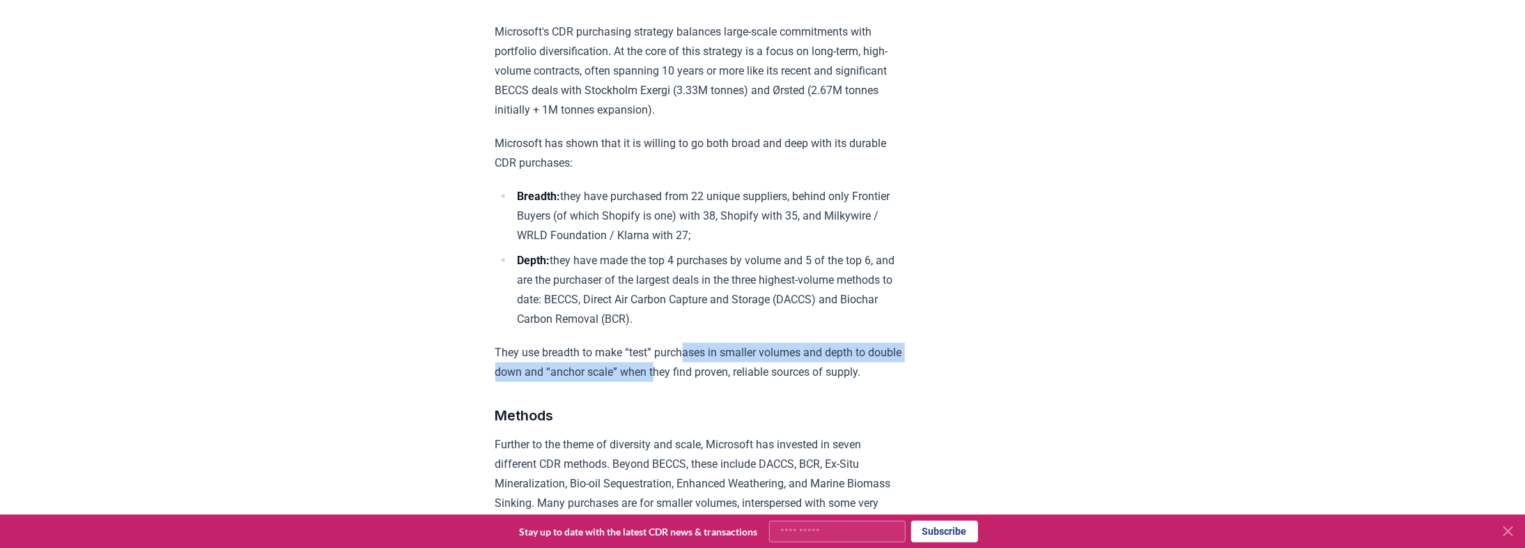
click at [690, 368] on p "They use breadth to make “test” purchases in smaller volumes and depth to doubl…" at bounding box center [699, 362] width 408 height 39
drag, startPoint x: 701, startPoint y: 364, endPoint x: 709, endPoint y: 388, distance: 25.6
click at [709, 382] on p "They use breadth to make “test” purchases in smaller volumes and depth to doubl…" at bounding box center [699, 362] width 408 height 39
drag, startPoint x: 713, startPoint y: 397, endPoint x: 709, endPoint y: 368, distance: 29.7
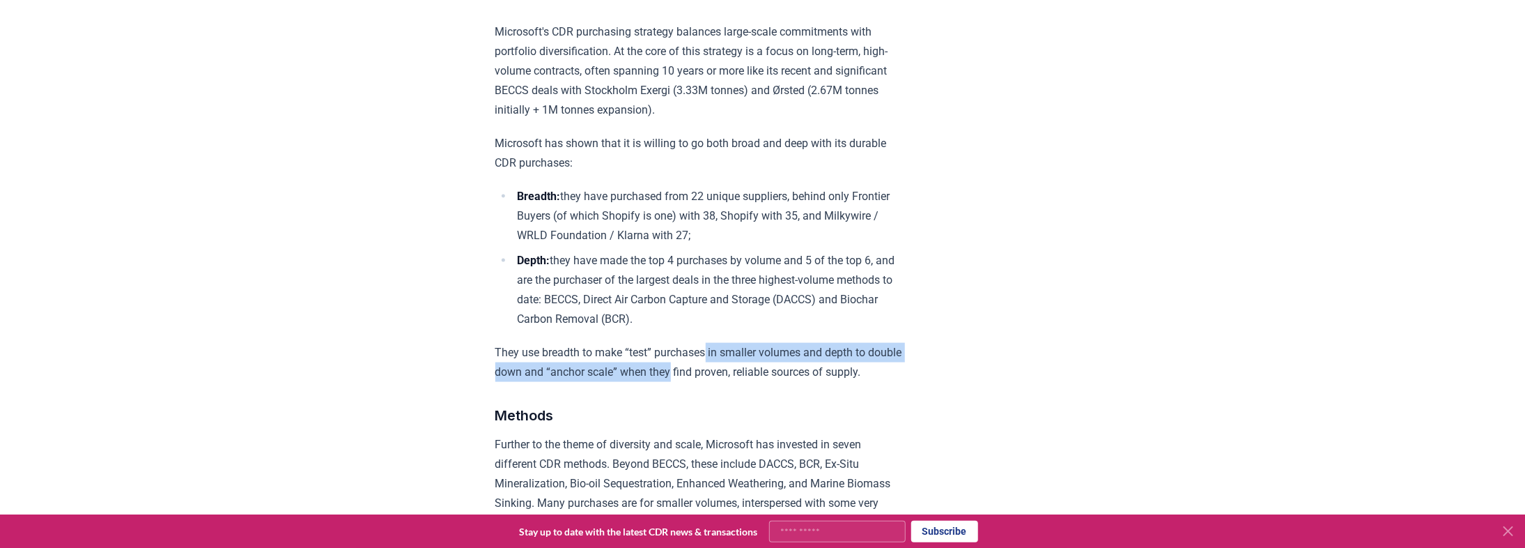
click at [709, 368] on p "They use breadth to make “test” purchases in smaller volumes and depth to doubl…" at bounding box center [699, 362] width 408 height 39
drag, startPoint x: 709, startPoint y: 365, endPoint x: 706, endPoint y: 386, distance: 21.0
click at [706, 382] on p "They use breadth to make “test” purchases in smaller volumes and depth to doubl…" at bounding box center [699, 362] width 408 height 39
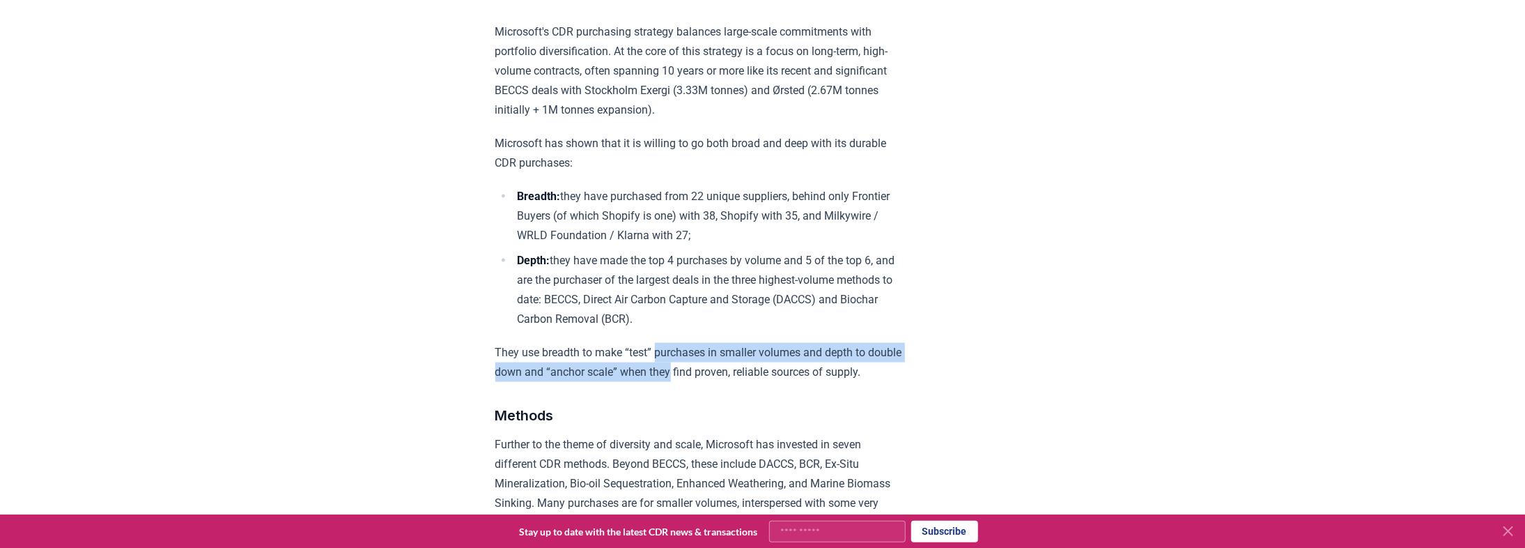
drag, startPoint x: 706, startPoint y: 386, endPoint x: 702, endPoint y: 362, distance: 24.2
click at [702, 362] on p "They use breadth to make “test” purchases in smaller volumes and depth to doubl…" at bounding box center [699, 362] width 408 height 39
click at [701, 382] on p "They use breadth to make “test” purchases in smaller volumes and depth to doubl…" at bounding box center [699, 362] width 408 height 39
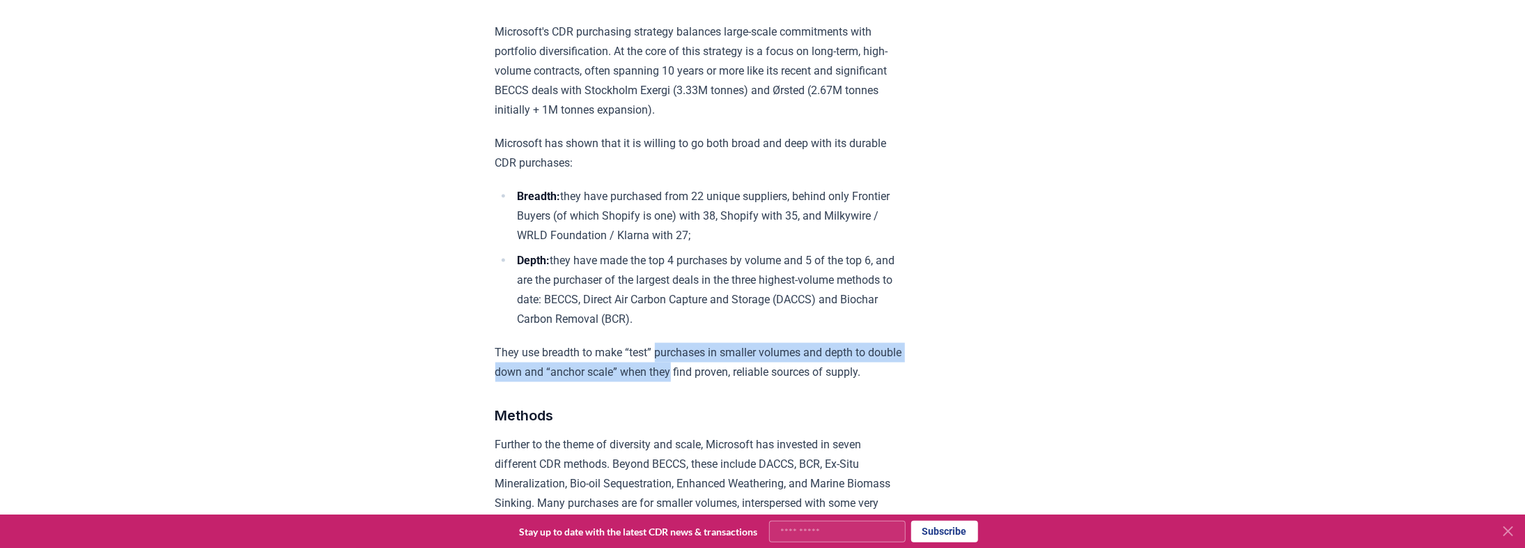
drag, startPoint x: 701, startPoint y: 387, endPoint x: 697, endPoint y: 364, distance: 22.6
click at [697, 366] on p "They use breadth to make “test” purchases in smaller volumes and depth to doubl…" at bounding box center [699, 362] width 408 height 39
click at [697, 364] on p "They use breadth to make “test” purchases in smaller volumes and depth to doubl…" at bounding box center [699, 362] width 408 height 39
click at [698, 382] on p "They use breadth to make “test” purchases in smaller volumes and depth to doubl…" at bounding box center [699, 362] width 408 height 39
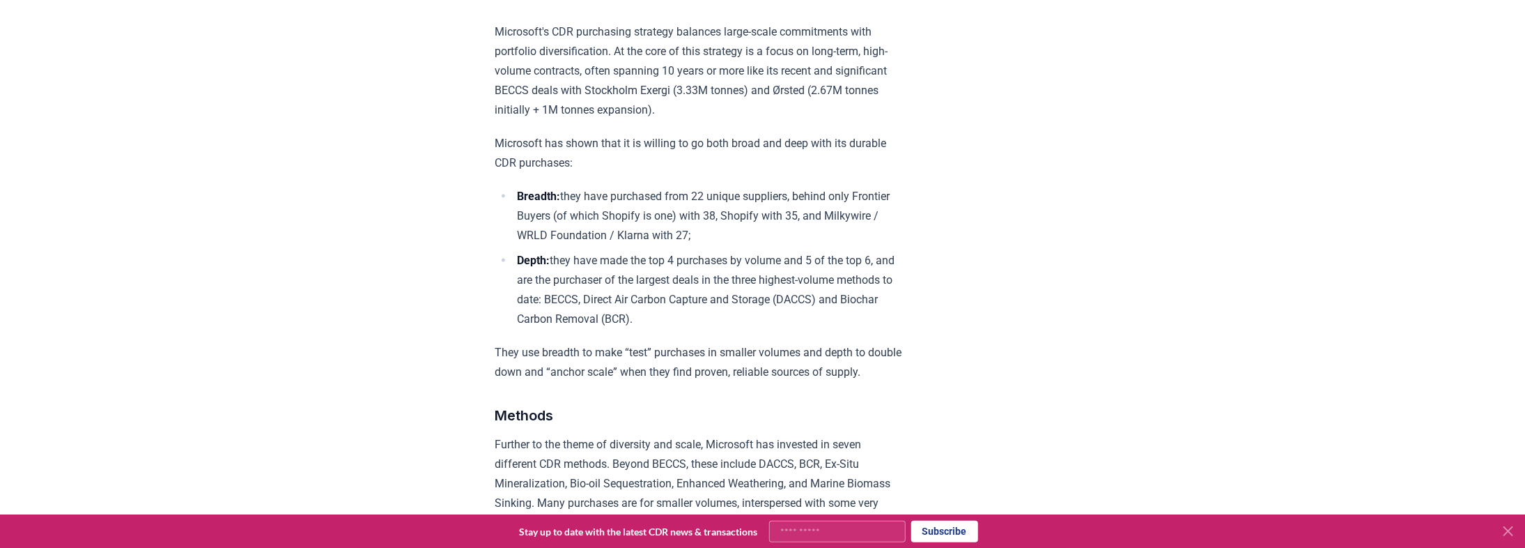
drag, startPoint x: 698, startPoint y: 393, endPoint x: 698, endPoint y: 359, distance: 33.4
click at [698, 361] on p "They use breadth to make “test” purchases in smaller volumes and depth to doubl…" at bounding box center [699, 362] width 408 height 39
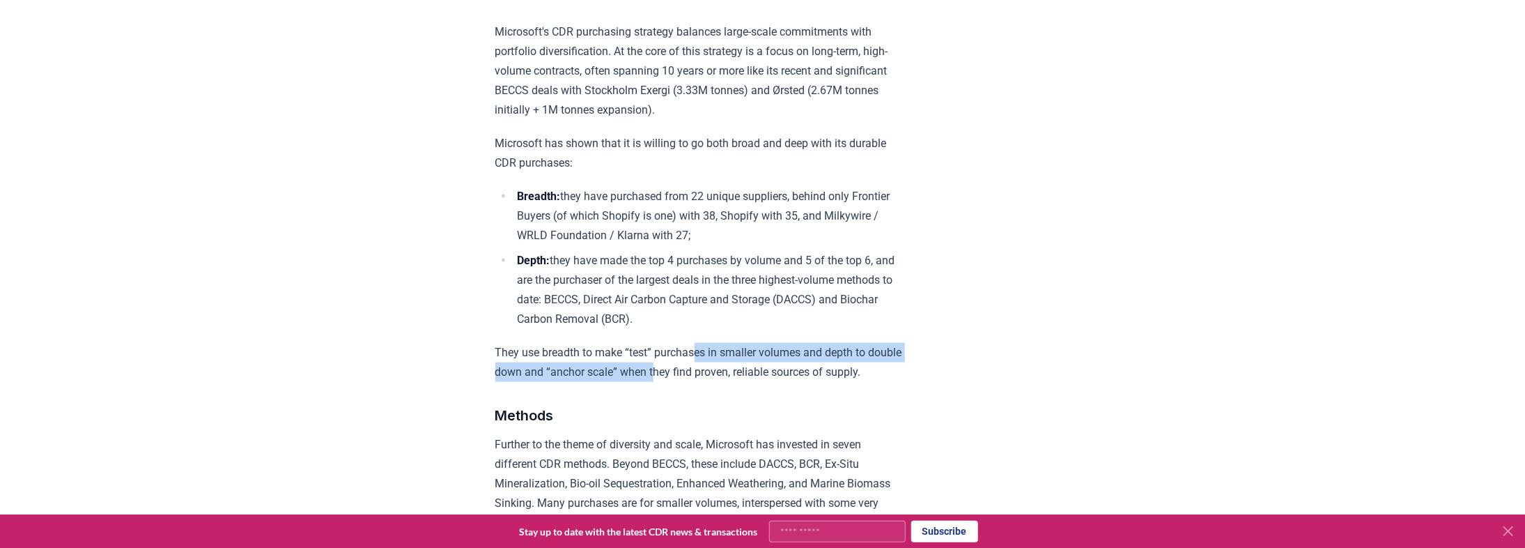
click at [698, 359] on p "They use breadth to make “test” purchases in smaller volumes and depth to doubl…" at bounding box center [699, 362] width 408 height 39
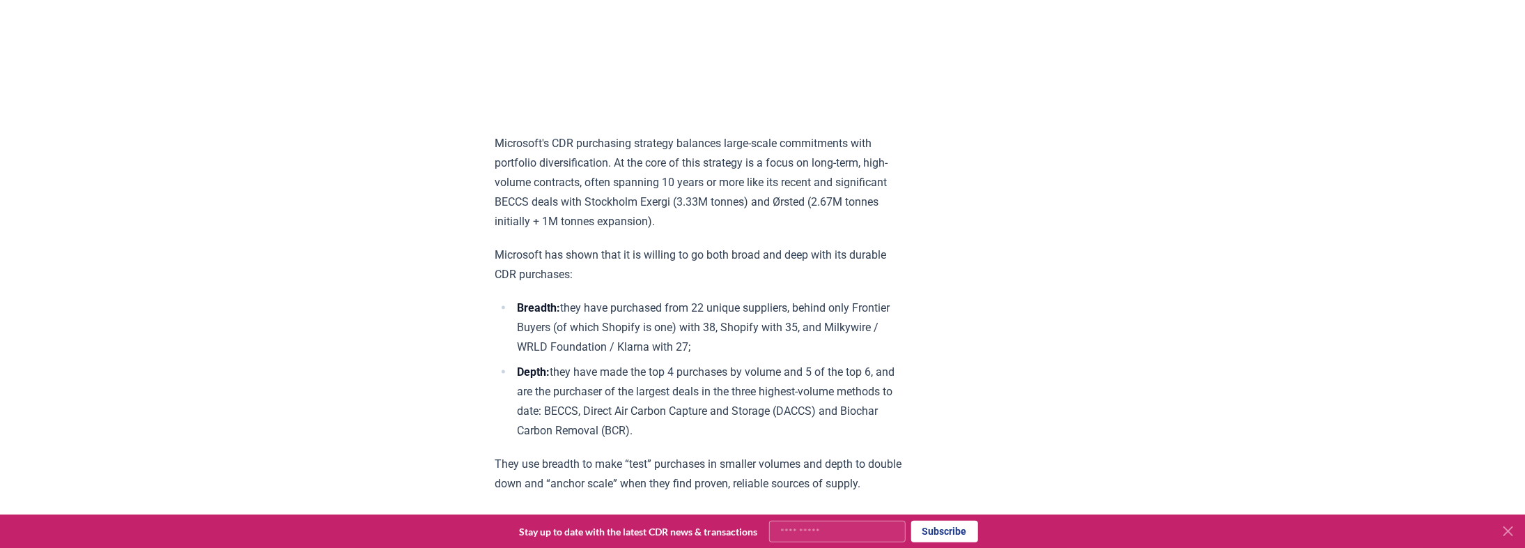
scroll to position [1115, 0]
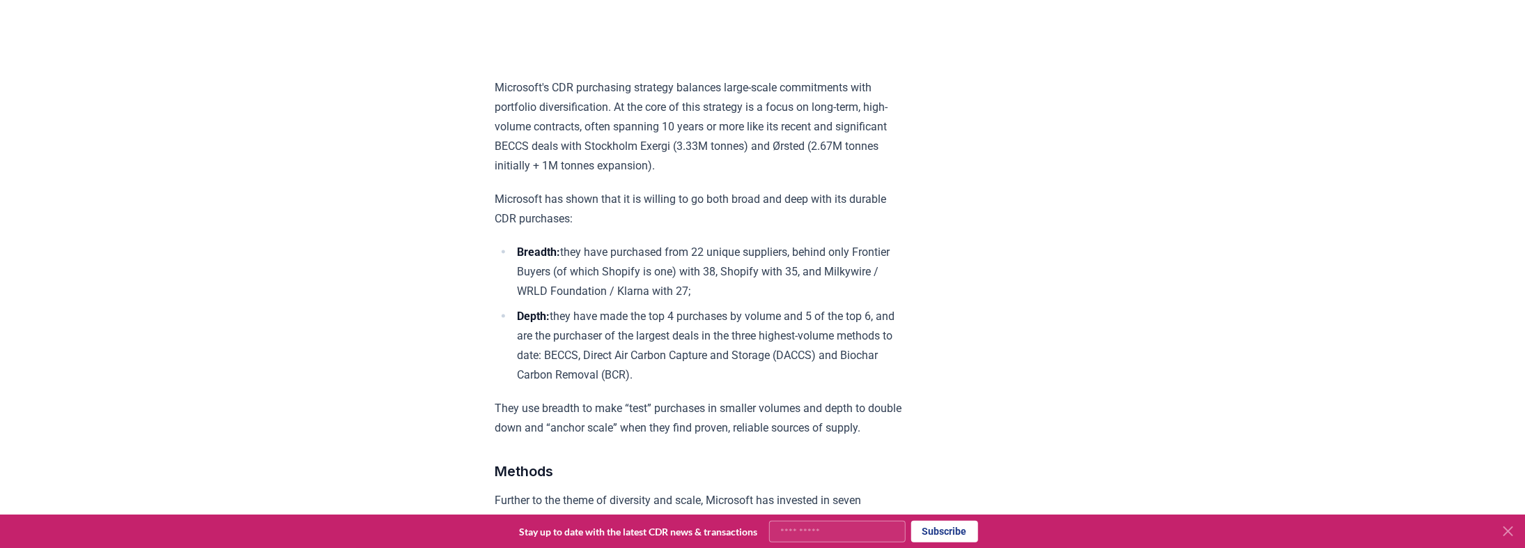
drag, startPoint x: 693, startPoint y: 340, endPoint x: 698, endPoint y: 385, distance: 45.5
click at [698, 385] on li "Depth: they have made the top 4 purchases by volume and 5 of the top 6, and are…" at bounding box center [707, 346] width 389 height 78
drag, startPoint x: 697, startPoint y: 393, endPoint x: 678, endPoint y: 340, distance: 56.2
click at [678, 340] on li "Depth: they have made the top 4 purchases by volume and 5 of the top 6, and are…" at bounding box center [707, 346] width 389 height 78
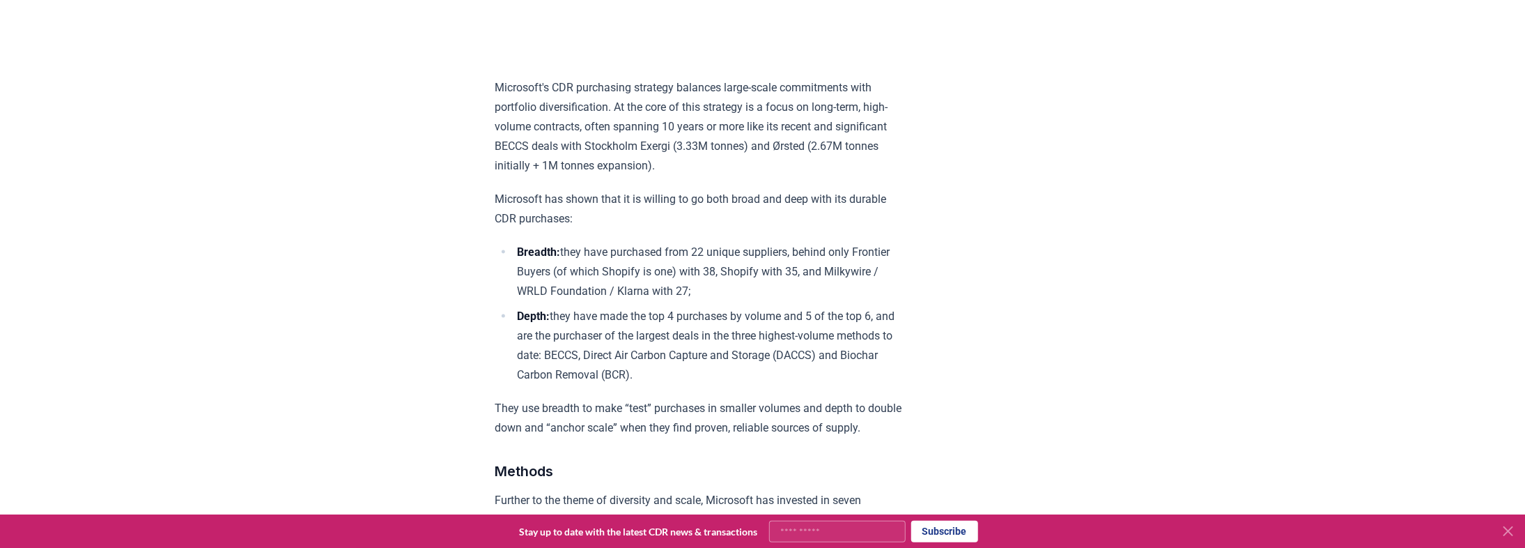
click at [678, 340] on li "Depth: they have made the top 4 purchases by volume and 5 of the top 6, and are…" at bounding box center [707, 346] width 389 height 78
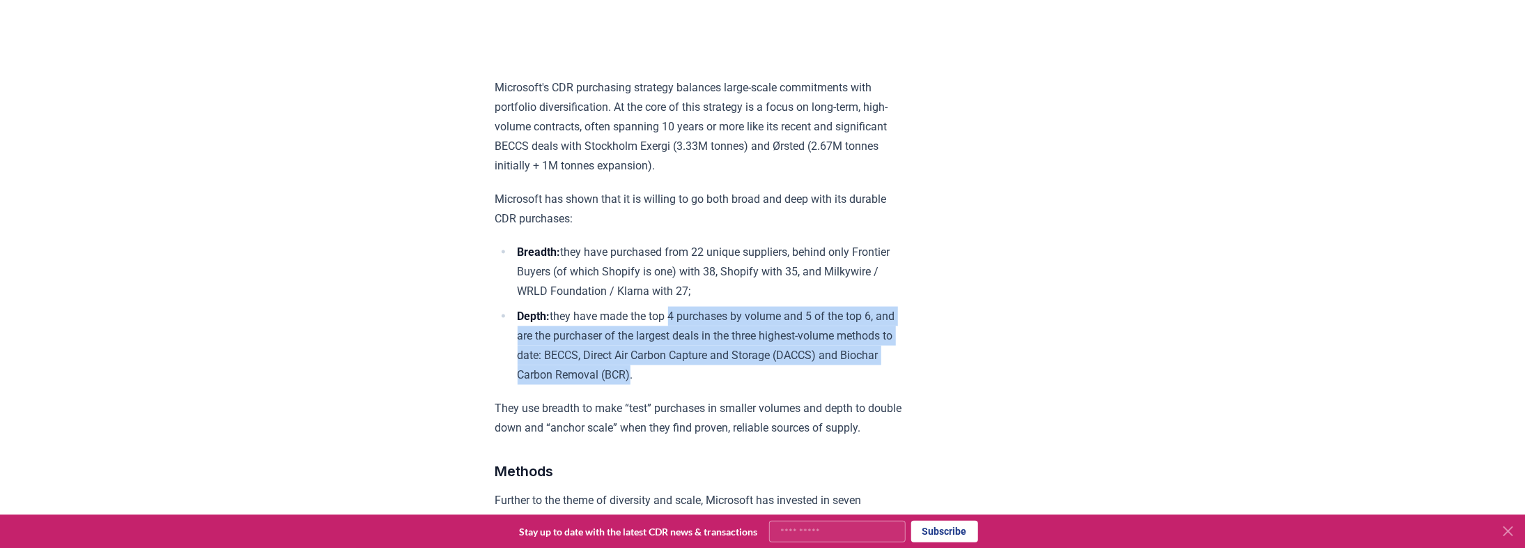
drag, startPoint x: 679, startPoint y: 332, endPoint x: 690, endPoint y: 383, distance: 52.1
click at [690, 383] on li "Depth: they have made the top 4 purchases by volume and 5 of the top 6, and are…" at bounding box center [707, 346] width 389 height 78
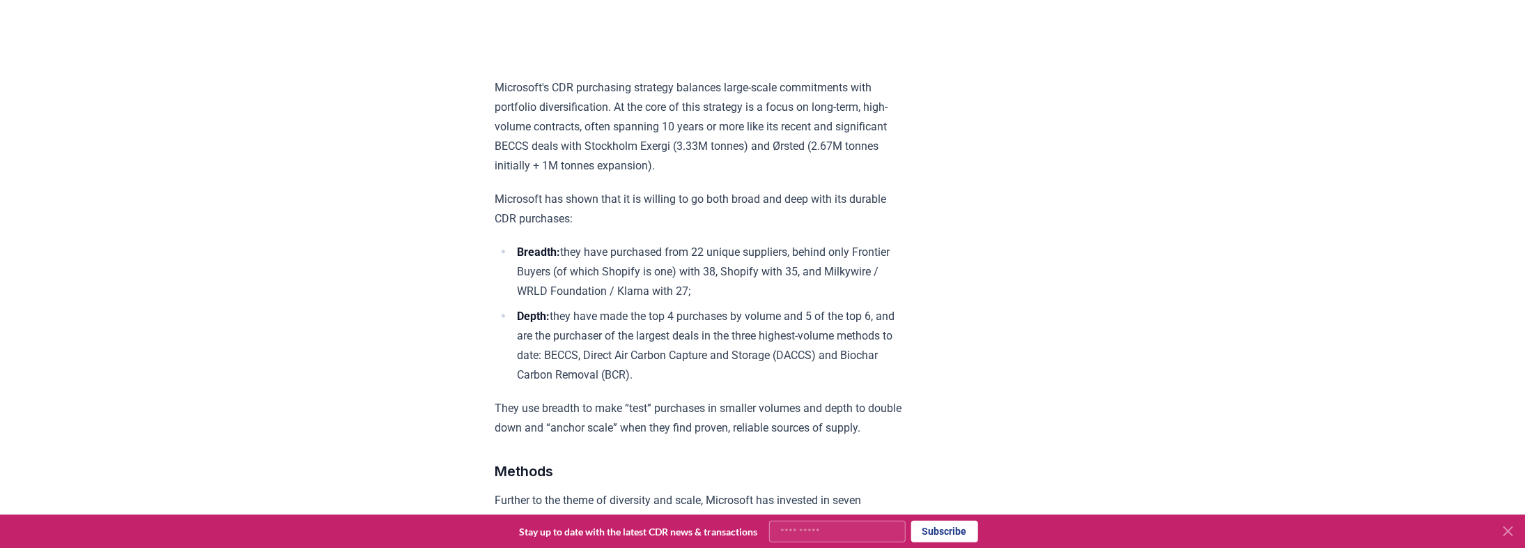
drag, startPoint x: 701, startPoint y: 389, endPoint x: 681, endPoint y: 330, distance: 62.6
click at [681, 330] on li "Depth: they have made the top 4 purchases by volume and 5 of the top 6, and are…" at bounding box center [707, 346] width 389 height 78
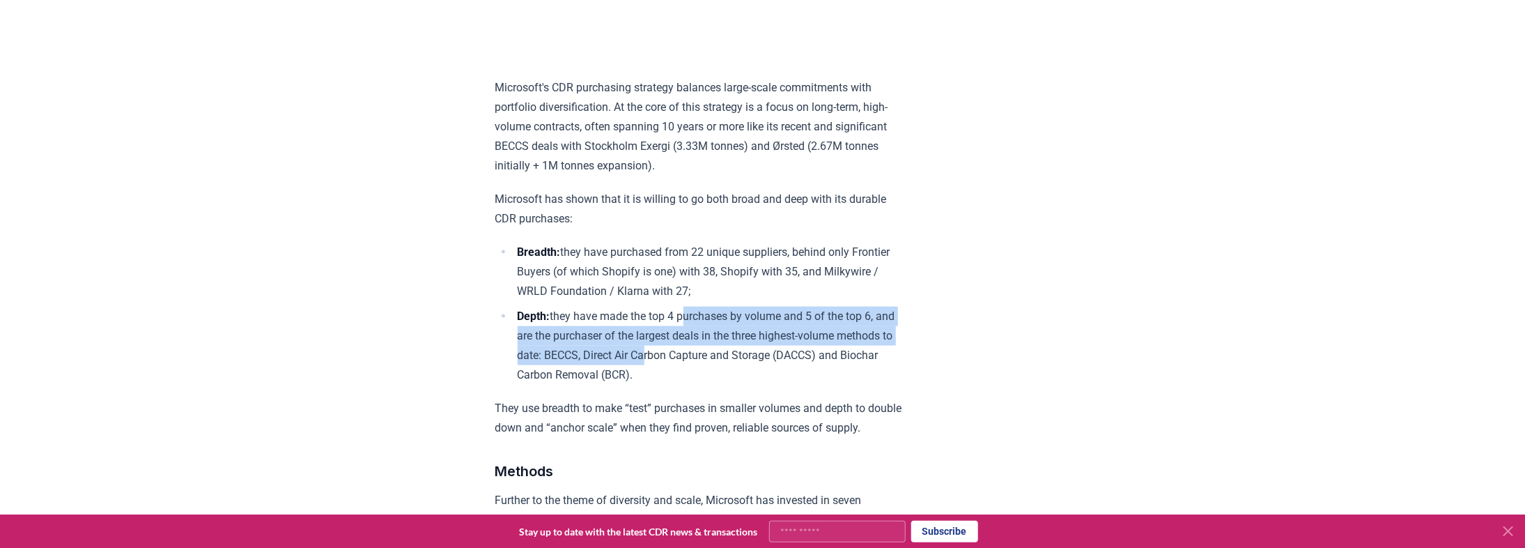
drag, startPoint x: 689, startPoint y: 324, endPoint x: 705, endPoint y: 380, distance: 58.7
click at [702, 378] on li "Depth: they have made the top 4 purchases by volume and 5 of the top 6, and are…" at bounding box center [707, 346] width 389 height 78
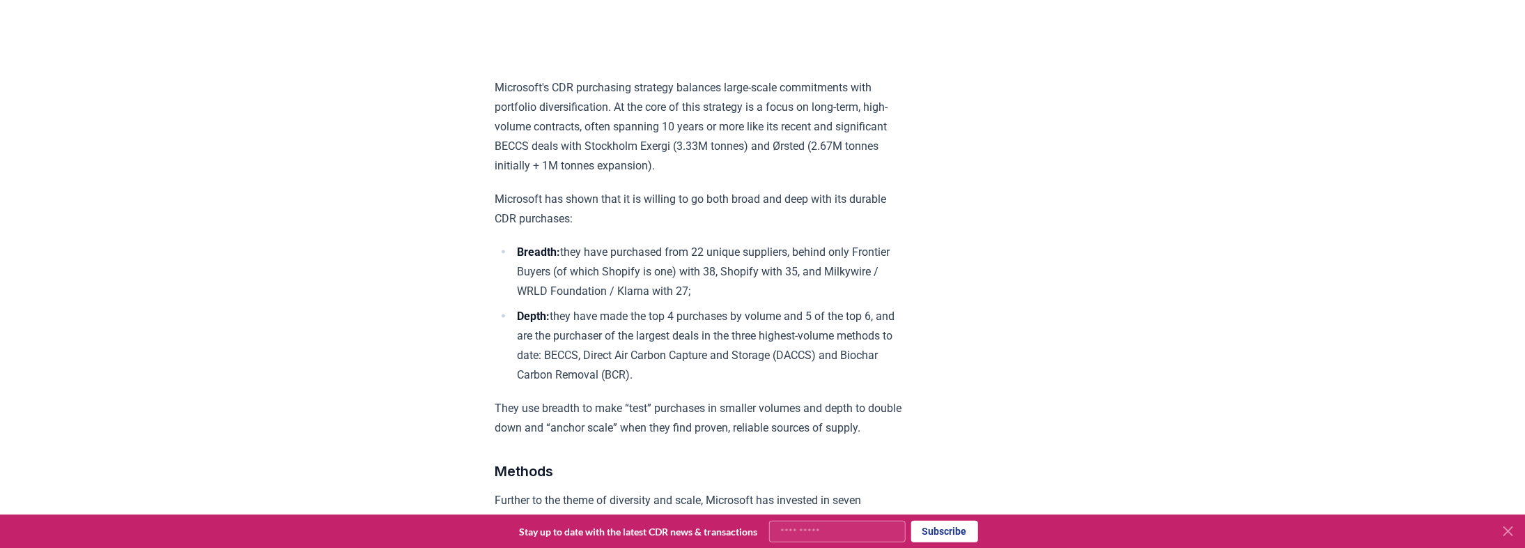
click at [705, 381] on li "Depth: they have made the top 4 purchases by volume and 5 of the top 6, and are…" at bounding box center [707, 346] width 389 height 78
drag, startPoint x: 711, startPoint y: 391, endPoint x: 688, endPoint y: 324, distance: 70.7
click at [688, 324] on li "Depth: they have made the top 4 purchases by volume and 5 of the top 6, and are…" at bounding box center [707, 346] width 389 height 78
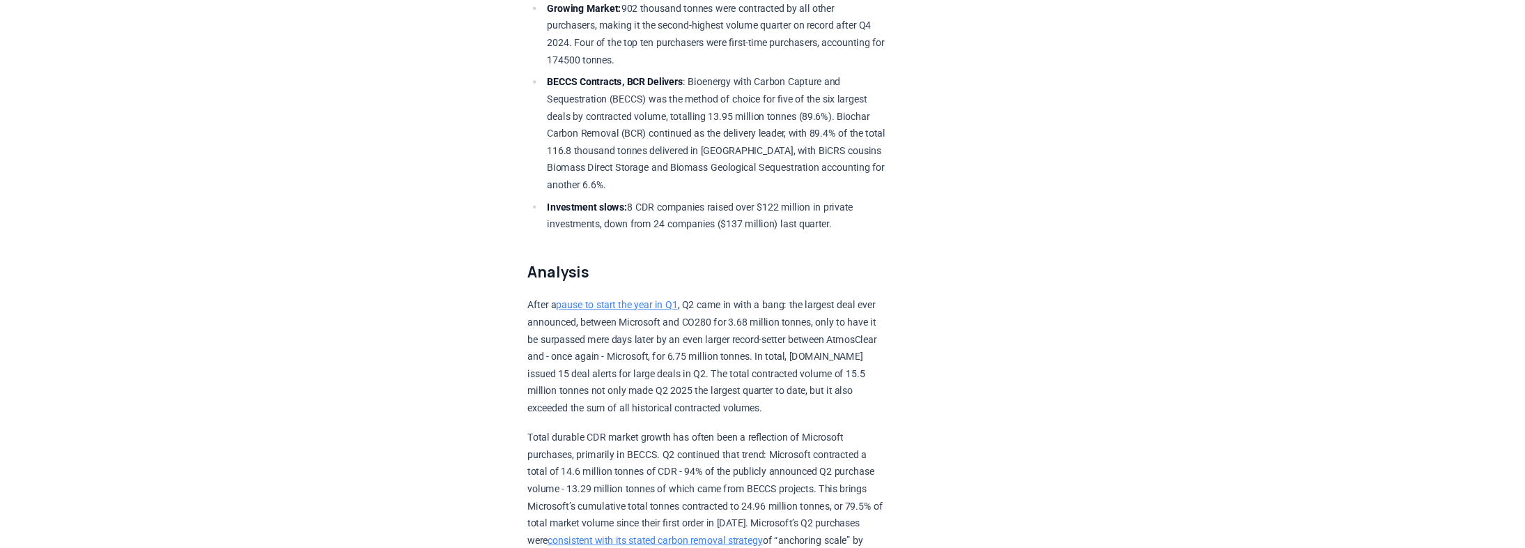
scroll to position [663, 0]
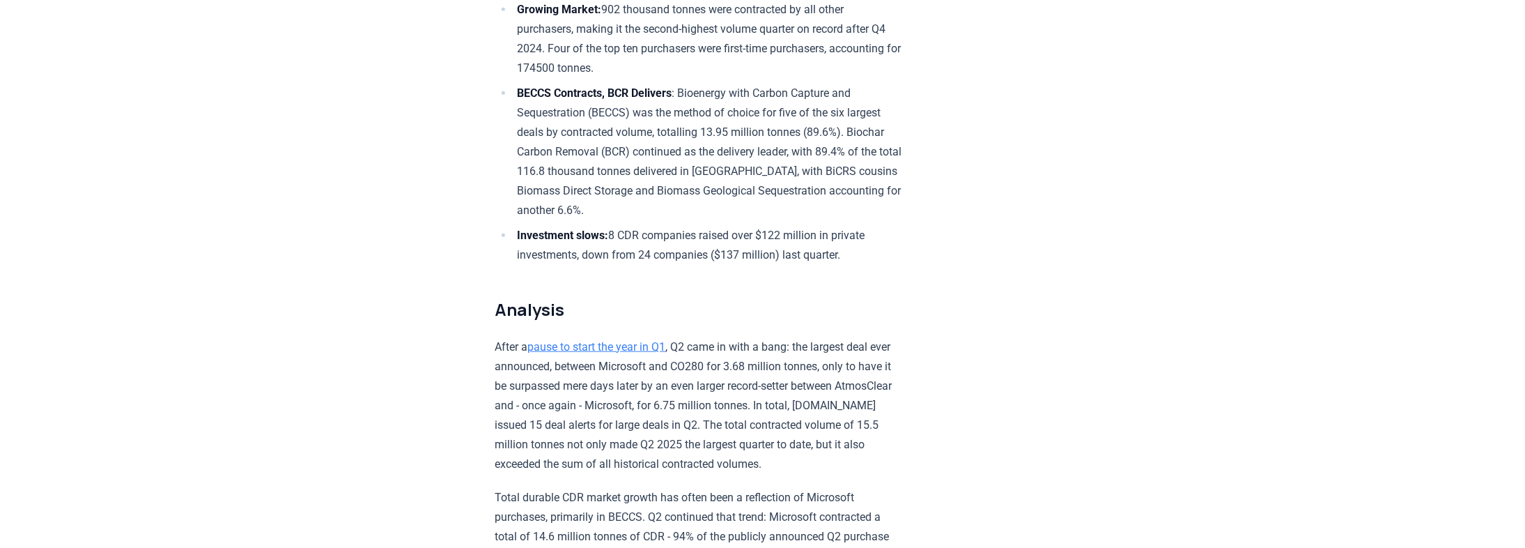
click at [684, 226] on li "Investment slows: 8 CDR companies raised over $122 million in private investmen…" at bounding box center [707, 245] width 389 height 39
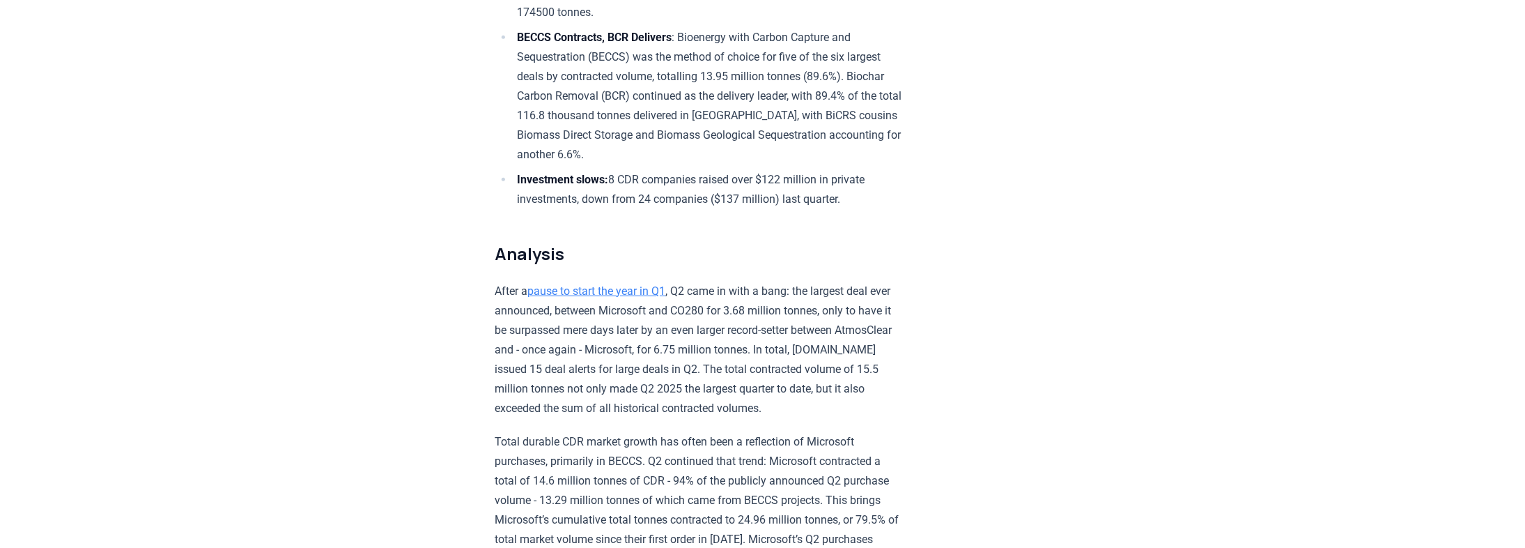
scroll to position [774, 0]
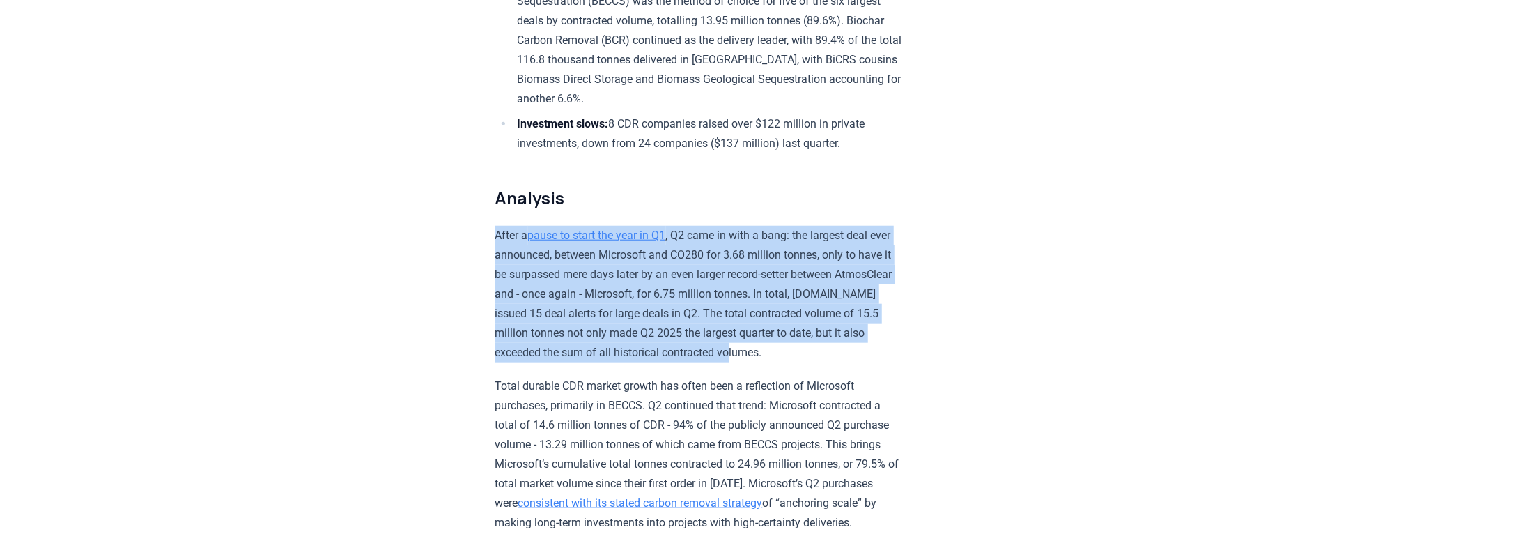
drag, startPoint x: 463, startPoint y: 229, endPoint x: 841, endPoint y: 346, distance: 396.2
click at [841, 346] on p "After a pause to start the year in Q1 , Q2 came in with a bang: the largest dea…" at bounding box center [699, 294] width 408 height 137
drag, startPoint x: 852, startPoint y: 348, endPoint x: 384, endPoint y: 227, distance: 483.4
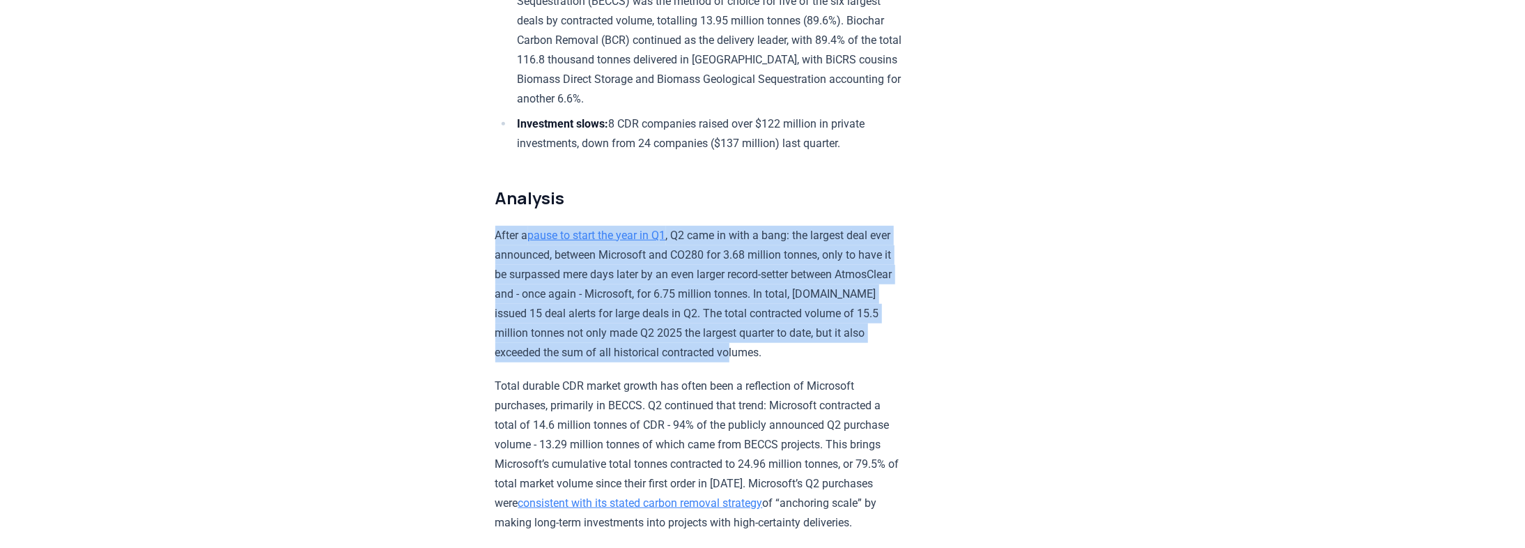
scroll to position [495, 0]
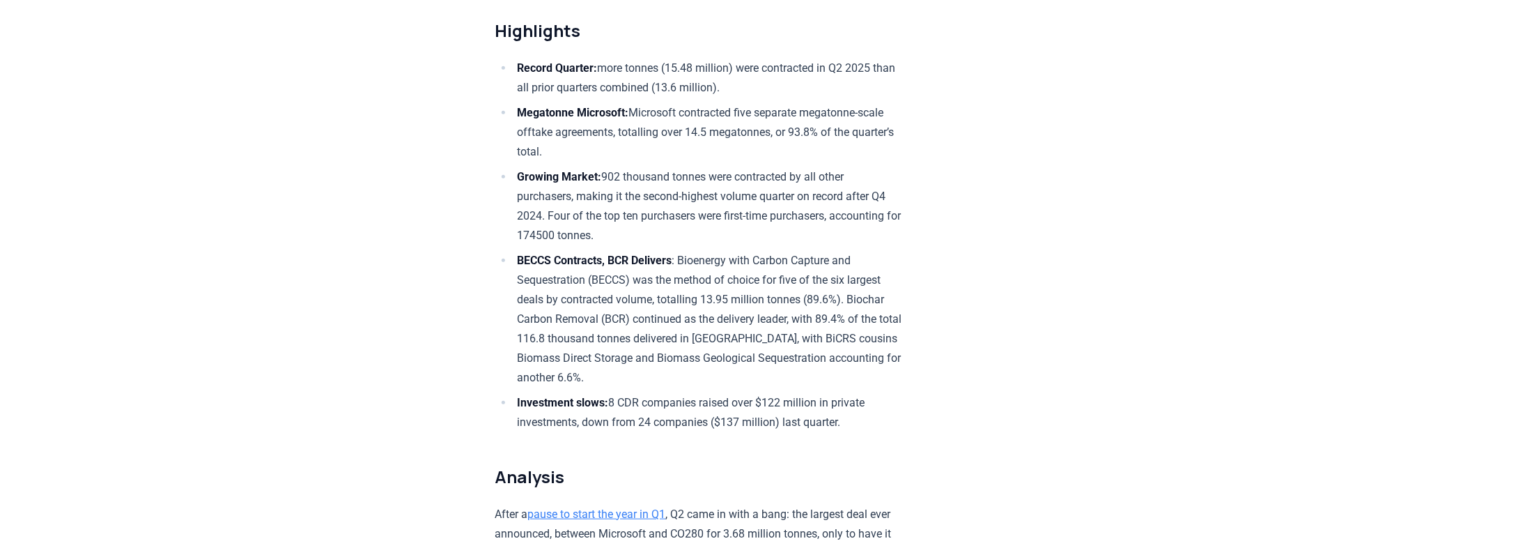
click at [666, 125] on li "Megatonne Microsoft: Microsoft contracted five separate megatonne-scale offtake…" at bounding box center [707, 132] width 389 height 59
